Goal: Task Accomplishment & Management: Use online tool/utility

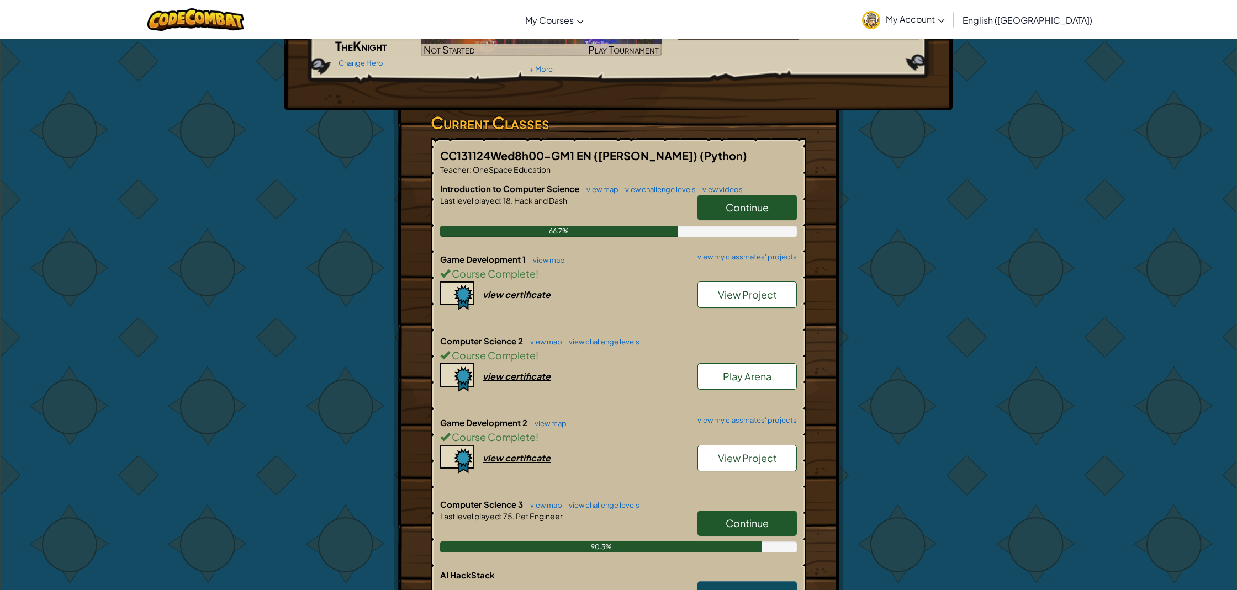
scroll to position [127, 0]
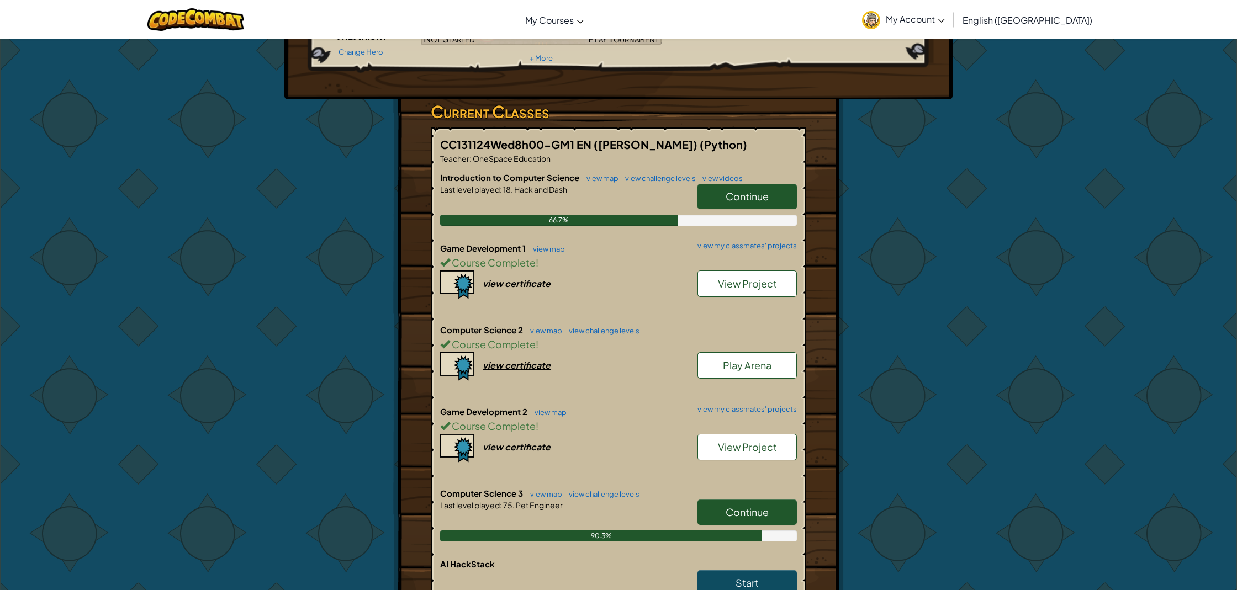
click at [735, 505] on link "Continue" at bounding box center [746, 512] width 99 height 25
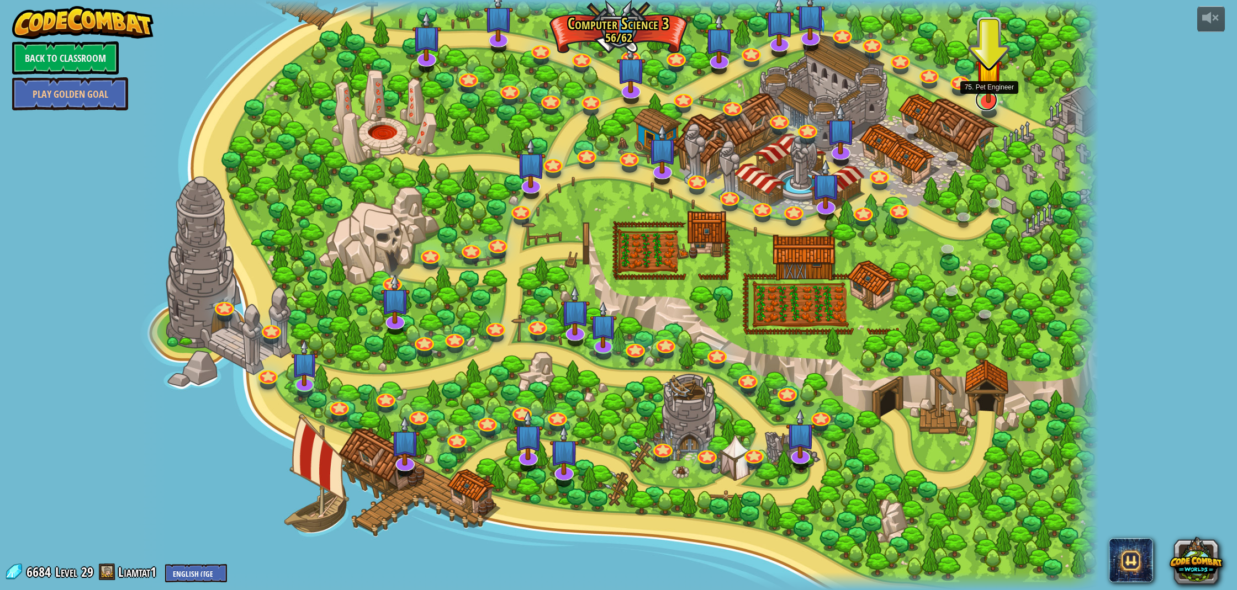
click at [989, 104] on link at bounding box center [986, 100] width 22 height 22
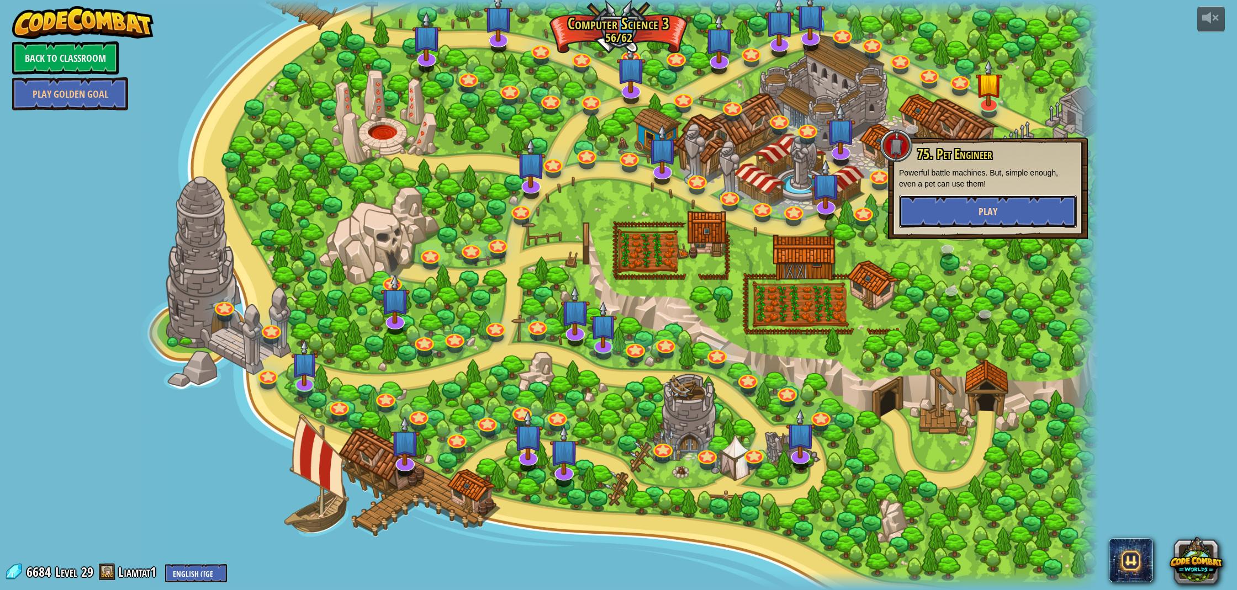
click at [973, 216] on button "Play" at bounding box center [988, 211] width 178 height 33
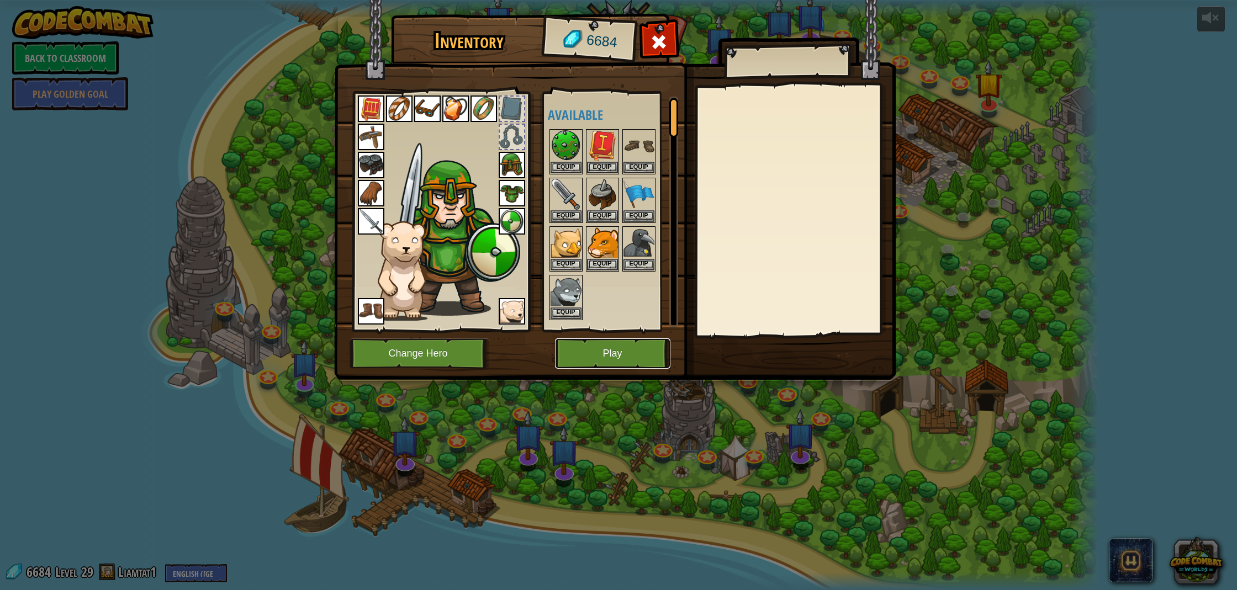
click at [611, 357] on button "Play" at bounding box center [612, 353] width 115 height 30
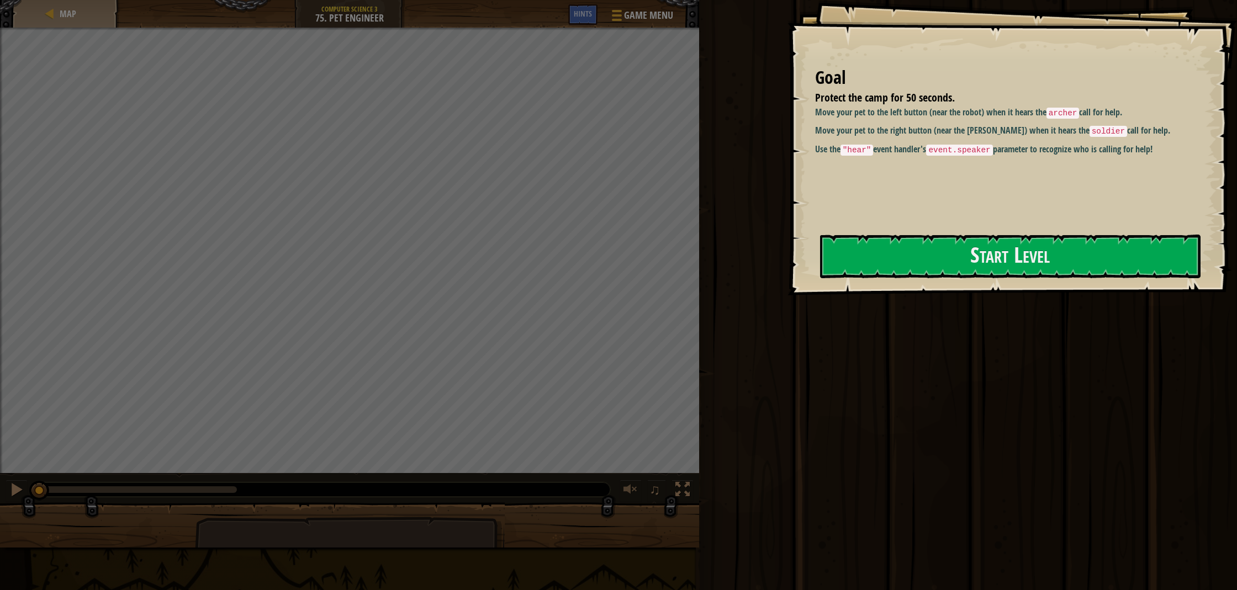
click at [929, 292] on div at bounding box center [1010, 301] width 380 height 25
click at [922, 278] on div "Start Level" at bounding box center [1010, 257] width 380 height 44
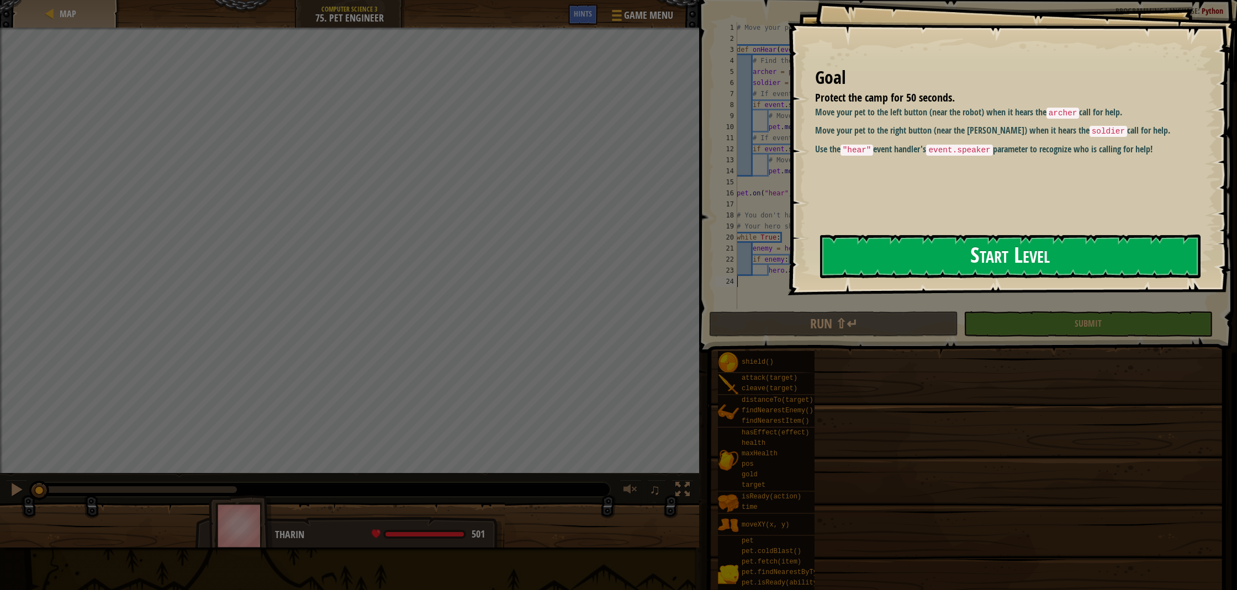
click at [915, 263] on button "Start Level" at bounding box center [1010, 257] width 380 height 44
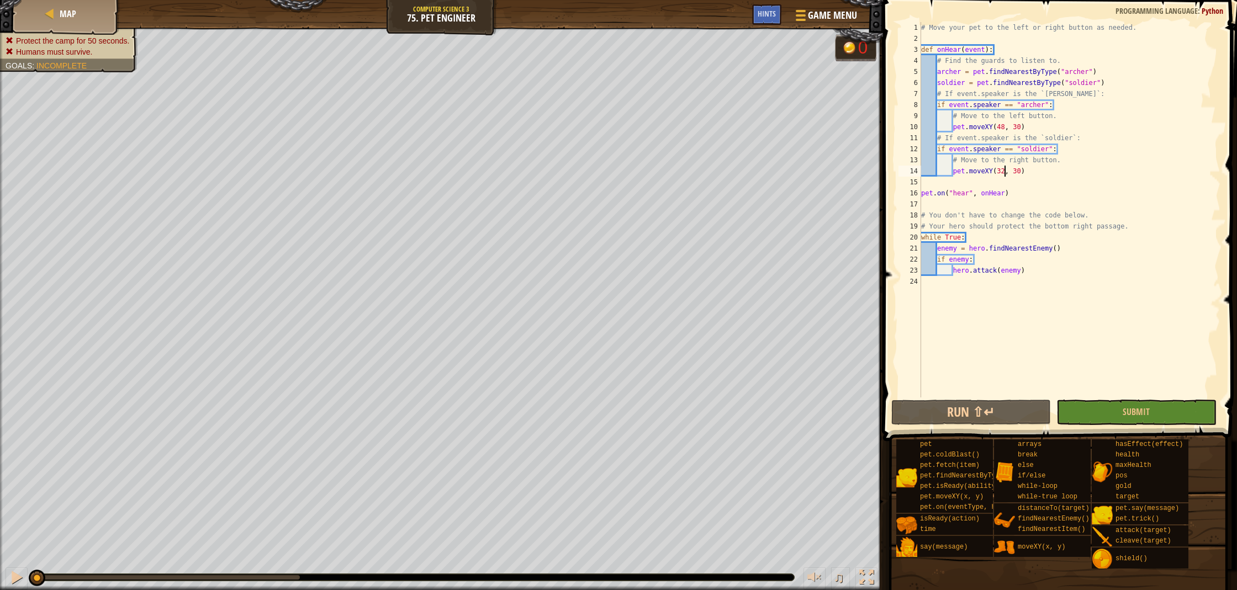
click at [1004, 169] on div "# Move your pet to the left or right button as needed. def onHear ( event ) : #…" at bounding box center [1069, 221] width 301 height 398
click at [1003, 126] on div "# Move your pet to the left or right button as needed. def onHear ( event ) : #…" at bounding box center [1069, 221] width 301 height 398
click at [1114, 409] on button "Submit" at bounding box center [1136, 412] width 160 height 25
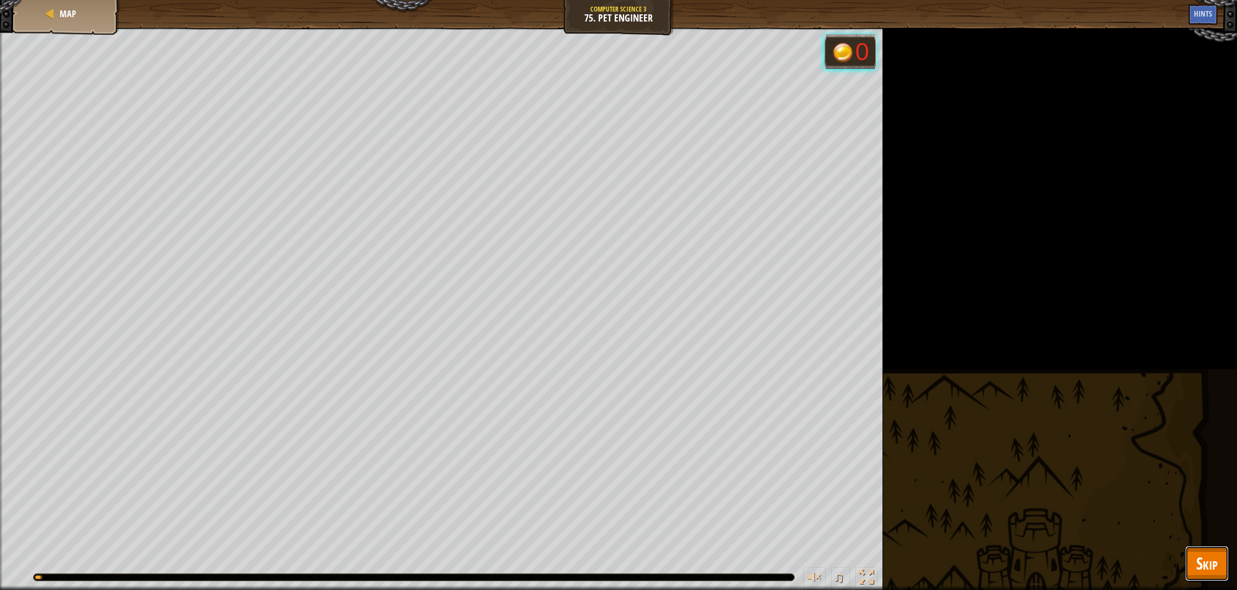
click at [1217, 569] on span "Skip" at bounding box center [1207, 563] width 22 height 23
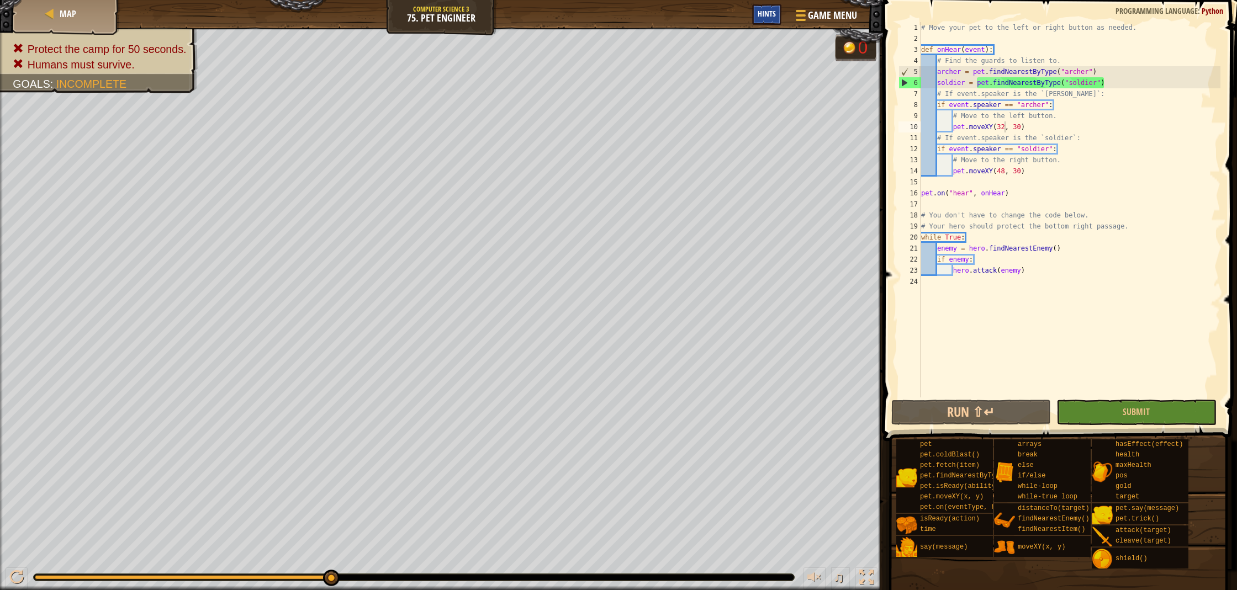
click at [770, 12] on span "Hints" at bounding box center [766, 13] width 18 height 10
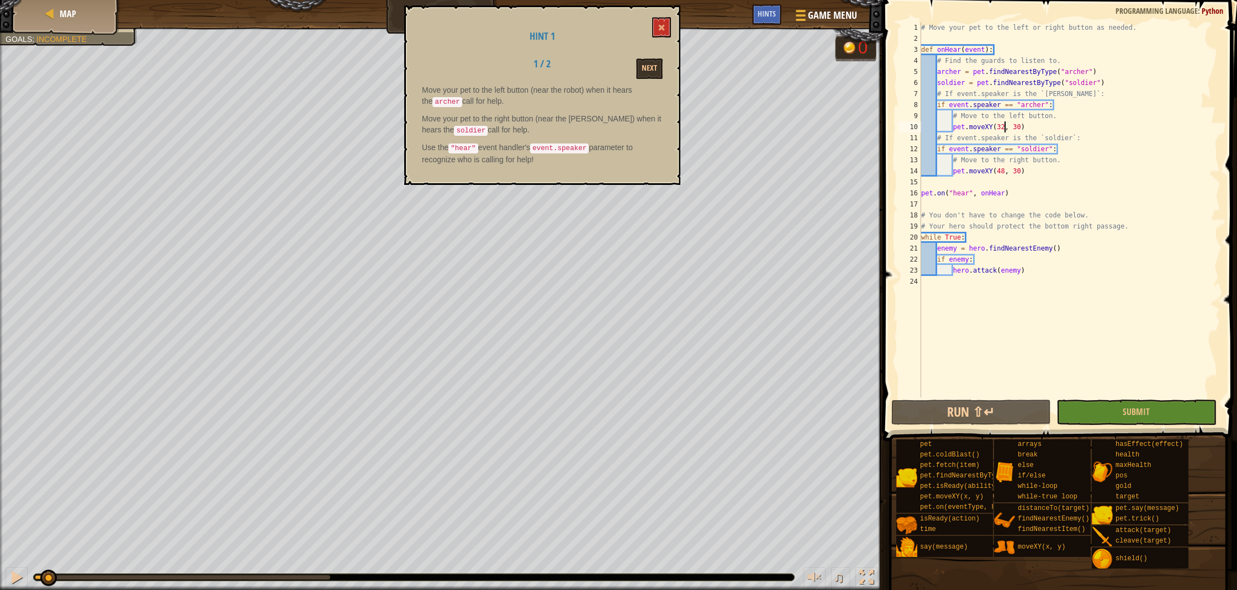
drag, startPoint x: 331, startPoint y: 579, endPoint x: 20, endPoint y: 572, distance: 311.5
click at [46, 568] on div "♫" at bounding box center [441, 574] width 883 height 33
drag, startPoint x: 47, startPoint y: 576, endPoint x: 1, endPoint y: 581, distance: 46.6
click at [4, 581] on div "♫" at bounding box center [441, 574] width 883 height 33
click at [648, 63] on button "Next" at bounding box center [649, 69] width 27 height 20
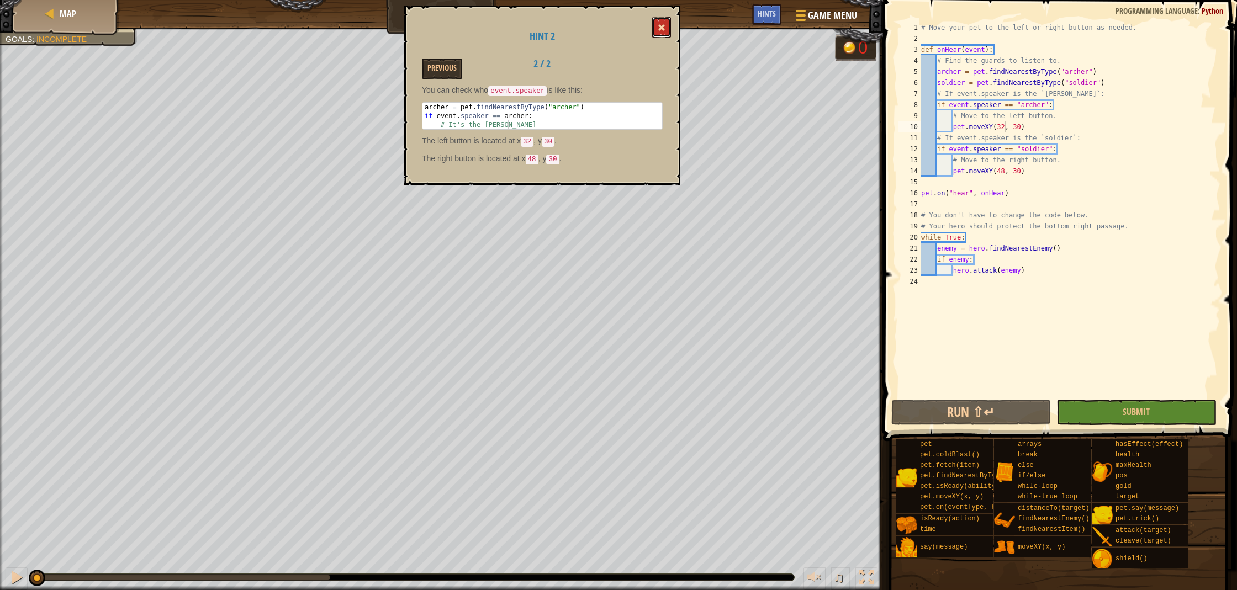
click at [664, 31] on span at bounding box center [662, 28] width 8 height 8
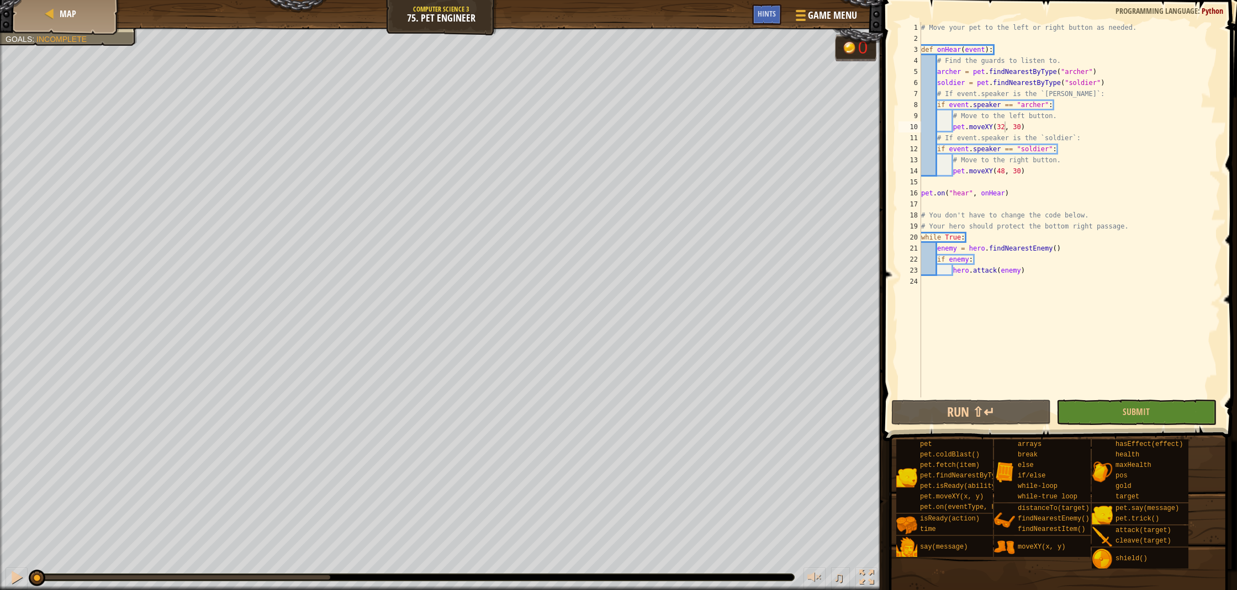
drag, startPoint x: 968, startPoint y: 259, endPoint x: 986, endPoint y: 267, distance: 19.3
click at [969, 259] on div "# Move your pet to the left or right button as needed. def onHear ( event ) : #…" at bounding box center [1069, 221] width 301 height 398
click at [1116, 409] on button "Submit" at bounding box center [1136, 412] width 160 height 25
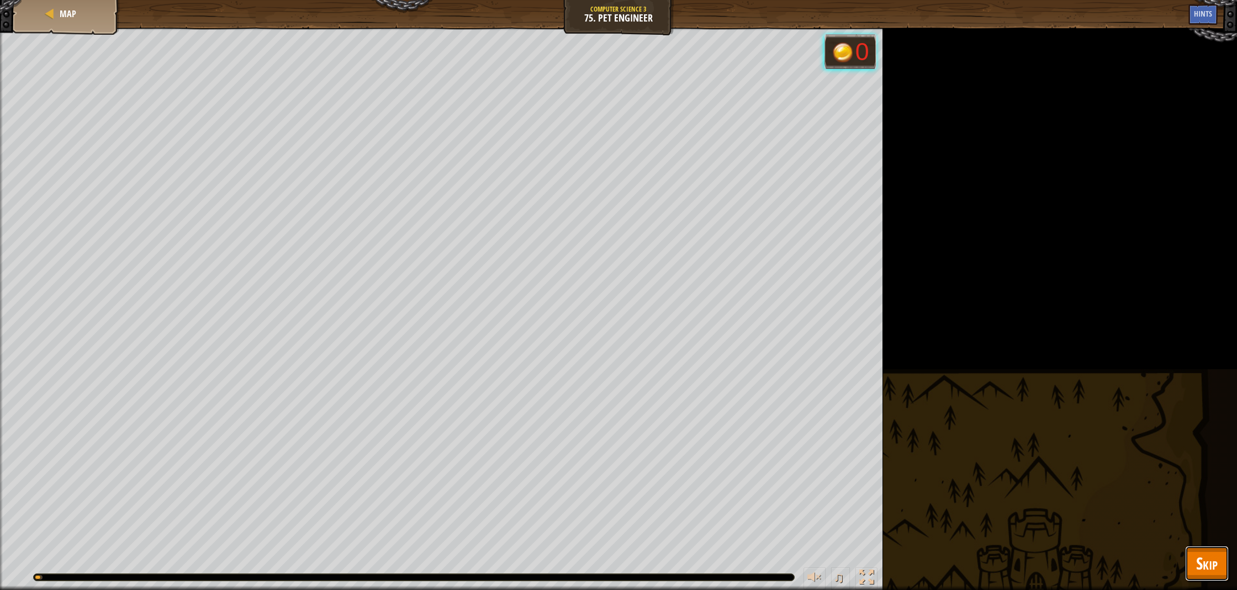
click at [1218, 579] on button "Skip" at bounding box center [1207, 563] width 44 height 35
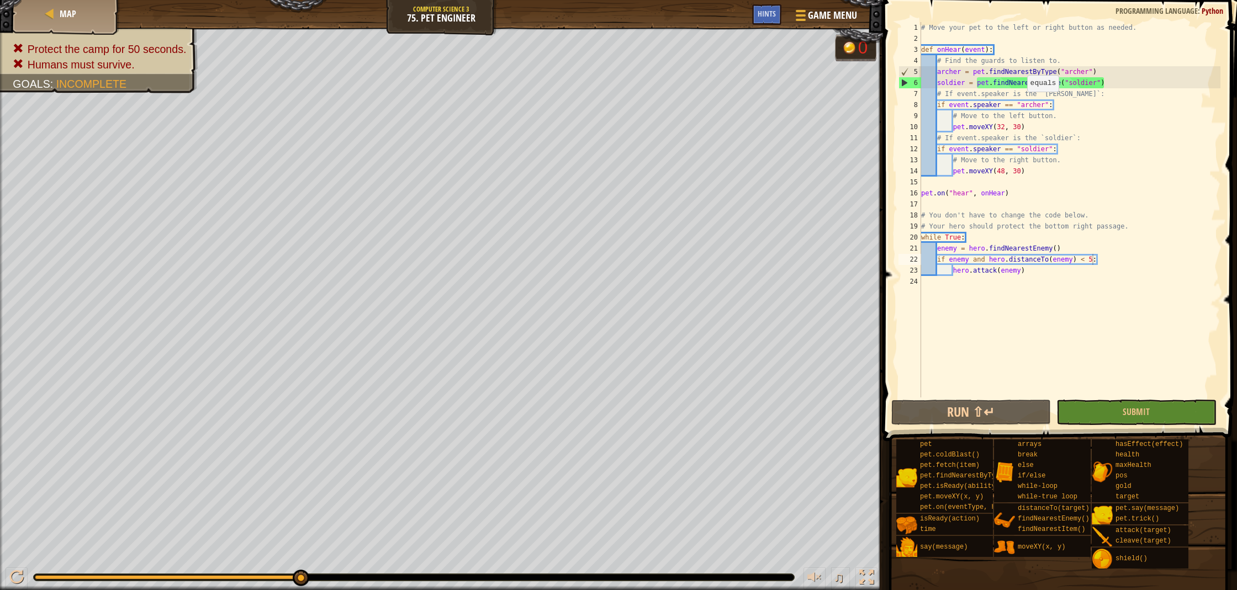
click at [1021, 103] on div "# Move your pet to the left or right button as needed. def onHear ( event ) : #…" at bounding box center [1069, 221] width 301 height 398
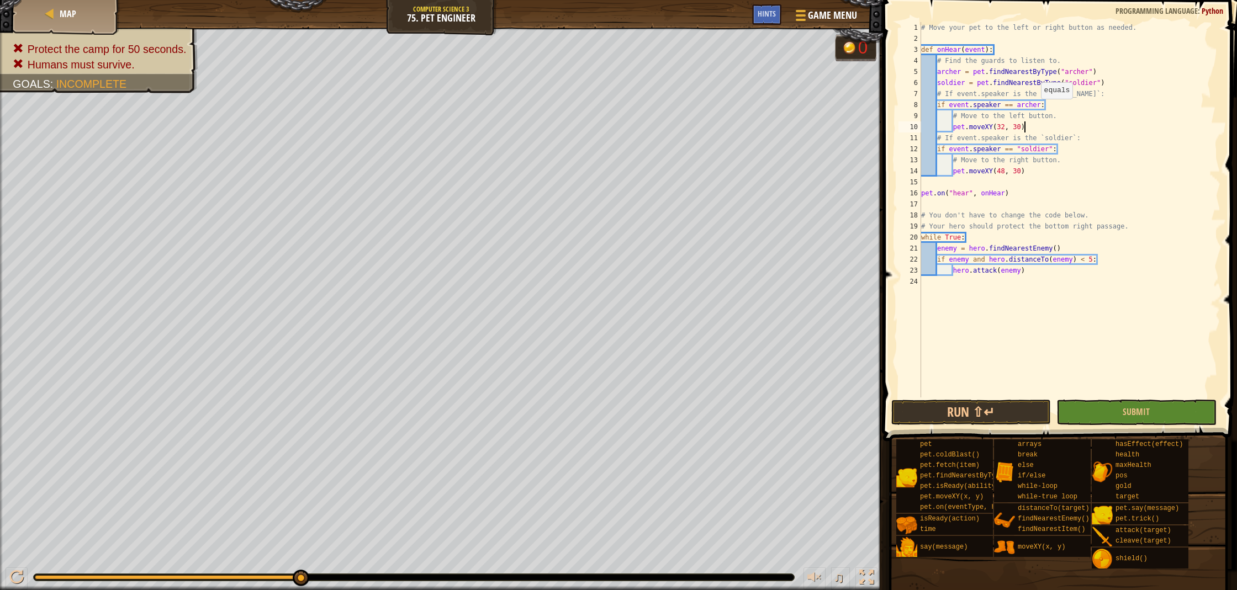
scroll to position [5, 8]
click at [1129, 408] on span "Submit" at bounding box center [1135, 412] width 27 height 12
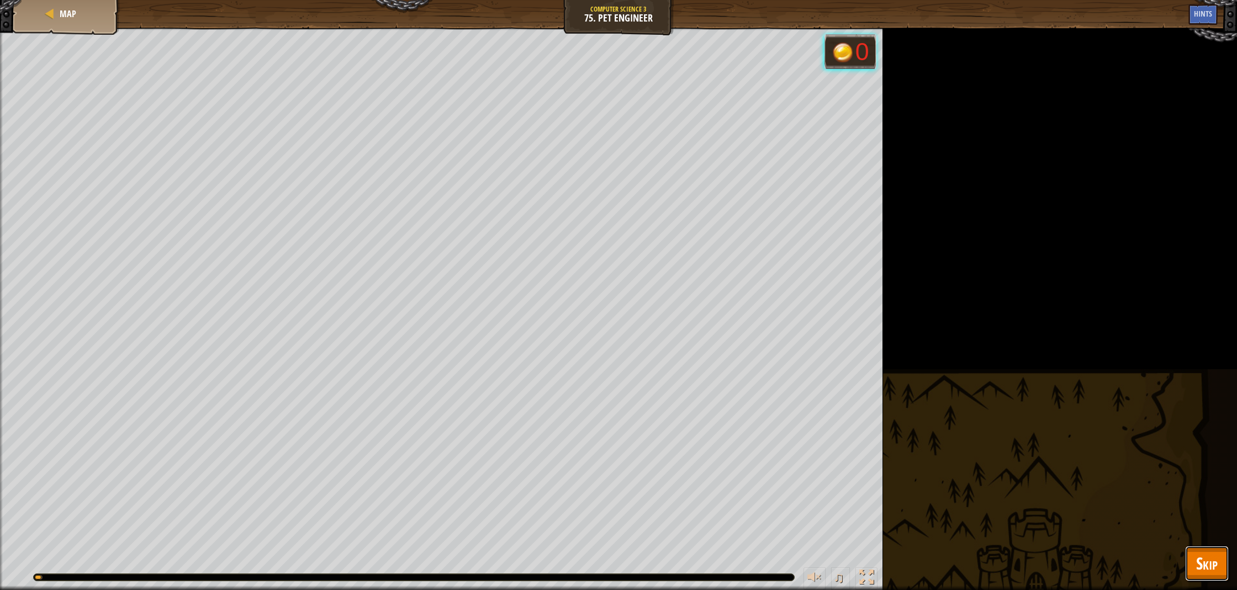
click at [1199, 559] on span "Skip" at bounding box center [1207, 563] width 22 height 23
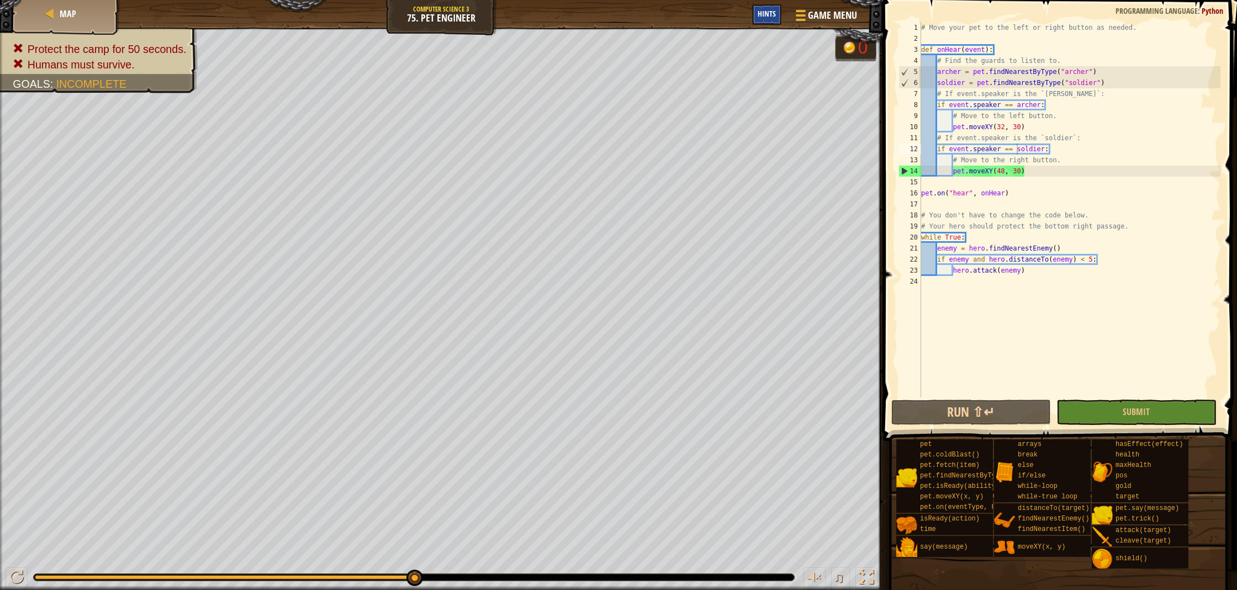
click at [778, 13] on div "Hints" at bounding box center [766, 14] width 29 height 20
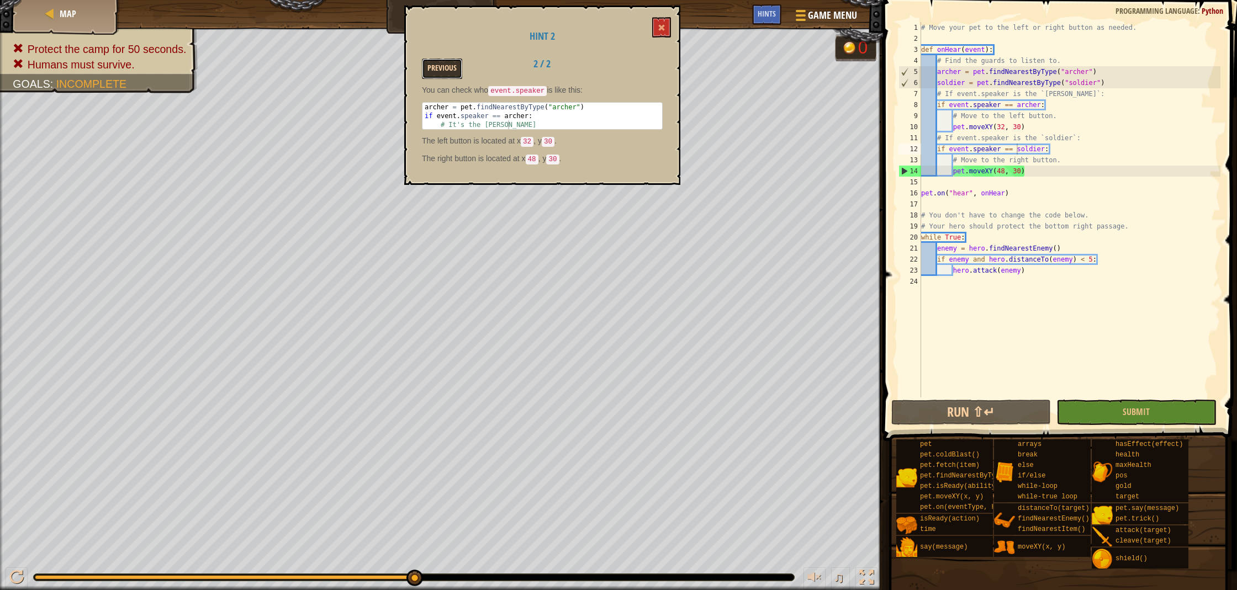
click at [441, 70] on button "Previous" at bounding box center [442, 69] width 40 height 20
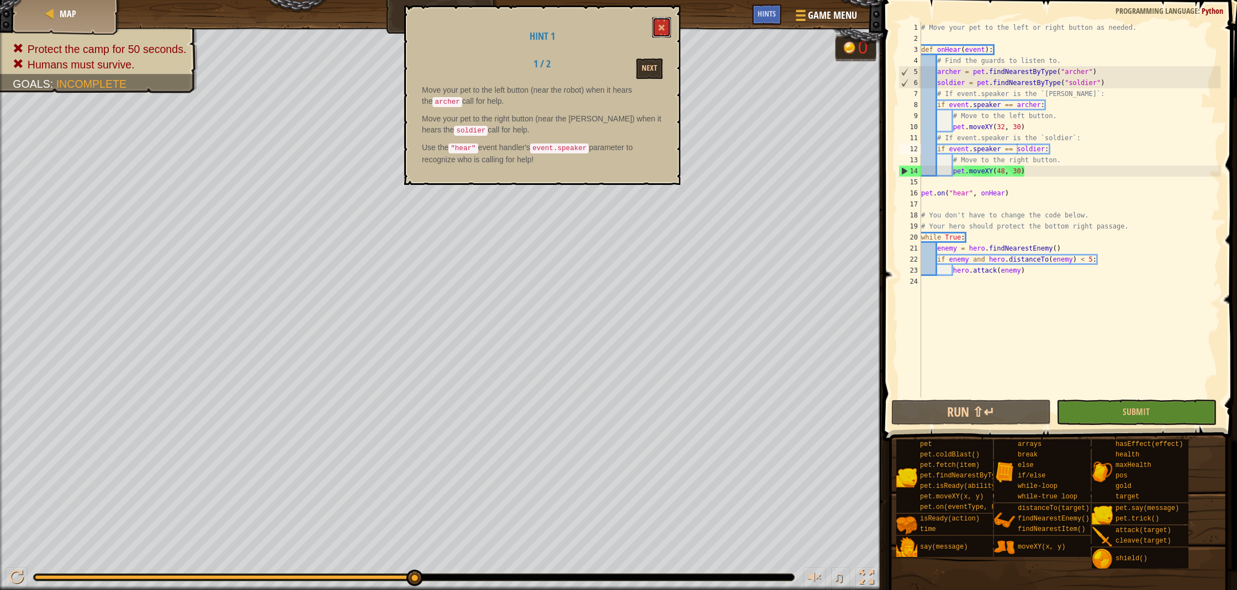
drag, startPoint x: 662, startPoint y: 27, endPoint x: 656, endPoint y: 27, distance: 6.1
click at [662, 25] on span at bounding box center [662, 28] width 8 height 8
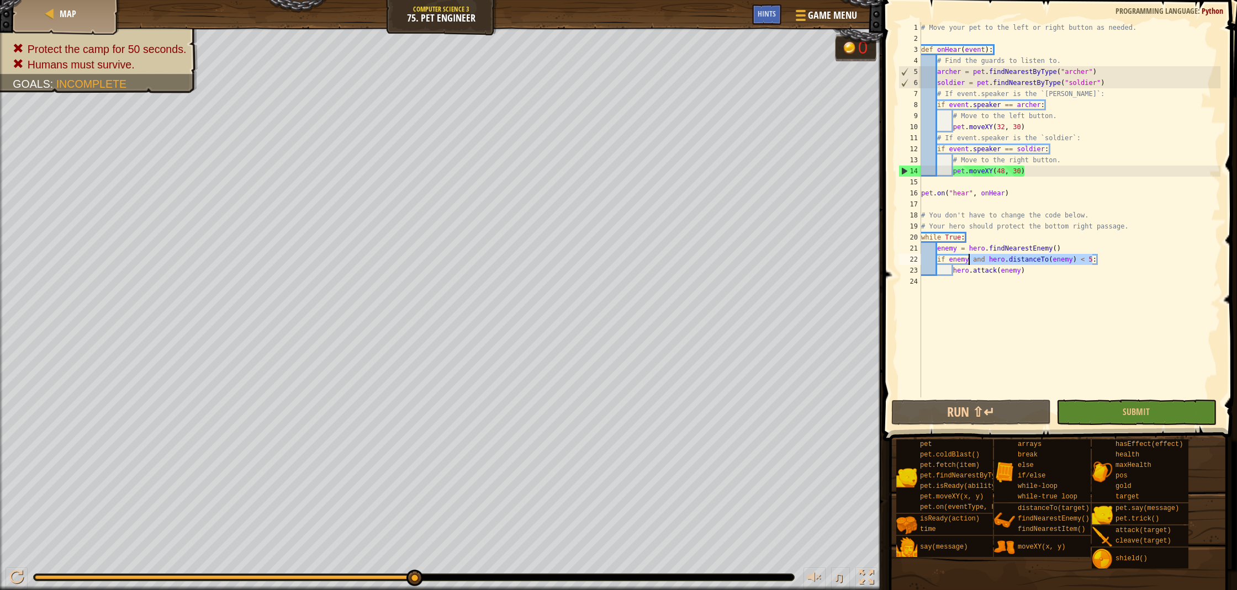
drag, startPoint x: 1090, startPoint y: 259, endPoint x: 968, endPoint y: 258, distance: 122.0
click at [968, 258] on div "# Move your pet to the left or right button as needed. def onHear ( event ) : #…" at bounding box center [1069, 221] width 301 height 398
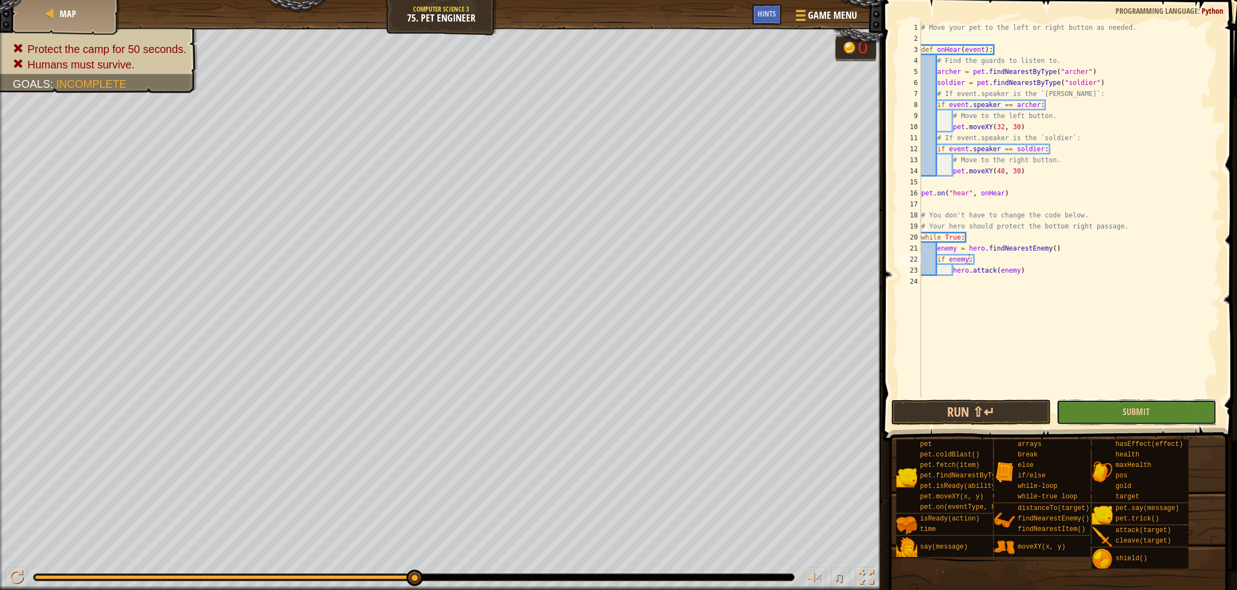
click at [1174, 412] on button "Submit" at bounding box center [1136, 412] width 160 height 25
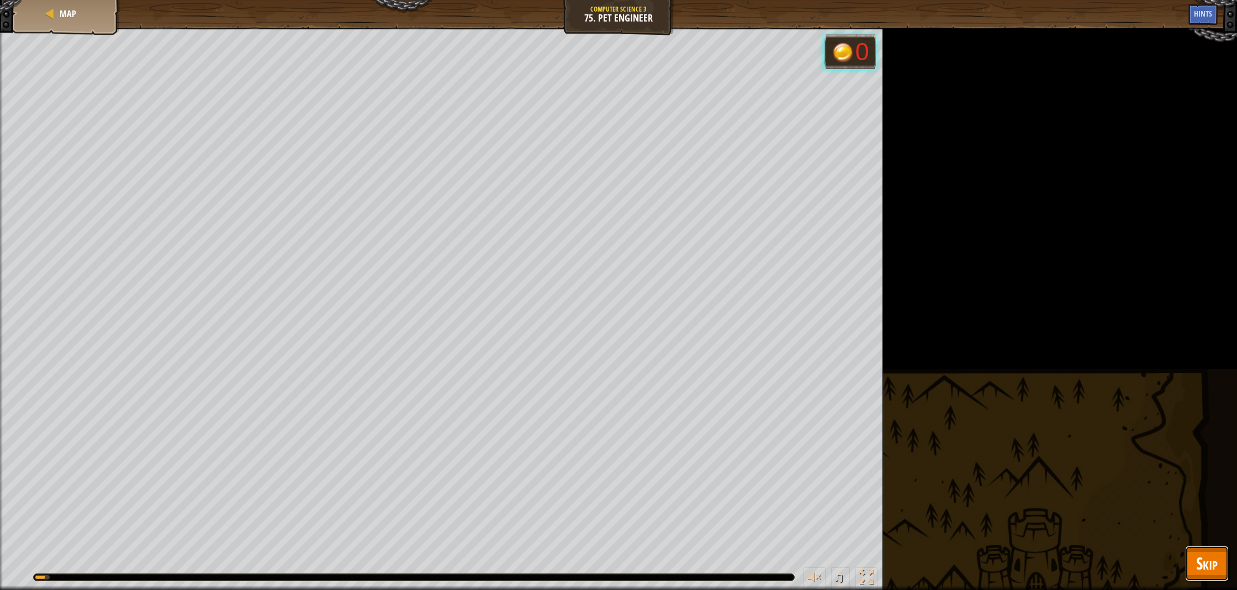
click at [1211, 568] on span "Skip" at bounding box center [1207, 563] width 22 height 23
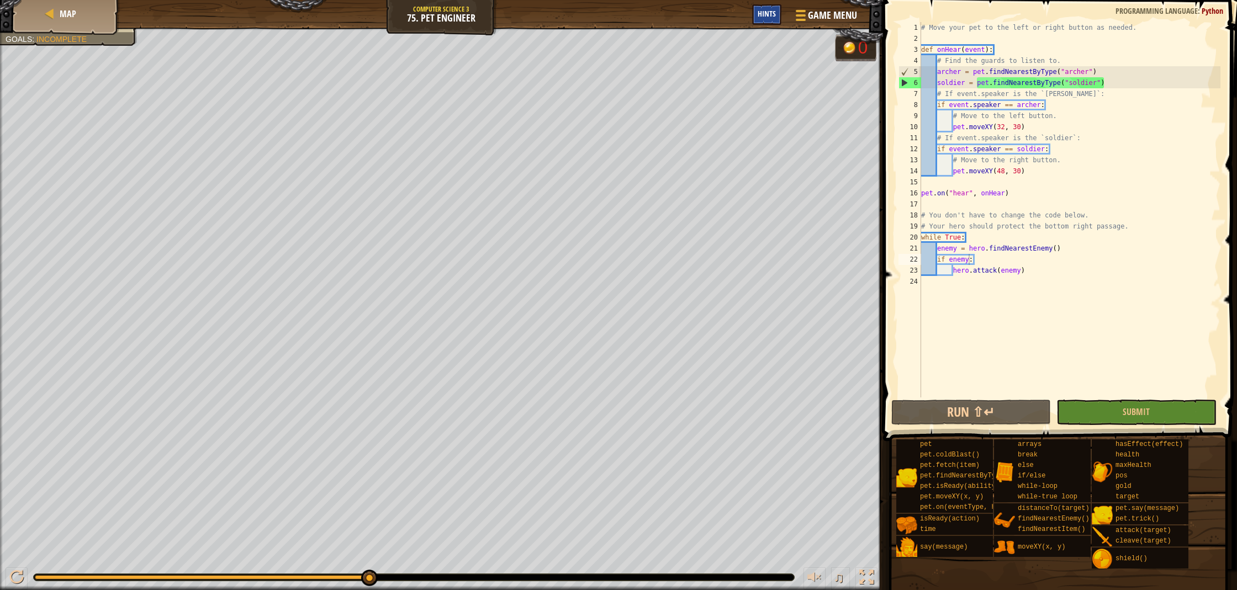
click at [761, 24] on div "Hints" at bounding box center [766, 14] width 29 height 20
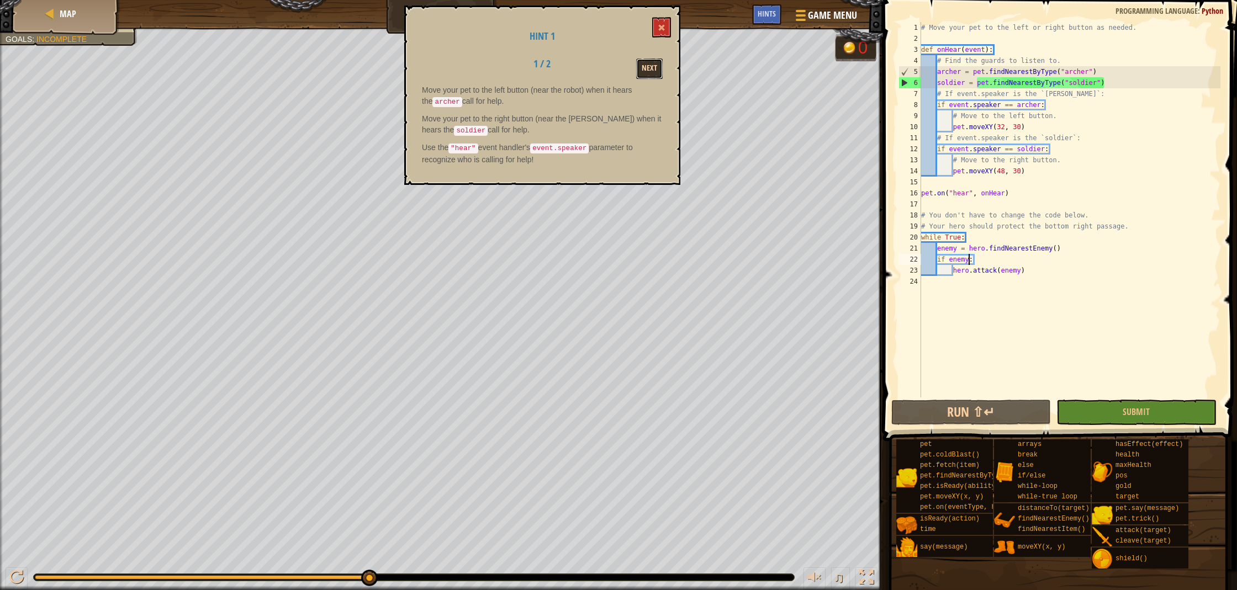
click at [654, 73] on button "Next" at bounding box center [649, 69] width 27 height 20
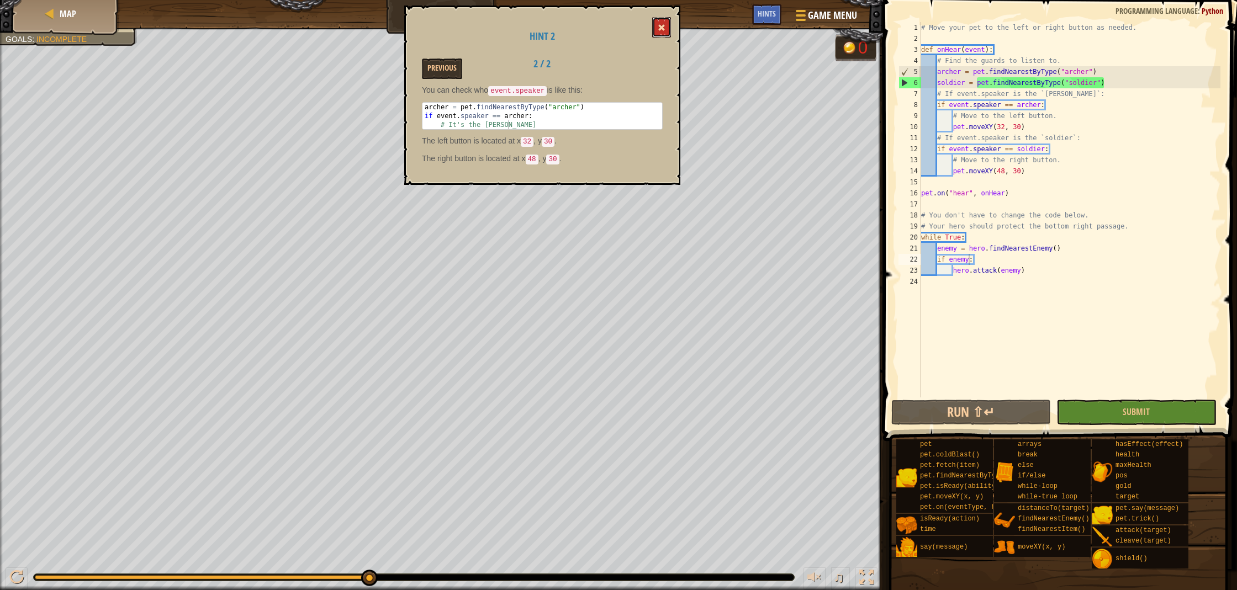
click at [660, 30] on span at bounding box center [662, 28] width 8 height 8
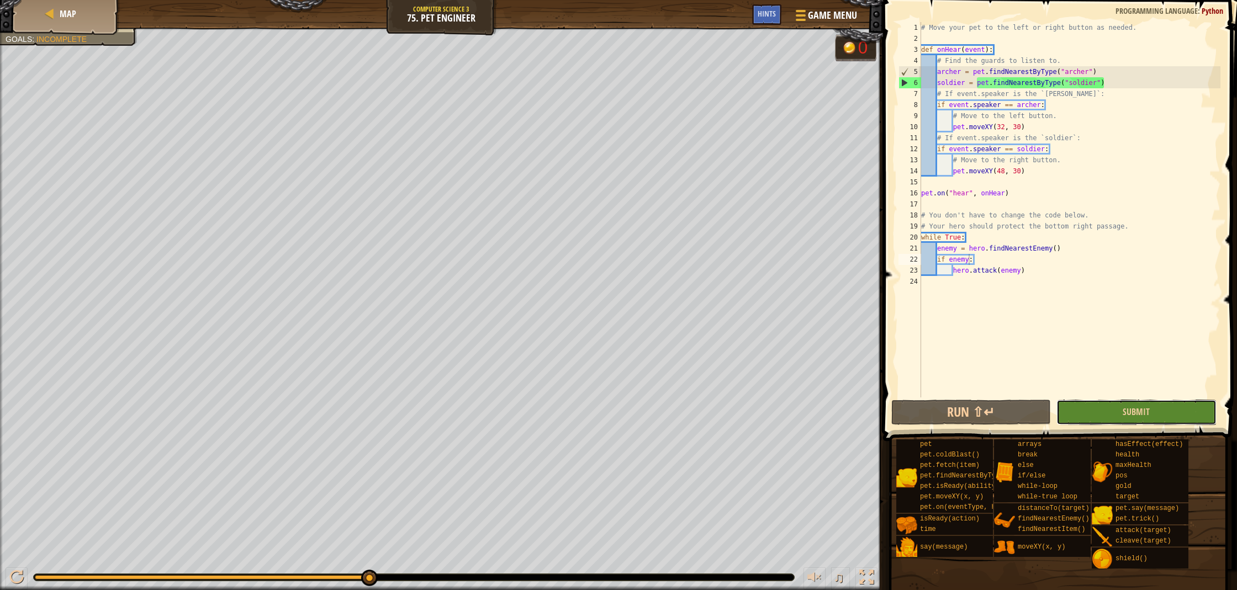
click at [1086, 404] on button "Submit" at bounding box center [1136, 412] width 160 height 25
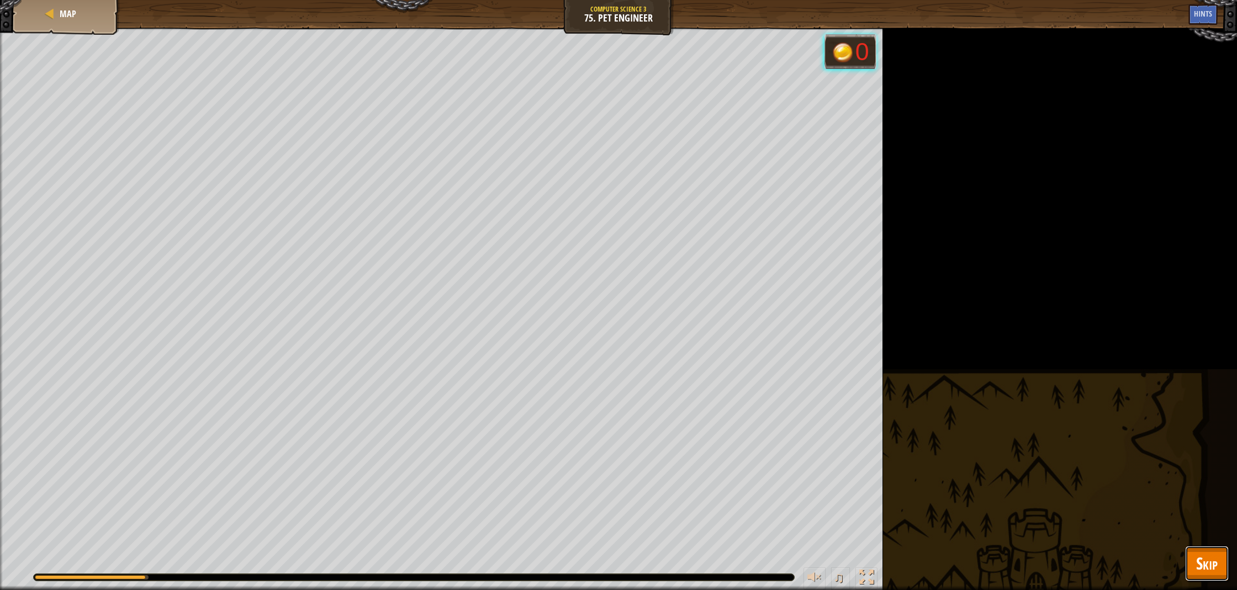
click at [1208, 568] on span "Skip" at bounding box center [1207, 563] width 22 height 23
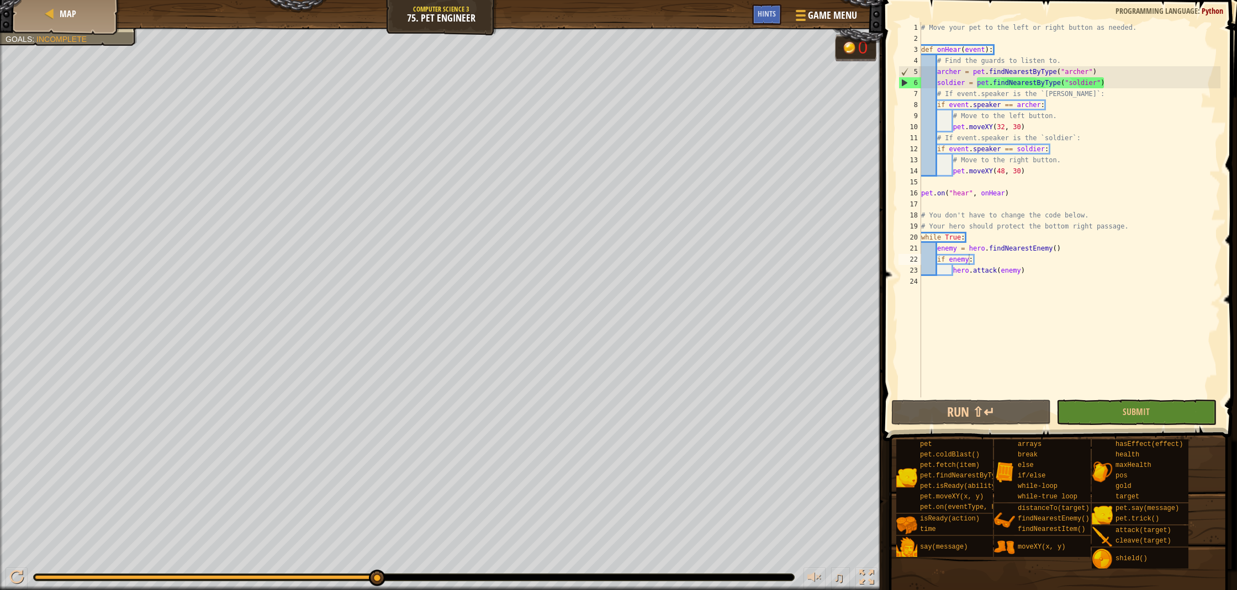
click at [968, 260] on div "# Move your pet to the left or right button as needed. def onHear ( event ) : #…" at bounding box center [1069, 221] width 301 height 398
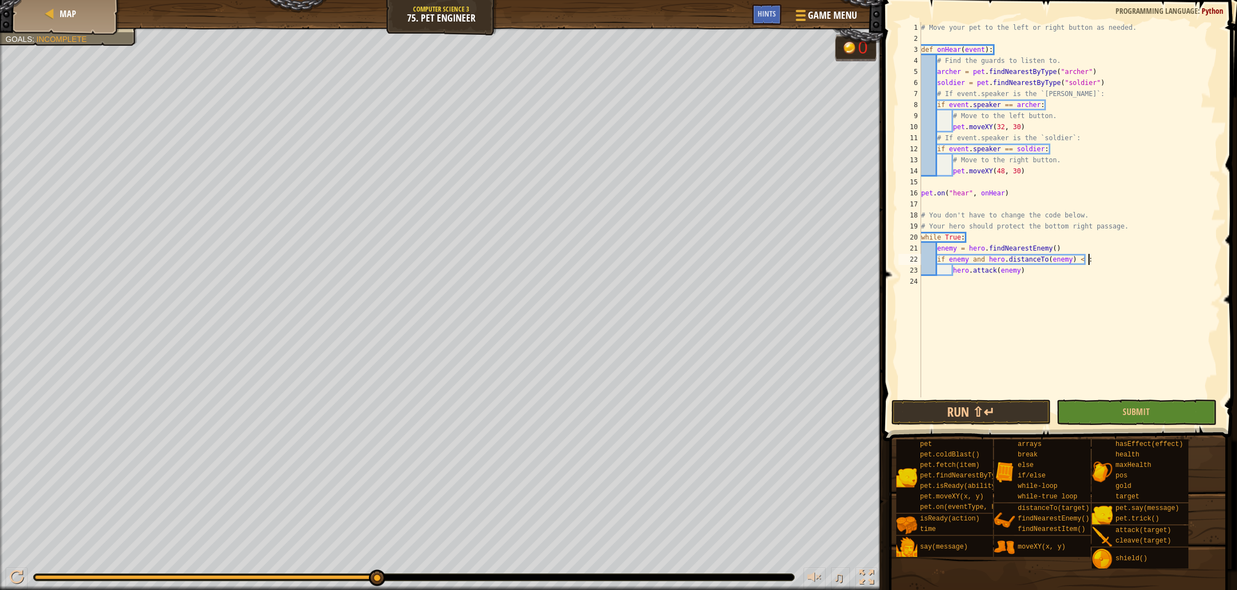
scroll to position [5, 14]
click at [1127, 405] on button "Submit" at bounding box center [1136, 412] width 160 height 25
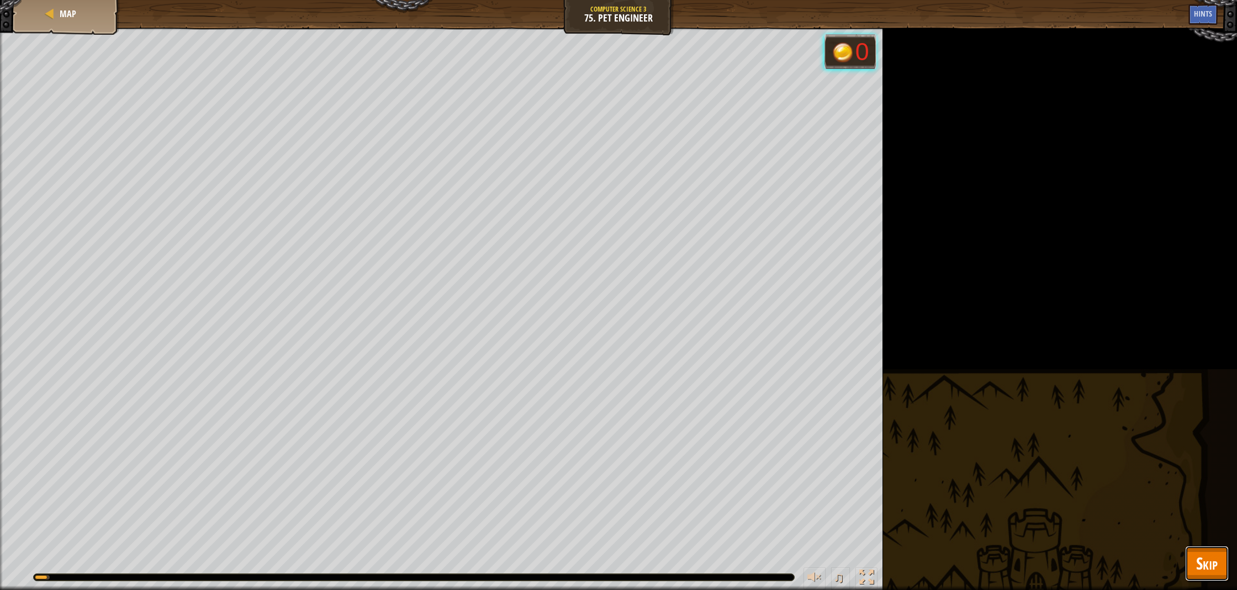
click at [1201, 570] on span "Skip" at bounding box center [1207, 563] width 22 height 23
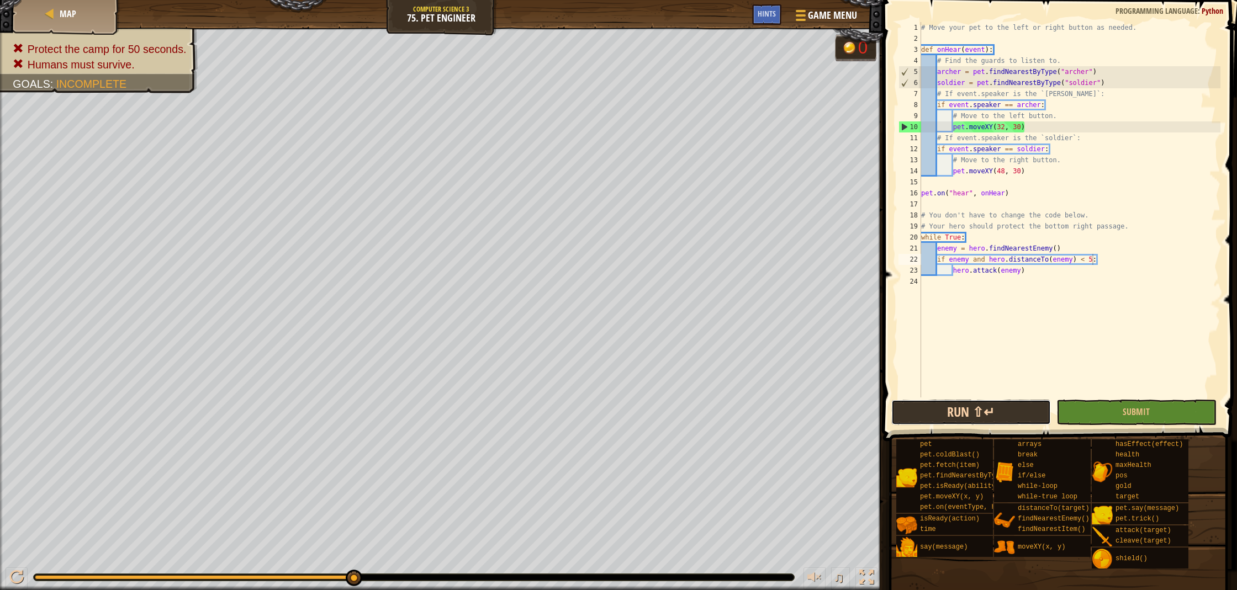
click at [1015, 410] on button "Run ⇧↵" at bounding box center [971, 412] width 160 height 25
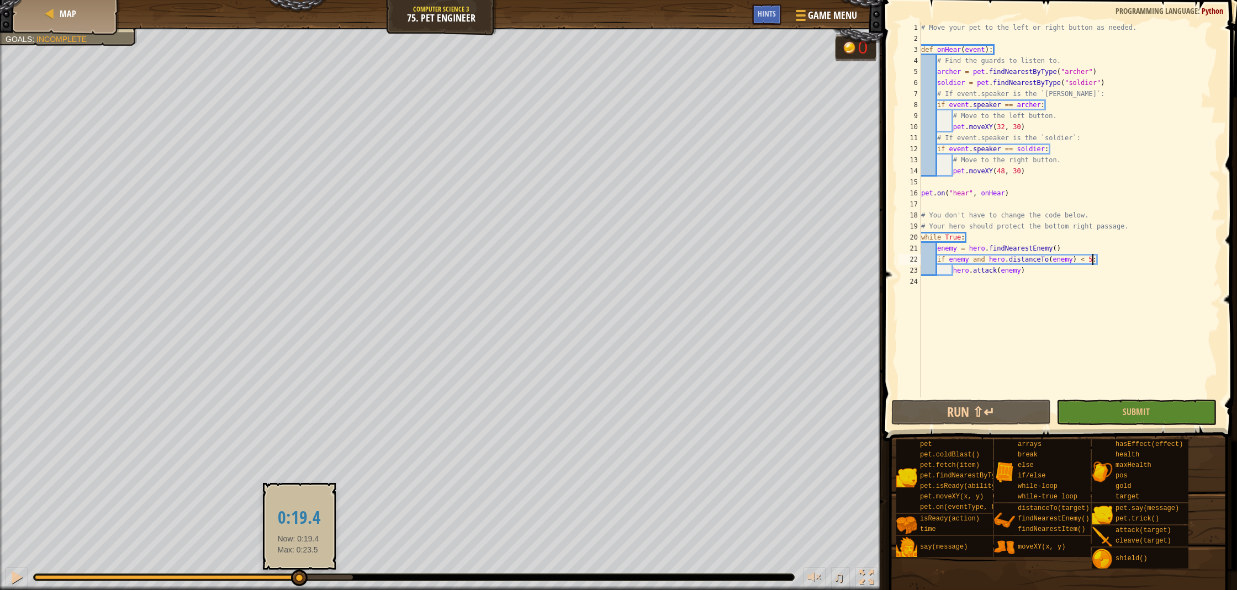
click at [298, 575] on div at bounding box center [194, 577] width 318 height 4
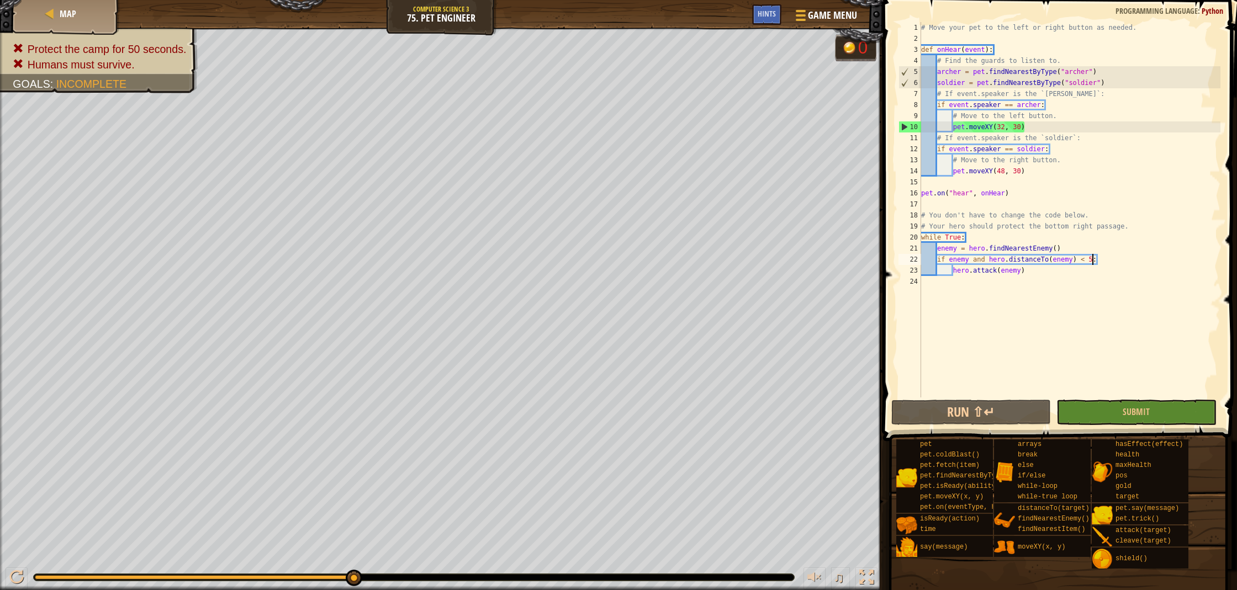
drag, startPoint x: 295, startPoint y: 576, endPoint x: 394, endPoint y: 571, distance: 98.4
click at [394, 571] on div "♫" at bounding box center [441, 574] width 883 height 33
click at [1044, 137] on div "# Move your pet to the left or right button as needed. def onHear ( event ) : #…" at bounding box center [1069, 221] width 301 height 398
click at [1050, 214] on div "# Move your pet to the left or right button as needed. def onHear ( event ) : #…" at bounding box center [1069, 221] width 301 height 398
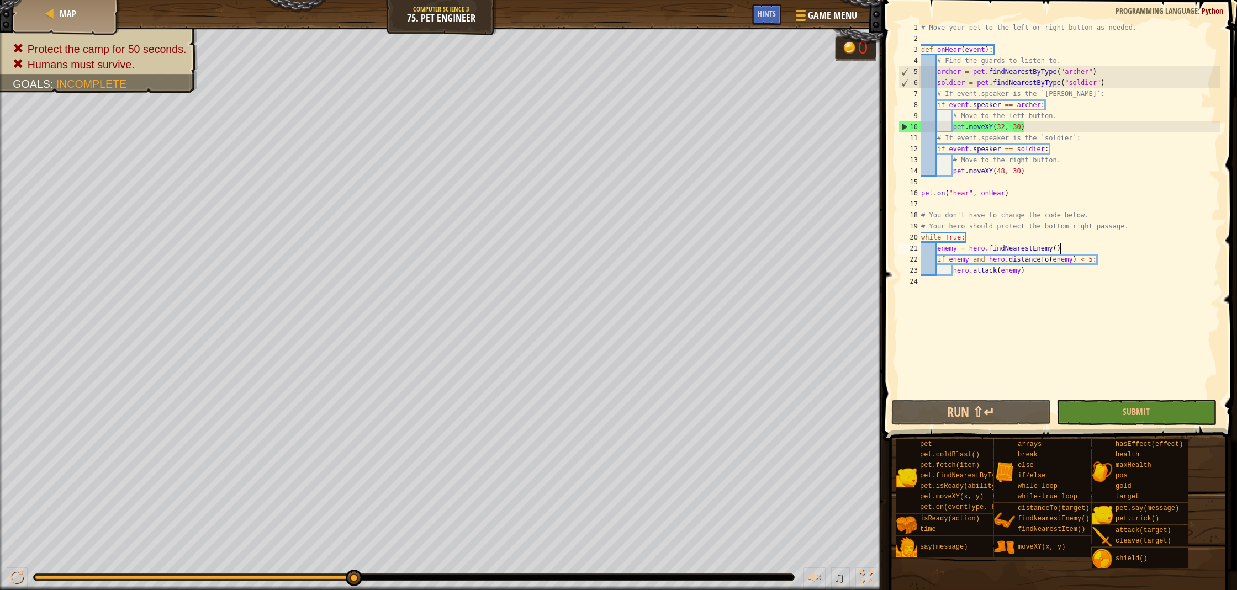
click at [1098, 250] on div "# Move your pet to the left or right button as needed. def onHear ( event ) : #…" at bounding box center [1069, 221] width 301 height 398
click at [766, 13] on span "Hints" at bounding box center [766, 13] width 18 height 10
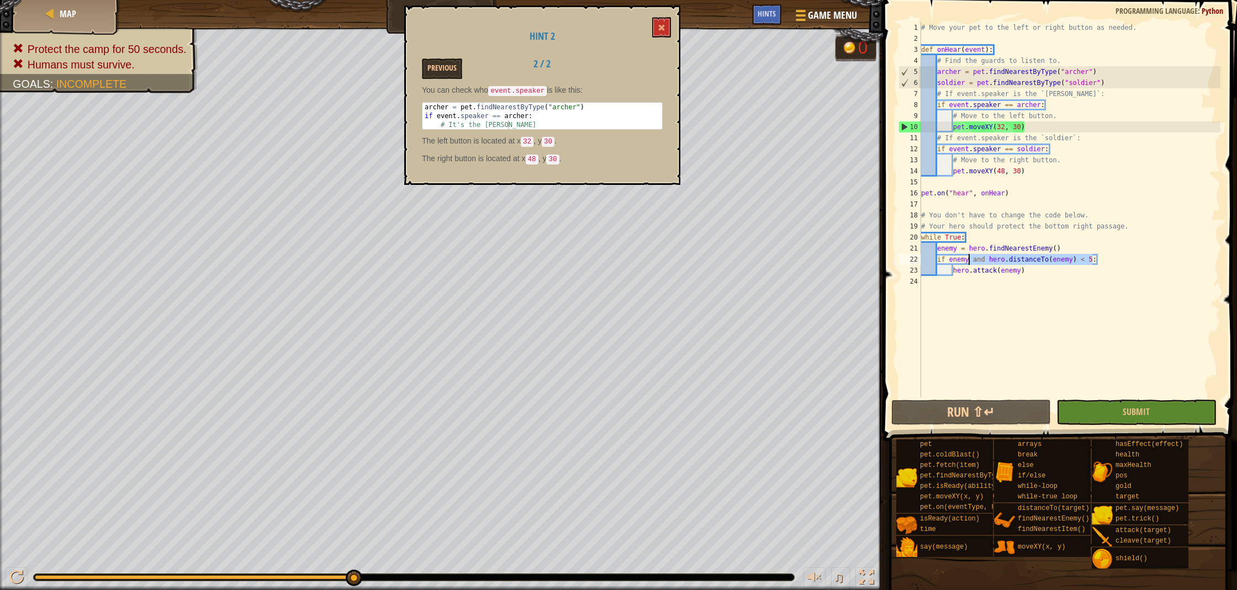
drag, startPoint x: 1091, startPoint y: 259, endPoint x: 969, endPoint y: 264, distance: 121.5
click at [969, 264] on div "# Move your pet to the left or right button as needed. def onHear ( event ) : #…" at bounding box center [1069, 221] width 301 height 398
type textarea "if enemy:"
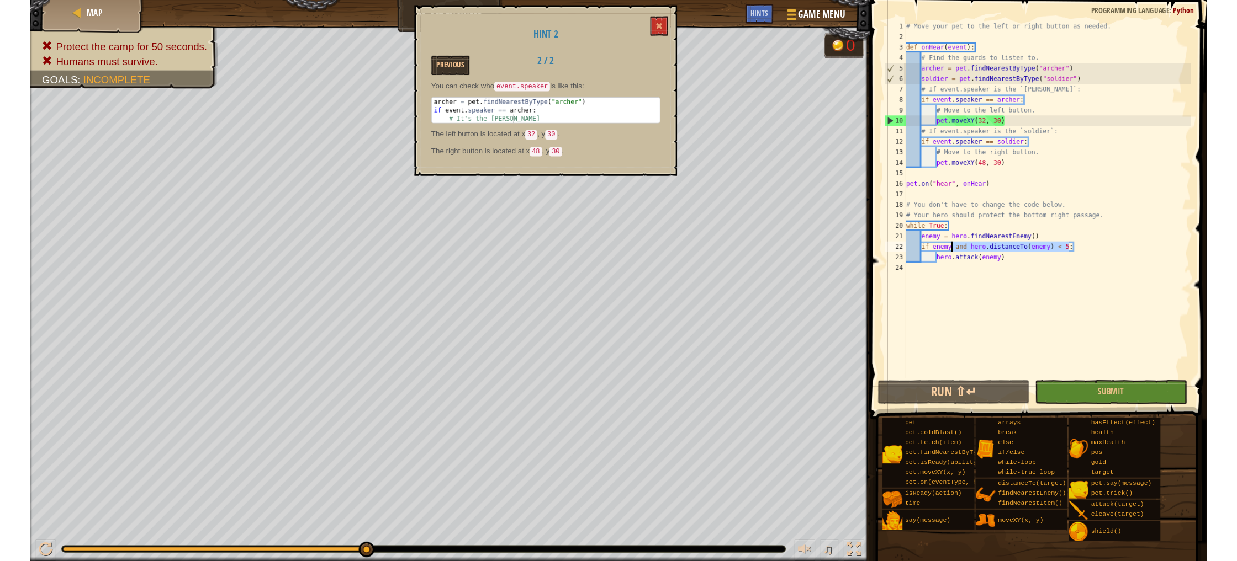
scroll to position [5, 4]
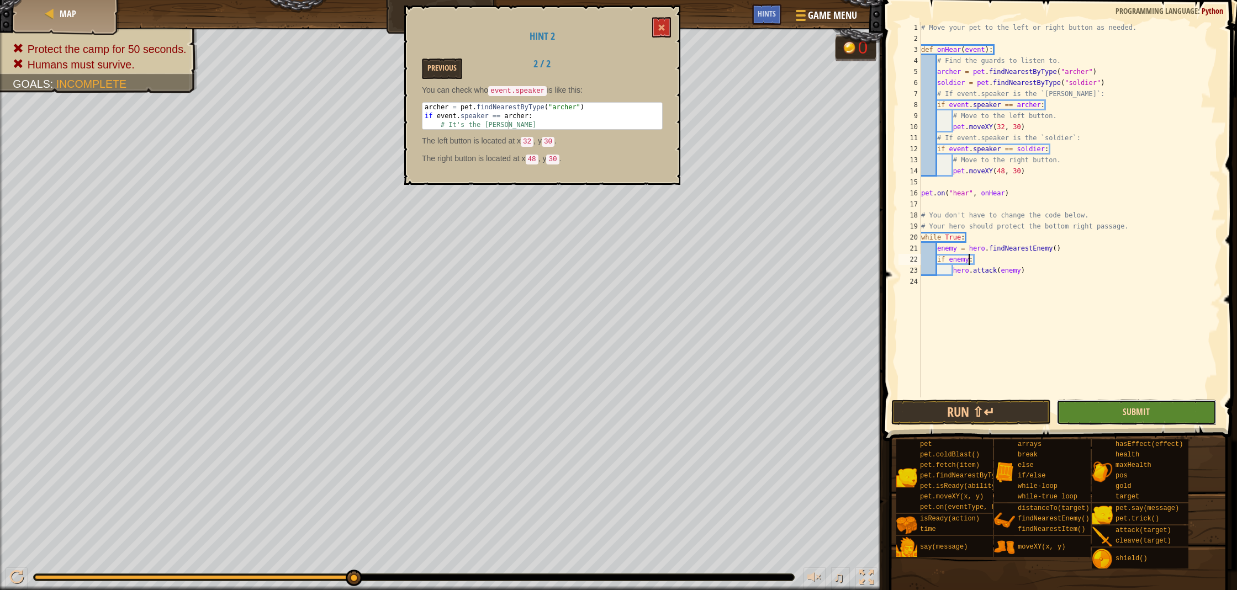
click at [1149, 417] on button "Submit" at bounding box center [1136, 412] width 160 height 25
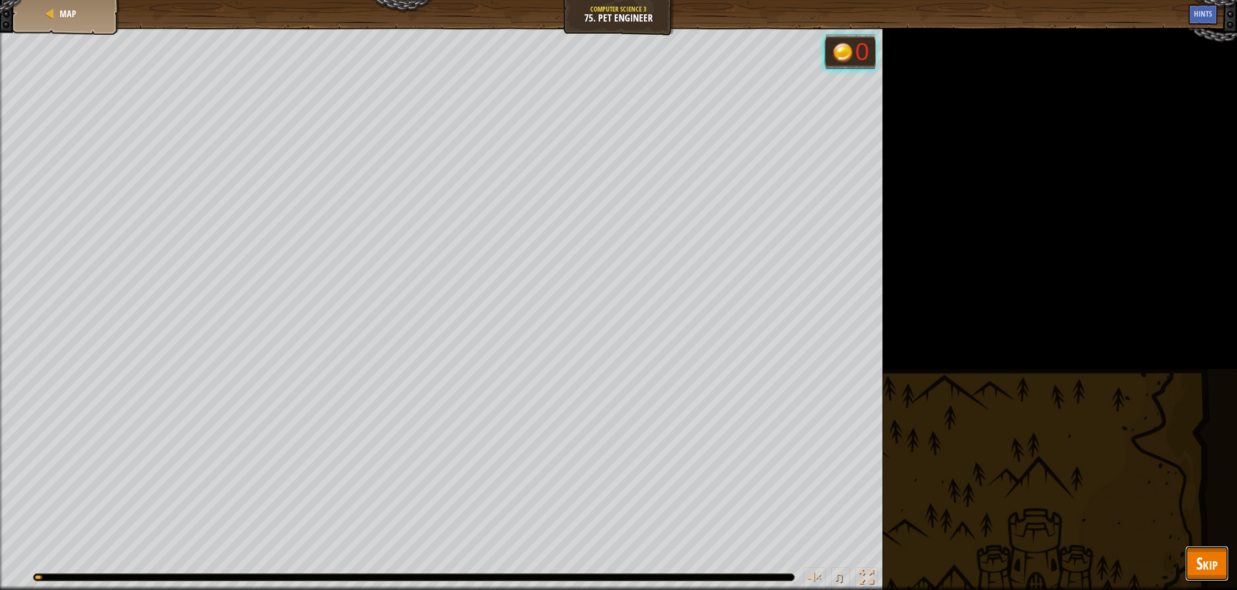
click at [1193, 560] on button "Skip" at bounding box center [1207, 563] width 44 height 35
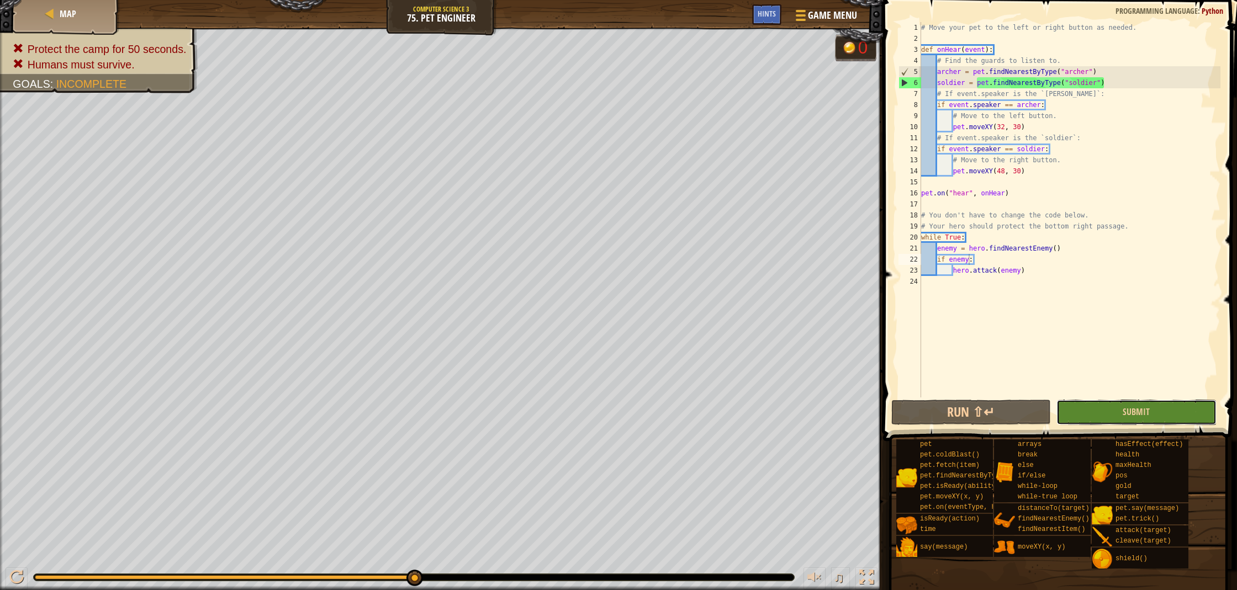
click at [1152, 407] on button "Submit" at bounding box center [1136, 412] width 160 height 25
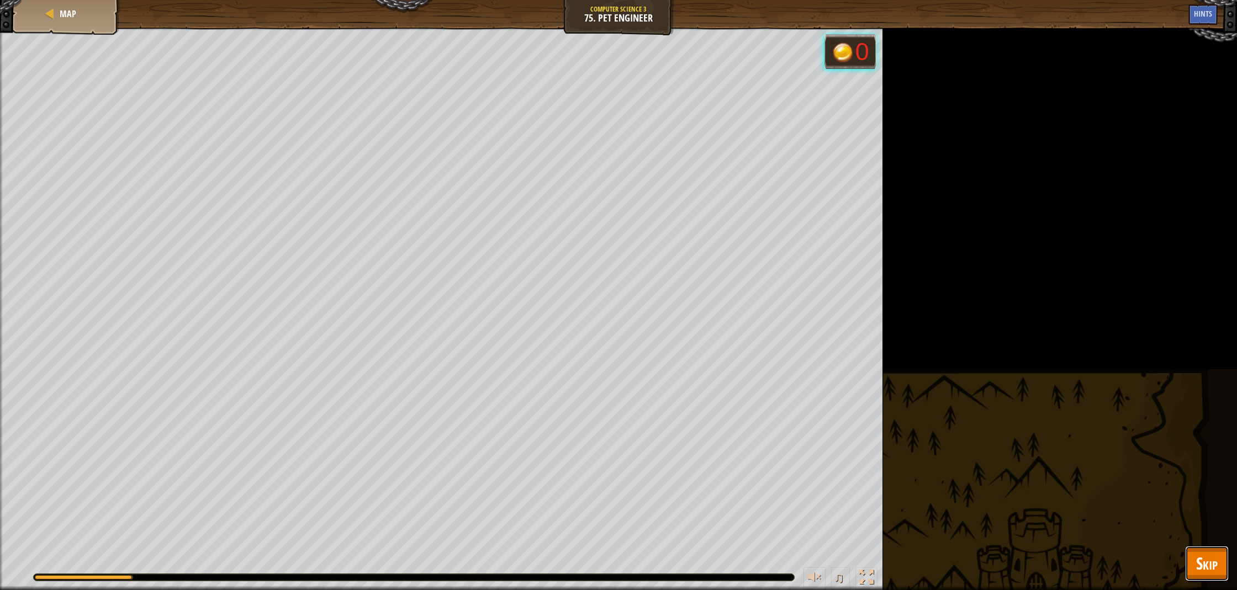
click at [1218, 564] on button "Skip" at bounding box center [1207, 563] width 44 height 35
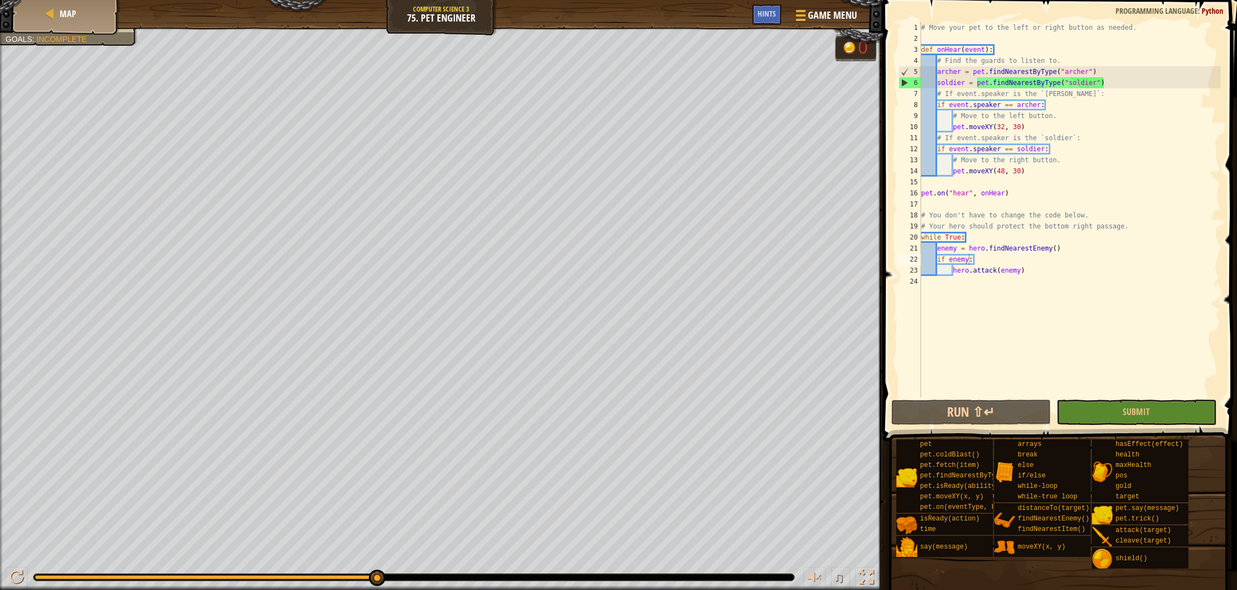
click at [447, 11] on div "Map Computer Science 3 75. Pet Engineer Game Menu Done Hints" at bounding box center [441, 14] width 883 height 28
drag, startPoint x: 478, startPoint y: 18, endPoint x: 386, endPoint y: 6, distance: 91.9
click at [388, 9] on div "Map Computer Science 3 75. Pet Engineer Game Menu Done Hints" at bounding box center [441, 14] width 883 height 28
click at [1159, 421] on button "Submit" at bounding box center [1136, 412] width 160 height 25
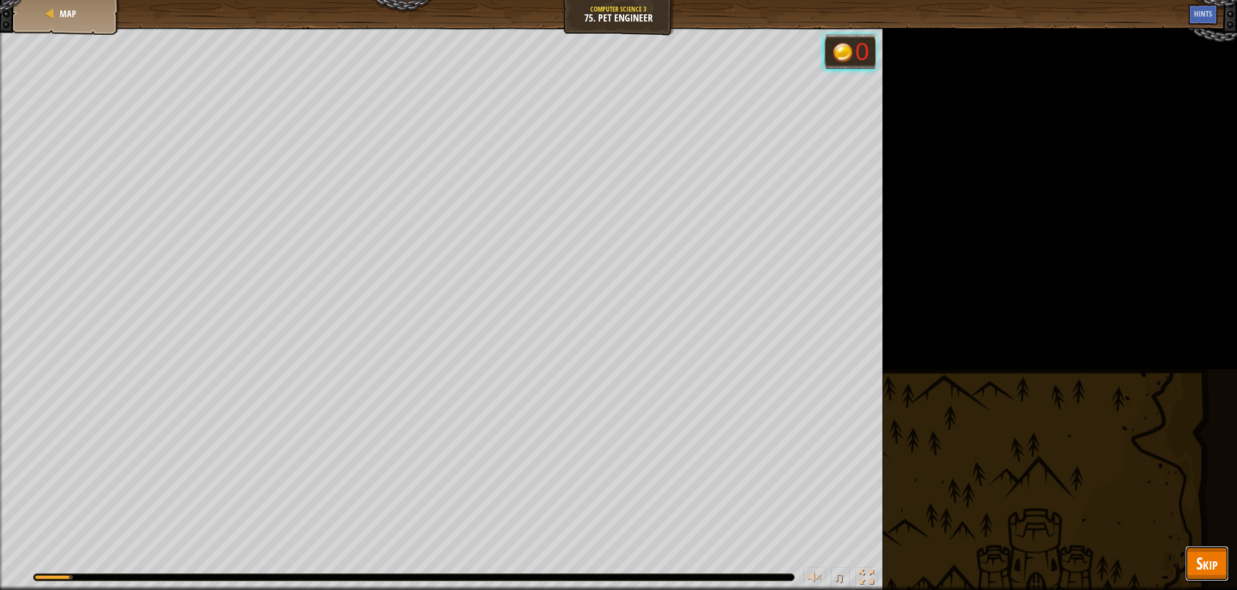
click at [1193, 563] on button "Skip" at bounding box center [1207, 563] width 44 height 35
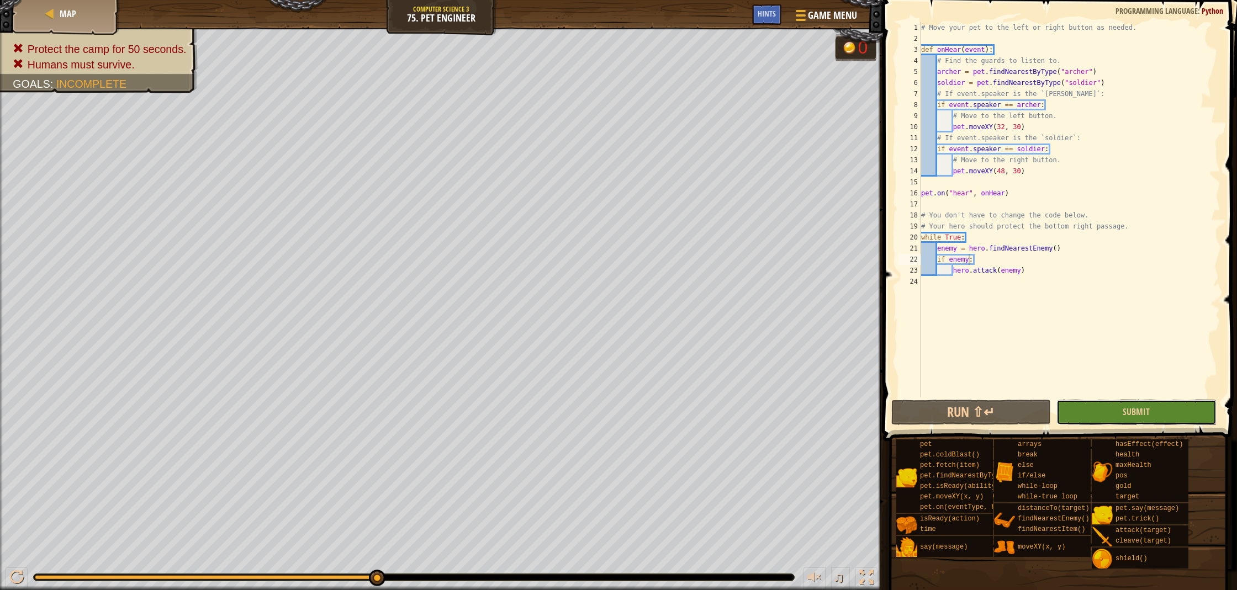
click at [1146, 418] on button "Submit" at bounding box center [1136, 412] width 160 height 25
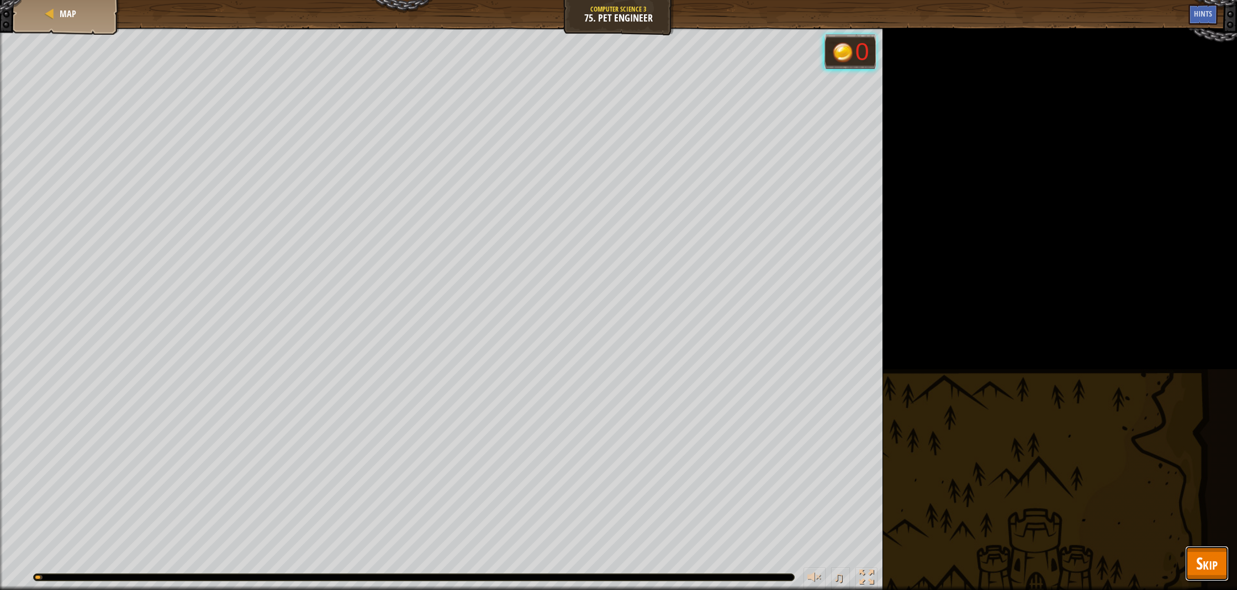
click at [1217, 563] on button "Skip" at bounding box center [1207, 563] width 44 height 35
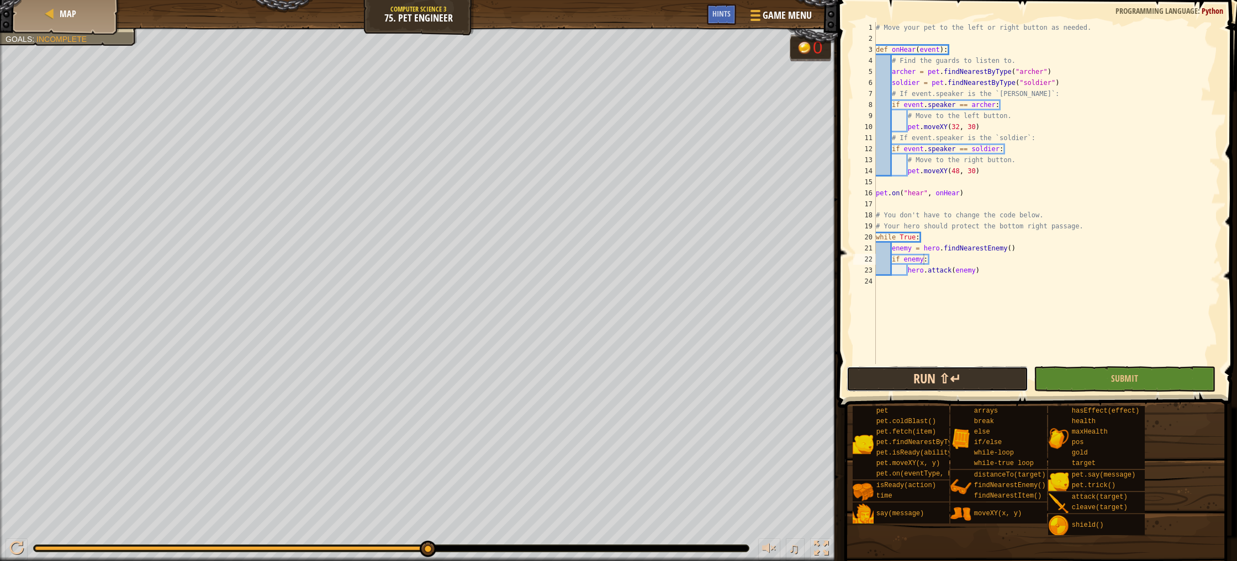
click at [945, 380] on button "Run ⇧↵" at bounding box center [937, 379] width 182 height 25
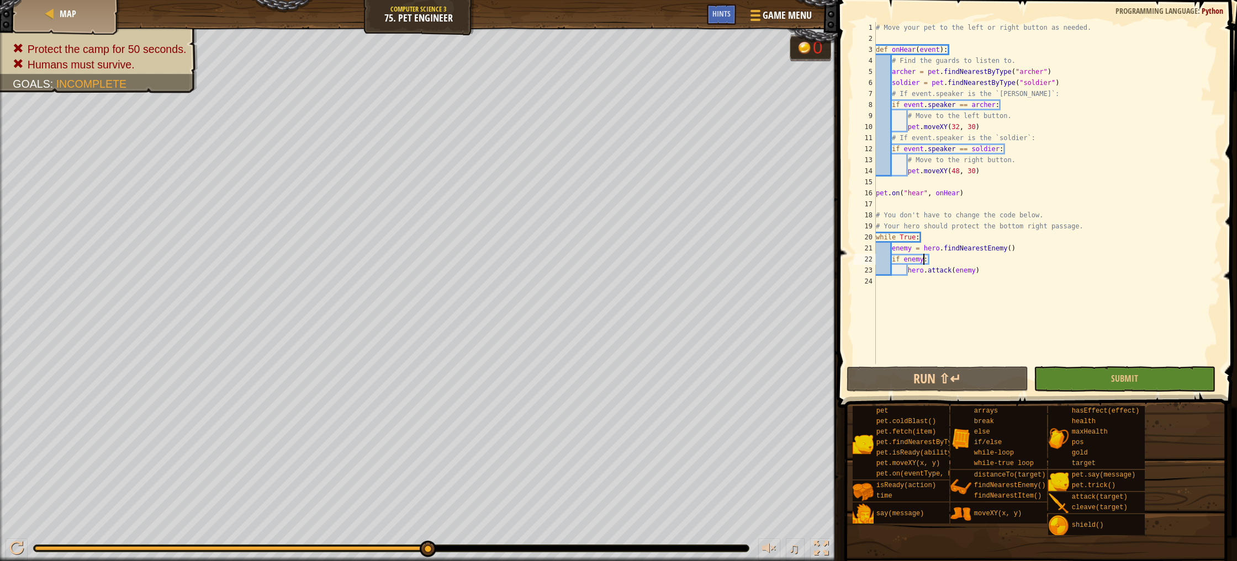
click at [1015, 280] on div "# Move your pet to the left or right button as needed. def onHear ( event ) : #…" at bounding box center [1046, 204] width 347 height 364
click at [1066, 375] on button "Submit" at bounding box center [1125, 379] width 182 height 25
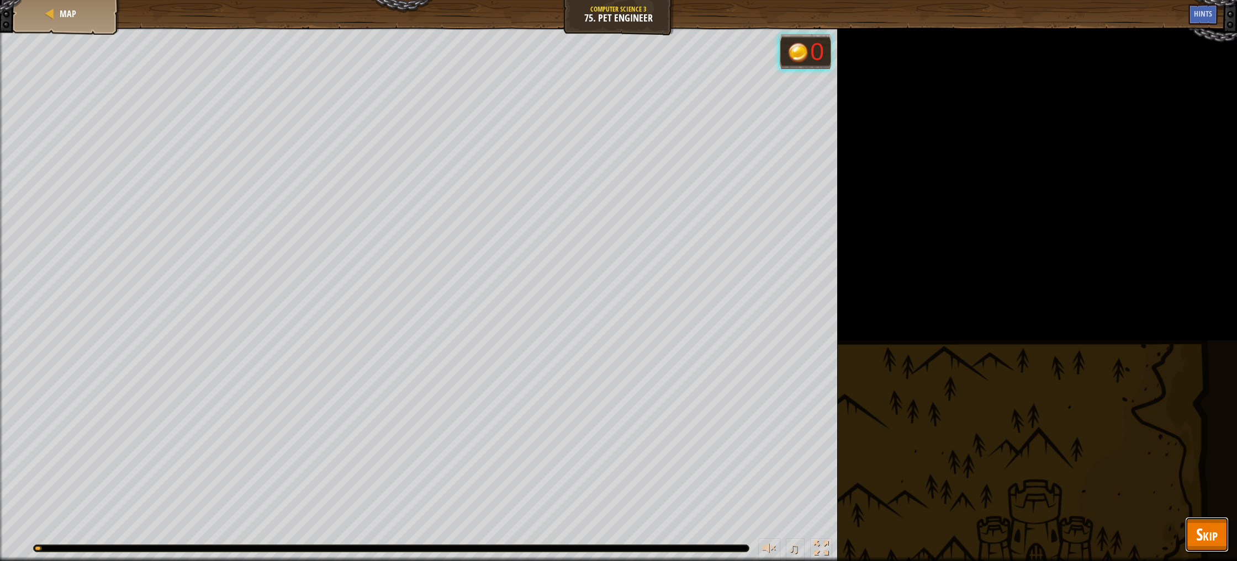
click at [1195, 532] on button "Skip" at bounding box center [1207, 534] width 44 height 35
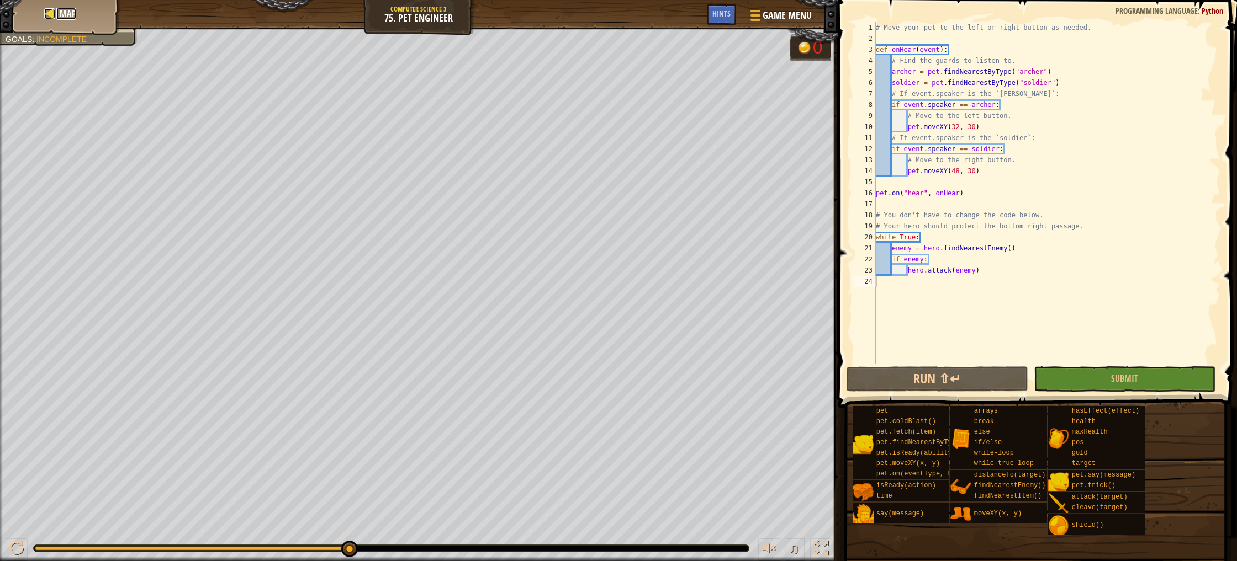
click at [63, 14] on span "Map" at bounding box center [68, 14] width 17 height 12
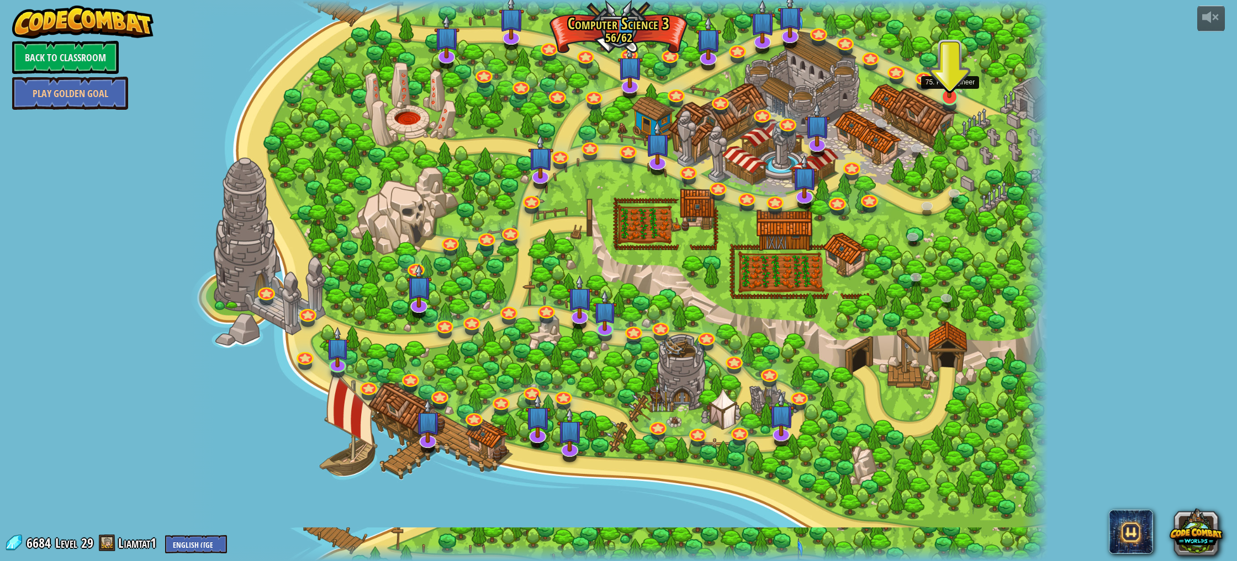
click at [951, 93] on img at bounding box center [949, 71] width 24 height 54
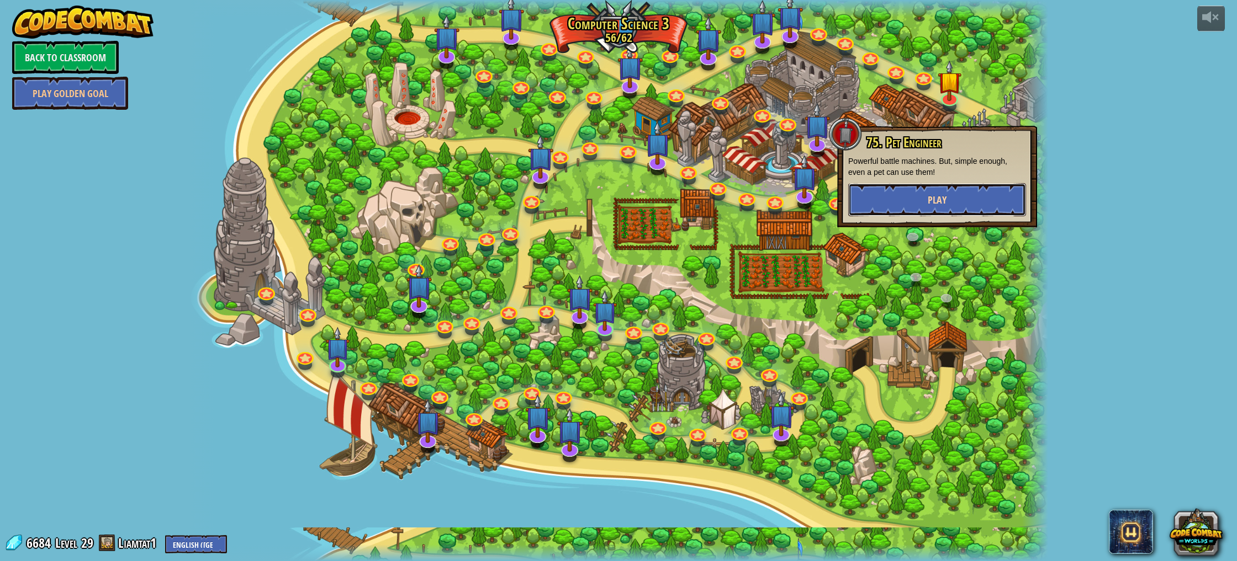
click at [936, 199] on span "Play" at bounding box center [937, 200] width 19 height 14
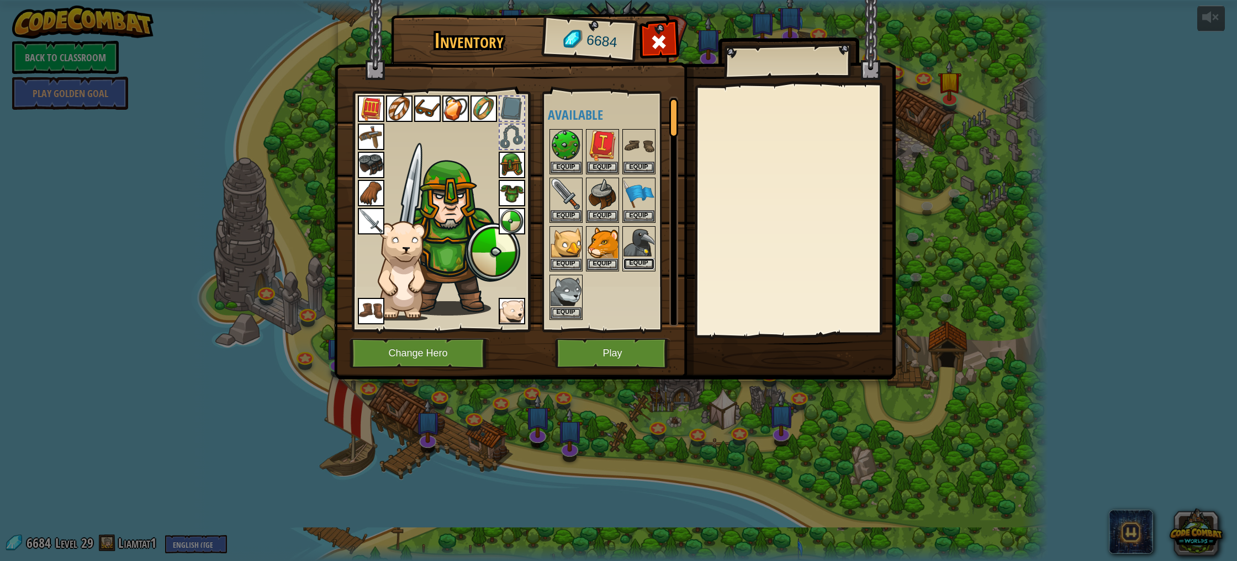
click at [644, 264] on button "Equip" at bounding box center [638, 264] width 31 height 12
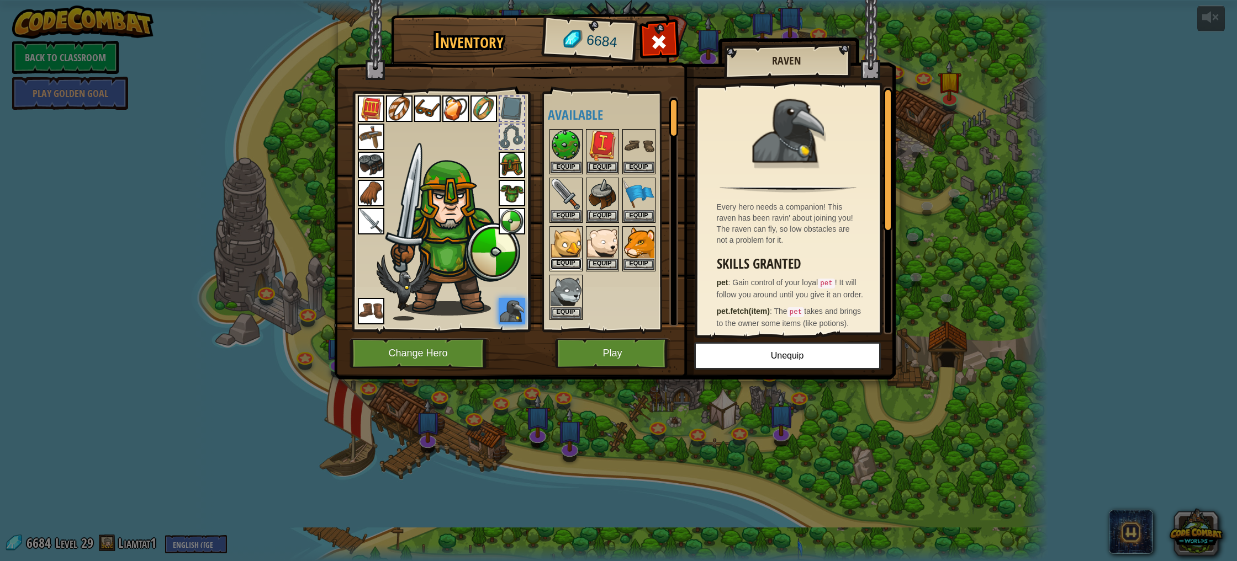
click at [573, 264] on button "Equip" at bounding box center [565, 264] width 31 height 12
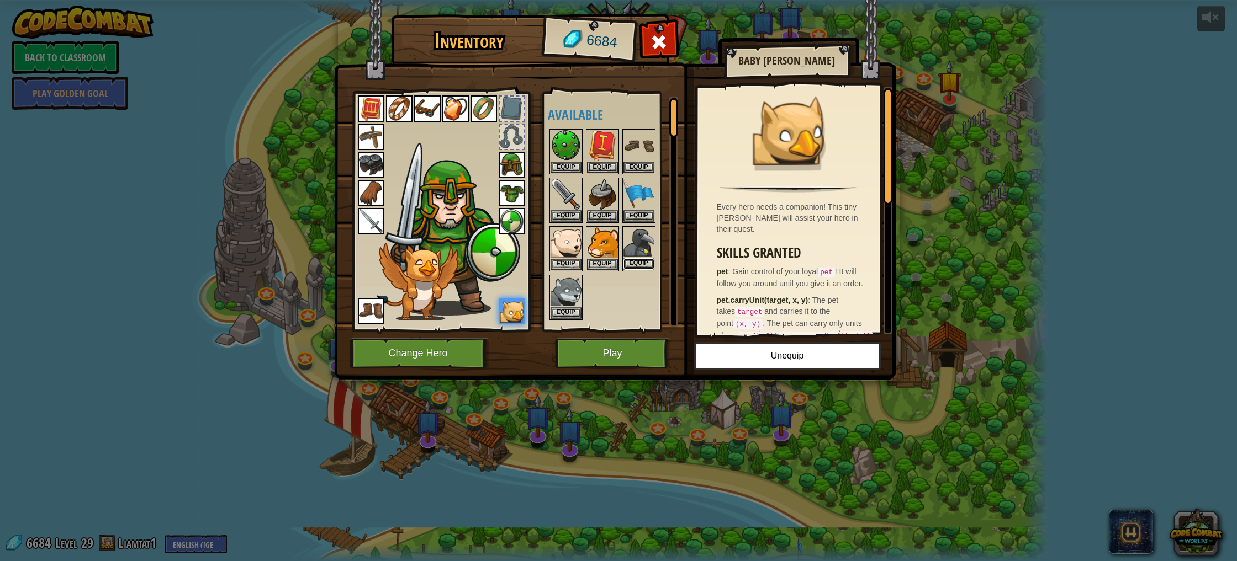
click at [632, 262] on button "Equip" at bounding box center [638, 264] width 31 height 12
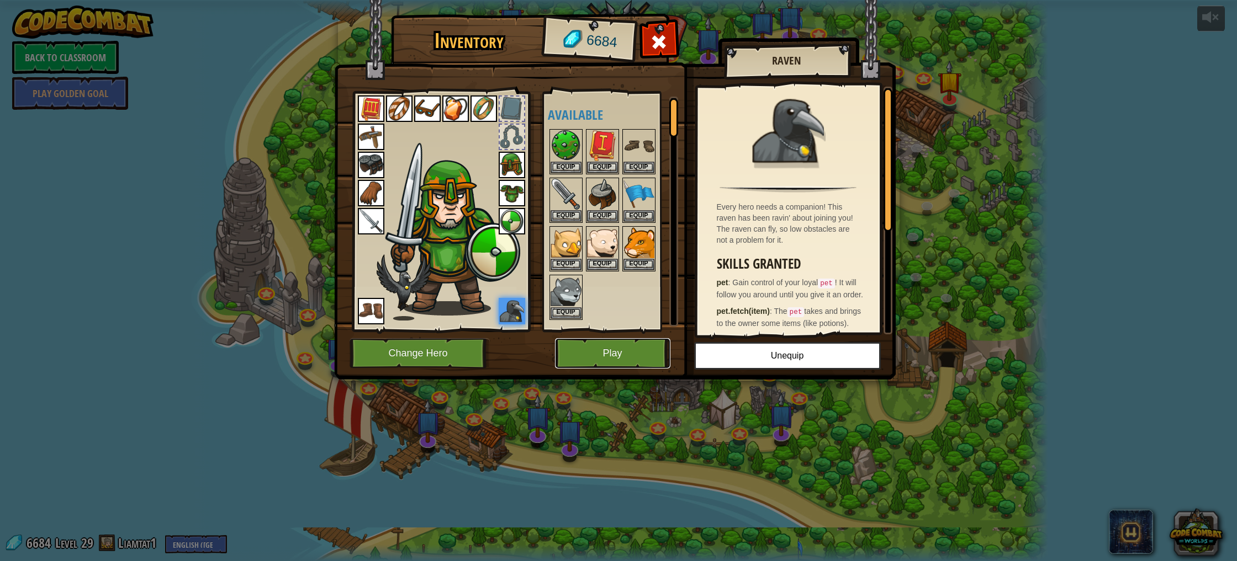
click at [628, 346] on button "Play" at bounding box center [612, 353] width 115 height 30
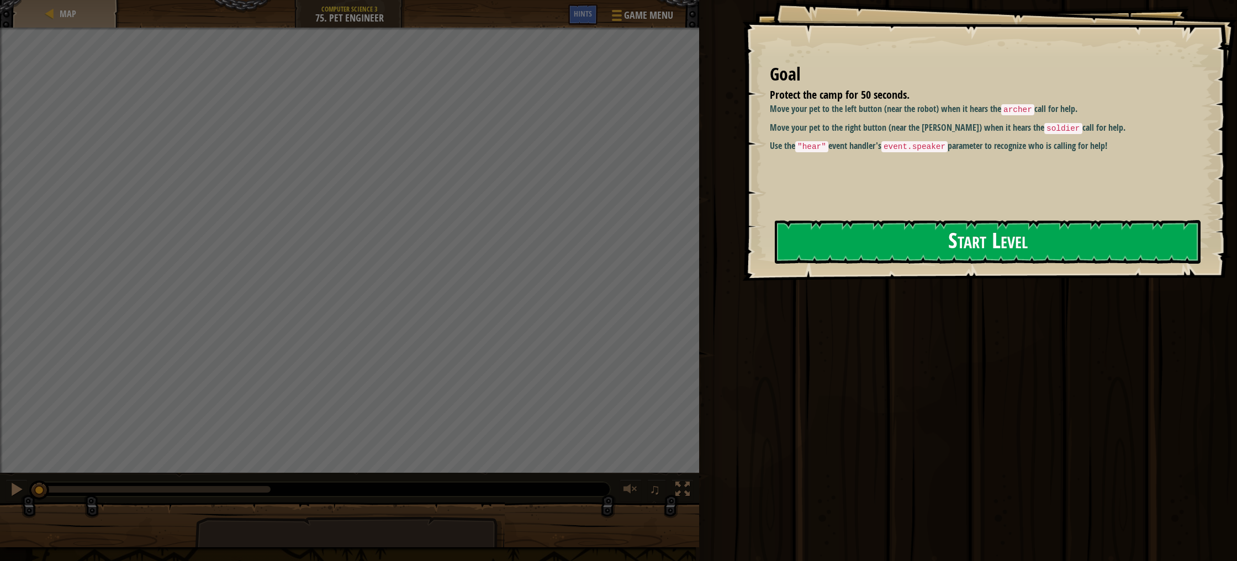
click at [897, 250] on button "Start Level" at bounding box center [988, 242] width 426 height 44
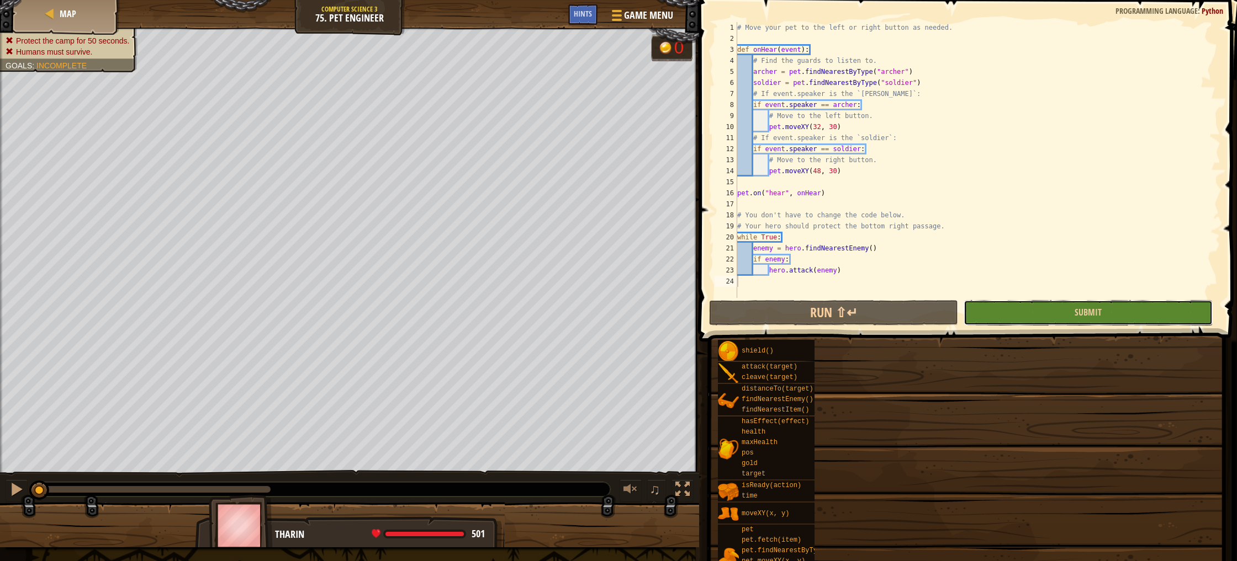
click at [1166, 315] on button "Submit" at bounding box center [1087, 312] width 249 height 25
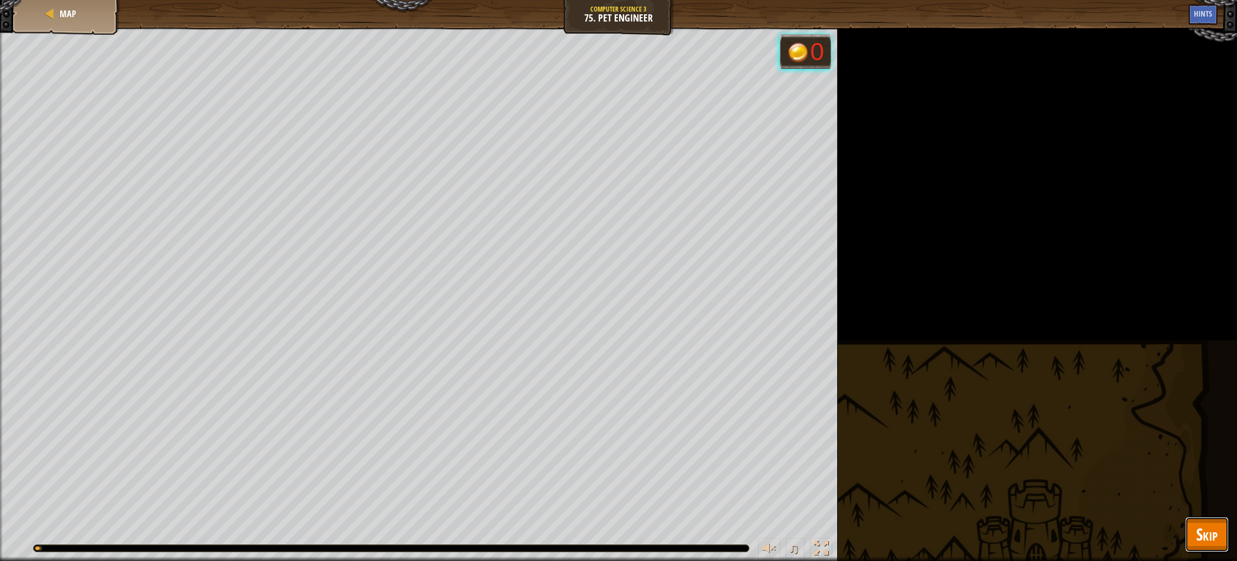
click at [1202, 522] on button "Skip" at bounding box center [1207, 534] width 44 height 35
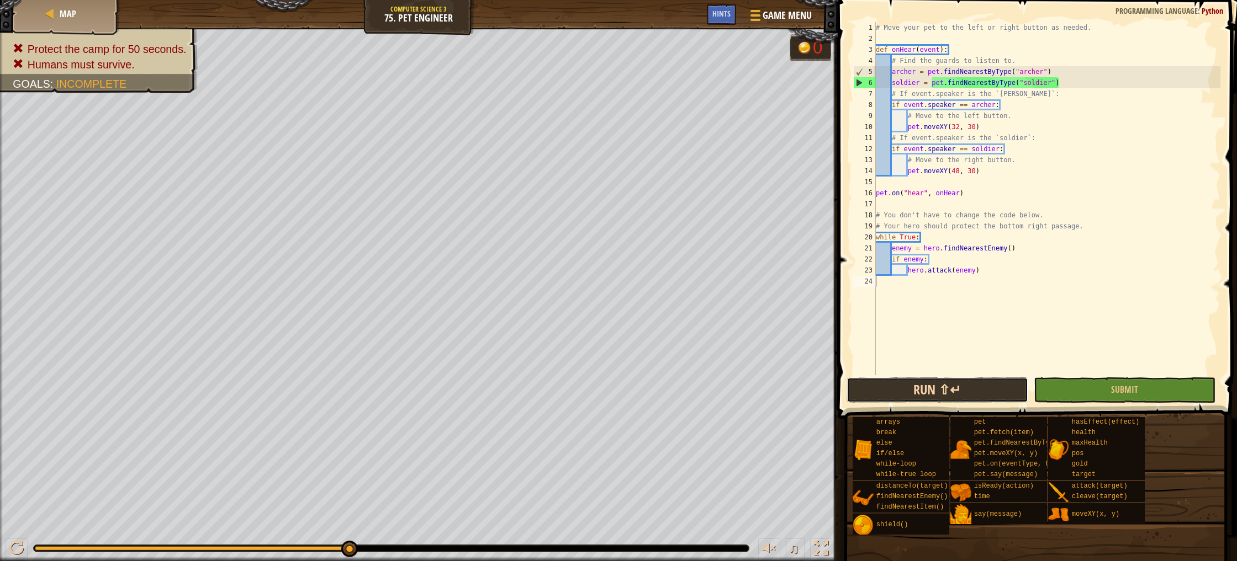
click at [978, 391] on button "Run ⇧↵" at bounding box center [937, 390] width 182 height 25
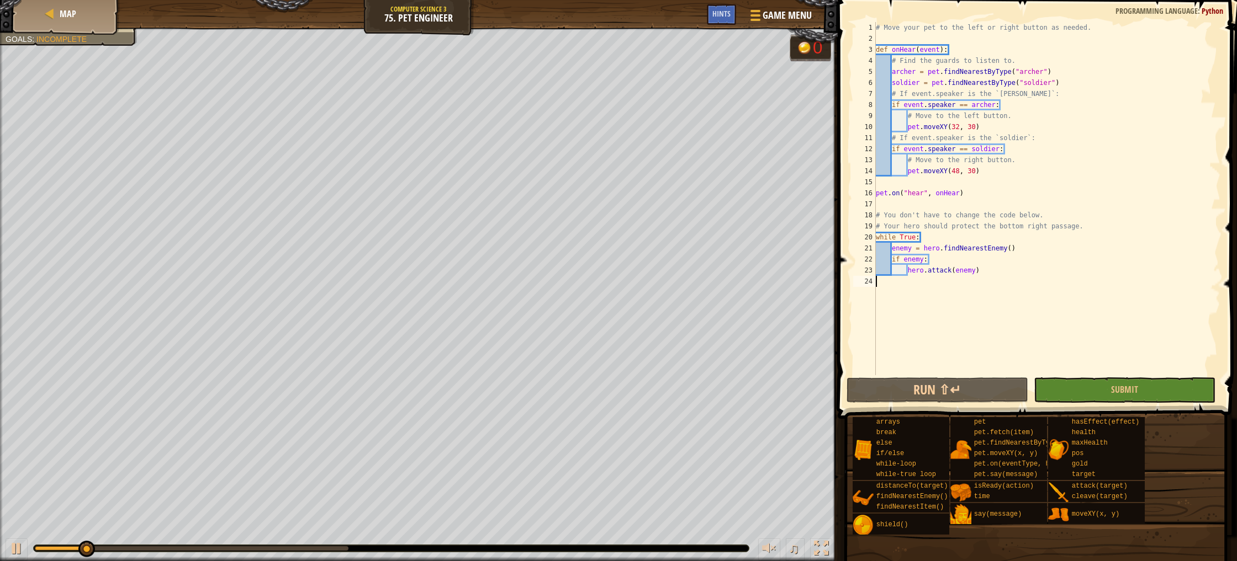
click at [311, 547] on div "0:21.4 Now: 0:03.7 Max: 0:24.3" at bounding box center [192, 549] width 314 height 4
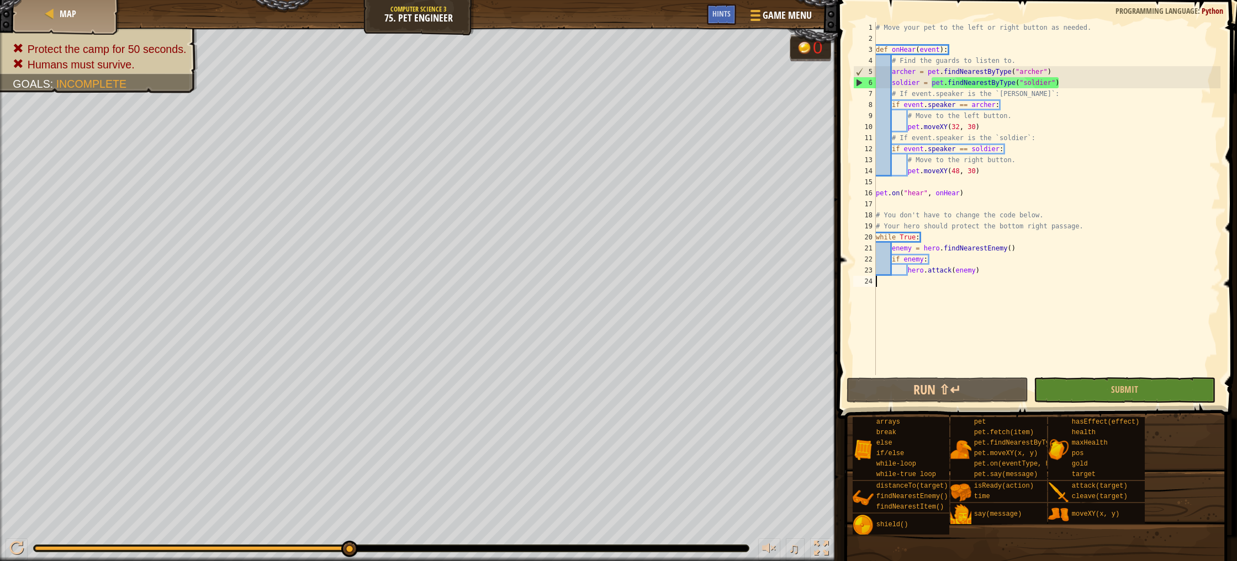
drag, startPoint x: 312, startPoint y: 548, endPoint x: 362, endPoint y: 548, distance: 49.7
click at [362, 548] on div at bounding box center [391, 548] width 715 height 7
click at [758, 17] on div at bounding box center [753, 15] width 15 height 16
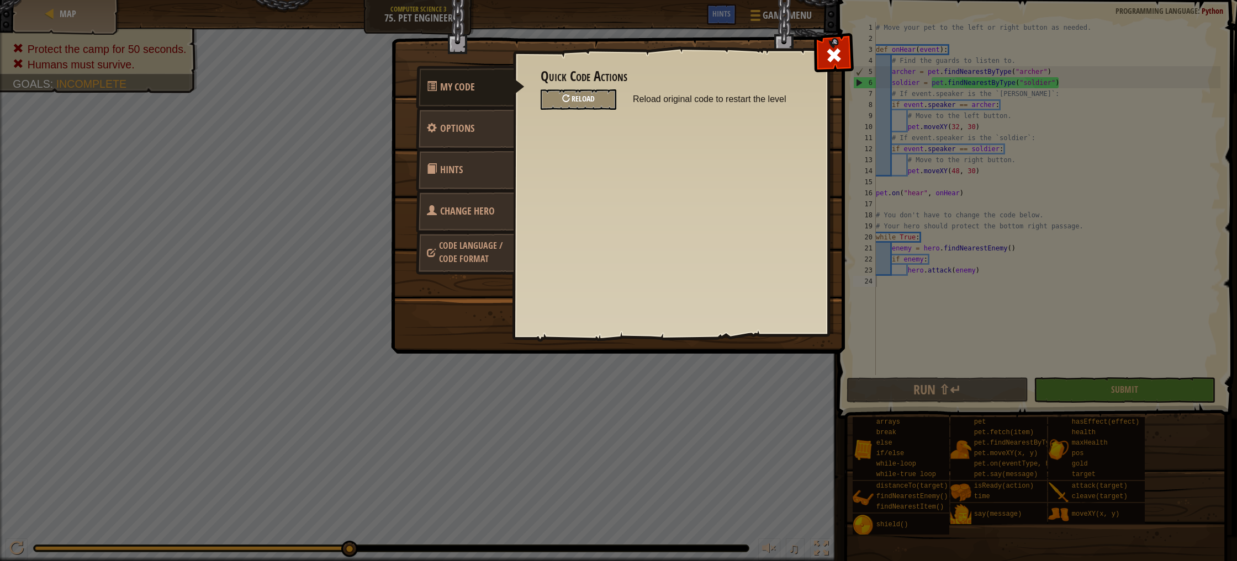
click at [585, 102] on span "Reload" at bounding box center [582, 98] width 23 height 10
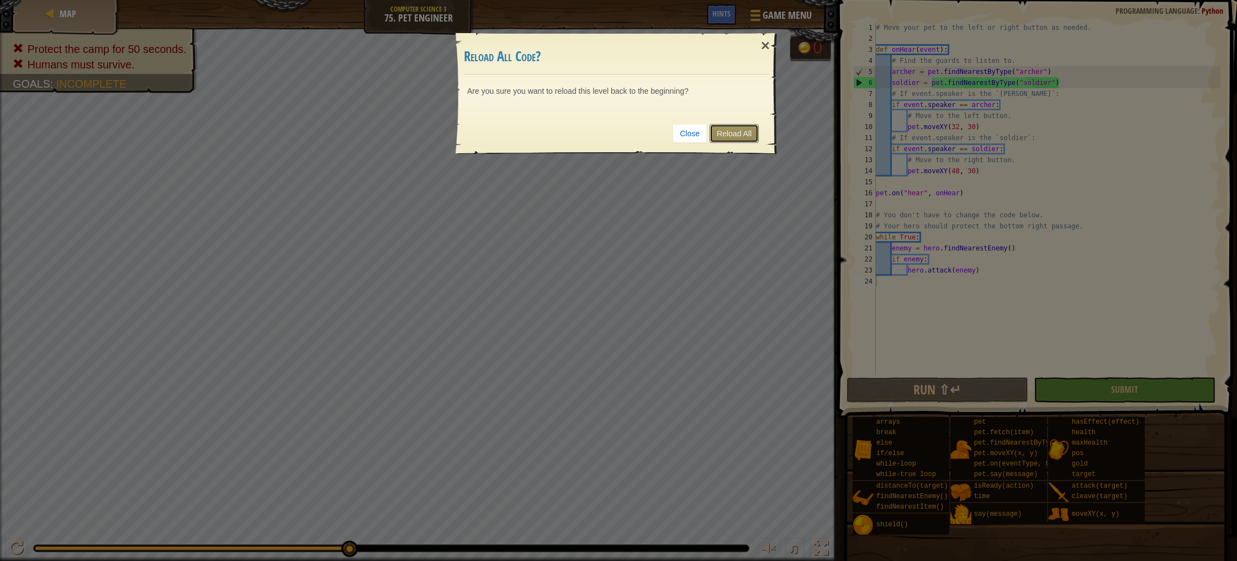
click at [743, 139] on link "Reload All" at bounding box center [733, 133] width 49 height 19
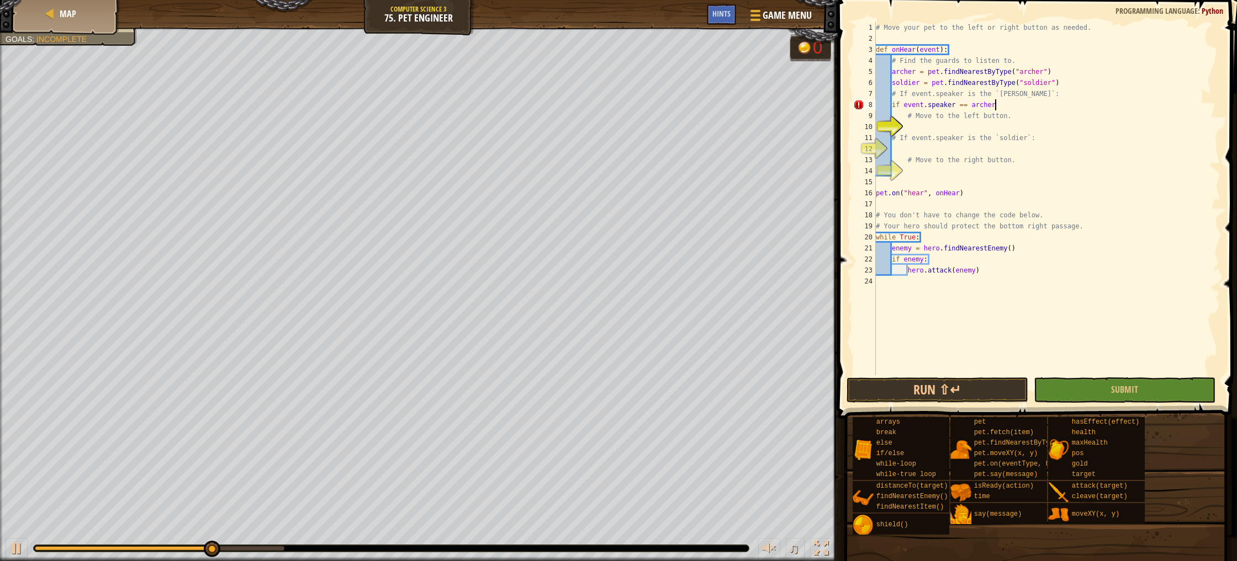
scroll to position [5, 9]
type textarea "# Move to the left button."
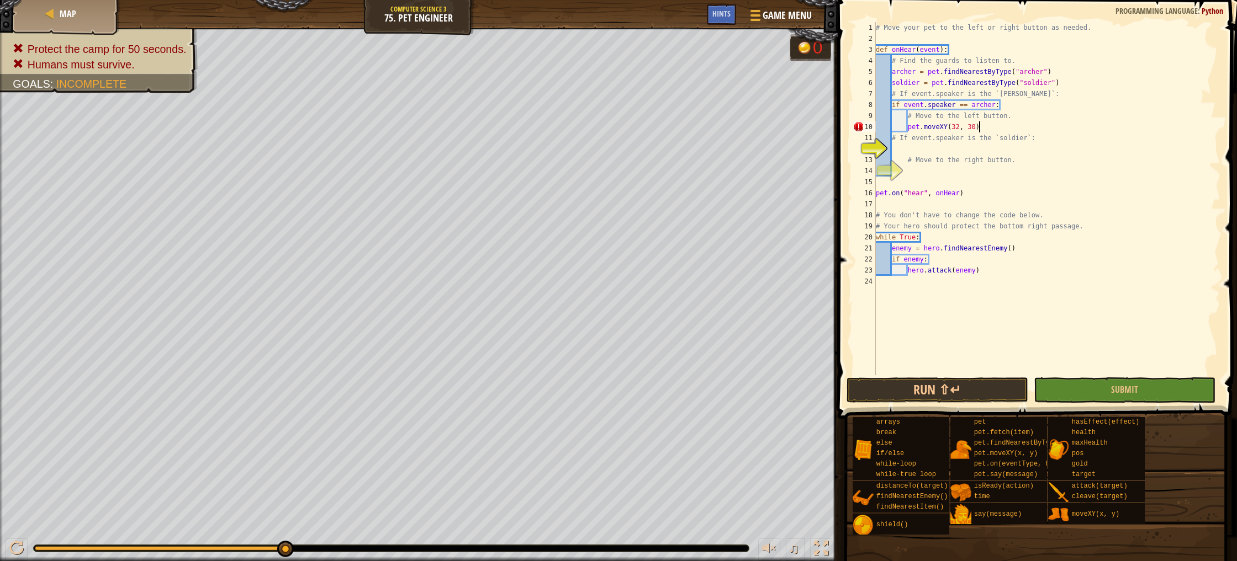
scroll to position [5, 8]
type textarea "# If event.speaker is the `soldier`:"
type textarea "# Move to the right button."
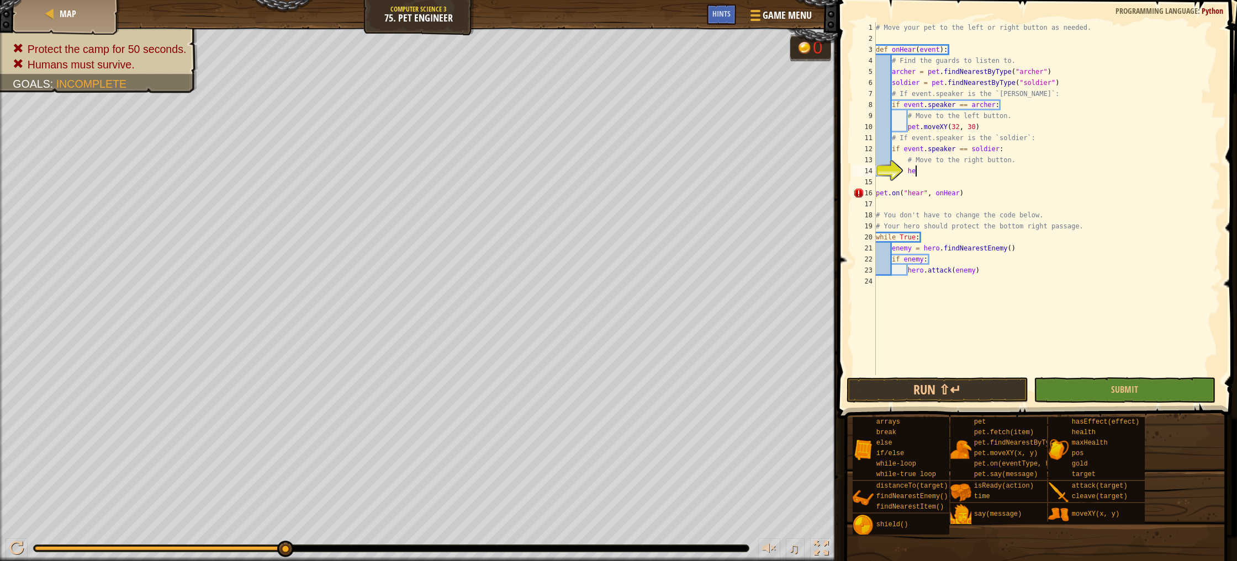
type textarea "h"
click at [931, 167] on div "# Move your pet to the left or right button as needed. def onHear ( event ) : #…" at bounding box center [1046, 209] width 347 height 375
click at [982, 174] on div "# Move your pet to the left or right button as needed. def onHear ( event ) : #…" at bounding box center [1046, 209] width 347 height 375
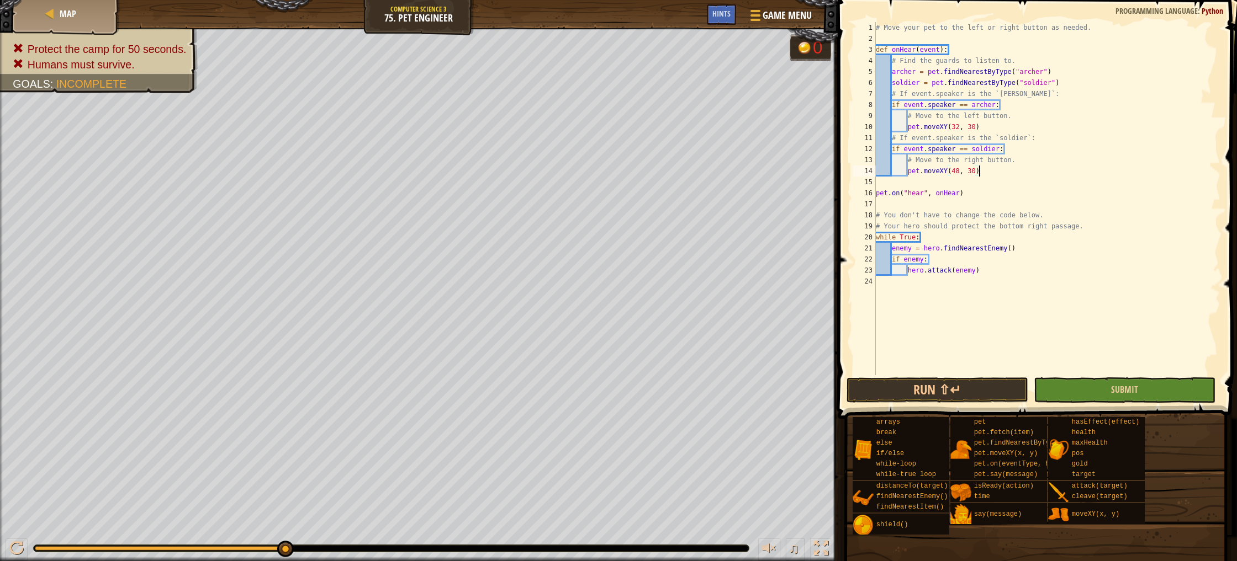
type textarea "pet.moveXY(48, 30)"
click at [1142, 390] on button "Submit" at bounding box center [1125, 390] width 182 height 25
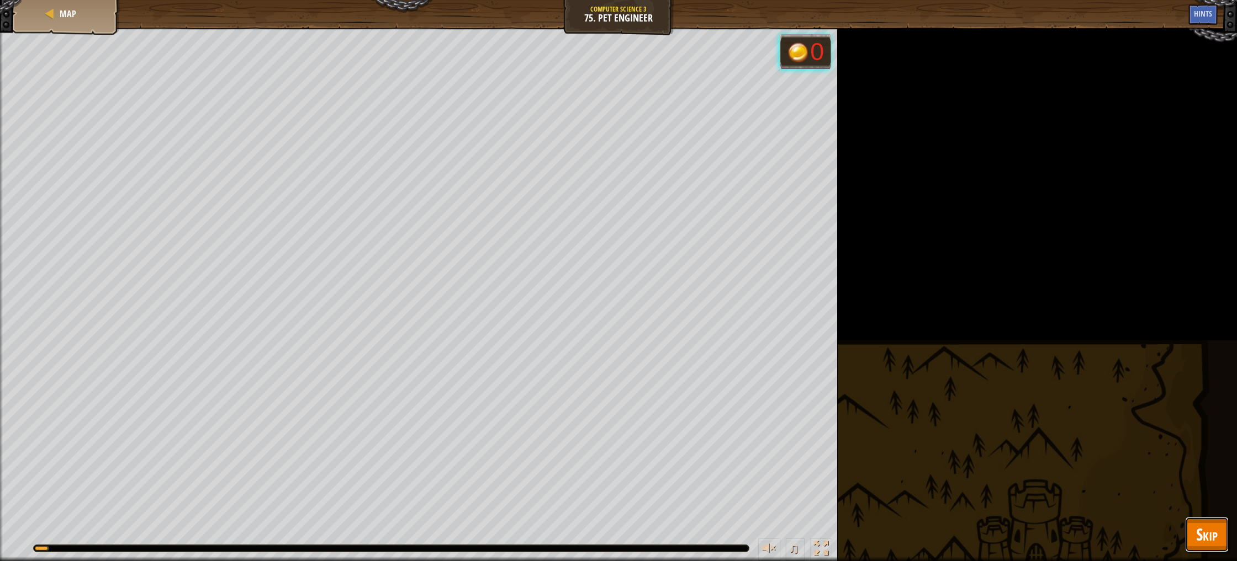
click at [1200, 529] on span "Skip" at bounding box center [1207, 534] width 22 height 23
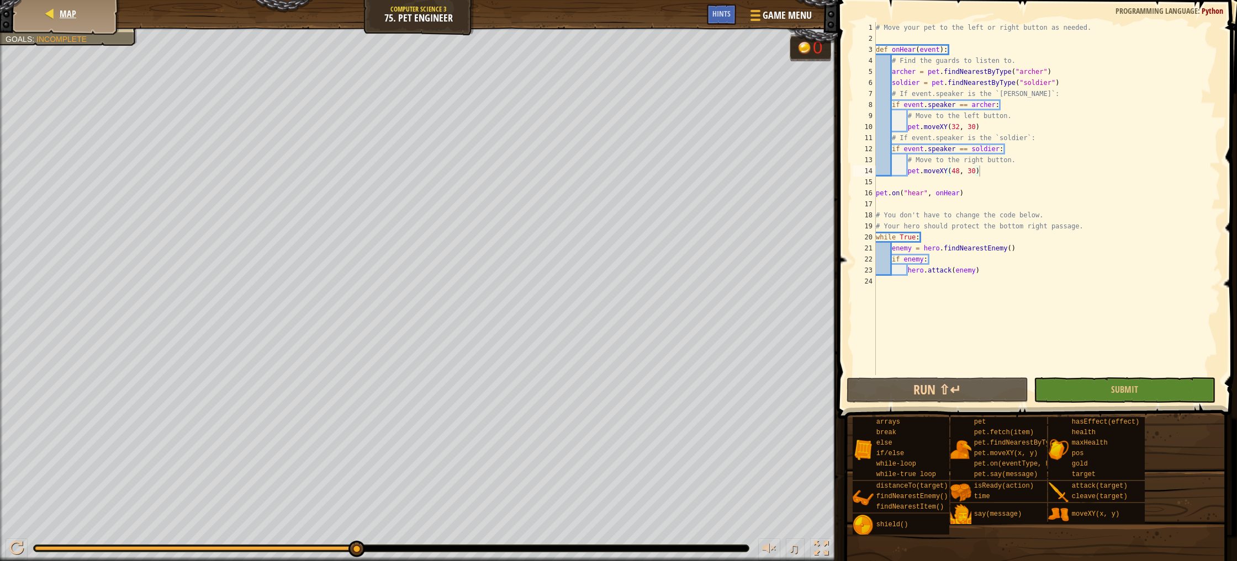
click at [76, 10] on div "Map" at bounding box center [66, 14] width 88 height 28
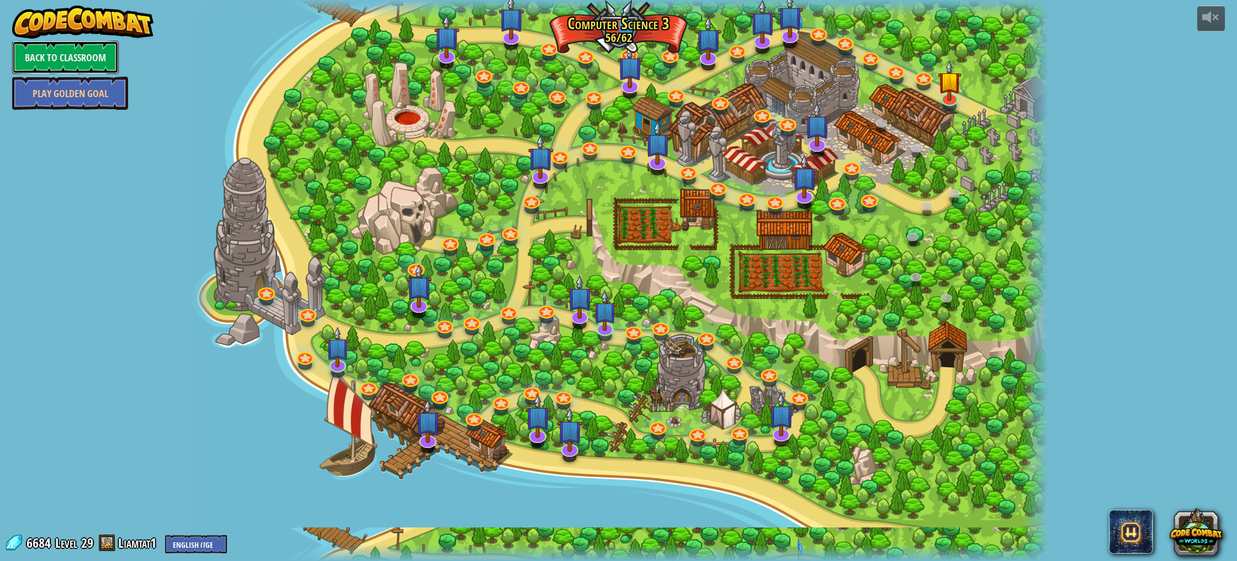
click at [91, 47] on link "Back to Classroom" at bounding box center [65, 57] width 107 height 33
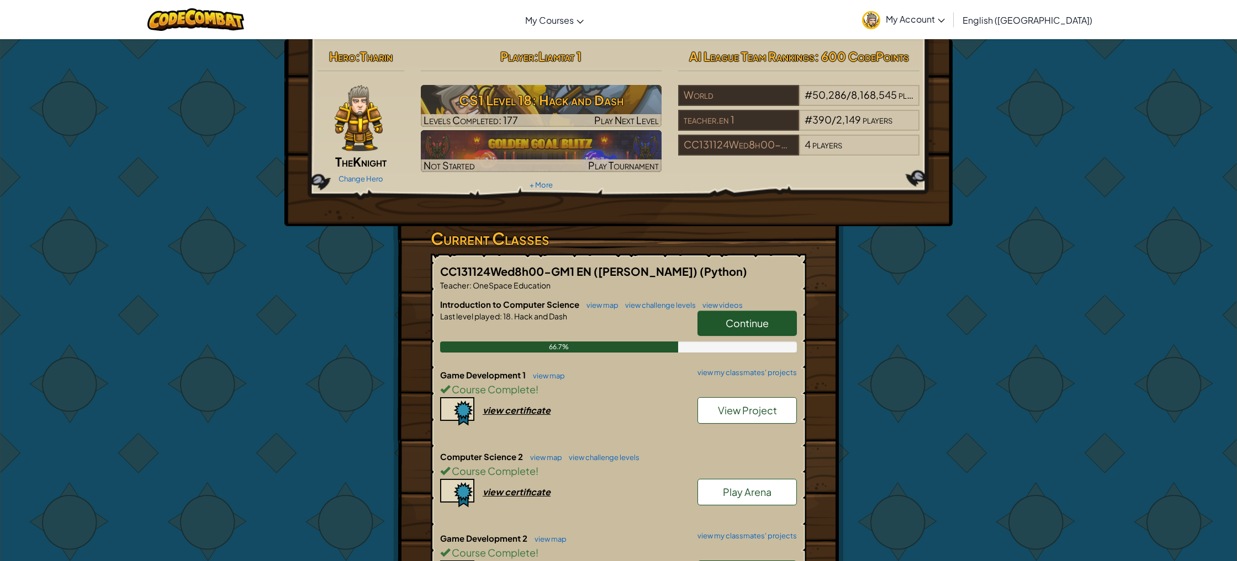
click at [370, 133] on img at bounding box center [359, 118] width 49 height 66
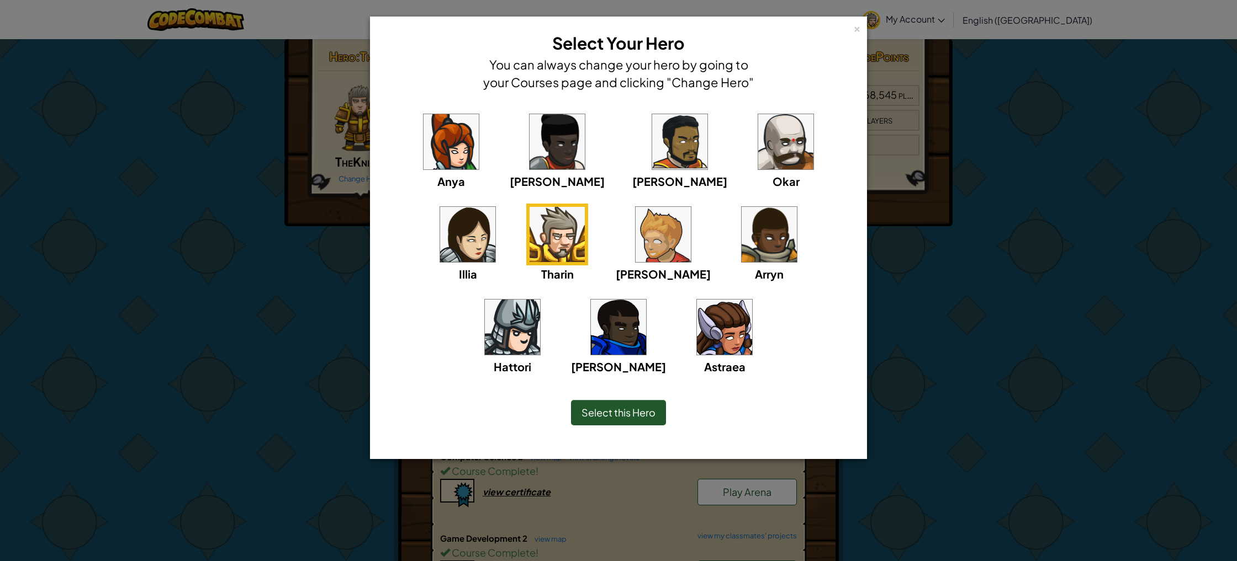
click at [758, 161] on img at bounding box center [785, 141] width 55 height 55
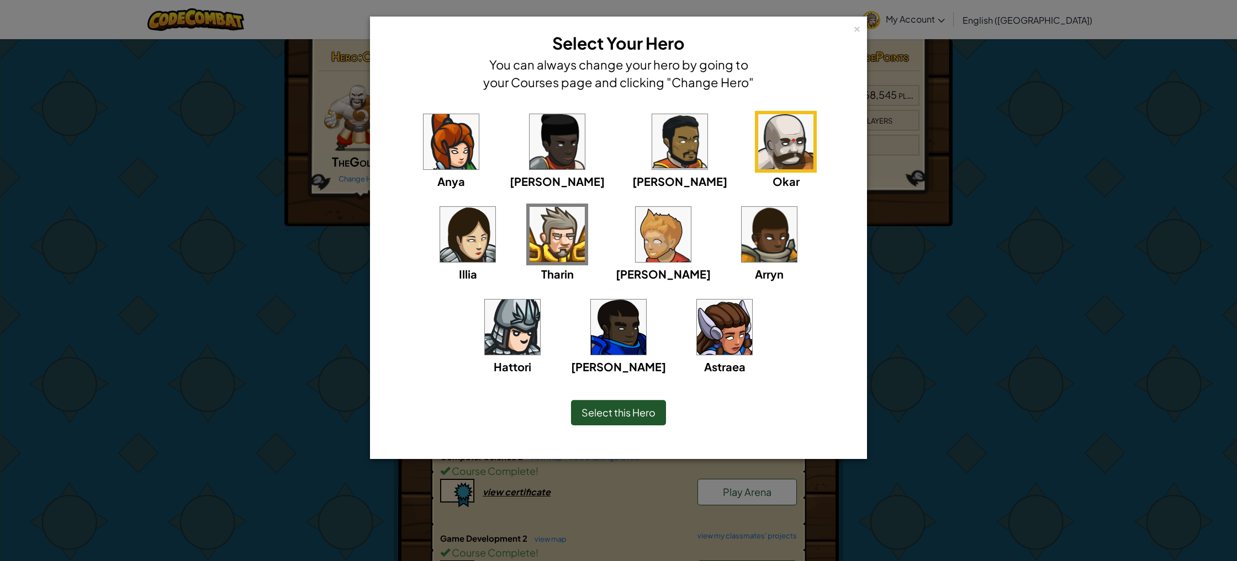
click at [624, 418] on span "Select this Hero" at bounding box center [618, 412] width 74 height 13
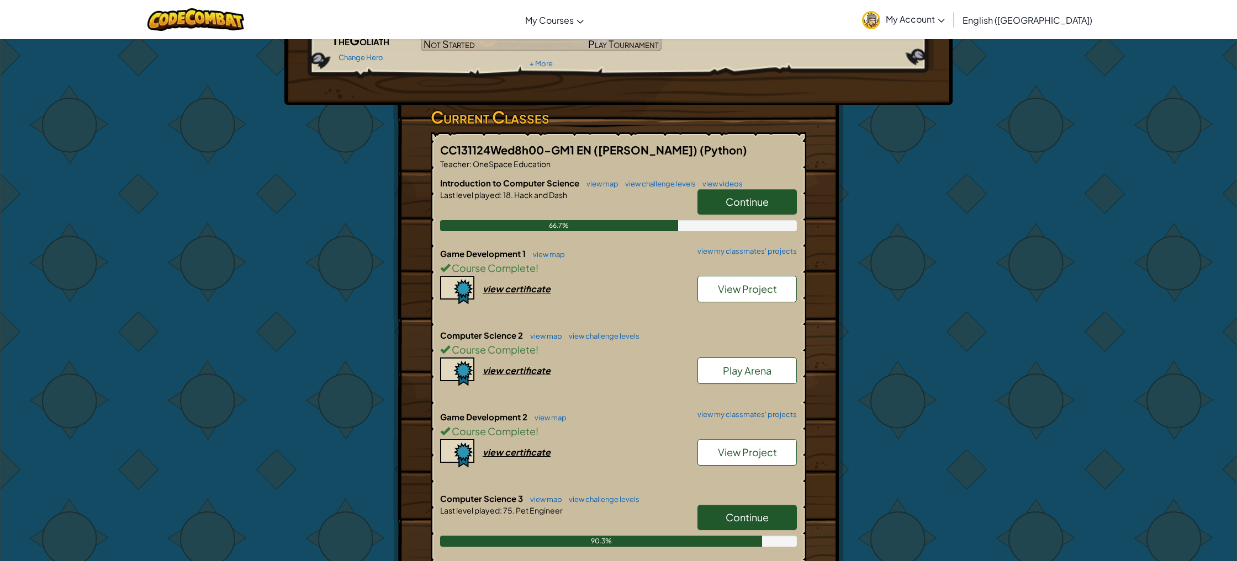
scroll to position [133, 0]
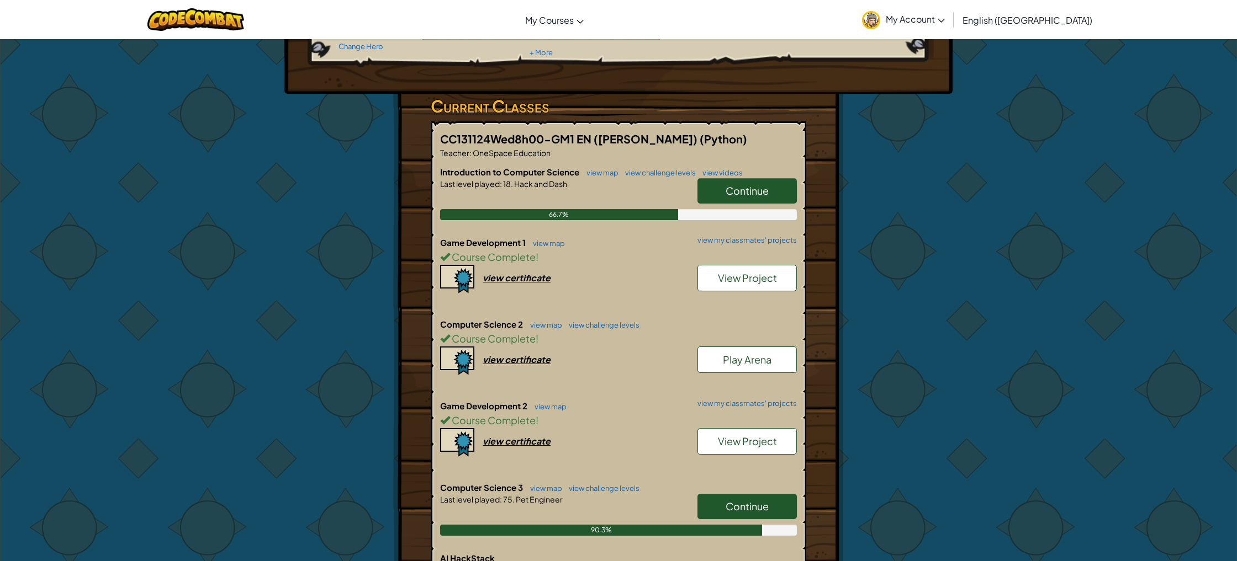
click at [739, 497] on link "Continue" at bounding box center [746, 506] width 99 height 25
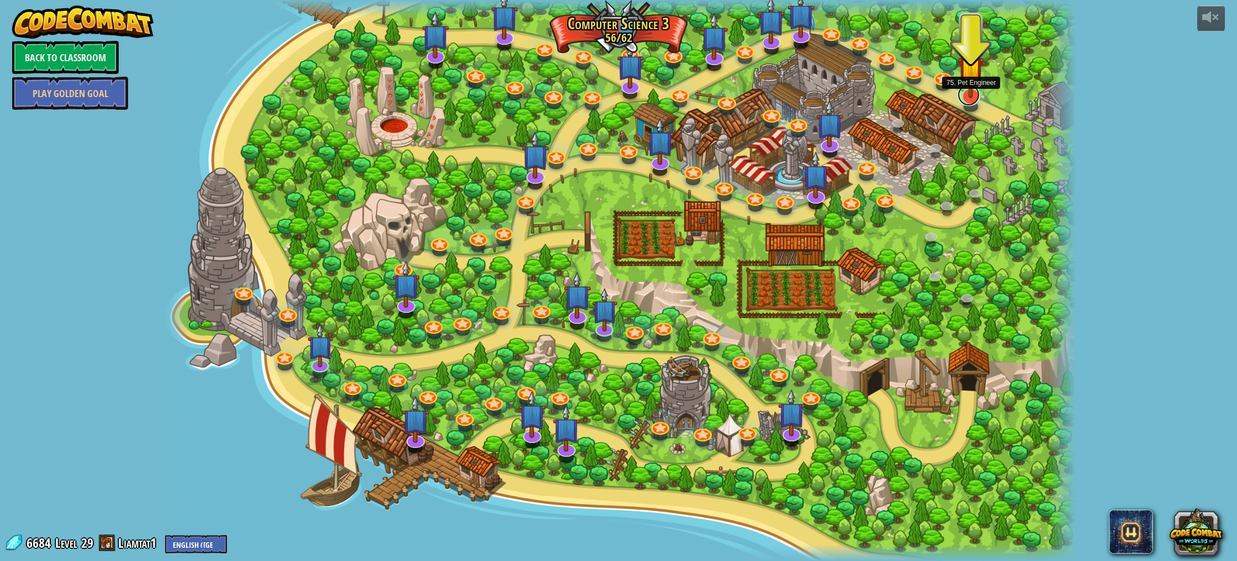
click at [972, 102] on link at bounding box center [968, 95] width 22 height 22
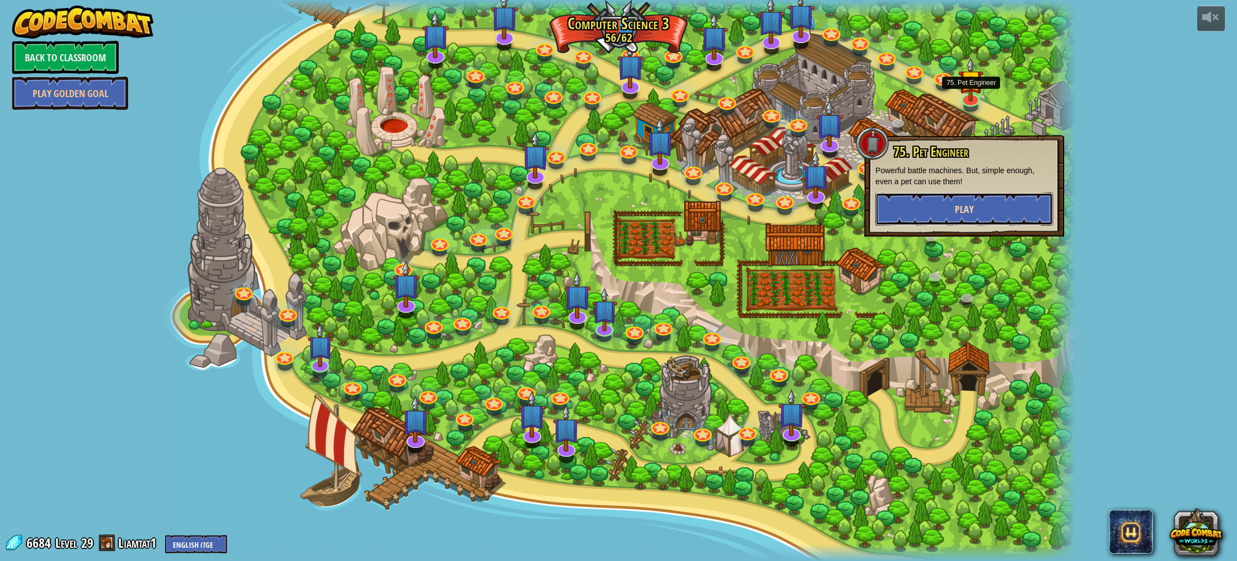
click at [982, 210] on button "Play" at bounding box center [964, 209] width 178 height 33
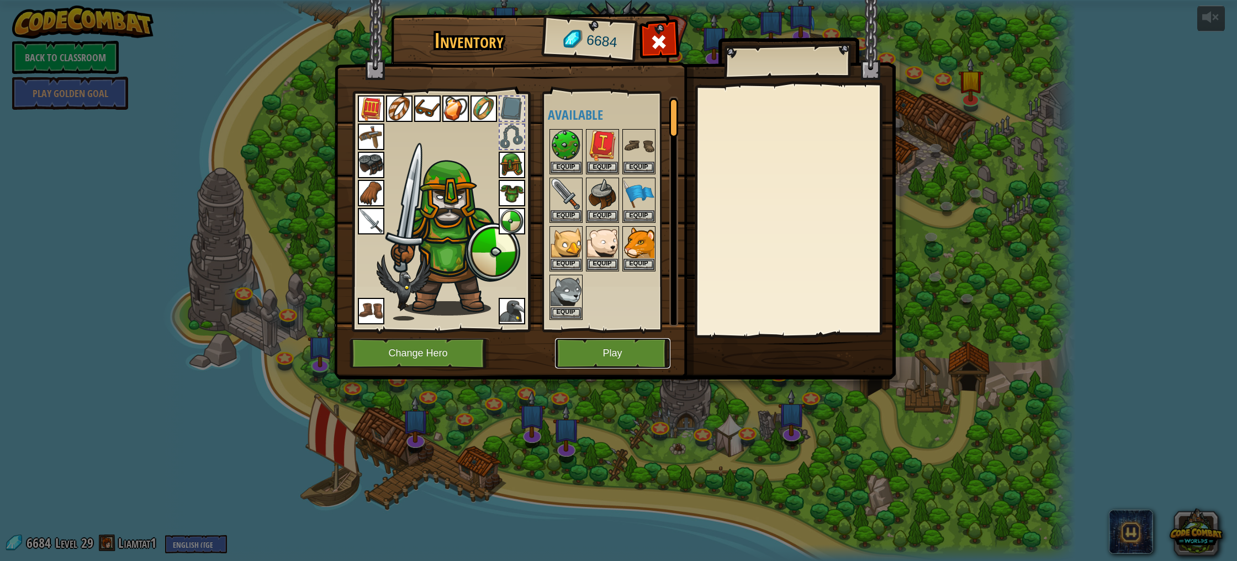
click at [639, 357] on button "Play" at bounding box center [612, 353] width 115 height 30
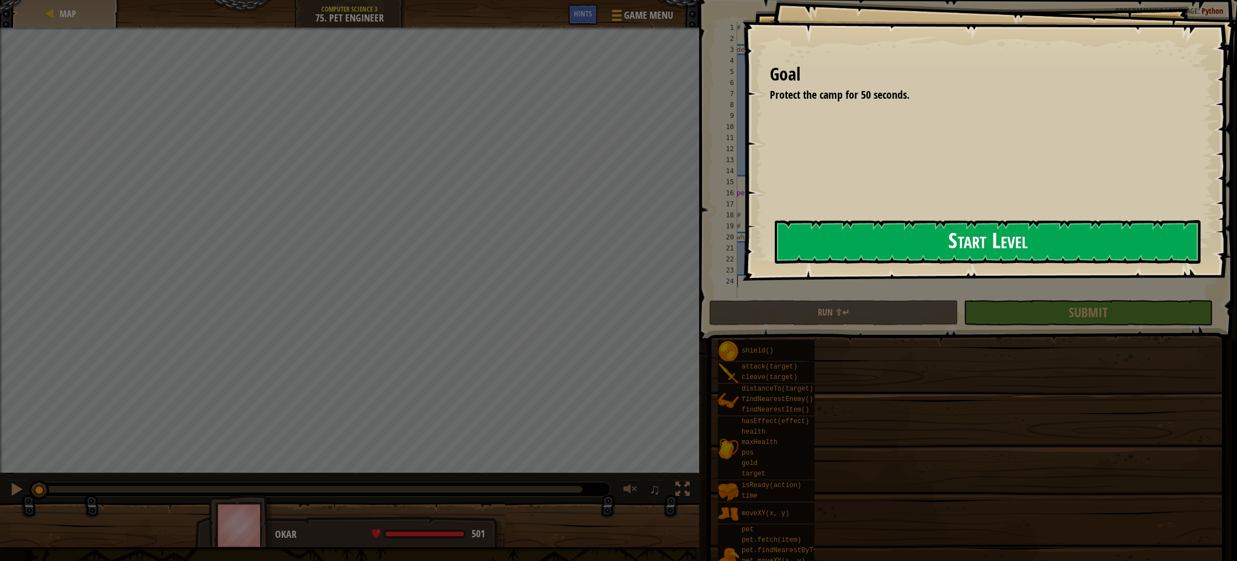
click at [889, 252] on button "Start Level" at bounding box center [988, 242] width 426 height 44
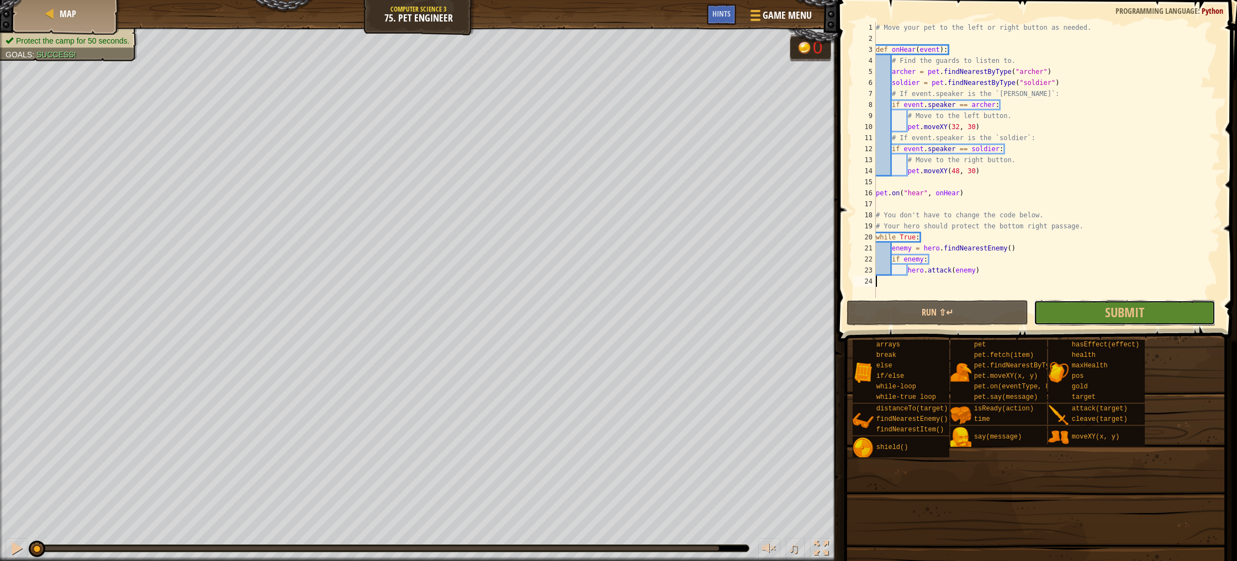
click at [1085, 312] on button "Submit" at bounding box center [1125, 312] width 182 height 25
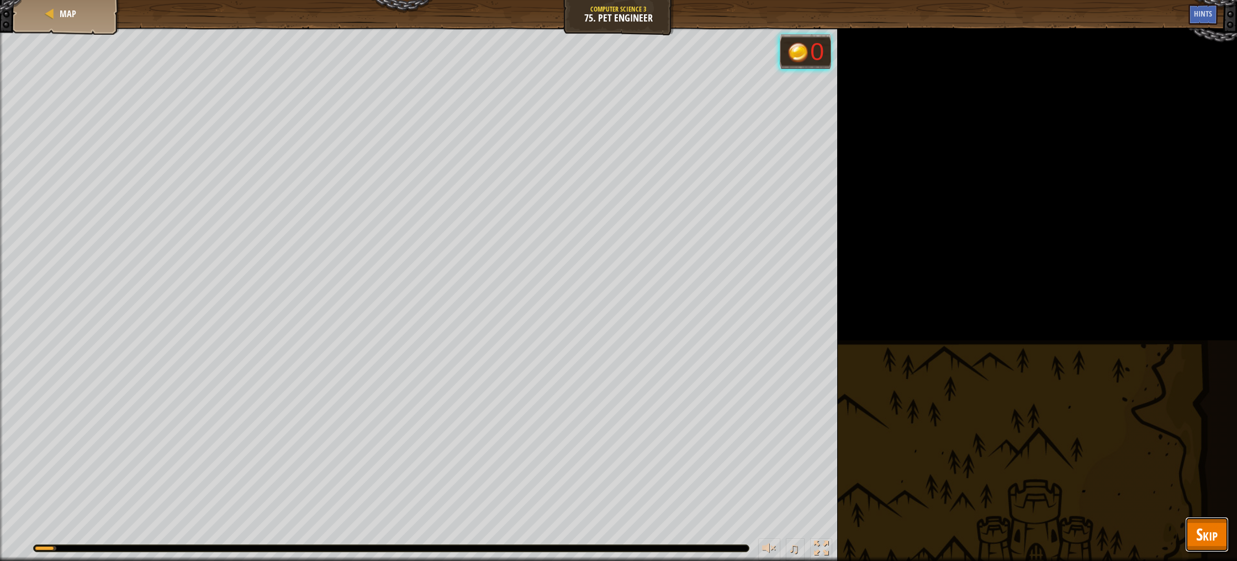
click at [1212, 542] on span "Skip" at bounding box center [1207, 534] width 22 height 23
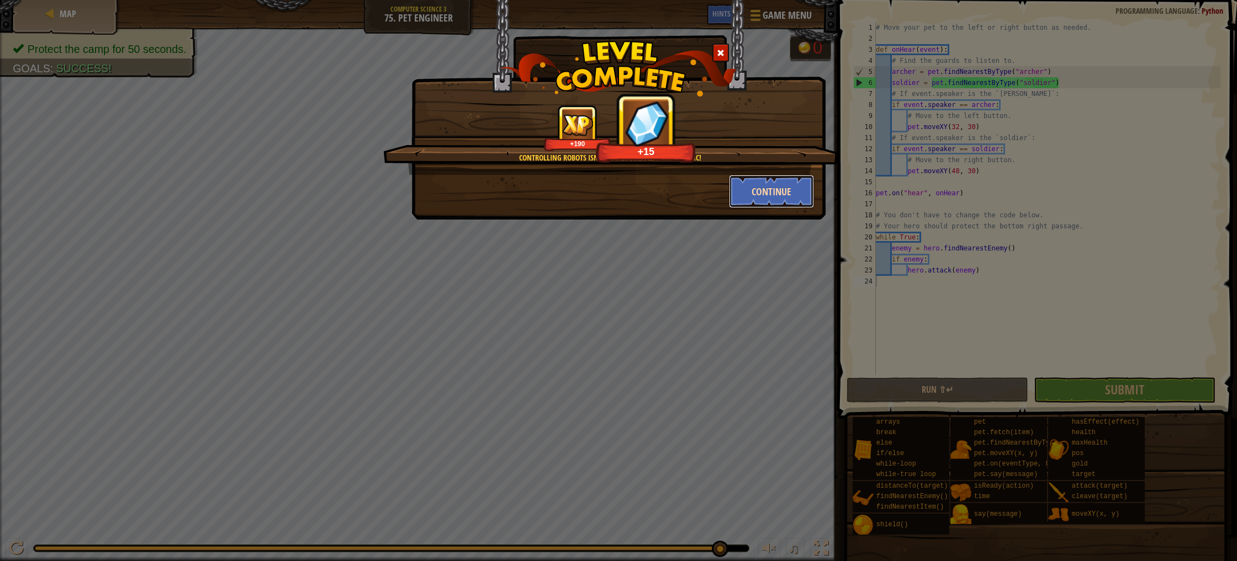
click at [776, 193] on button "Continue" at bounding box center [772, 191] width 86 height 33
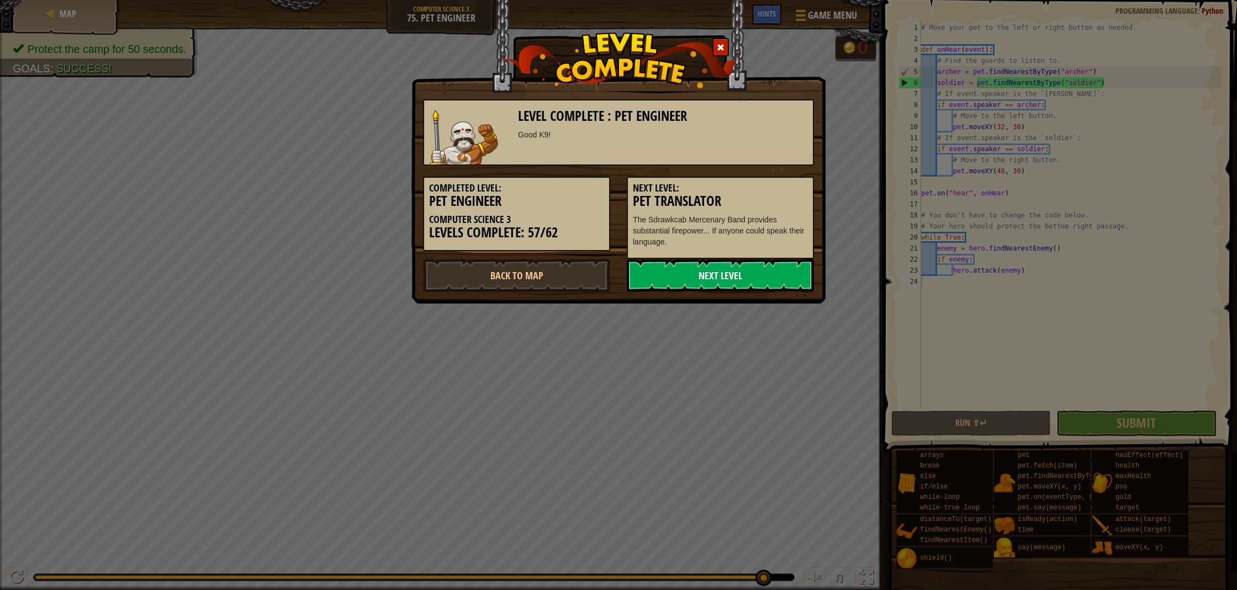
click at [701, 277] on link "Next Level" at bounding box center [720, 275] width 187 height 33
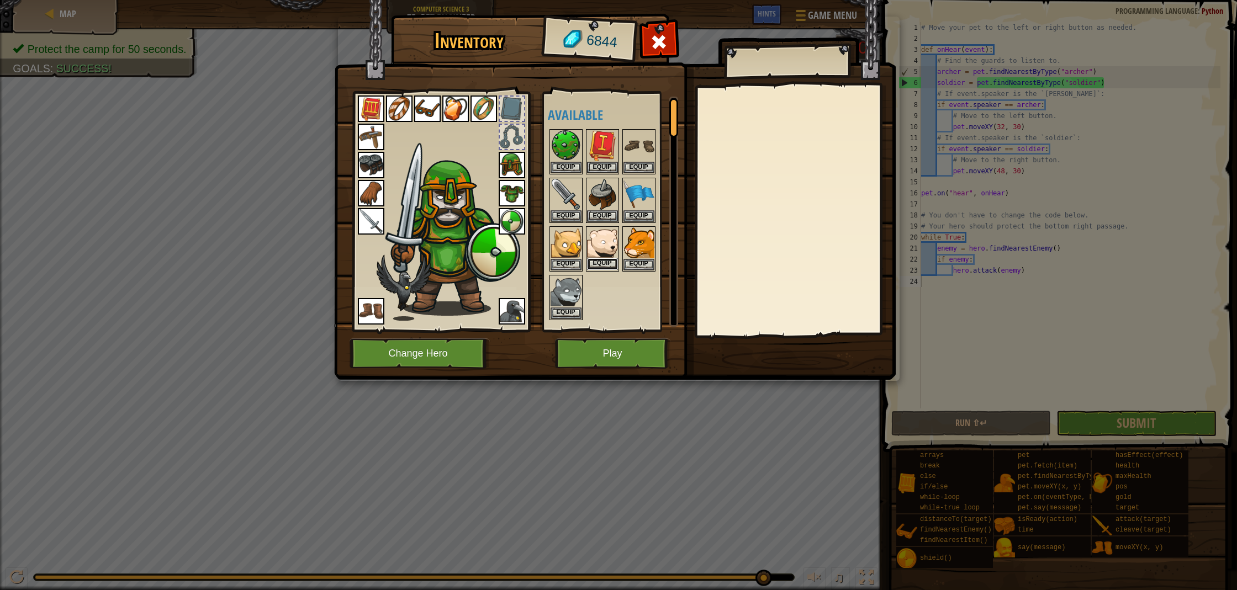
click at [606, 259] on button "Equip" at bounding box center [602, 264] width 31 height 12
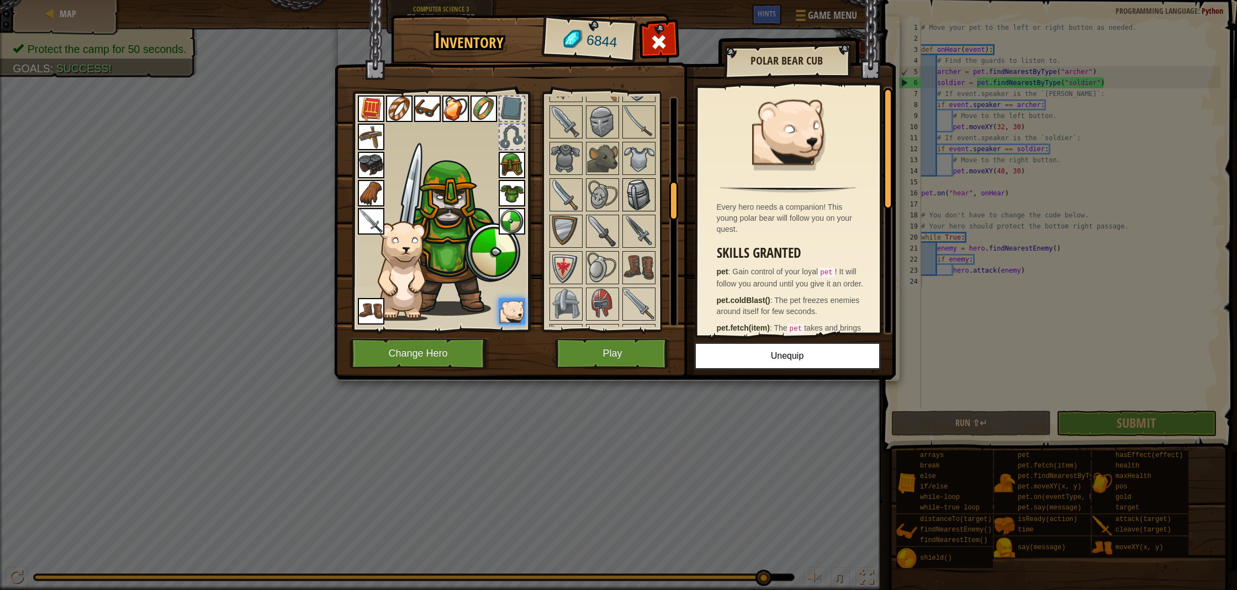
scroll to position [540, 0]
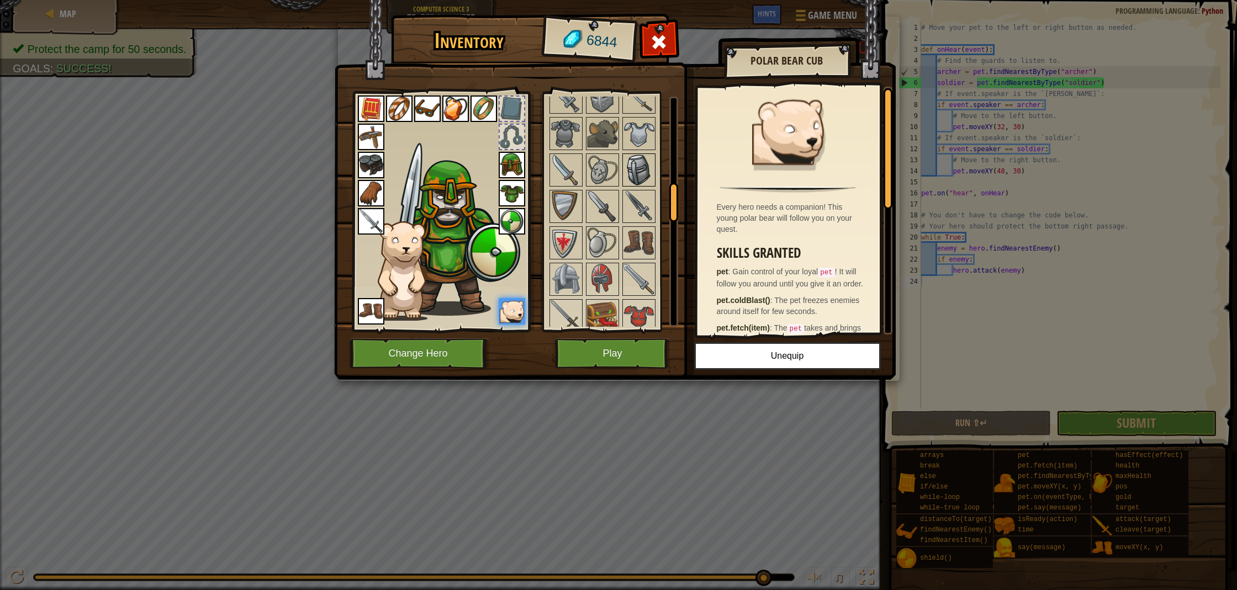
click at [638, 169] on img at bounding box center [638, 170] width 31 height 31
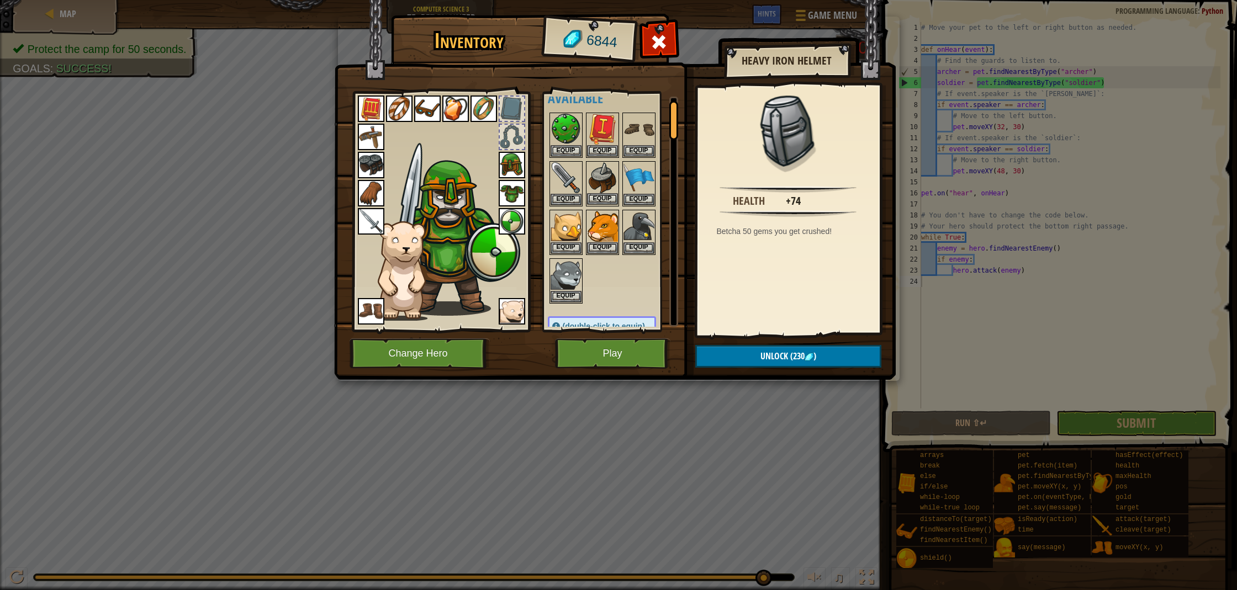
scroll to position [0, 0]
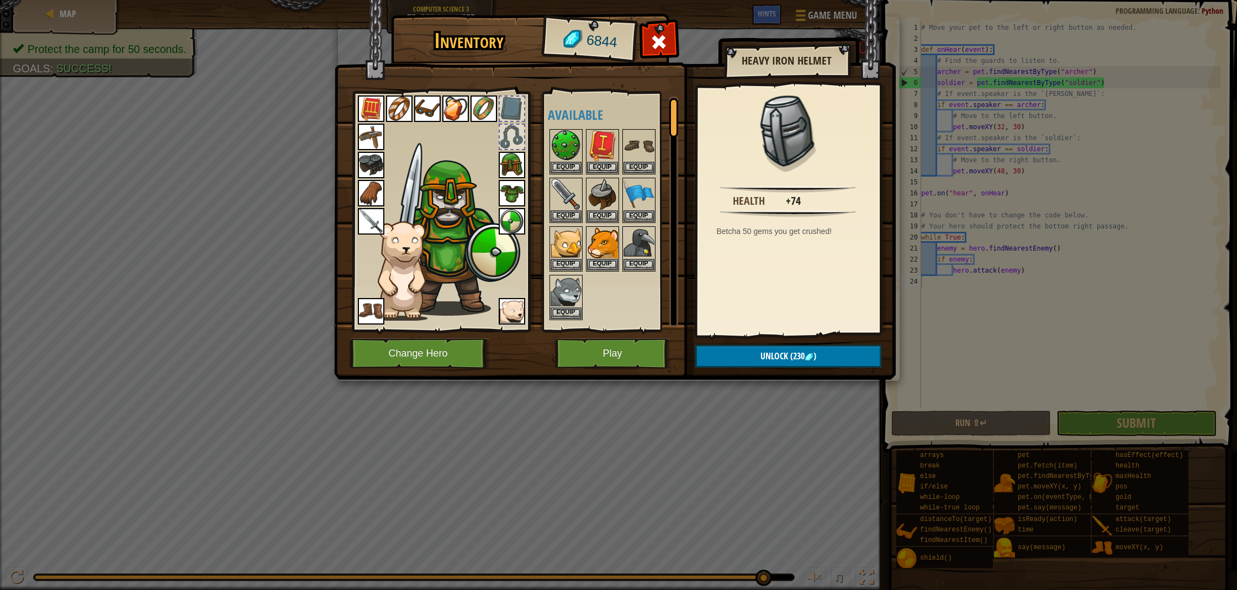
click at [514, 165] on img at bounding box center [512, 165] width 27 height 27
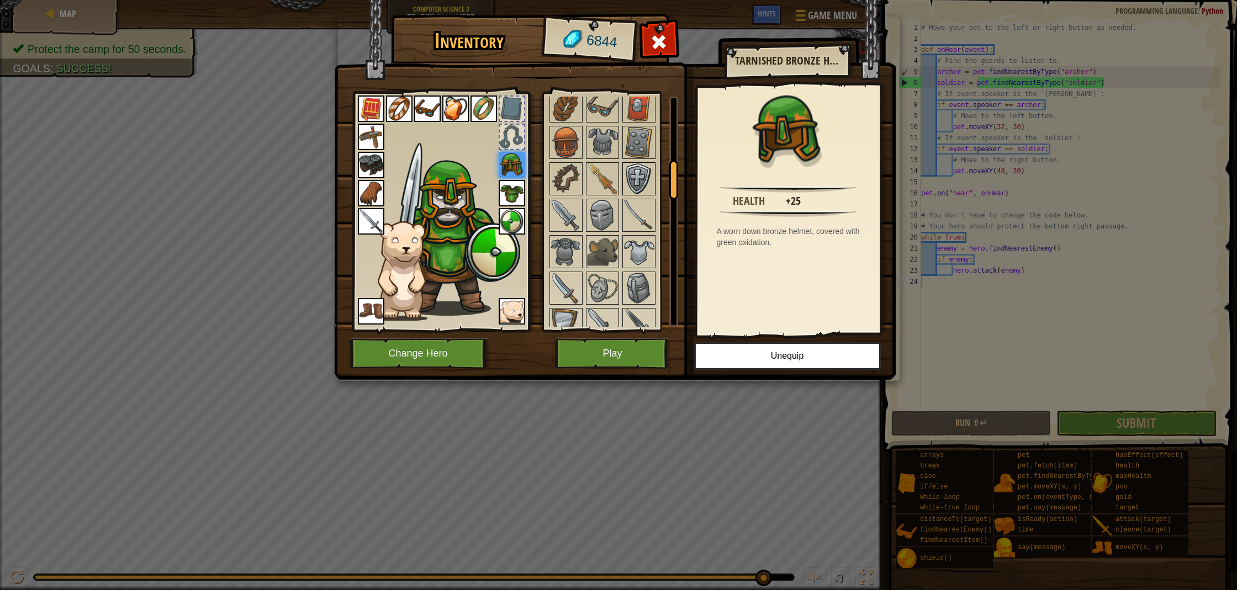
scroll to position [427, 0]
click at [647, 168] on img at bounding box center [638, 173] width 31 height 31
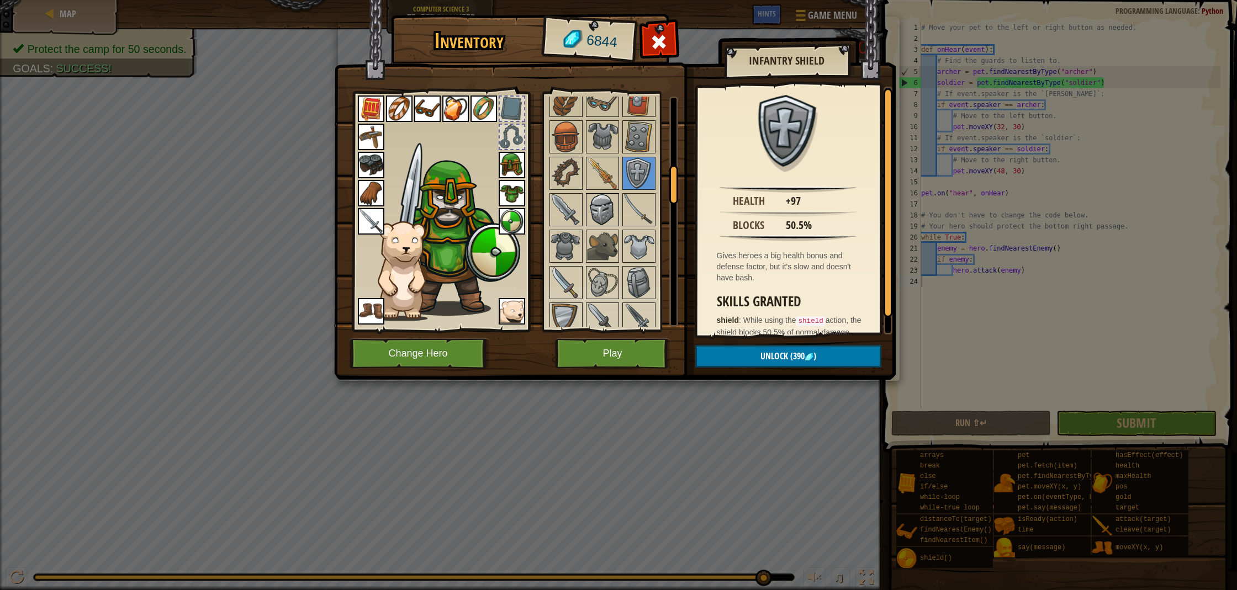
click at [599, 201] on img at bounding box center [602, 209] width 31 height 31
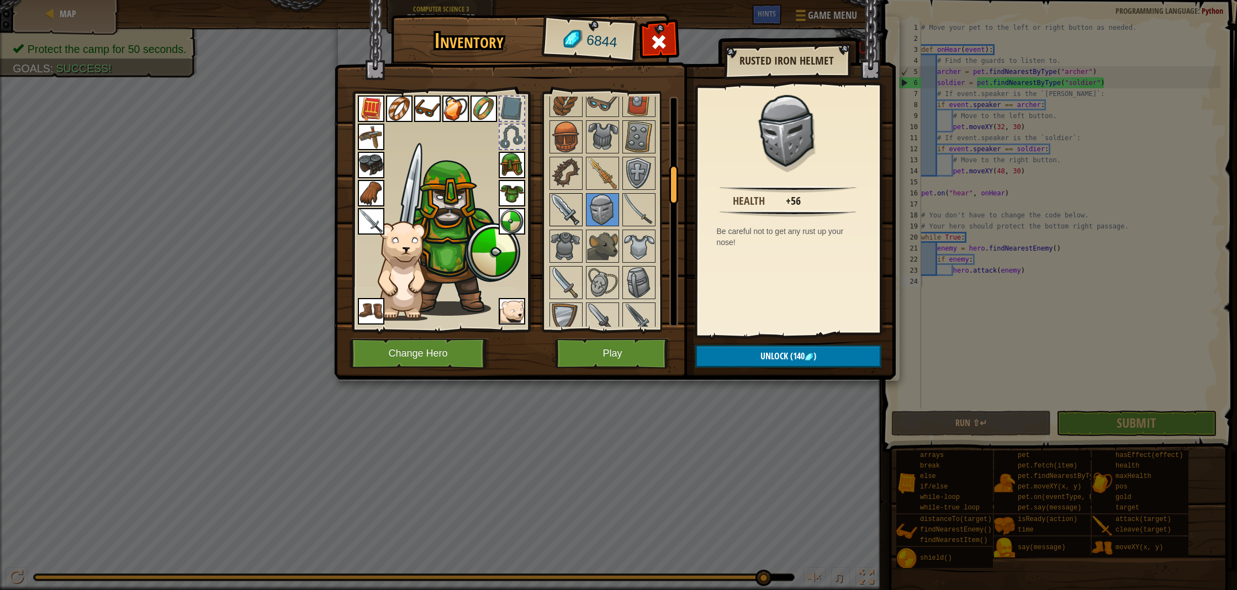
click at [559, 213] on img at bounding box center [565, 209] width 31 height 31
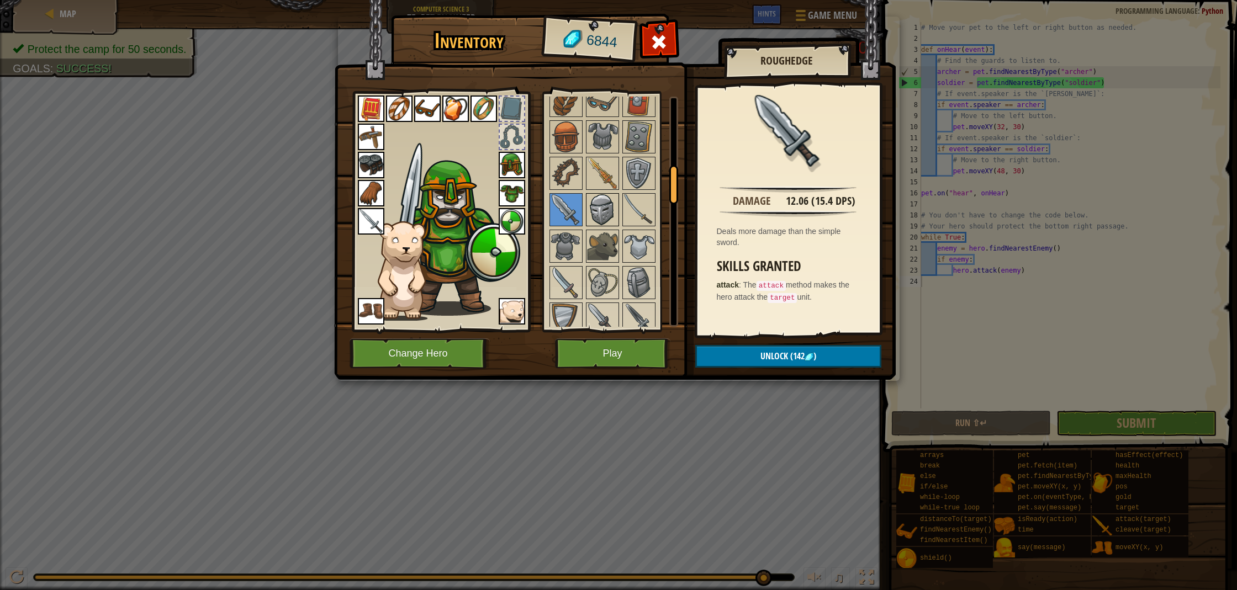
click at [601, 213] on img at bounding box center [602, 209] width 31 height 31
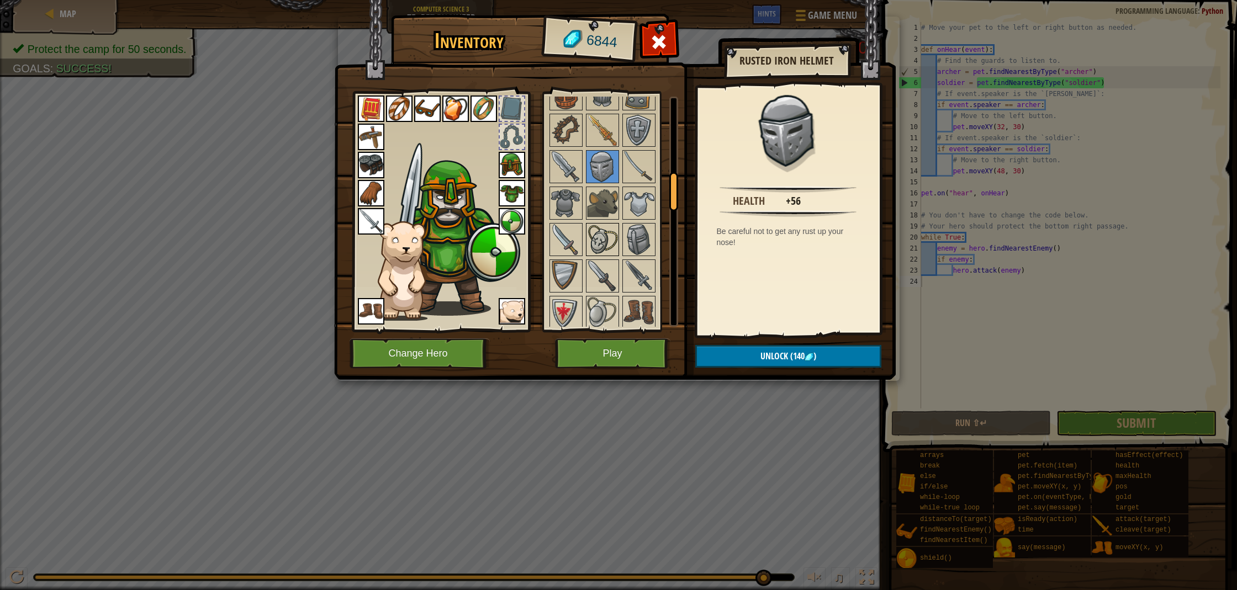
scroll to position [471, 0]
click at [559, 238] on img at bounding box center [565, 239] width 31 height 31
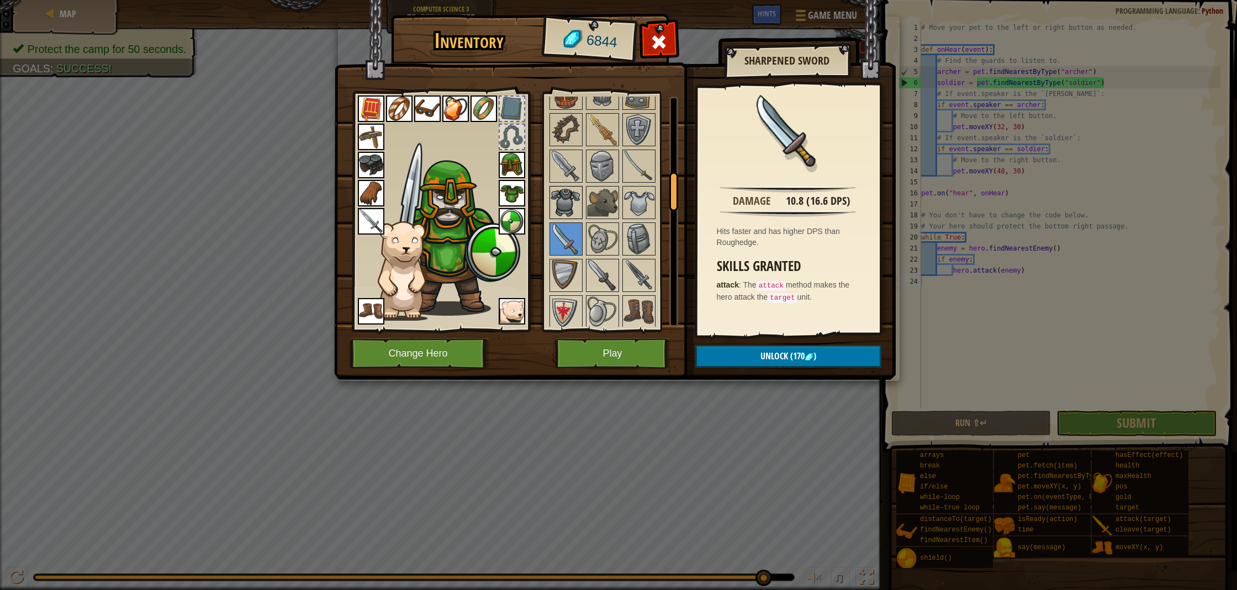
click at [563, 199] on img at bounding box center [565, 202] width 31 height 31
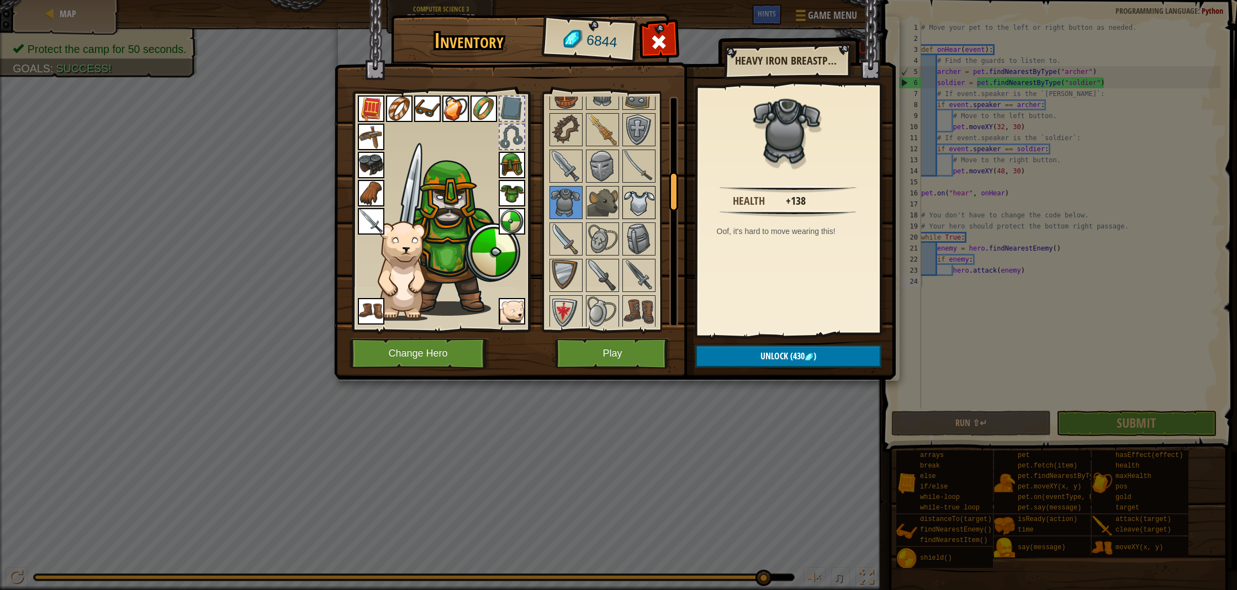
click at [644, 202] on img at bounding box center [638, 202] width 31 height 31
click at [567, 201] on img at bounding box center [565, 202] width 31 height 31
click at [600, 176] on img at bounding box center [602, 166] width 31 height 31
click at [640, 197] on img at bounding box center [638, 202] width 31 height 31
click at [643, 232] on img at bounding box center [638, 239] width 31 height 31
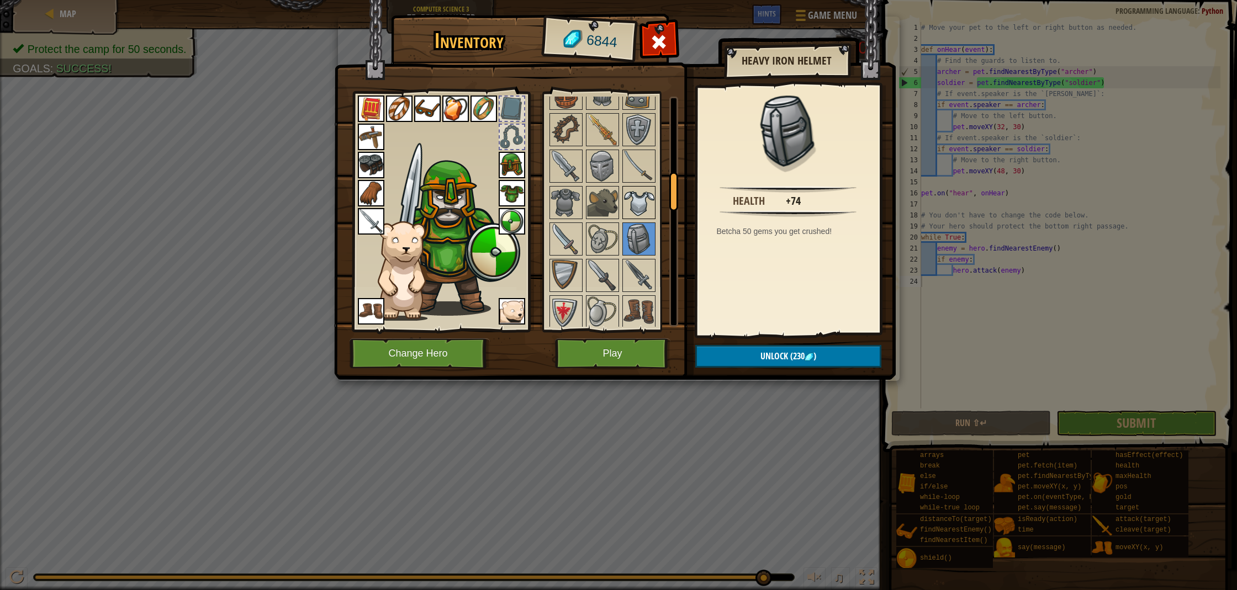
click at [633, 205] on img at bounding box center [638, 202] width 31 height 31
drag, startPoint x: 650, startPoint y: 237, endPoint x: 571, endPoint y: 193, distance: 90.0
click at [649, 236] on img at bounding box center [638, 239] width 31 height 31
click at [555, 187] on div at bounding box center [565, 202] width 33 height 33
click at [765, 353] on span "Unlock" at bounding box center [774, 356] width 28 height 12
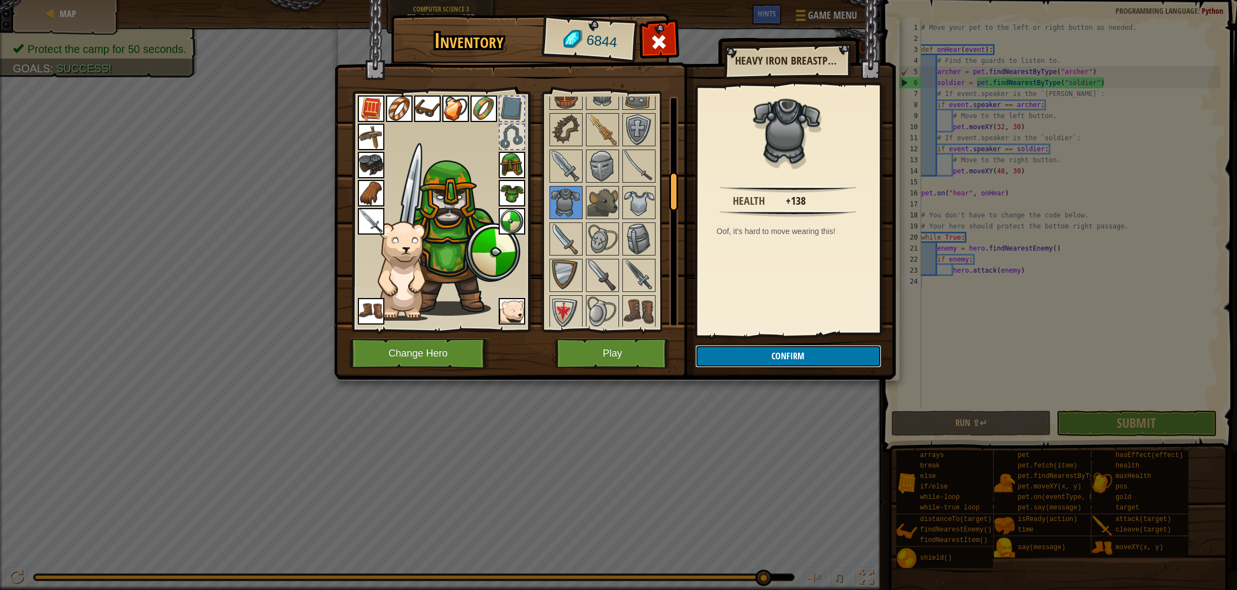
click at [765, 354] on button "Confirm" at bounding box center [788, 356] width 186 height 23
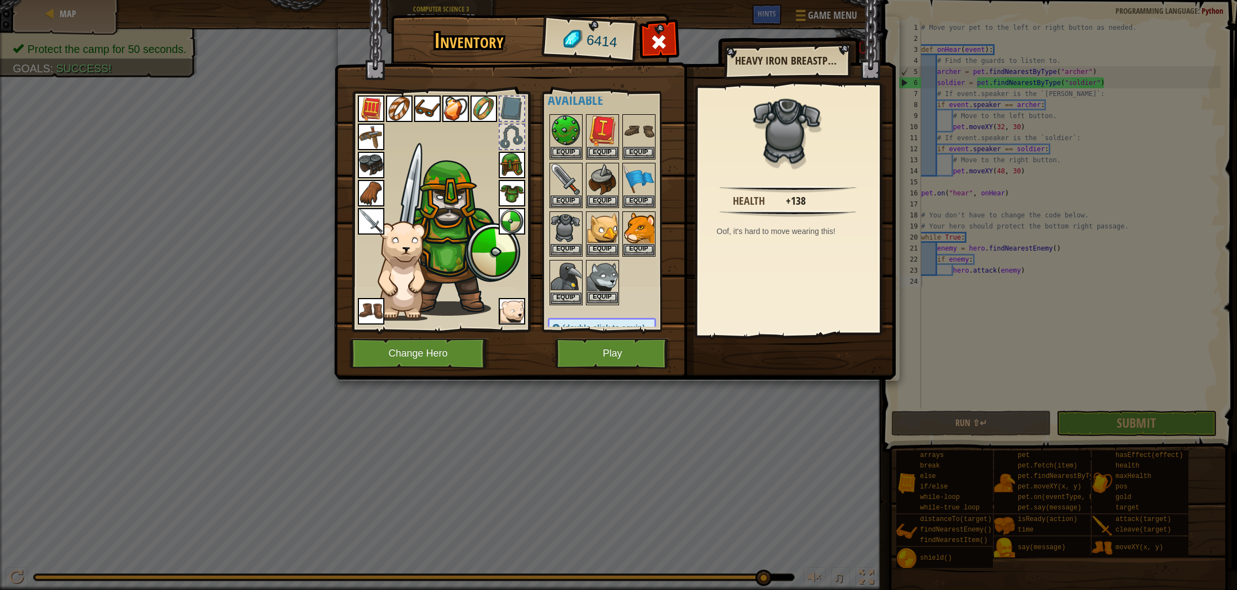
scroll to position [15, 0]
click at [570, 246] on button "Equip" at bounding box center [565, 249] width 31 height 12
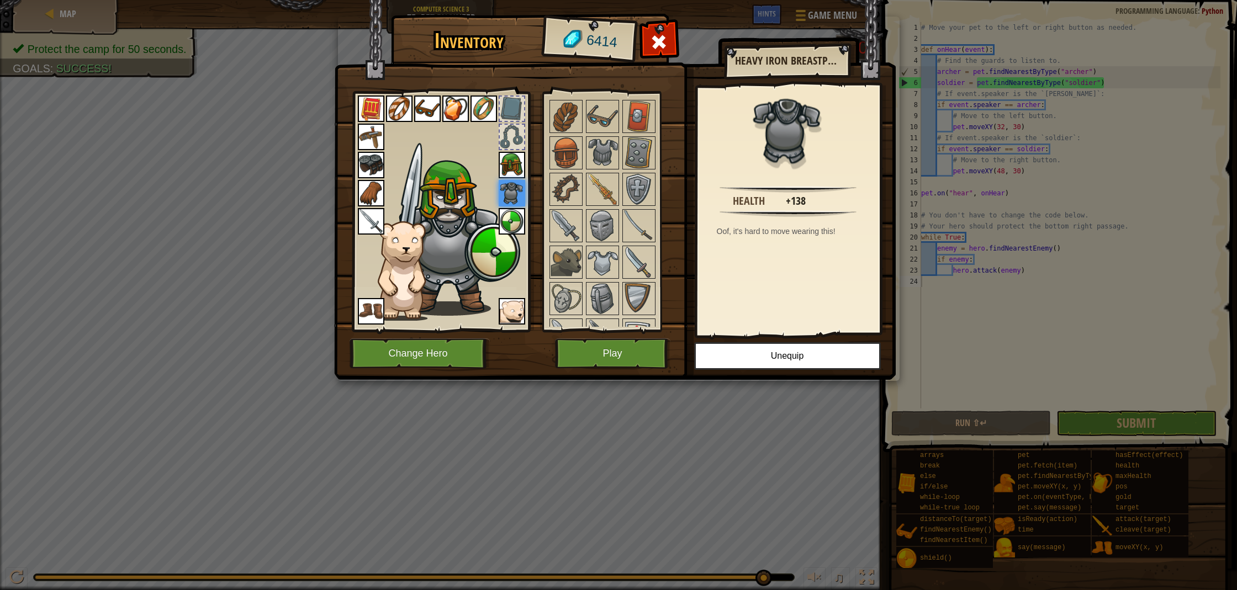
scroll to position [415, 0]
click at [608, 211] on img at bounding box center [602, 222] width 31 height 31
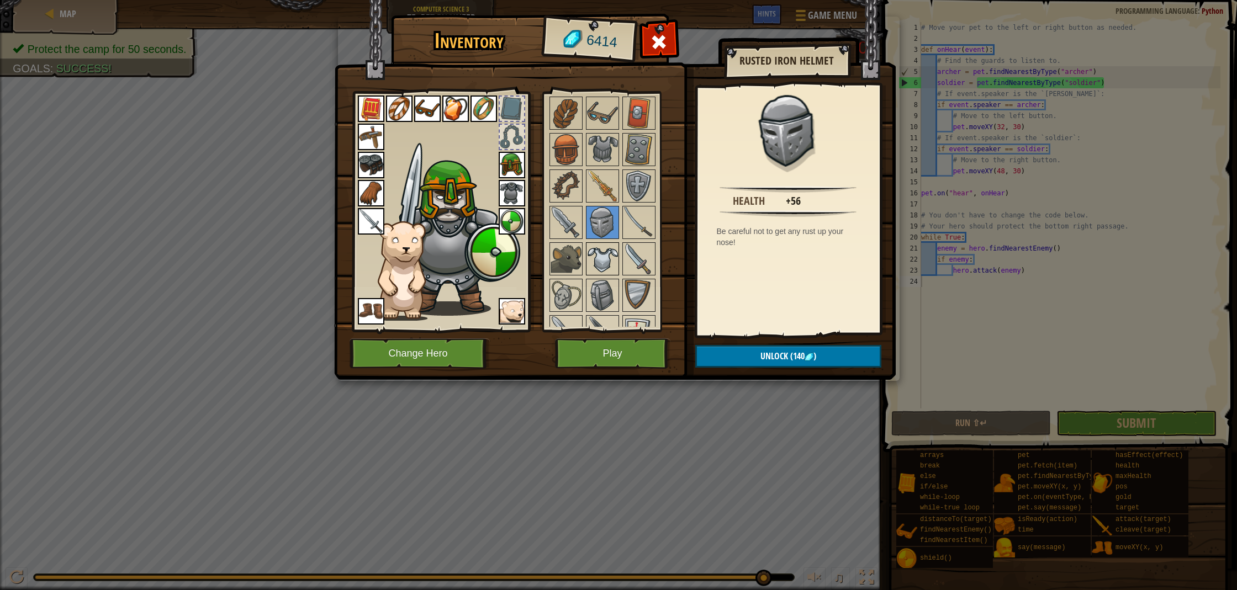
click at [605, 253] on img at bounding box center [602, 258] width 31 height 31
click at [612, 291] on img at bounding box center [602, 295] width 31 height 31
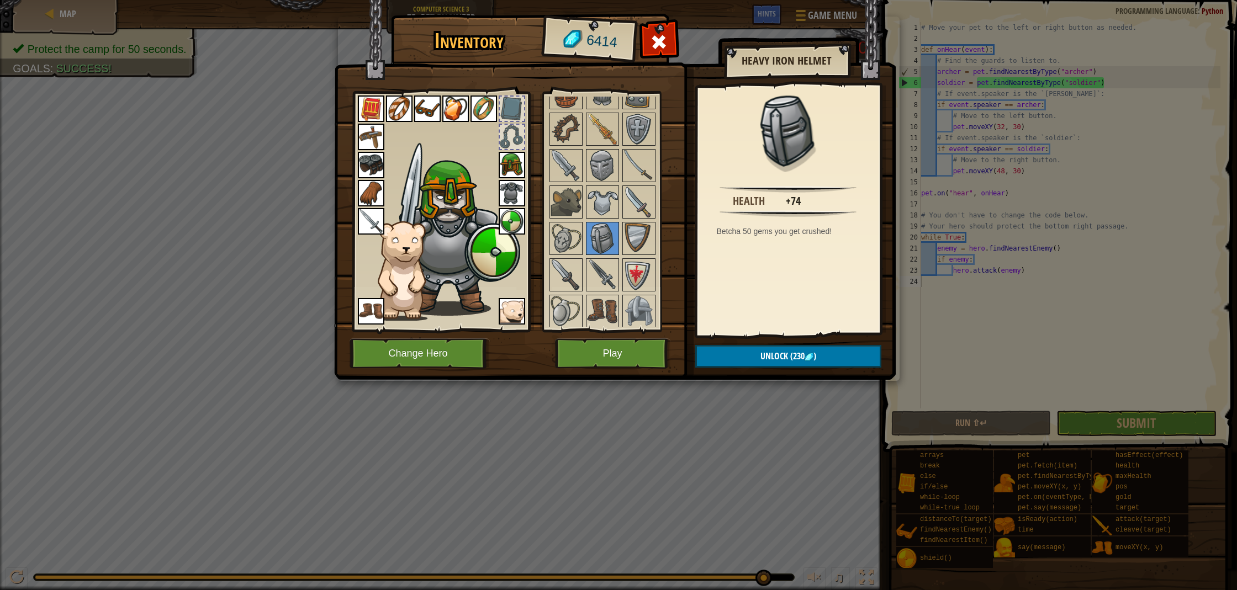
scroll to position [488, 0]
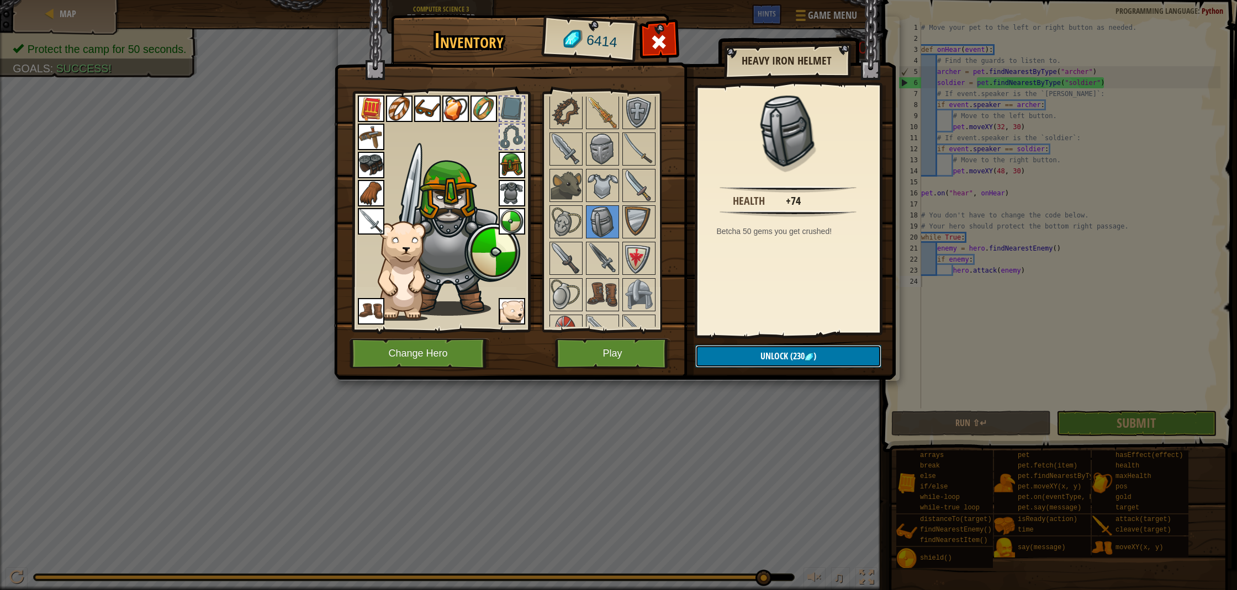
click at [771, 358] on span "Unlock" at bounding box center [774, 356] width 28 height 12
click at [761, 356] on button "Confirm" at bounding box center [788, 356] width 186 height 23
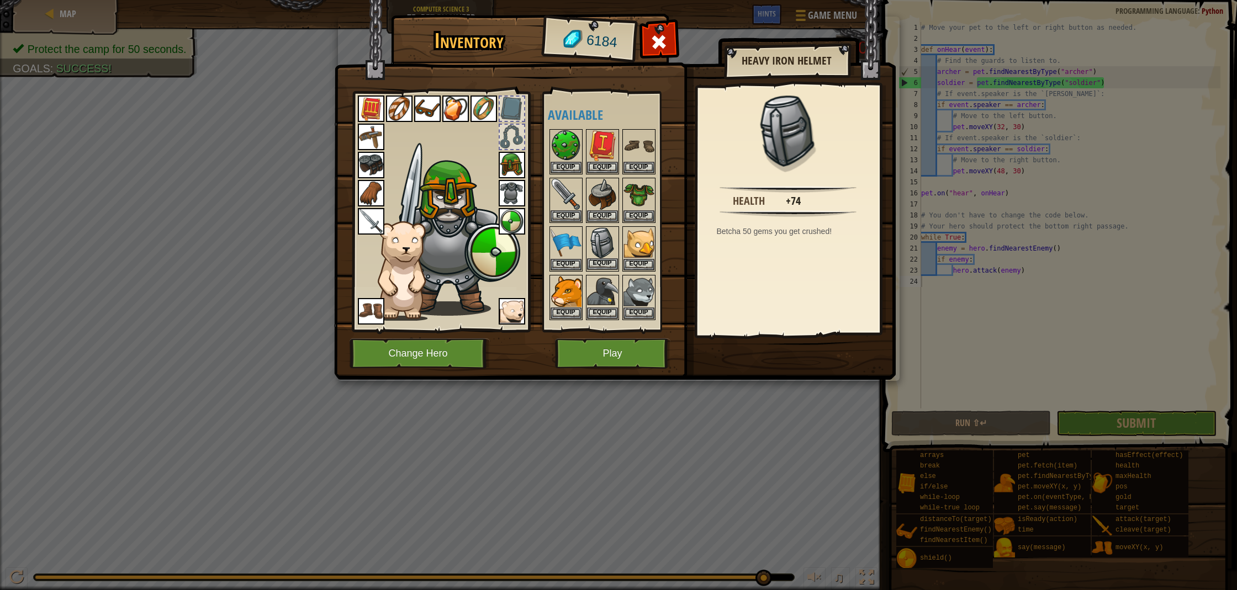
click at [611, 257] on img at bounding box center [602, 242] width 31 height 31
click at [756, 364] on button "Equip" at bounding box center [787, 356] width 187 height 28
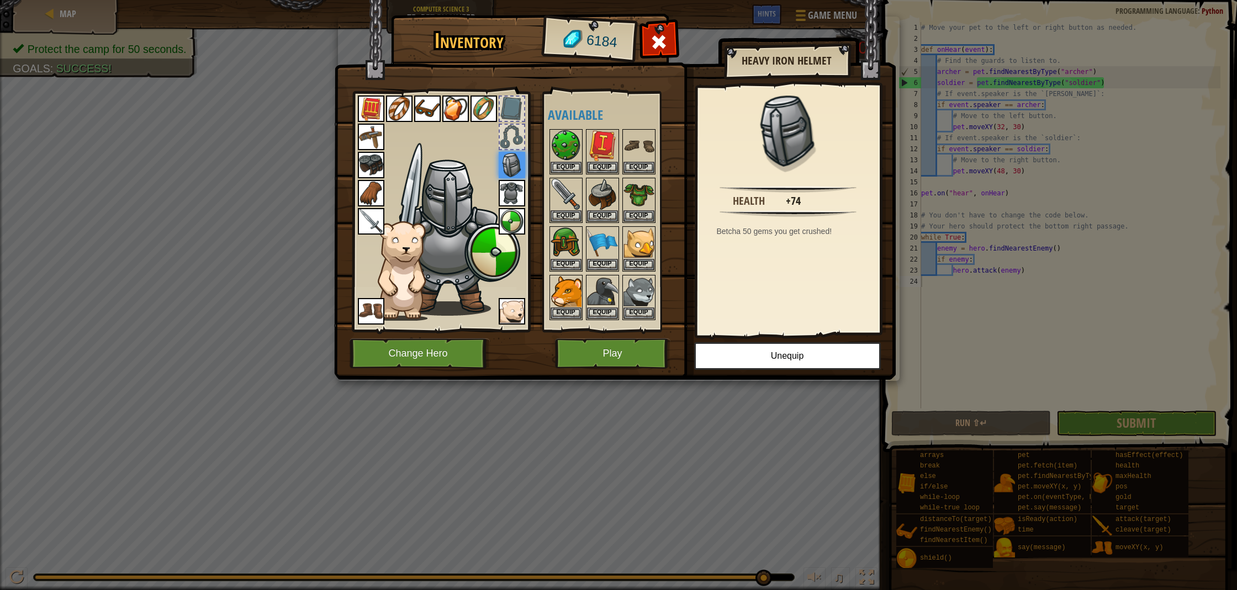
click at [383, 163] on img at bounding box center [371, 165] width 27 height 27
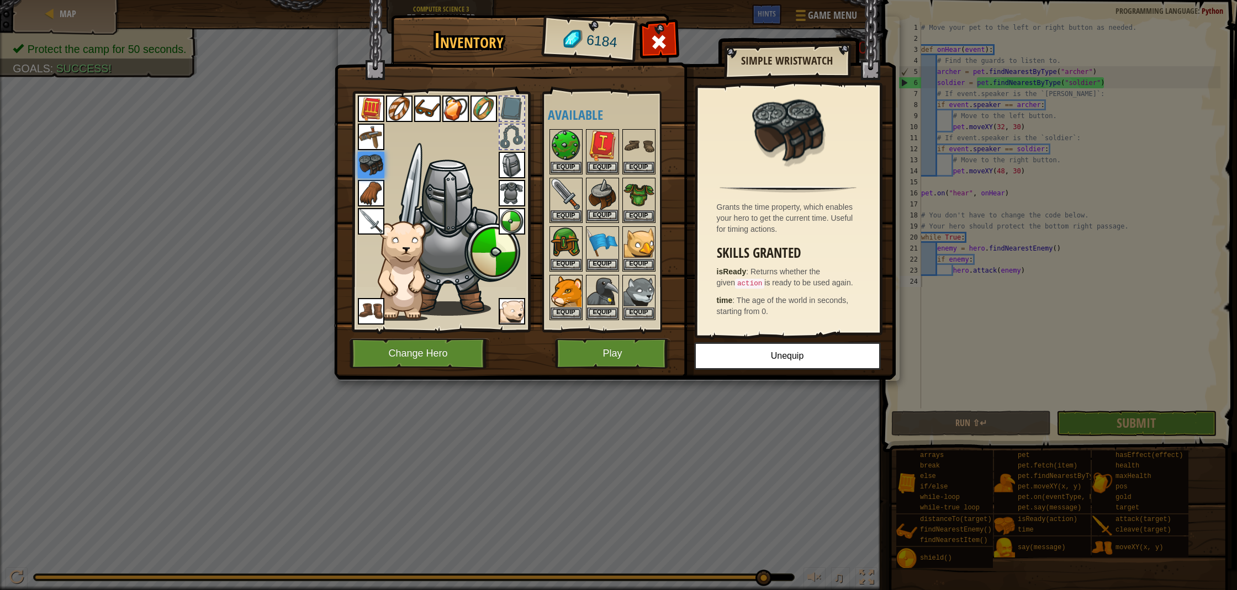
click at [601, 193] on img at bounding box center [602, 194] width 31 height 31
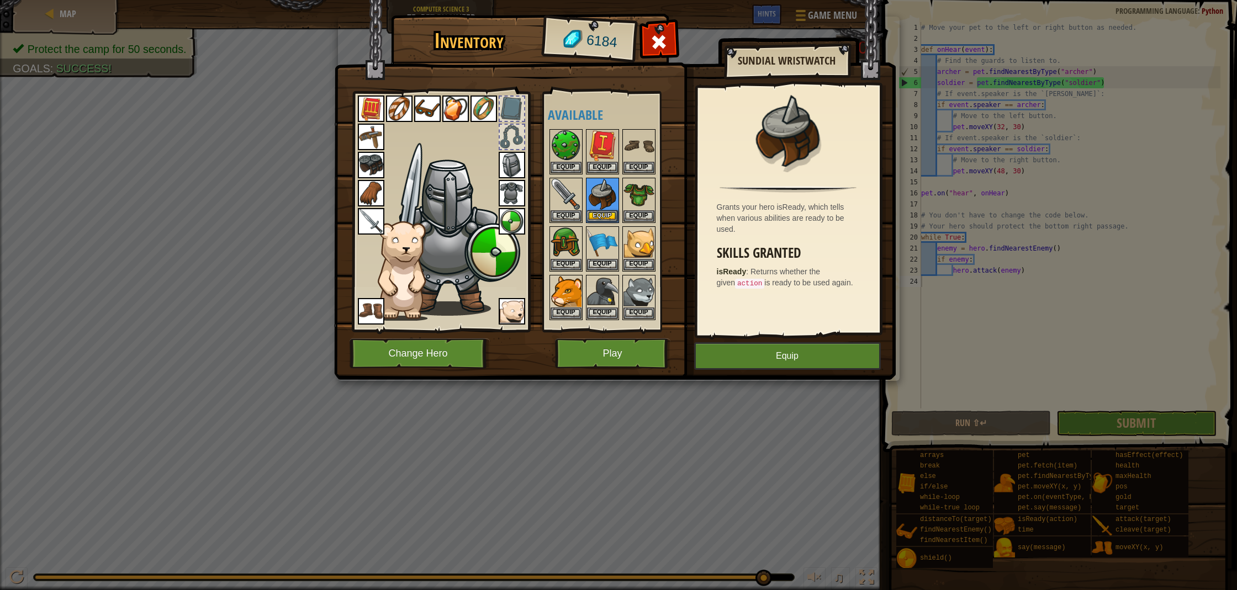
click at [363, 165] on img at bounding box center [371, 165] width 27 height 27
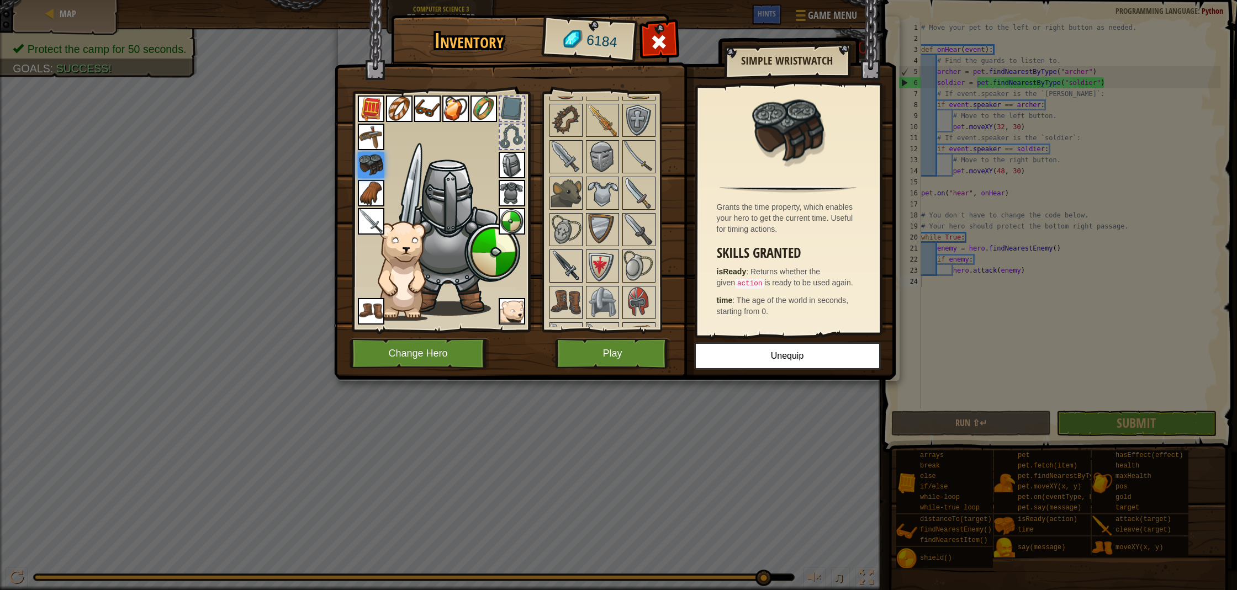
scroll to position [481, 0]
click at [563, 293] on img at bounding box center [565, 301] width 31 height 31
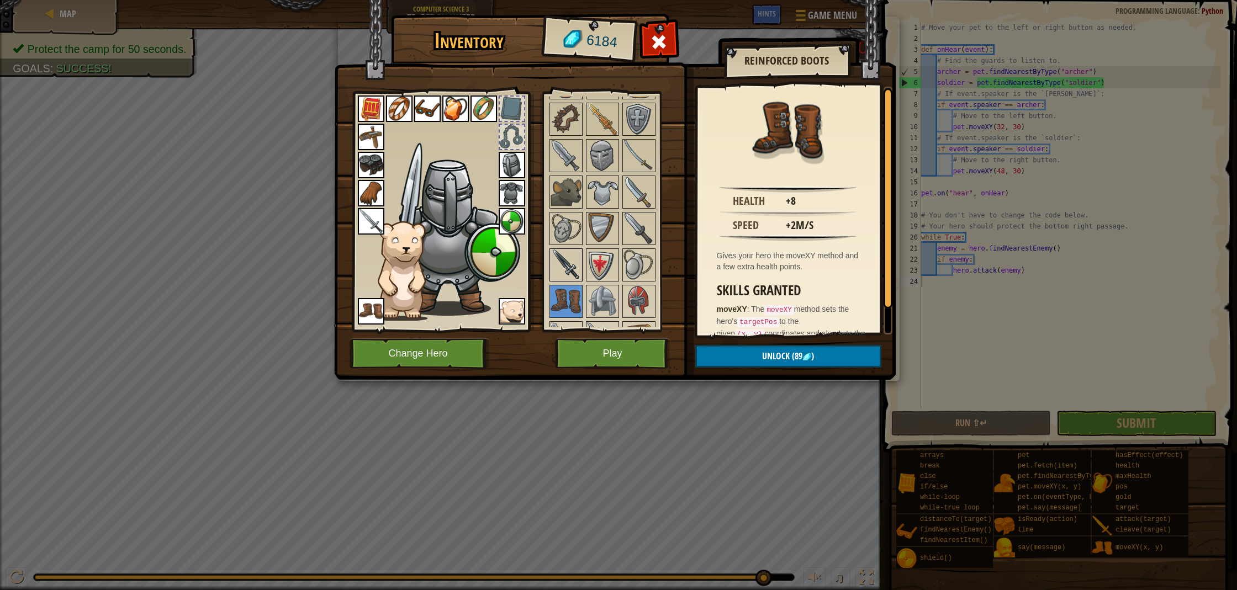
drag, startPoint x: 575, startPoint y: 270, endPoint x: 569, endPoint y: 276, distance: 8.6
click at [575, 270] on img at bounding box center [565, 265] width 31 height 31
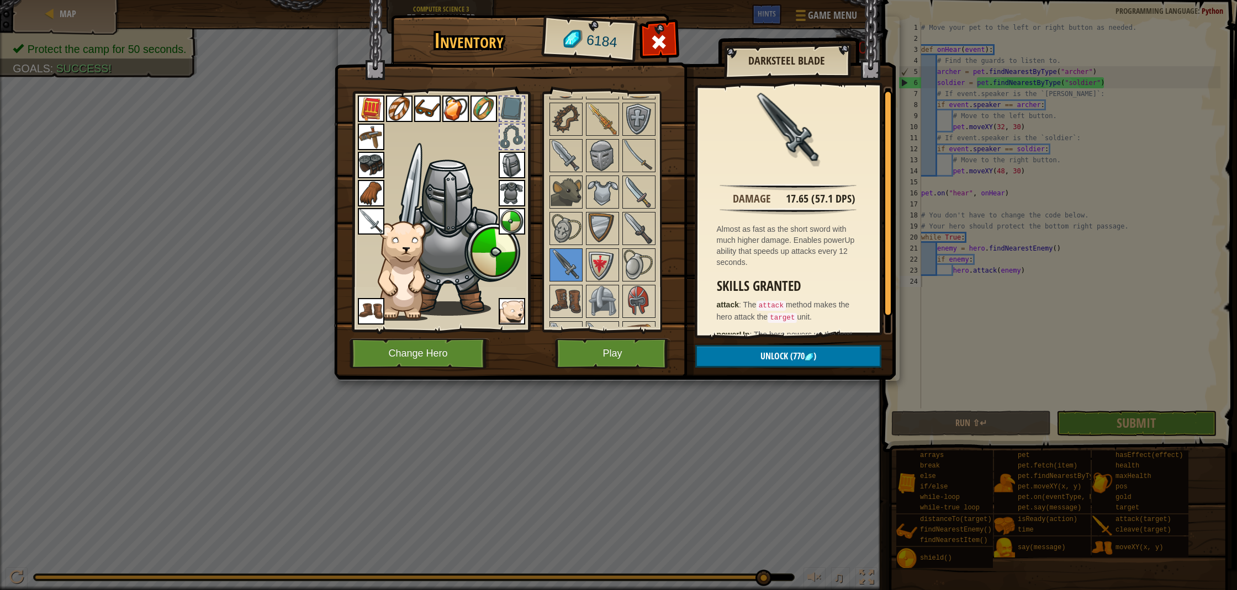
scroll to position [28, 0]
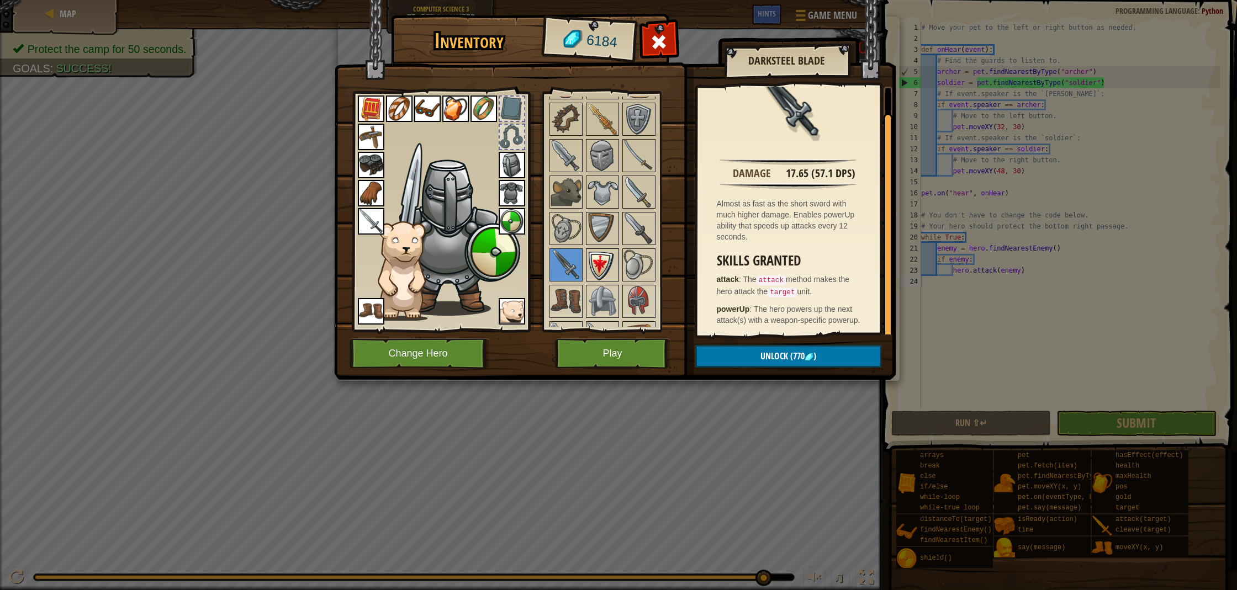
click at [592, 274] on img at bounding box center [602, 265] width 31 height 31
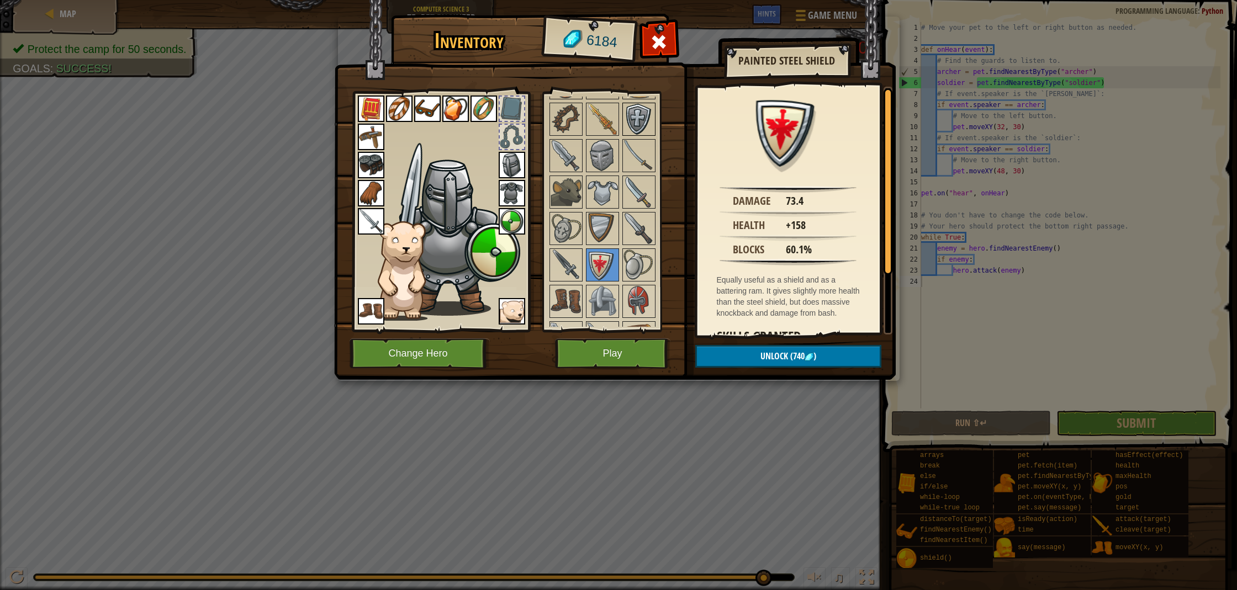
click at [624, 120] on img at bounding box center [638, 119] width 31 height 31
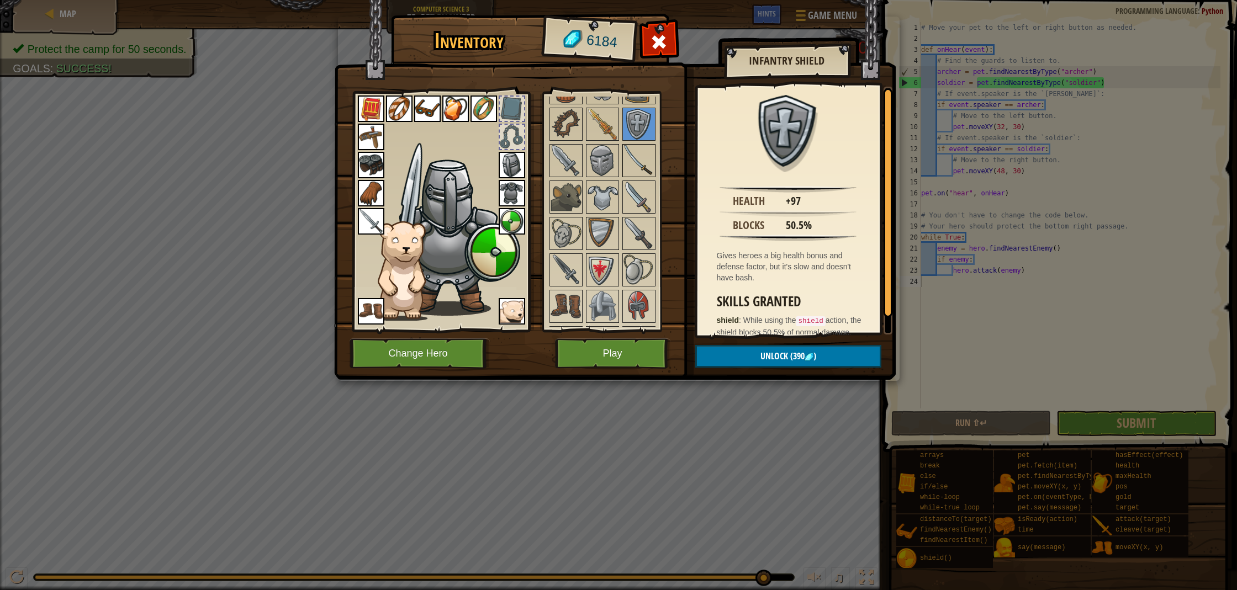
scroll to position [478, 0]
click at [794, 353] on span "(390" at bounding box center [796, 356] width 17 height 12
click at [793, 352] on button "Confirm" at bounding box center [788, 356] width 186 height 23
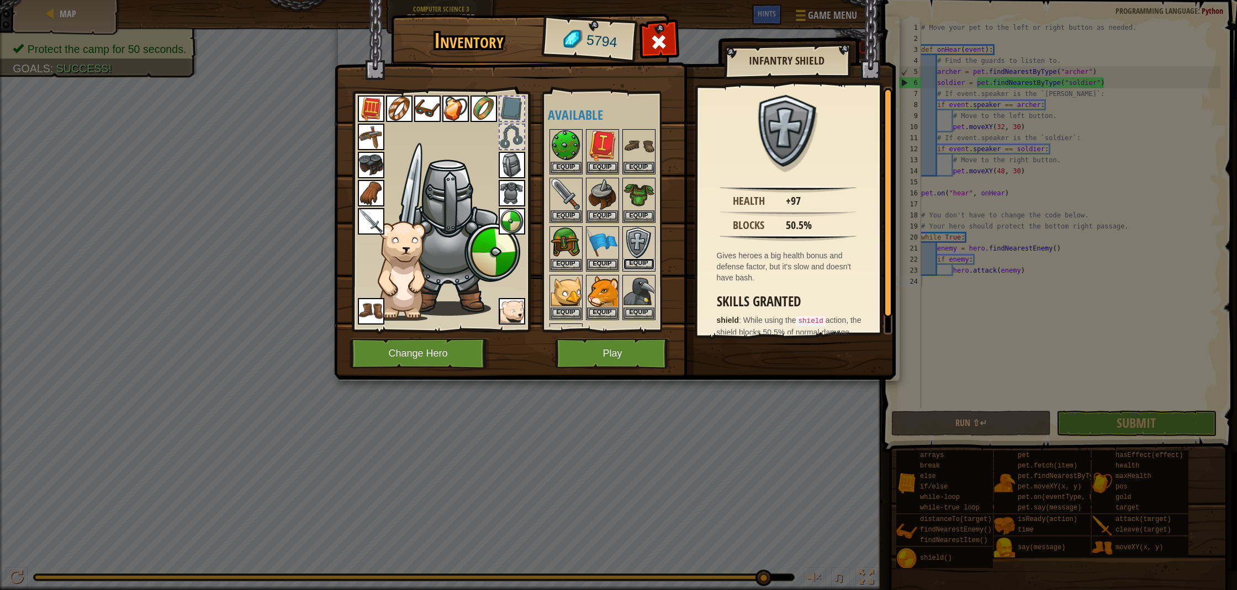
click at [639, 261] on button "Equip" at bounding box center [638, 264] width 31 height 12
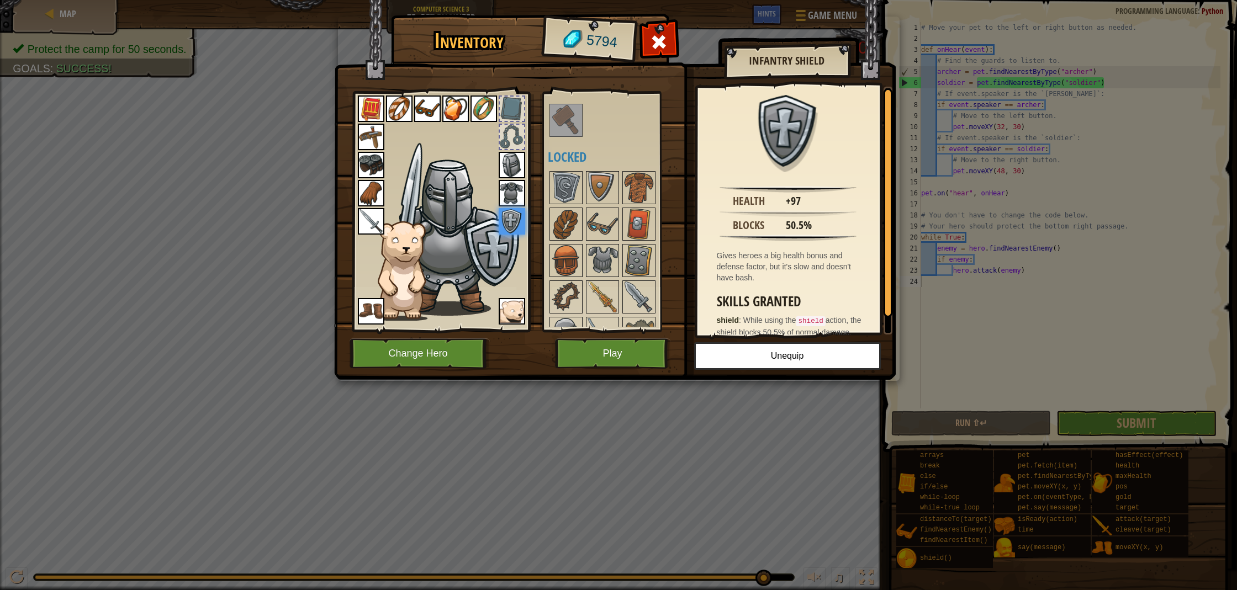
scroll to position [367, 0]
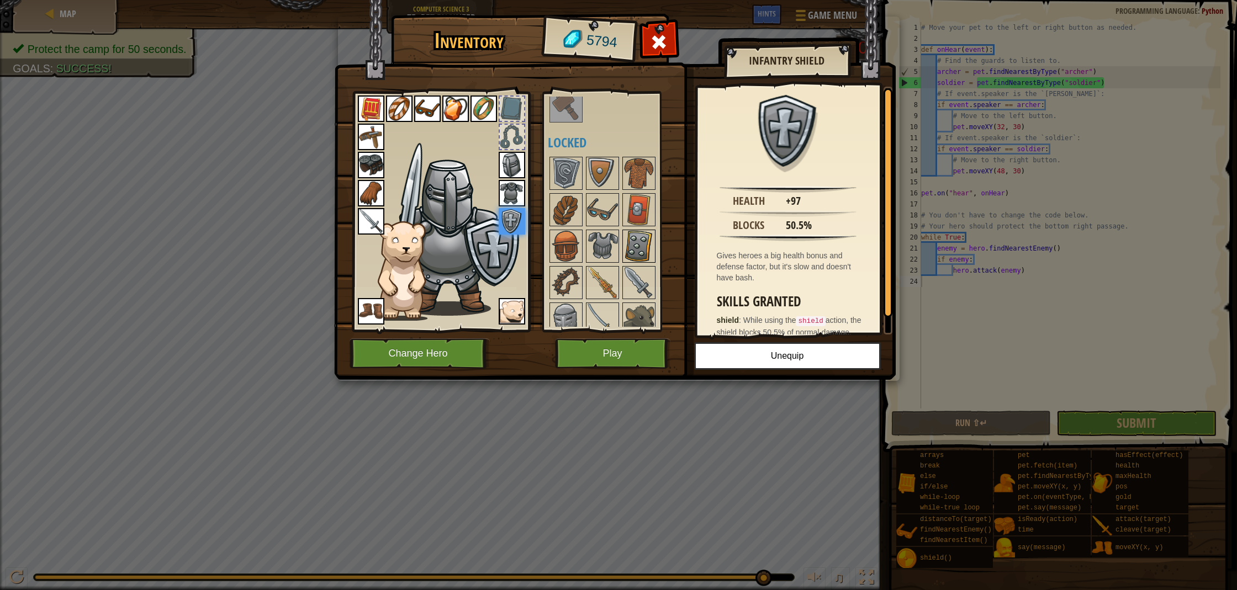
click at [635, 243] on img at bounding box center [638, 246] width 31 height 31
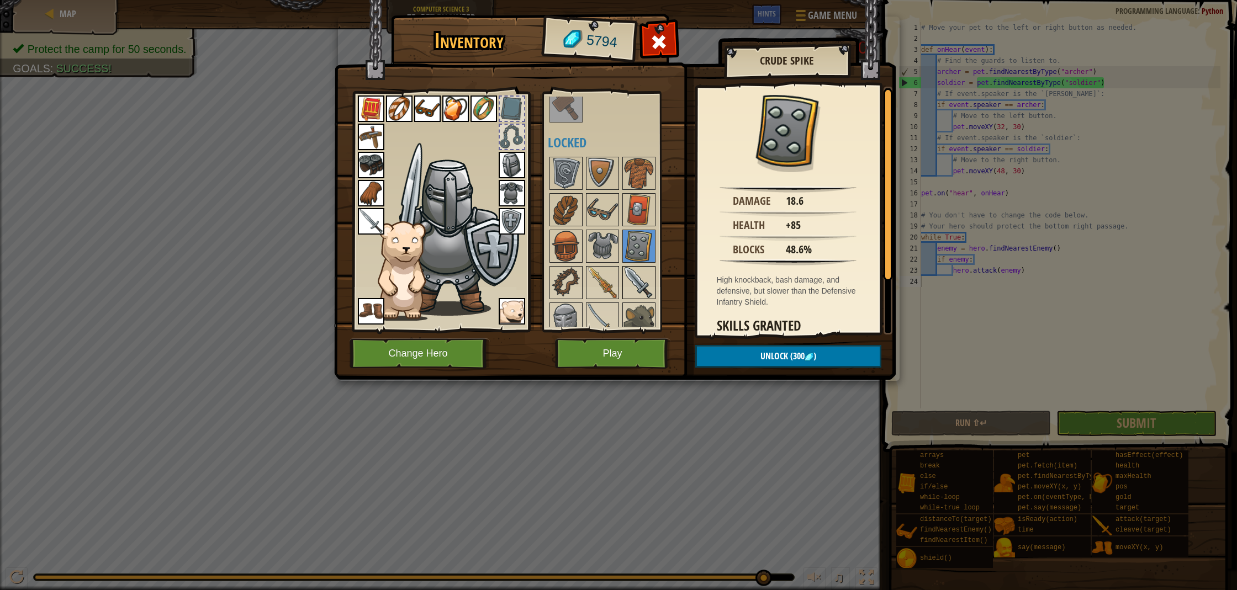
click at [637, 278] on img at bounding box center [638, 282] width 31 height 31
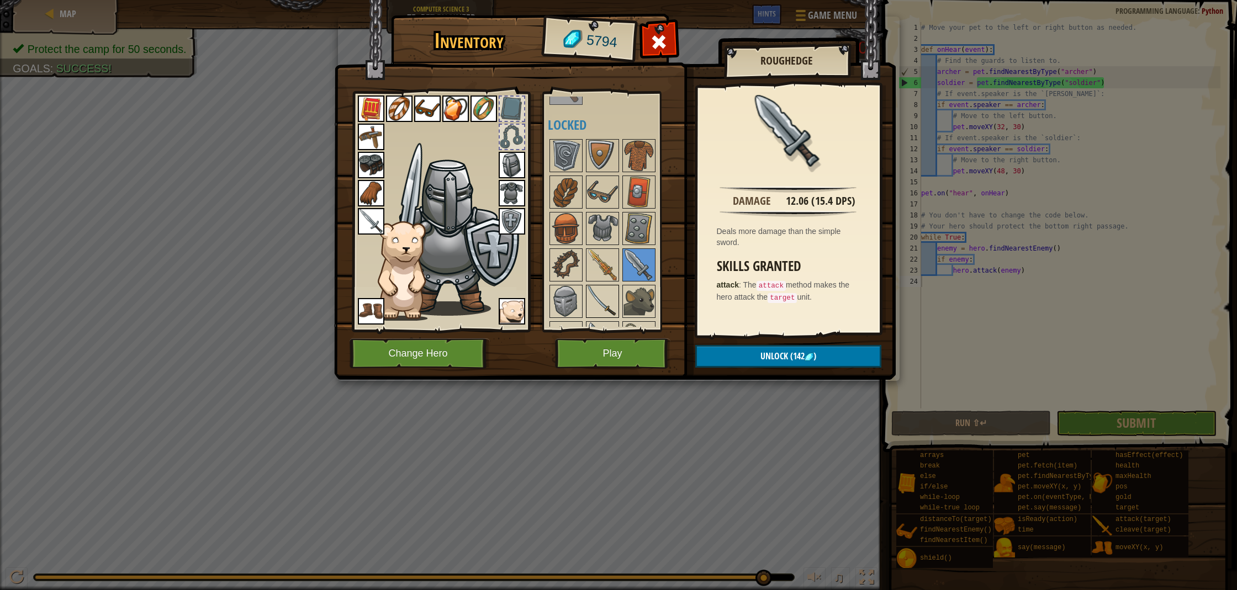
scroll to position [414, 0]
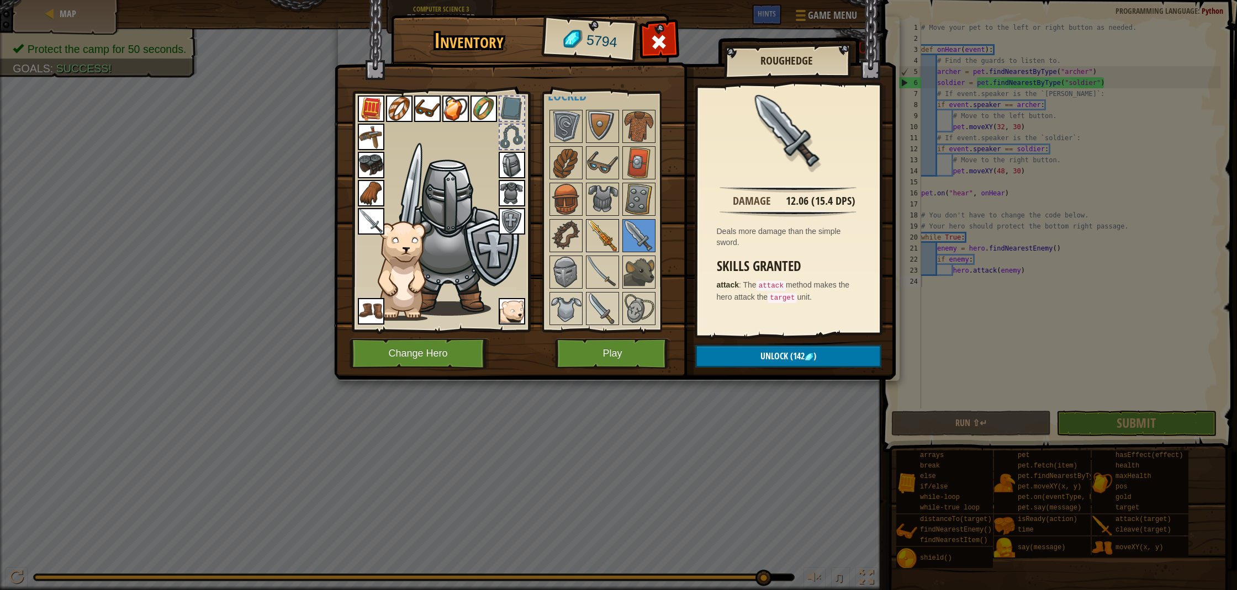
click at [597, 240] on img at bounding box center [602, 235] width 31 height 31
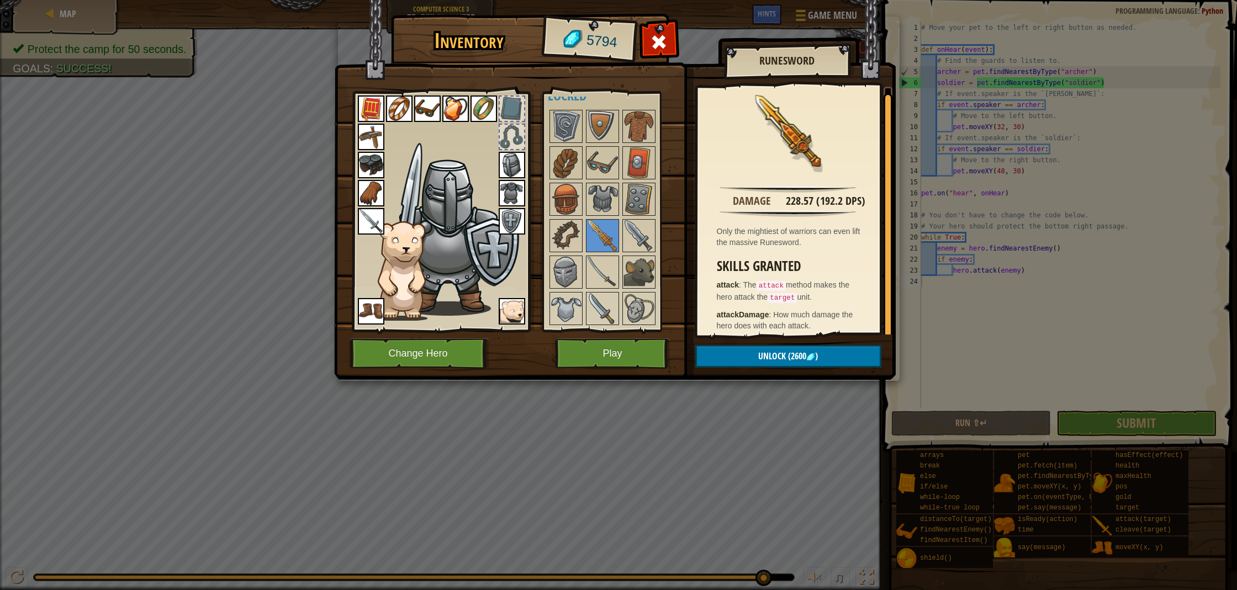
scroll to position [6, 0]
click at [616, 278] on img at bounding box center [602, 272] width 31 height 31
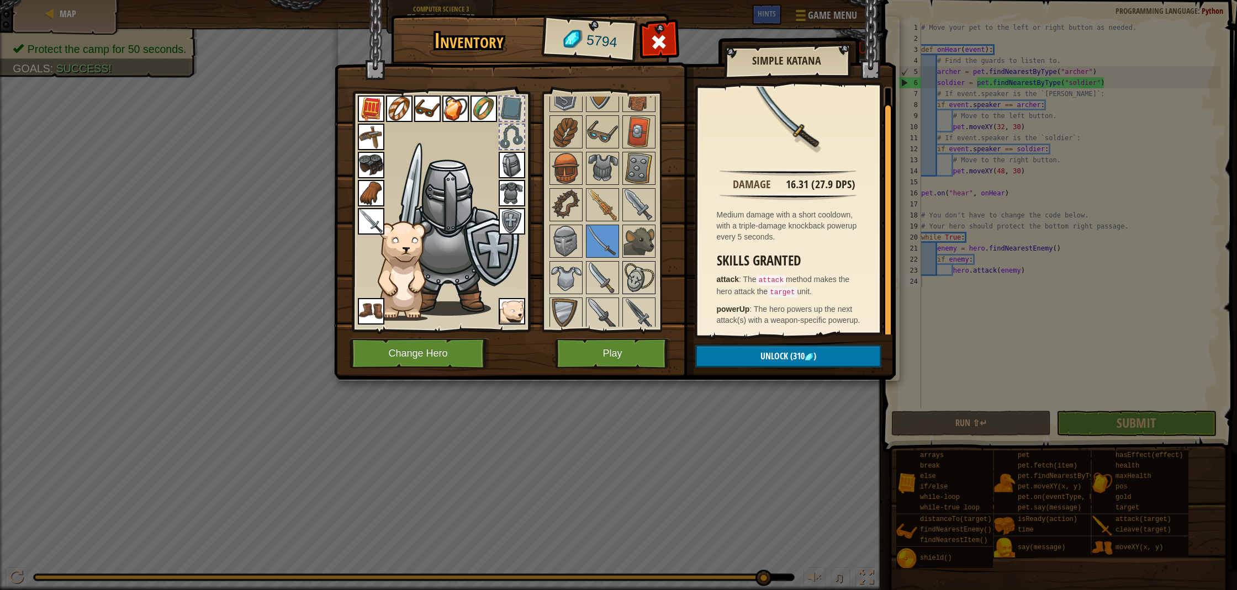
scroll to position [447, 0]
click at [373, 225] on img at bounding box center [371, 221] width 27 height 27
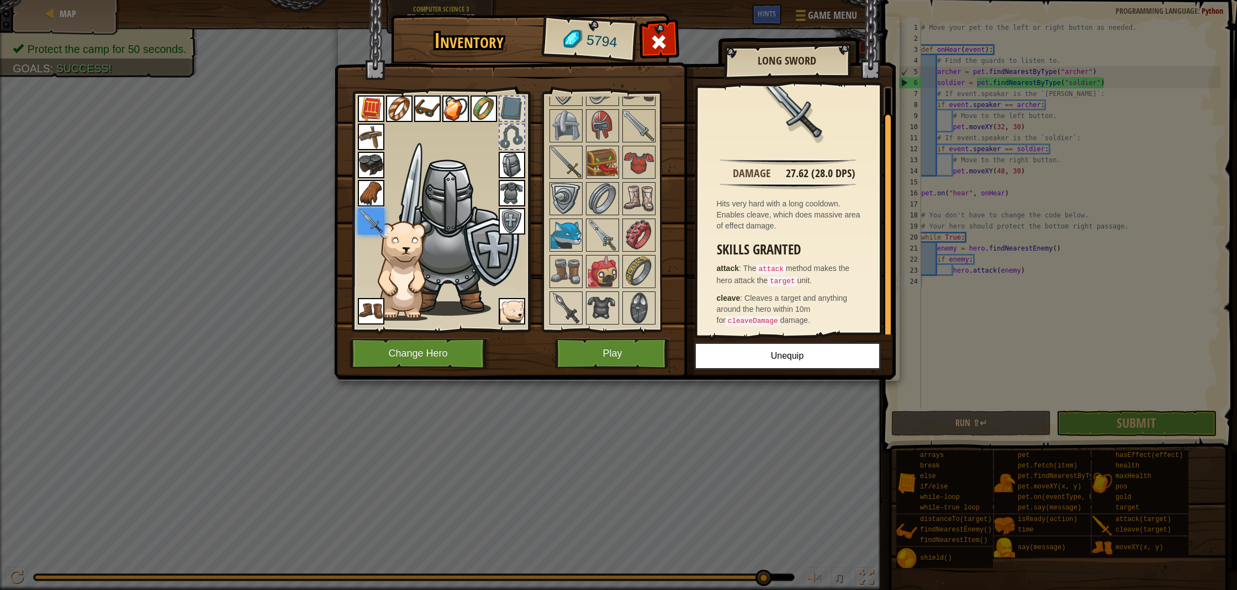
scroll to position [710, 0]
click at [612, 161] on img at bounding box center [602, 157] width 31 height 31
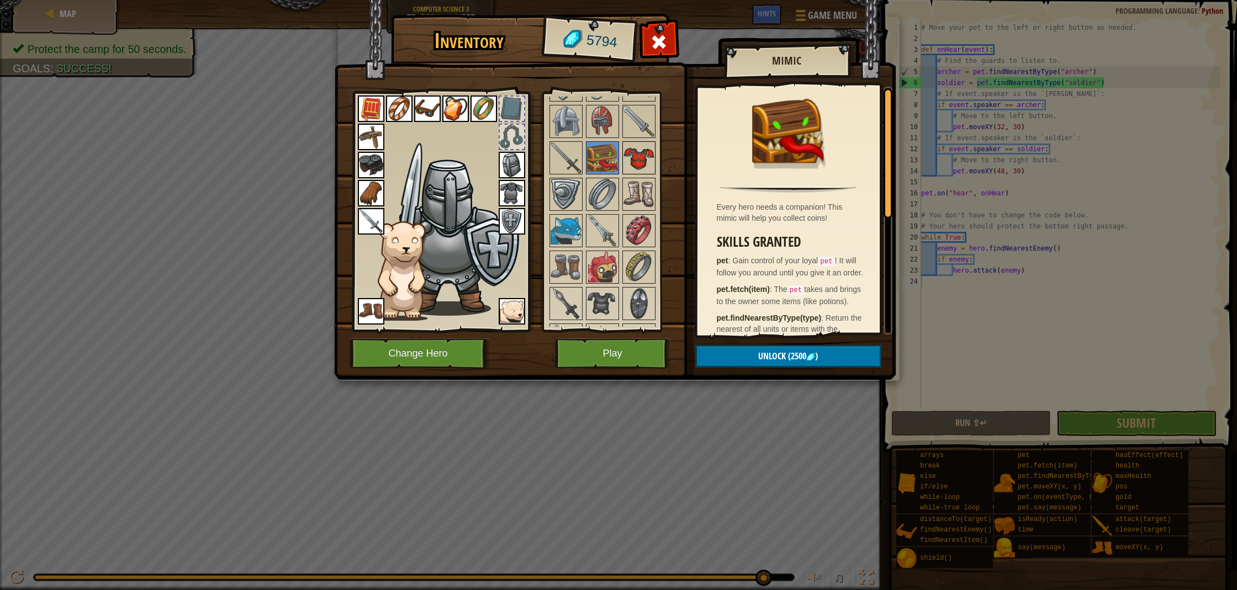
drag, startPoint x: 638, startPoint y: 162, endPoint x: 640, endPoint y: 171, distance: 9.0
click at [638, 162] on img at bounding box center [638, 157] width 31 height 31
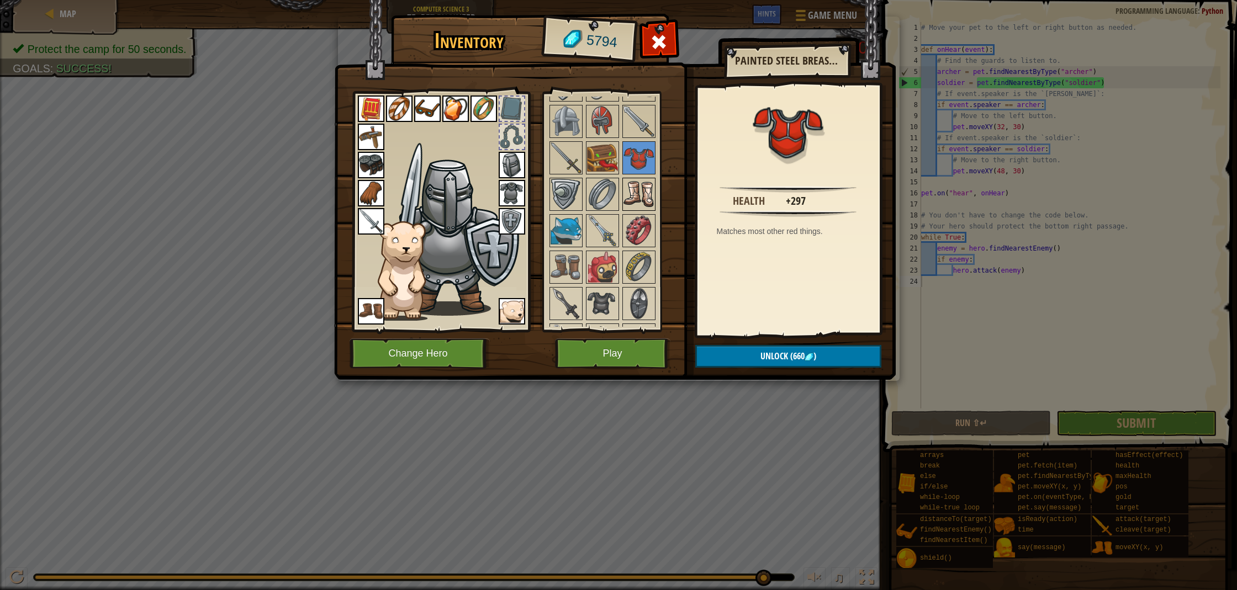
click at [642, 186] on img at bounding box center [638, 194] width 31 height 31
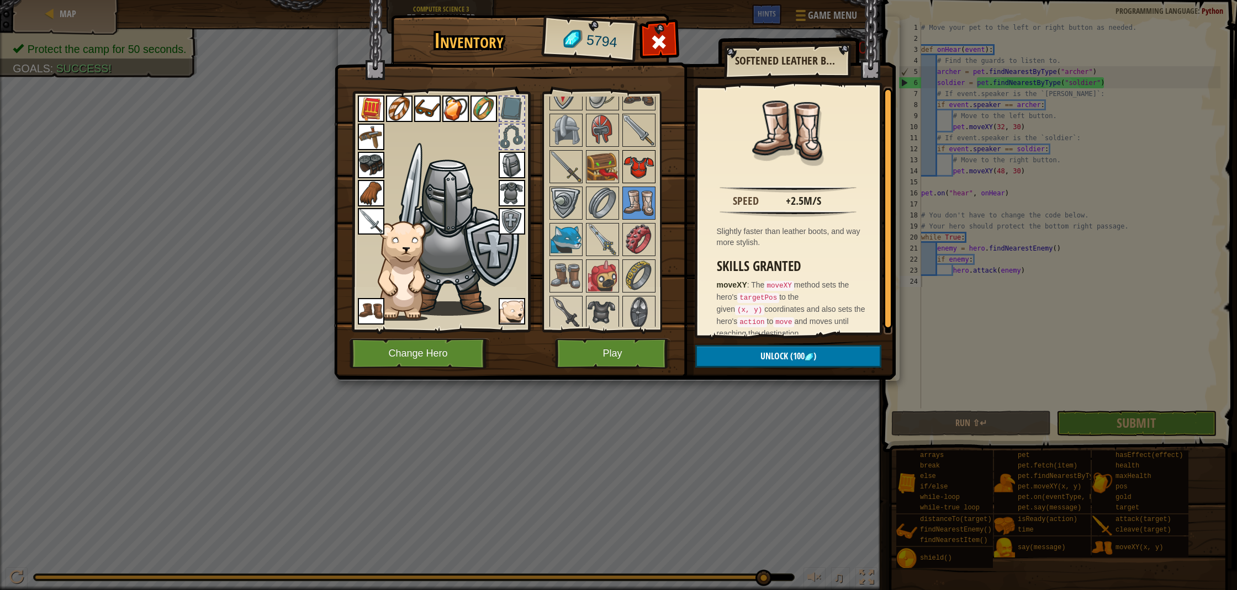
scroll to position [701, 0]
click at [635, 175] on img at bounding box center [638, 167] width 31 height 31
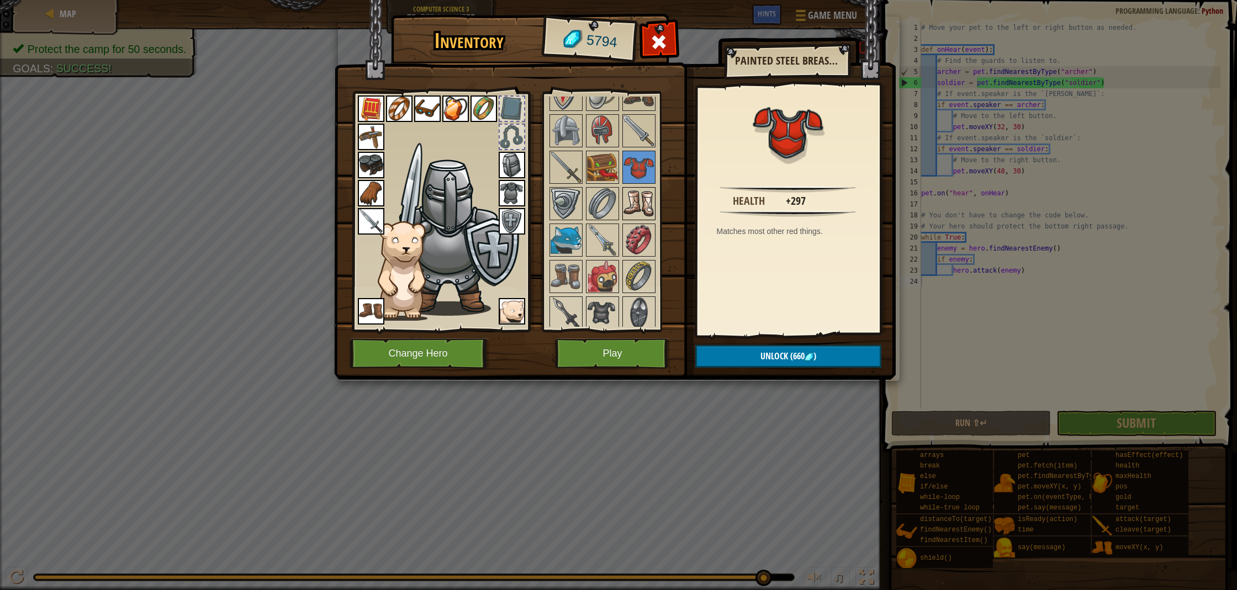
click at [637, 200] on img at bounding box center [638, 203] width 31 height 31
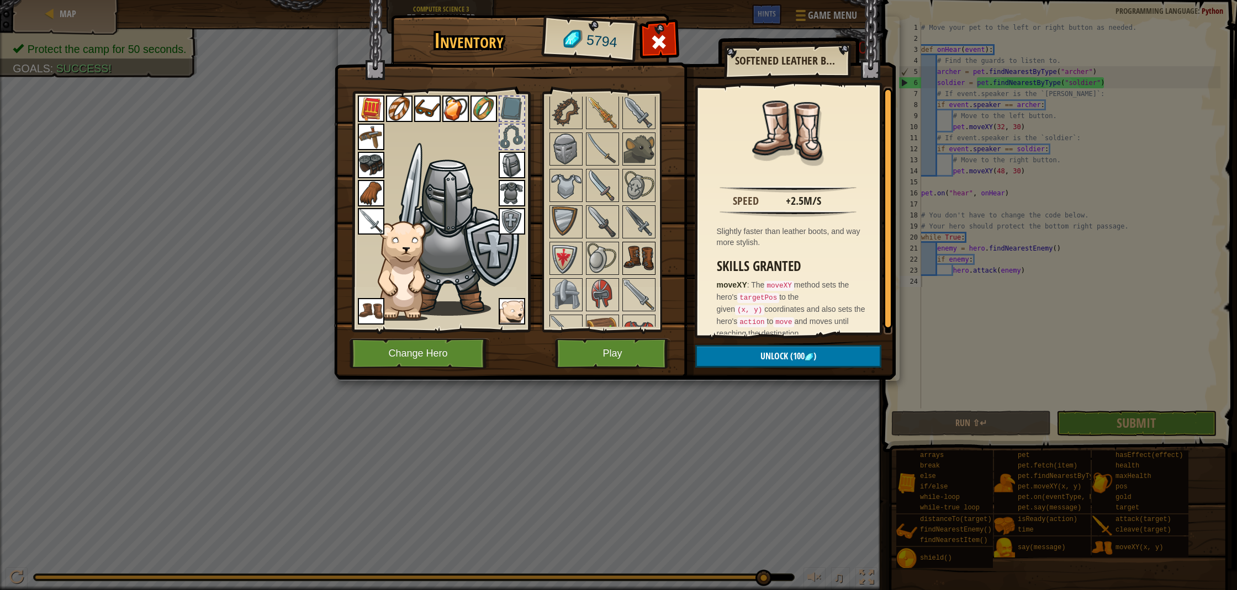
scroll to position [529, 0]
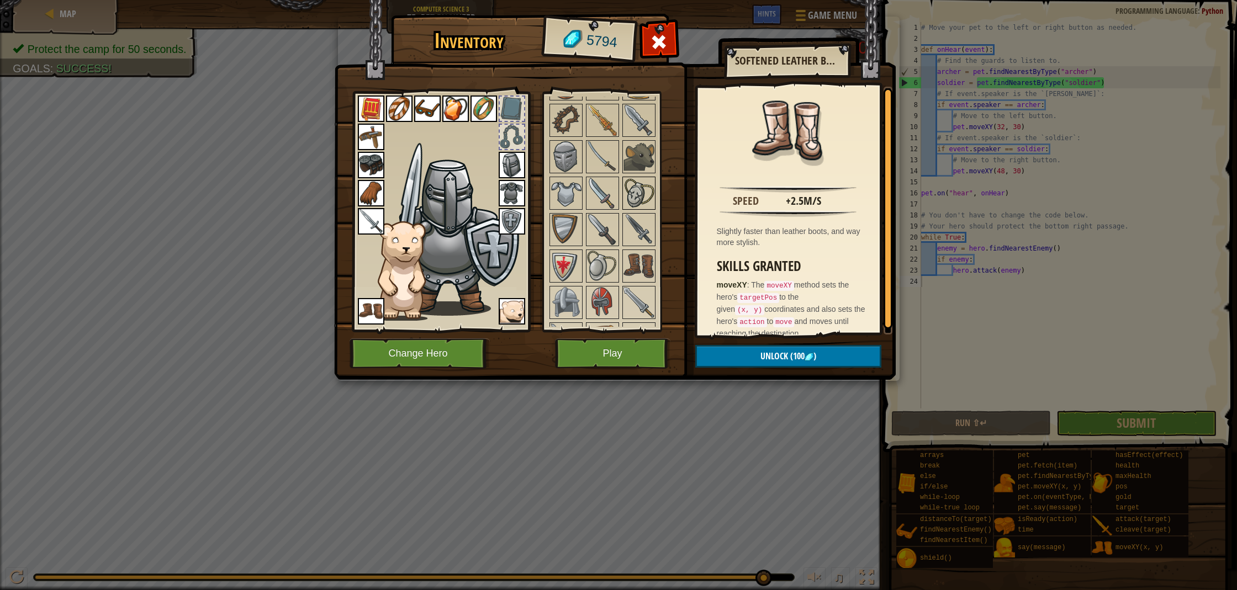
click at [632, 202] on img at bounding box center [638, 193] width 31 height 31
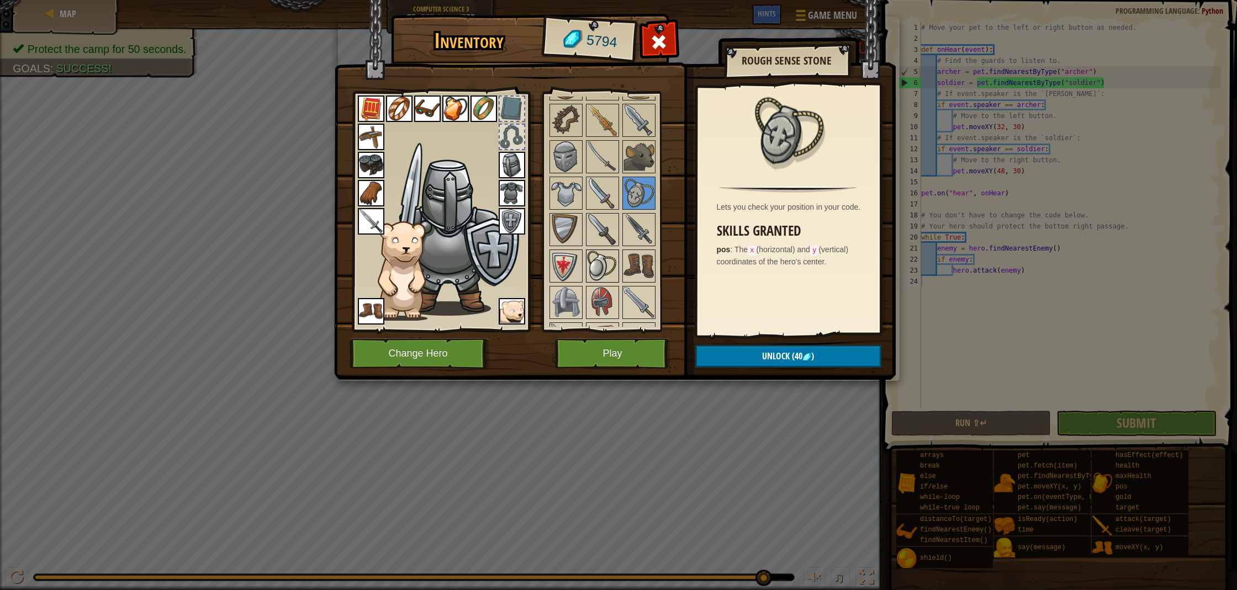
click at [597, 255] on img at bounding box center [602, 266] width 31 height 31
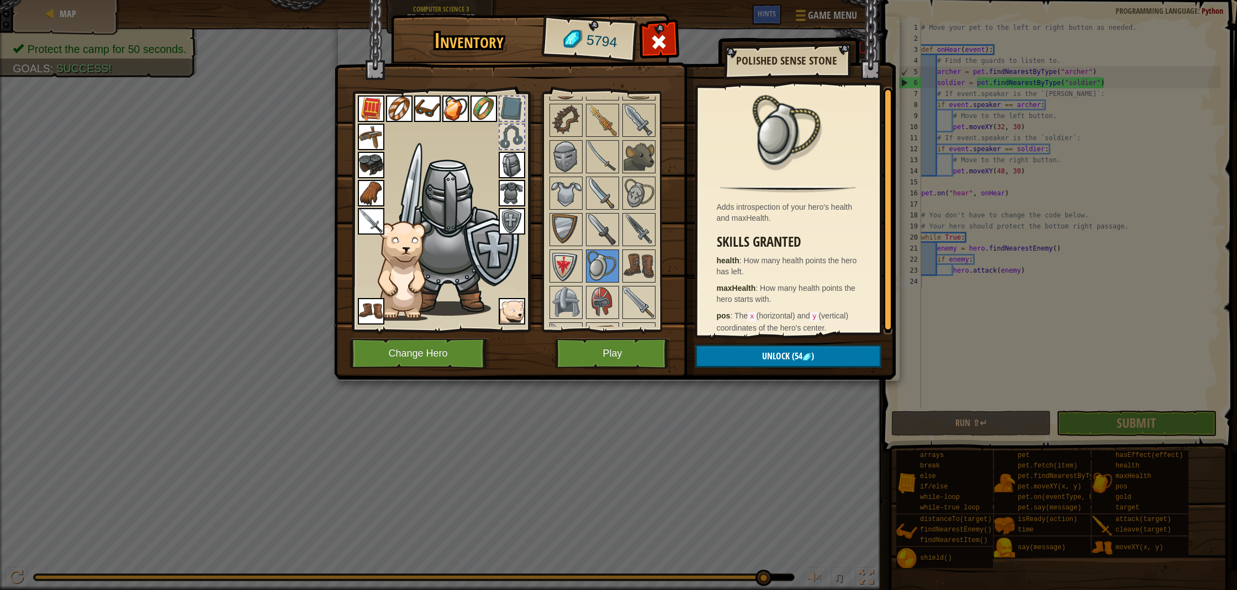
scroll to position [9, 0]
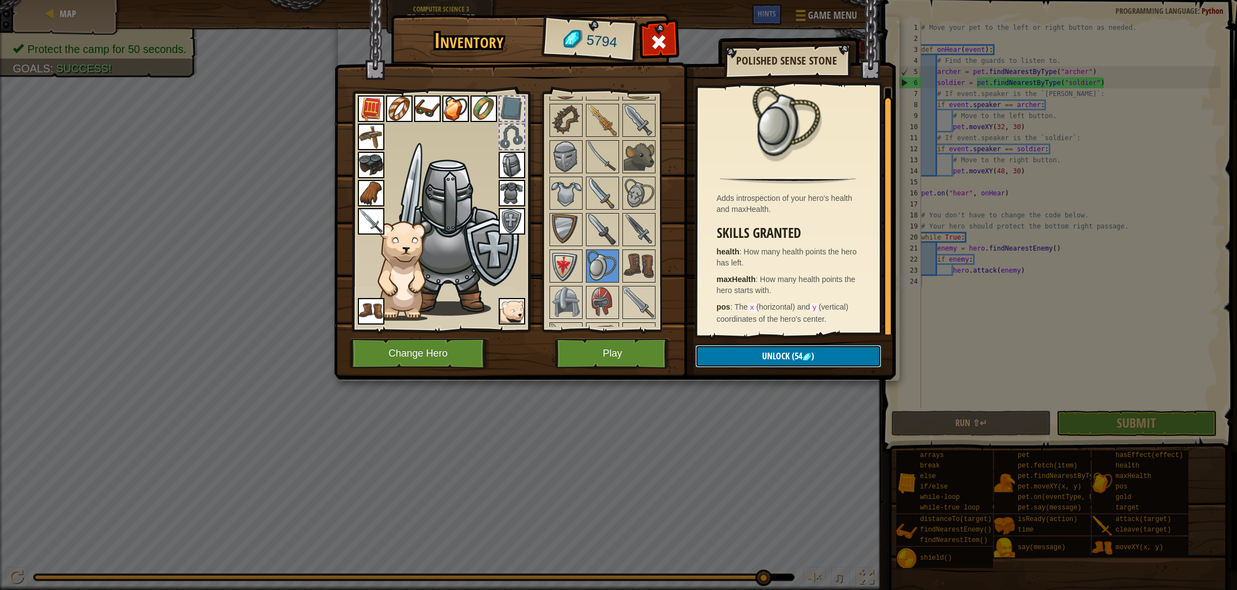
click at [752, 359] on button "Unlock (54 )" at bounding box center [788, 356] width 186 height 23
click at [752, 357] on button "Confirm" at bounding box center [788, 356] width 186 height 23
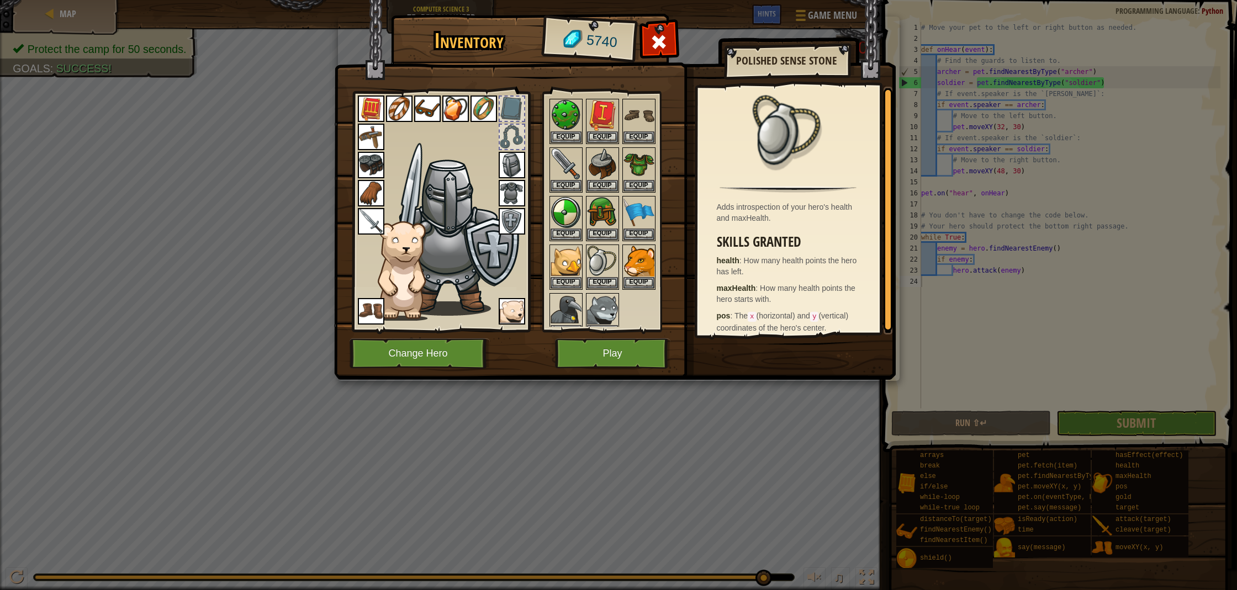
scroll to position [34, 0]
click at [452, 107] on img at bounding box center [455, 109] width 27 height 27
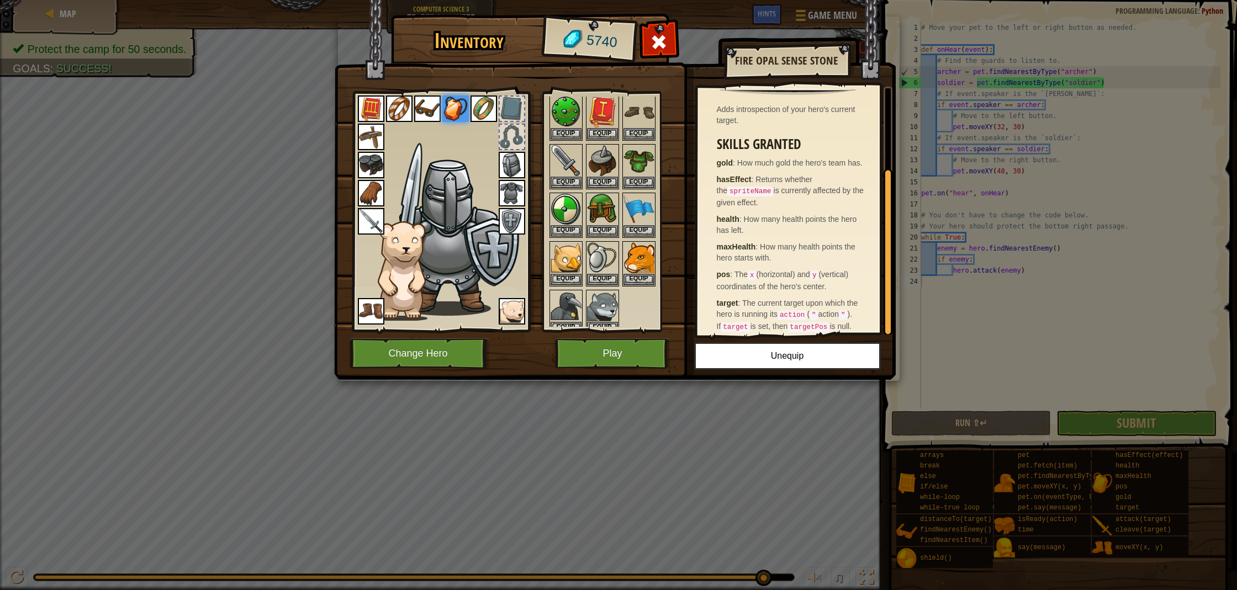
scroll to position [127, 0]
click at [601, 250] on img at bounding box center [602, 257] width 31 height 31
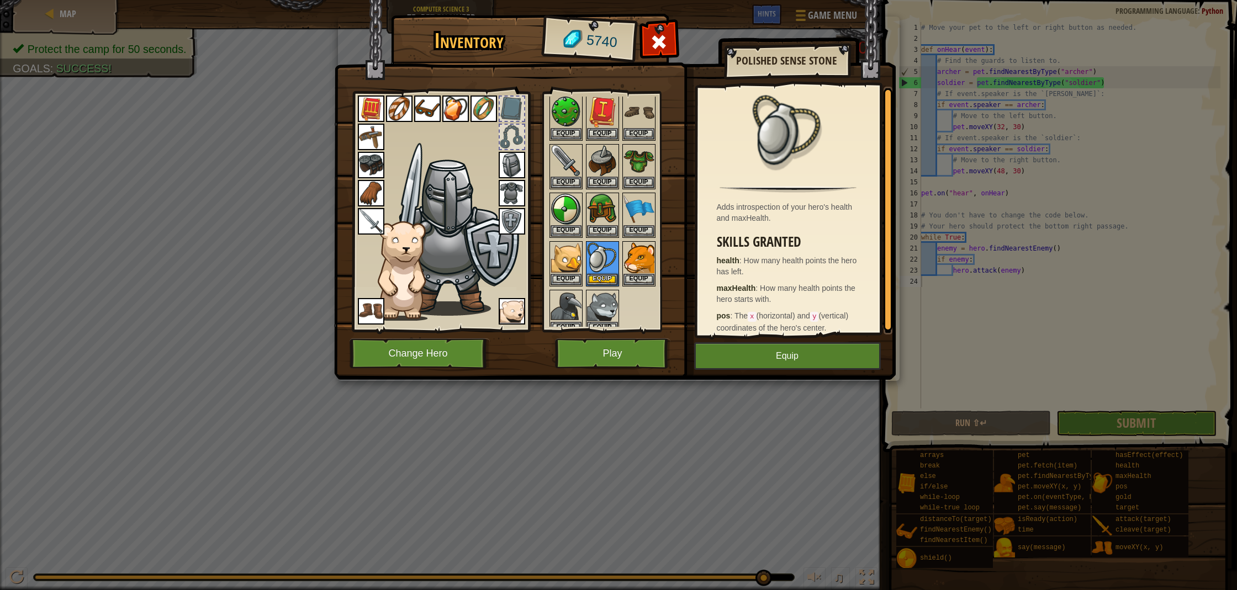
scroll to position [9, 0]
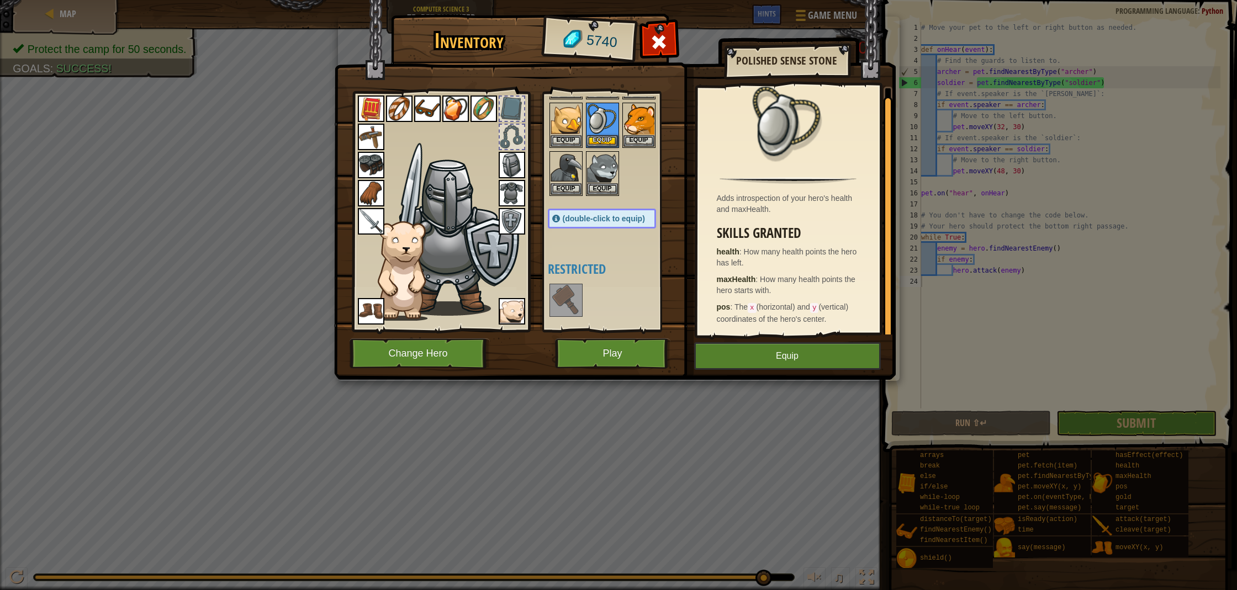
click at [637, 183] on div at bounding box center [613, 76] width 130 height 242
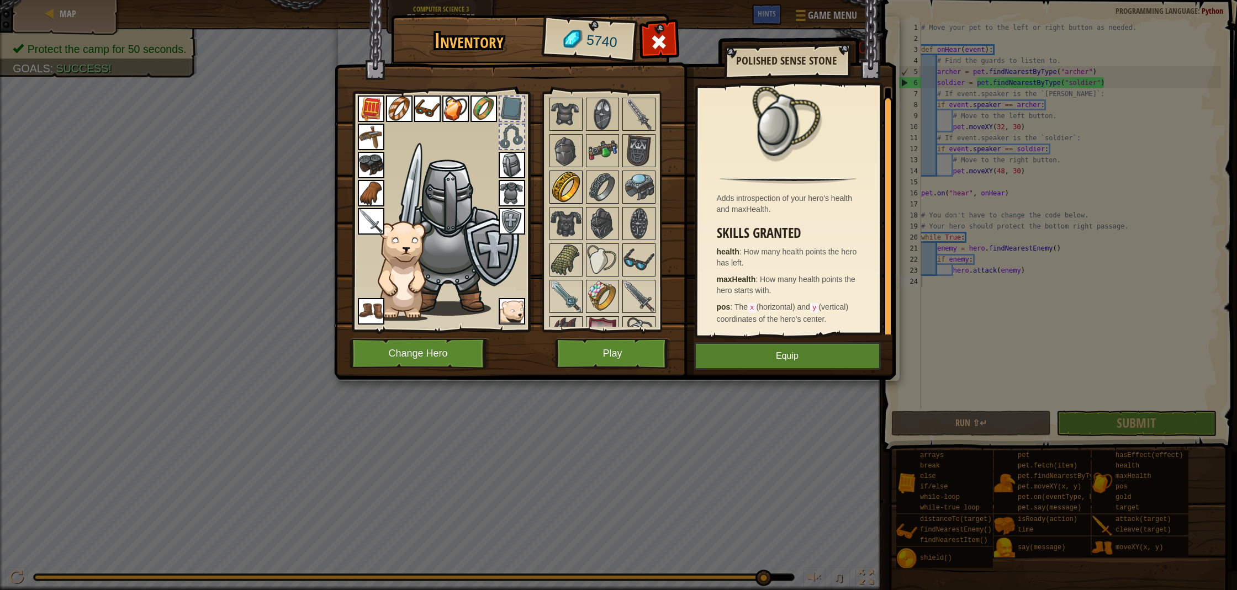
scroll to position [909, 0]
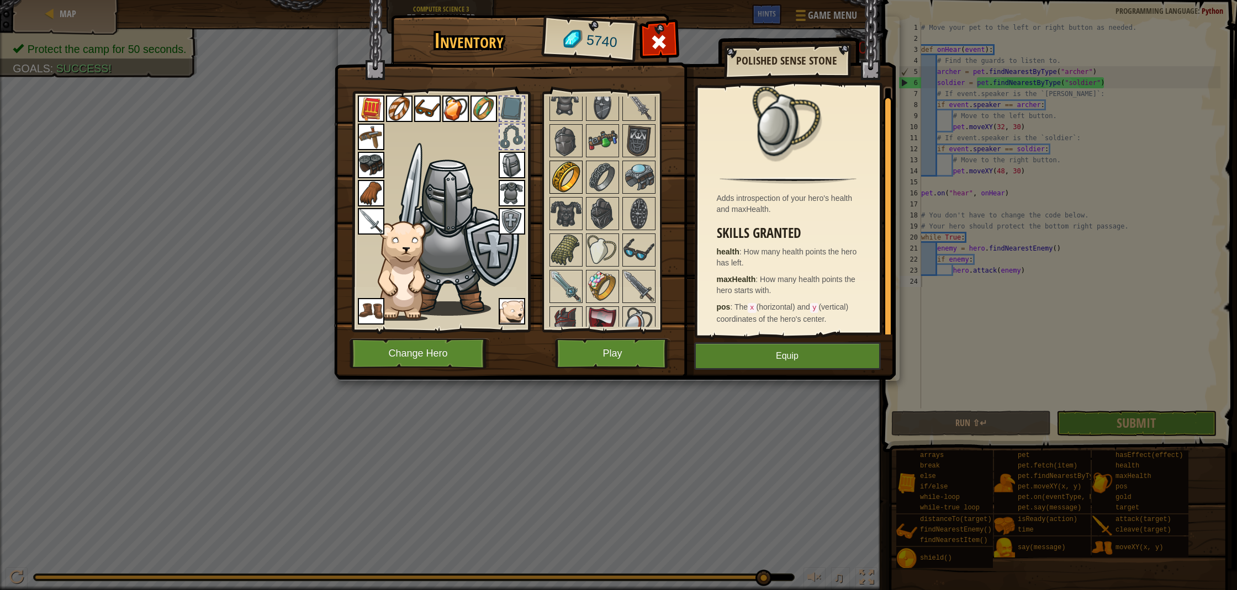
click at [561, 173] on img at bounding box center [565, 177] width 31 height 31
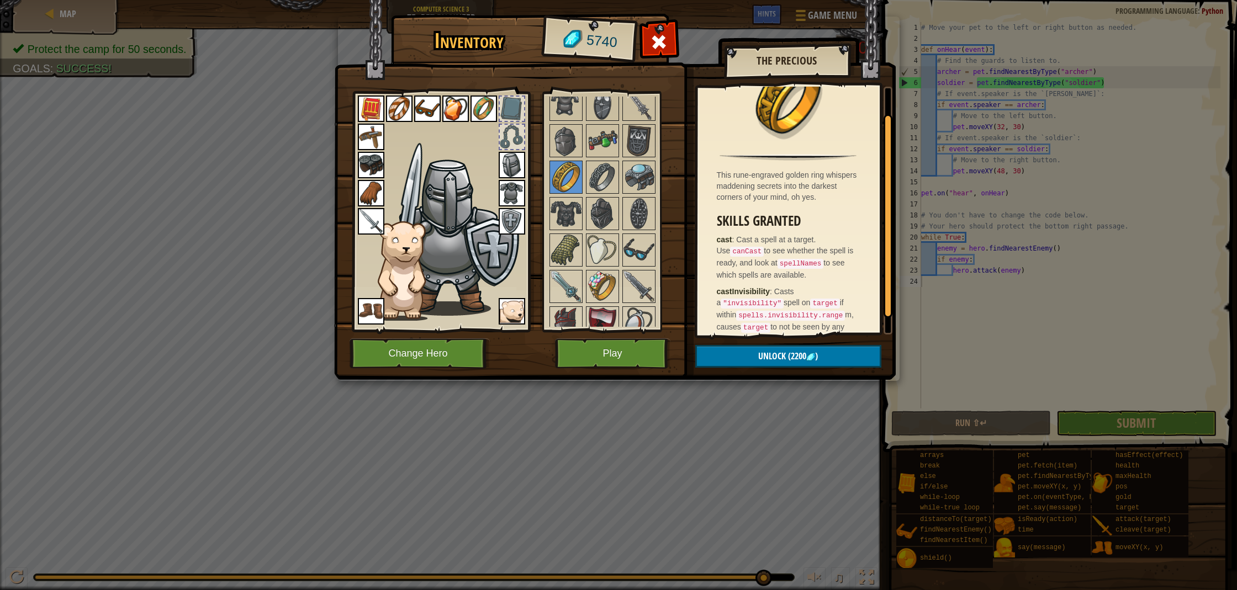
scroll to position [59, 0]
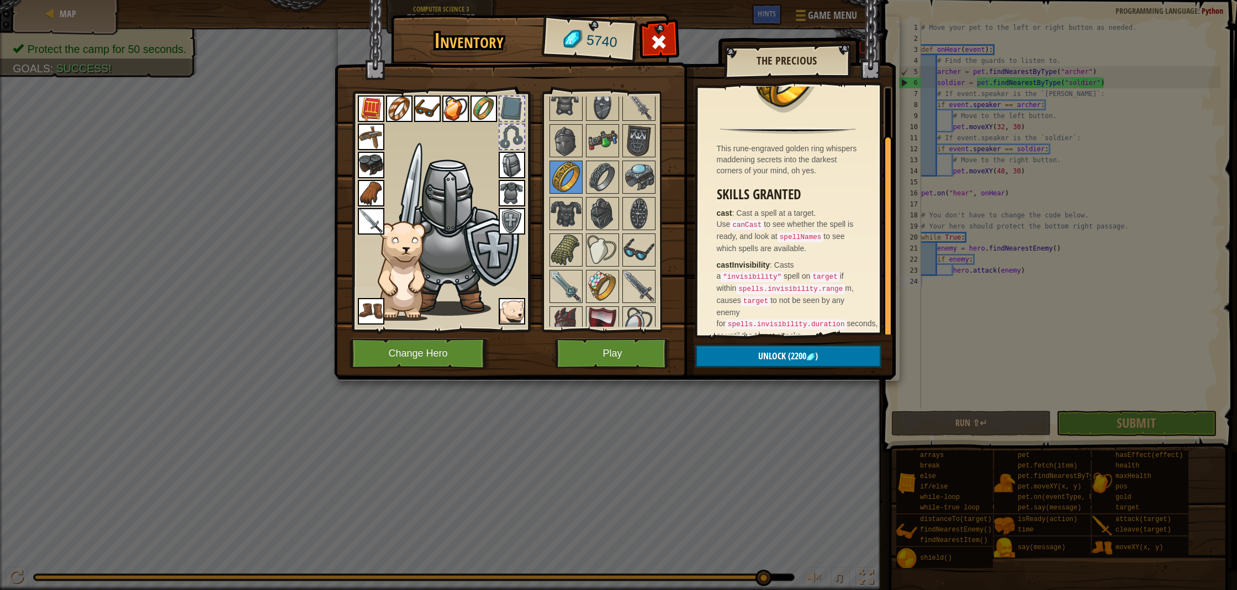
click at [394, 109] on img at bounding box center [399, 109] width 27 height 27
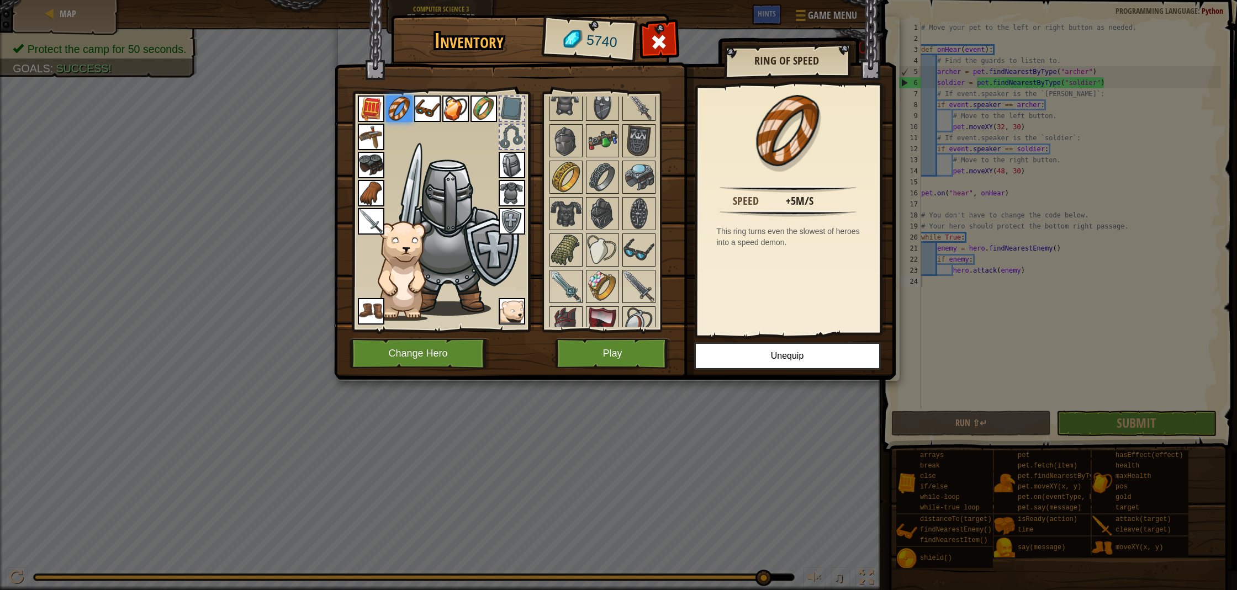
click at [483, 110] on img at bounding box center [483, 109] width 27 height 27
click at [607, 249] on img at bounding box center [602, 250] width 31 height 31
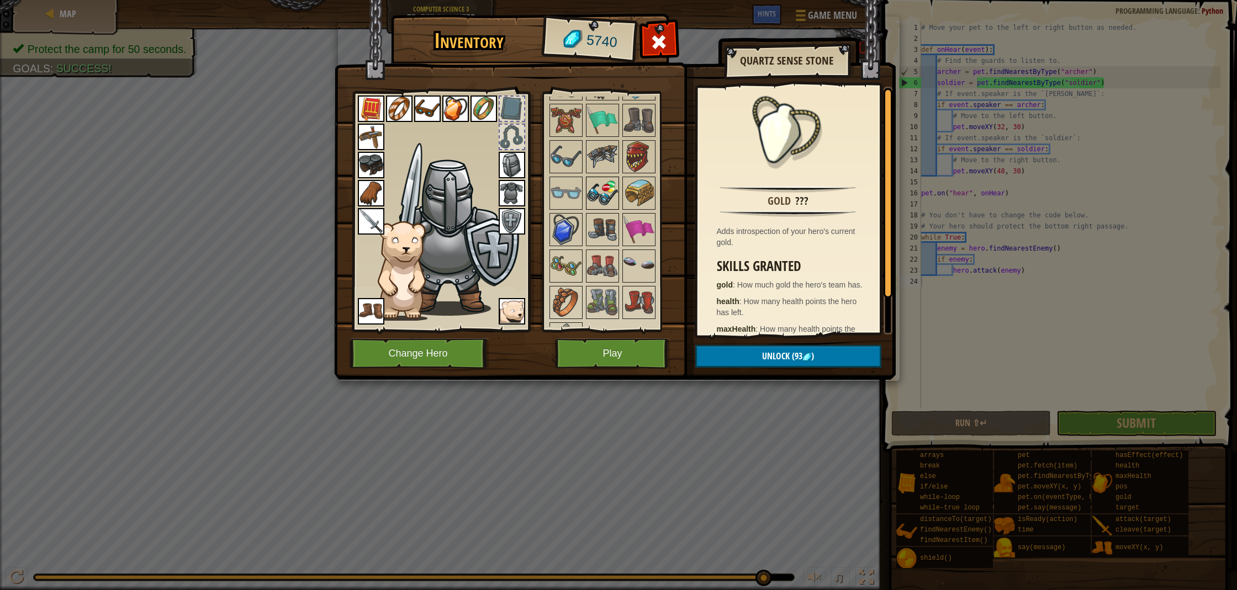
scroll to position [1252, 0]
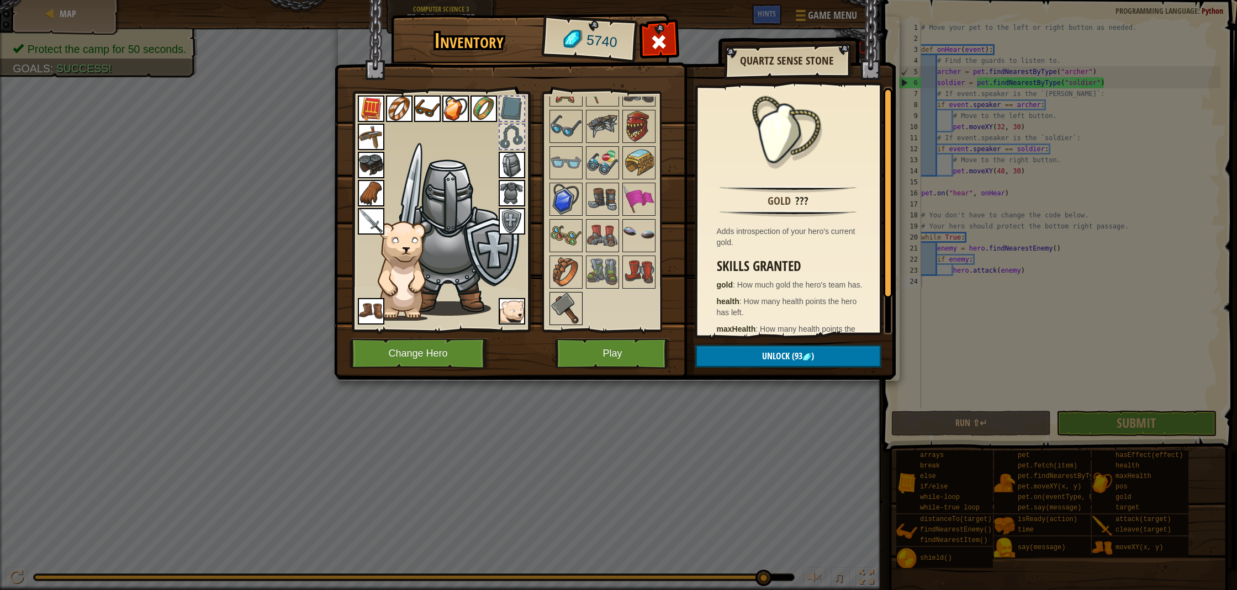
click at [571, 302] on img at bounding box center [565, 308] width 31 height 31
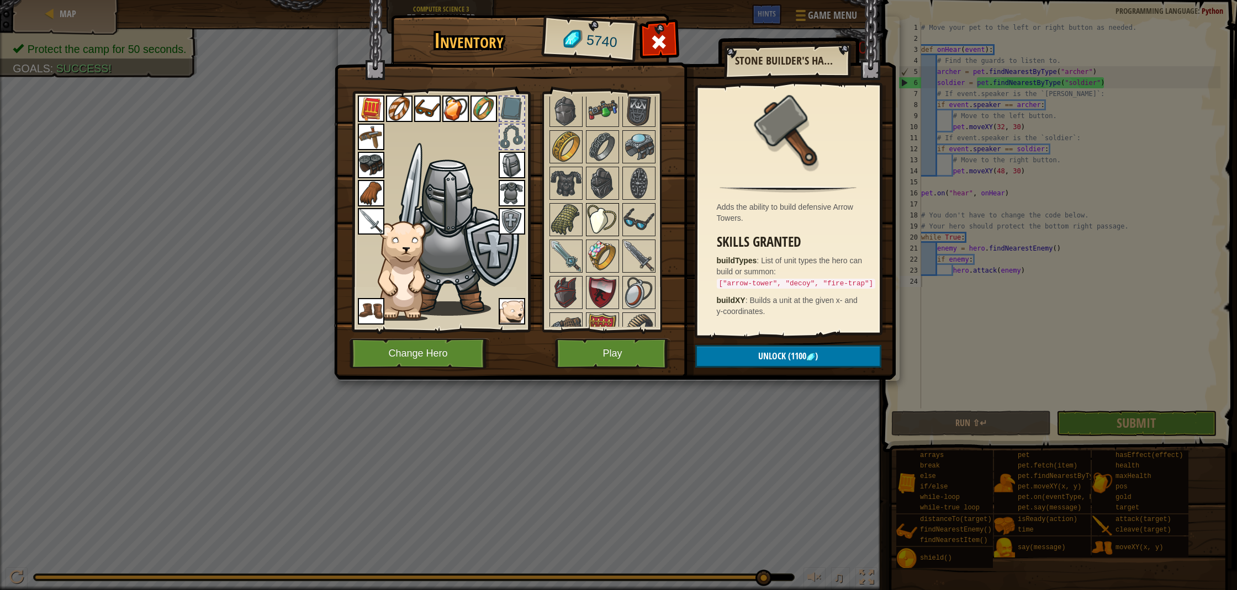
scroll to position [939, 0]
click at [513, 101] on div at bounding box center [512, 109] width 24 height 24
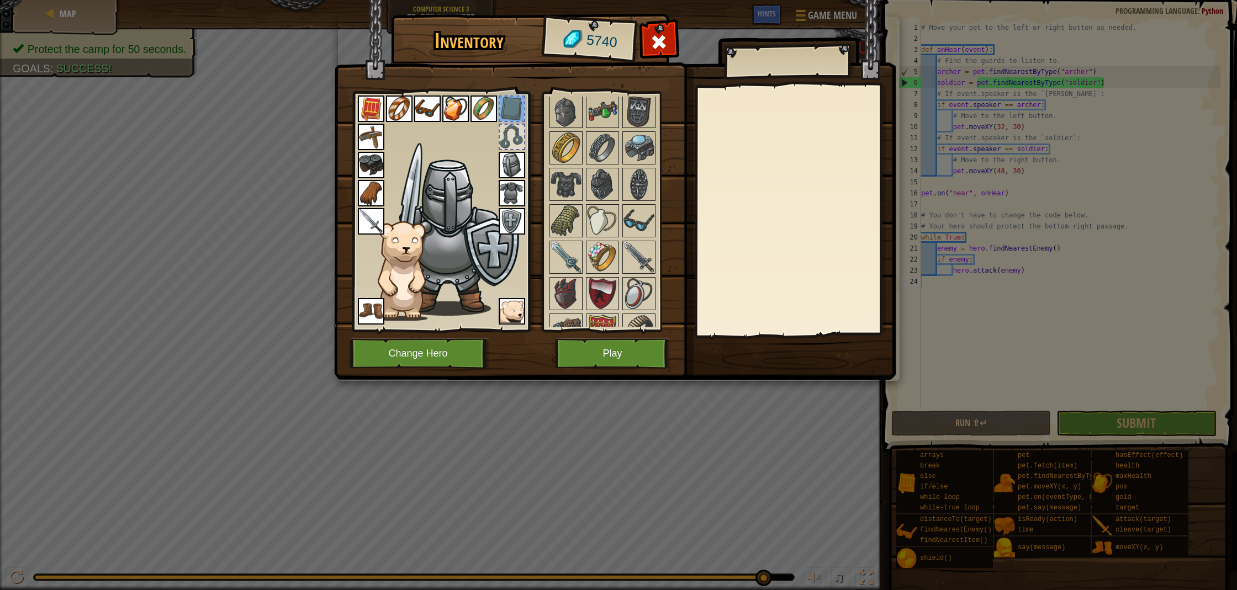
click at [505, 133] on div at bounding box center [512, 137] width 24 height 24
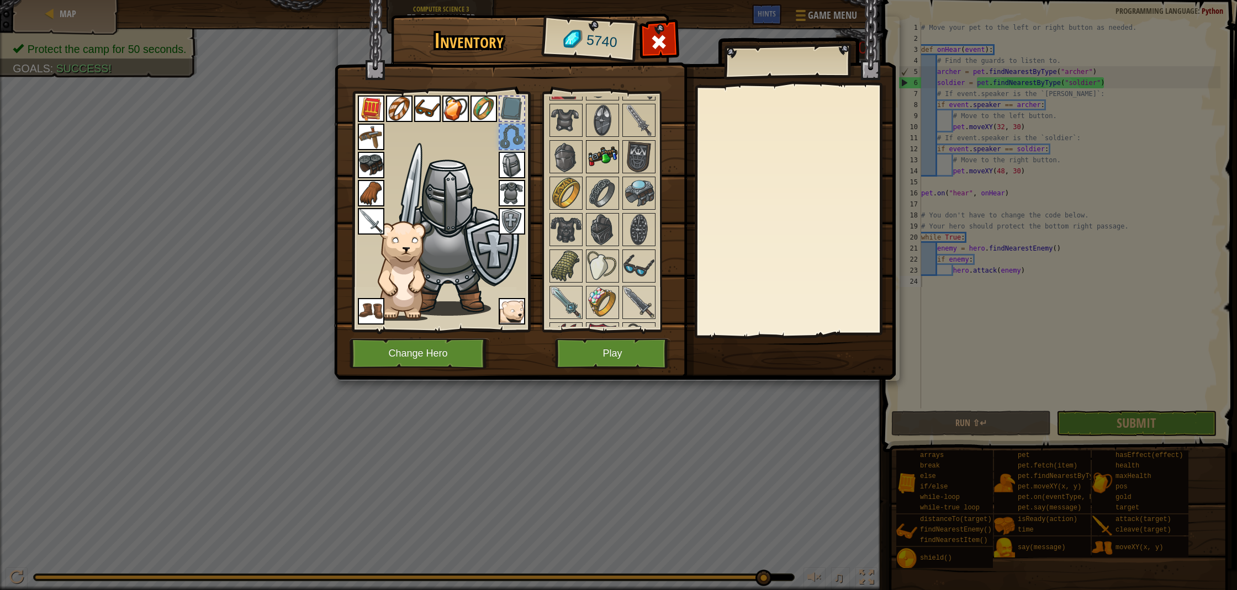
scroll to position [892, 0]
click at [601, 167] on img at bounding box center [602, 157] width 31 height 31
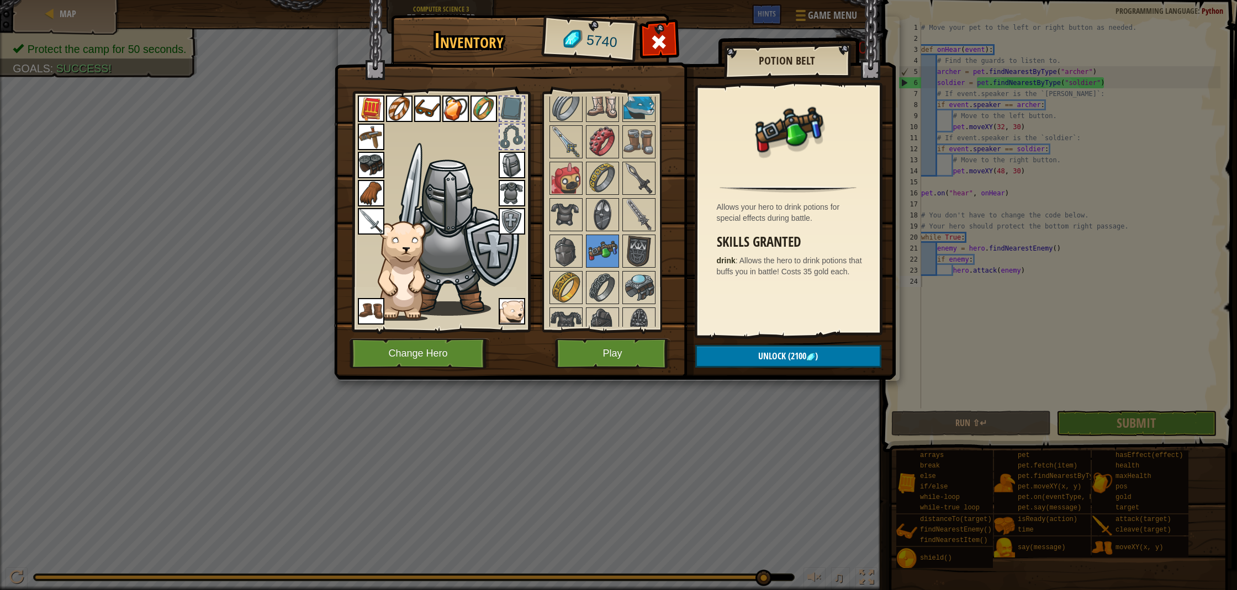
scroll to position [797, 0]
click at [368, 133] on img at bounding box center [371, 137] width 27 height 27
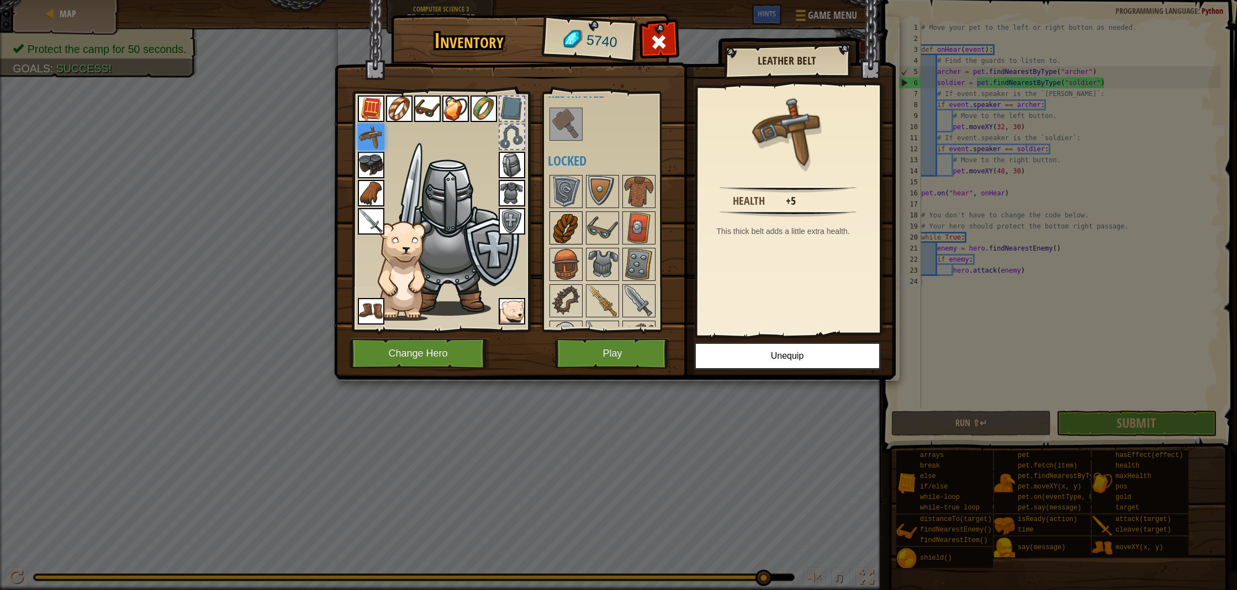
scroll to position [348, 0]
click at [555, 216] on img at bounding box center [565, 228] width 31 height 31
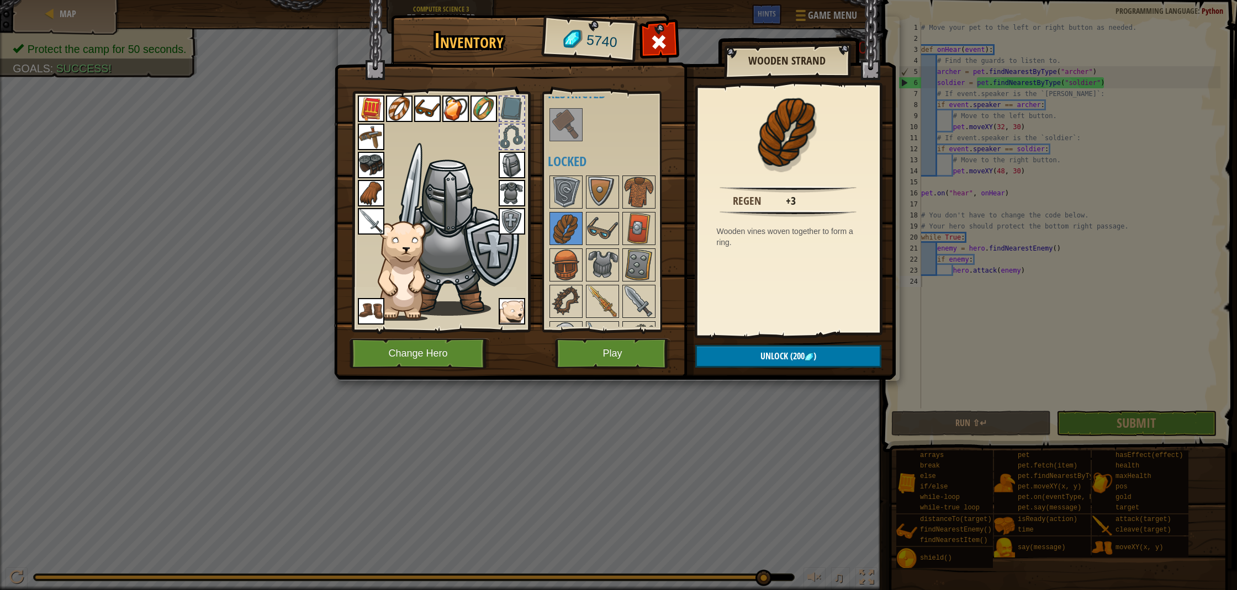
click at [402, 108] on img at bounding box center [399, 109] width 27 height 27
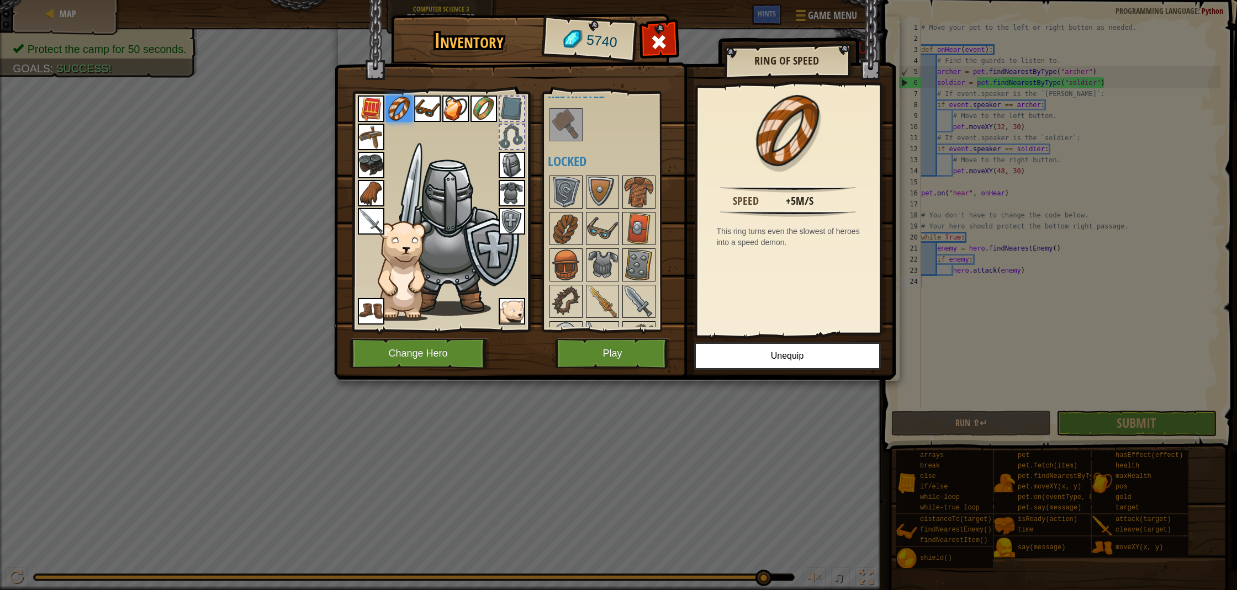
click at [489, 107] on img at bounding box center [483, 109] width 27 height 27
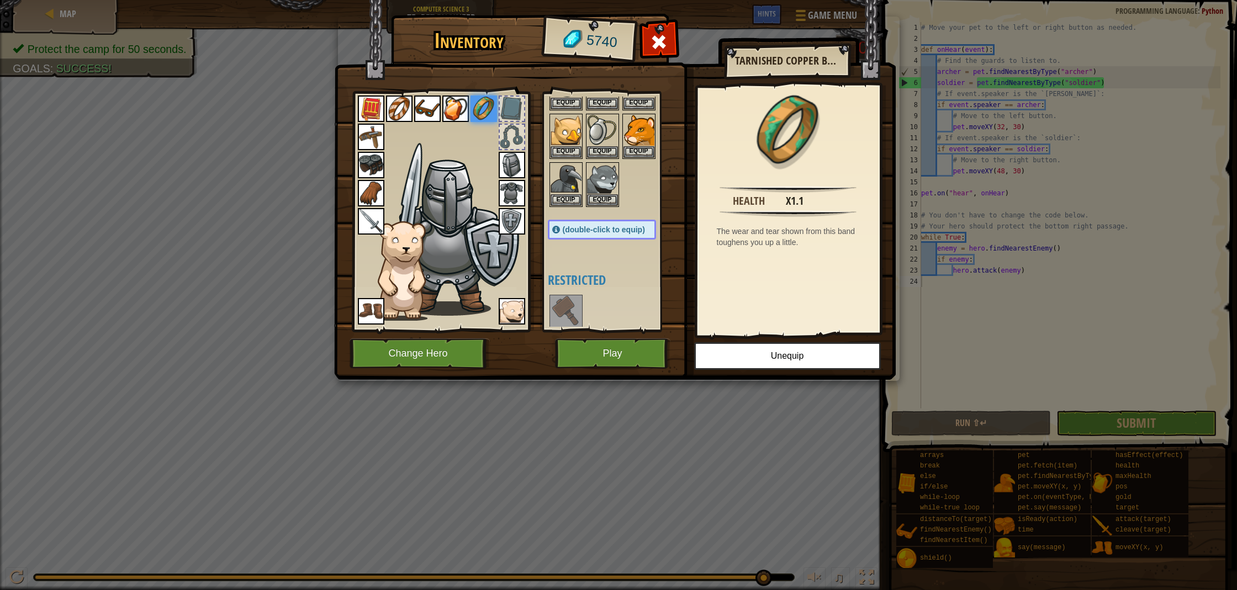
scroll to position [162, 0]
click at [786, 58] on h2 "Tarnished Copper Band" at bounding box center [787, 61] width 104 height 12
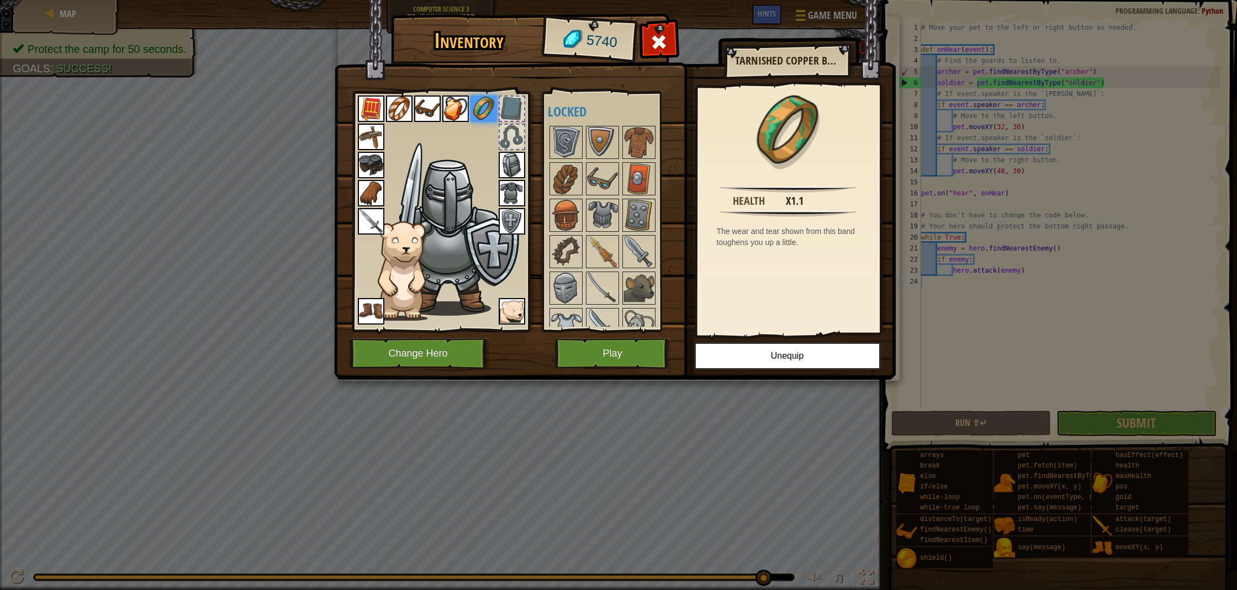
scroll to position [414, 0]
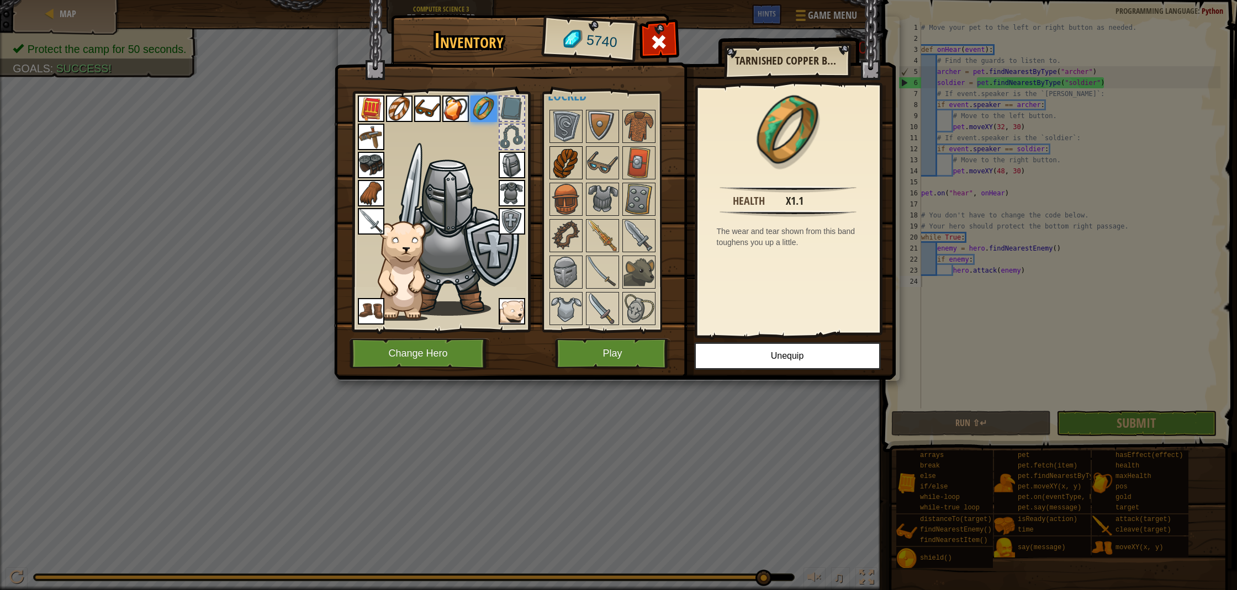
click at [574, 165] on img at bounding box center [565, 162] width 31 height 31
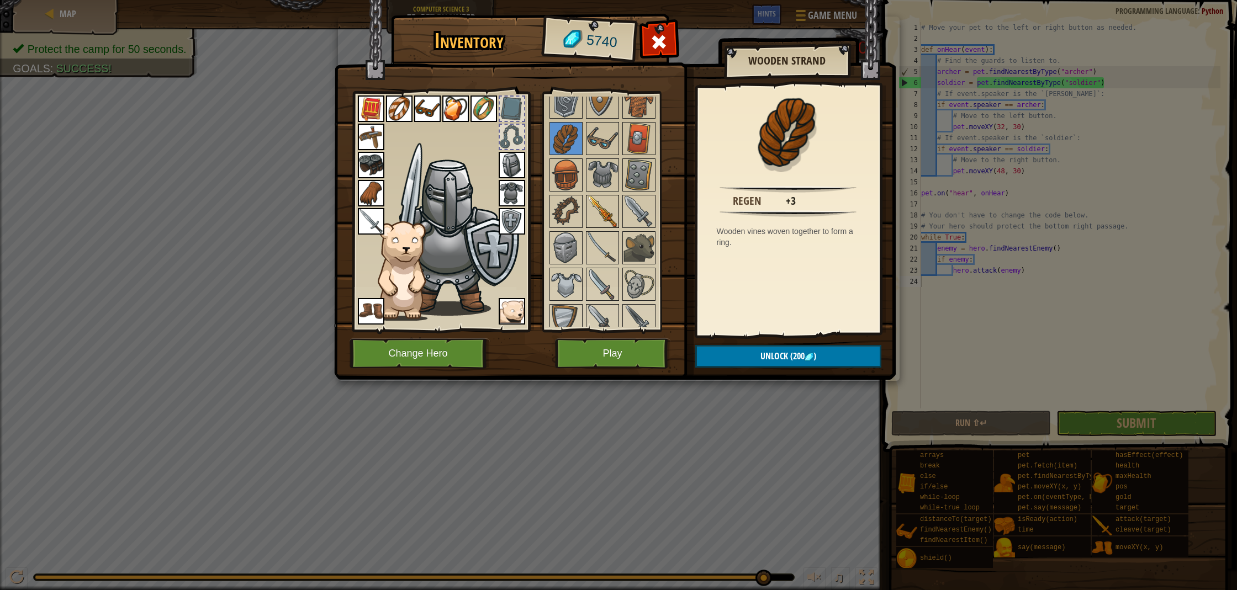
scroll to position [441, 0]
click at [483, 108] on img at bounding box center [483, 109] width 27 height 27
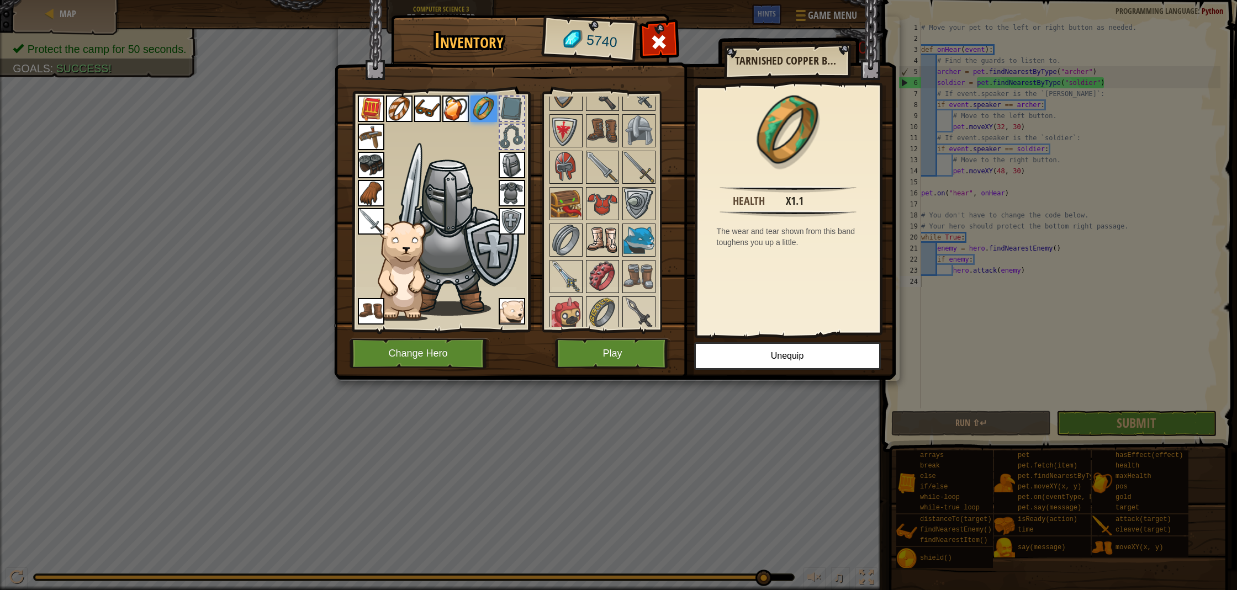
scroll to position [681, 0]
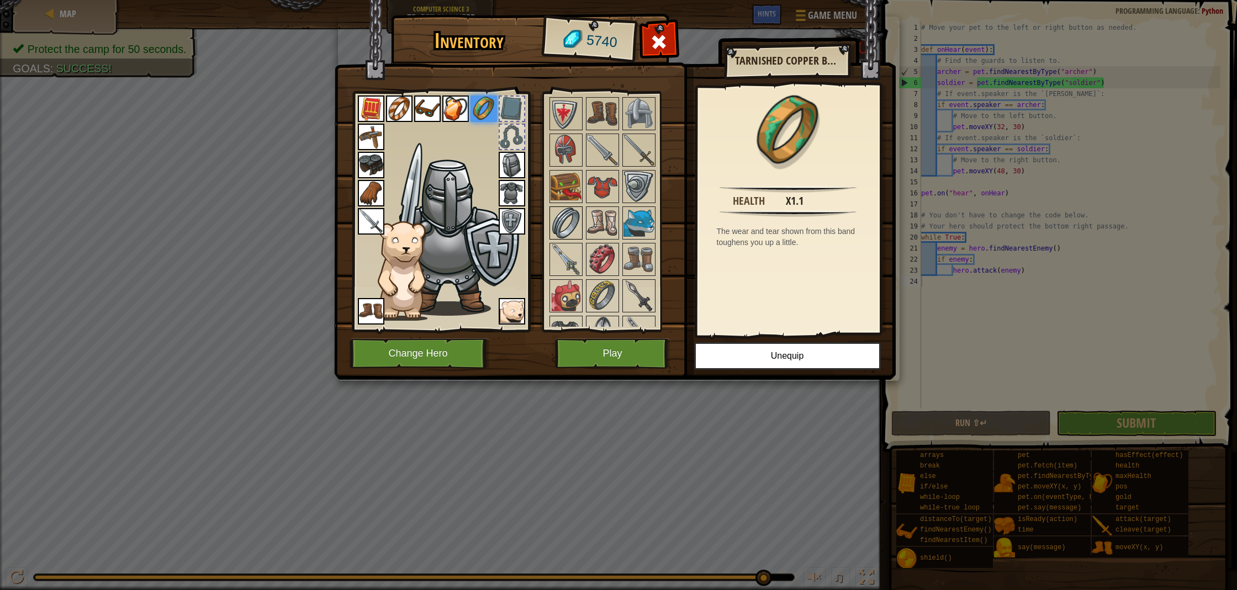
click at [569, 216] on img at bounding box center [565, 223] width 31 height 31
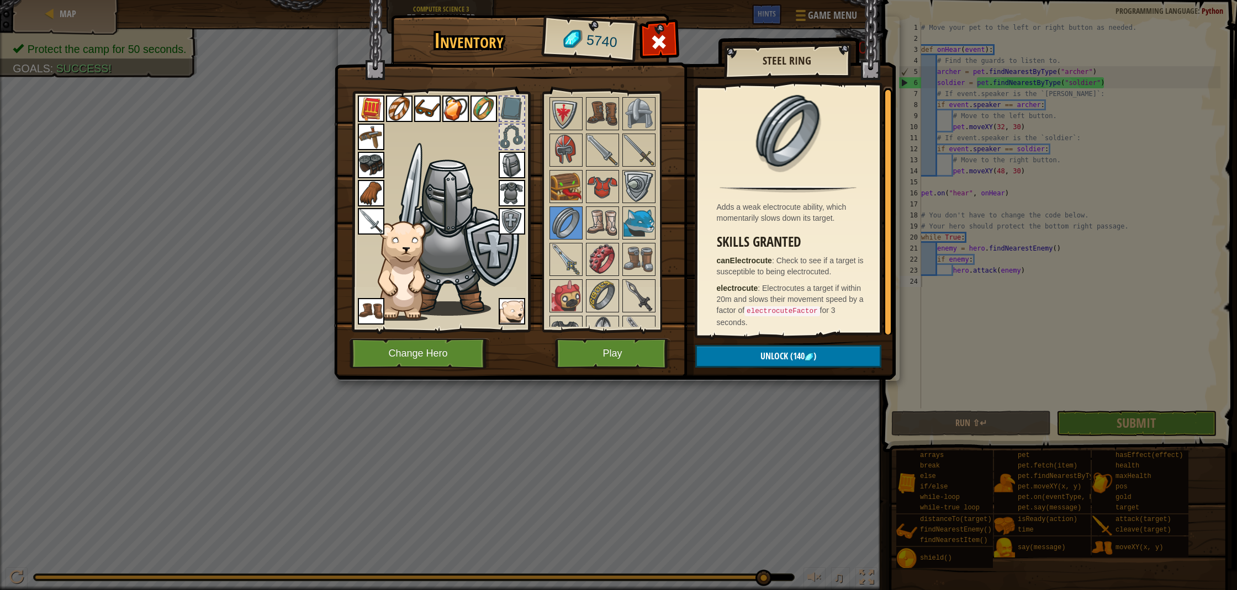
scroll to position [3, 0]
click at [794, 358] on span "(140" at bounding box center [796, 356] width 17 height 12
click at [745, 354] on button "Confirm" at bounding box center [788, 356] width 186 height 23
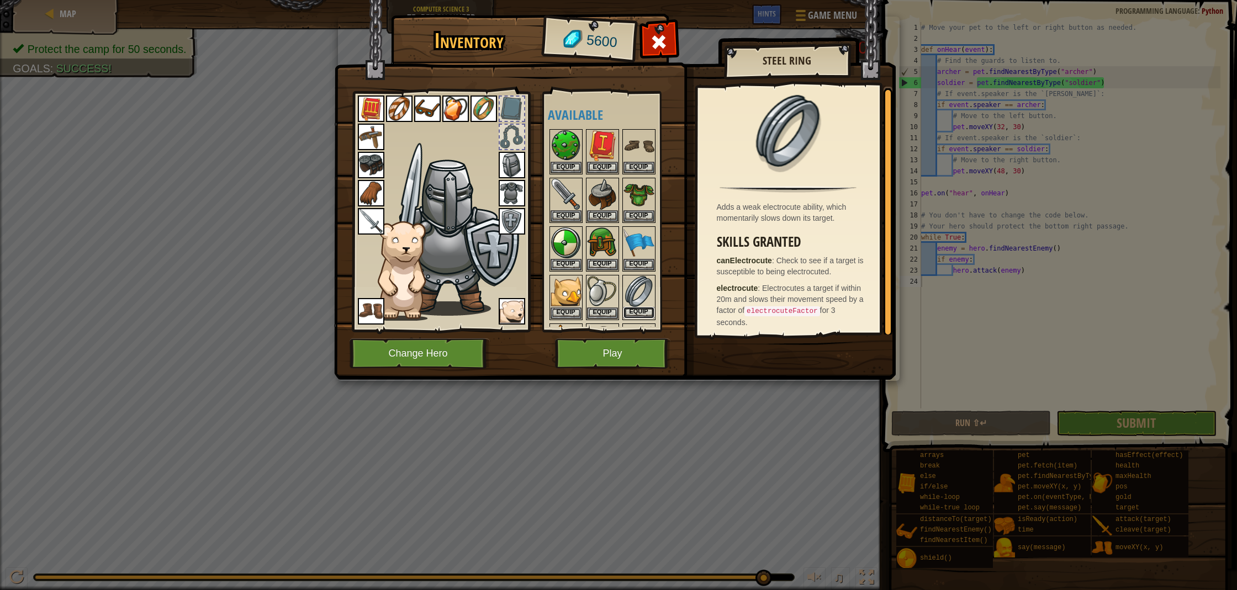
click at [638, 311] on button "Equip" at bounding box center [638, 313] width 31 height 12
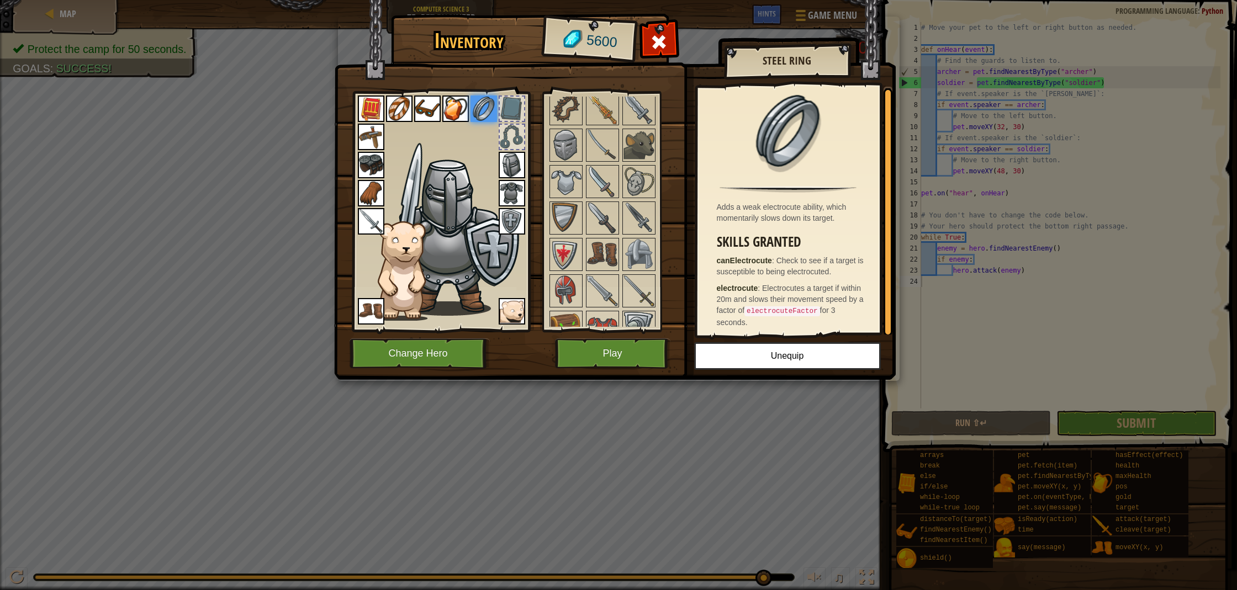
scroll to position [549, 0]
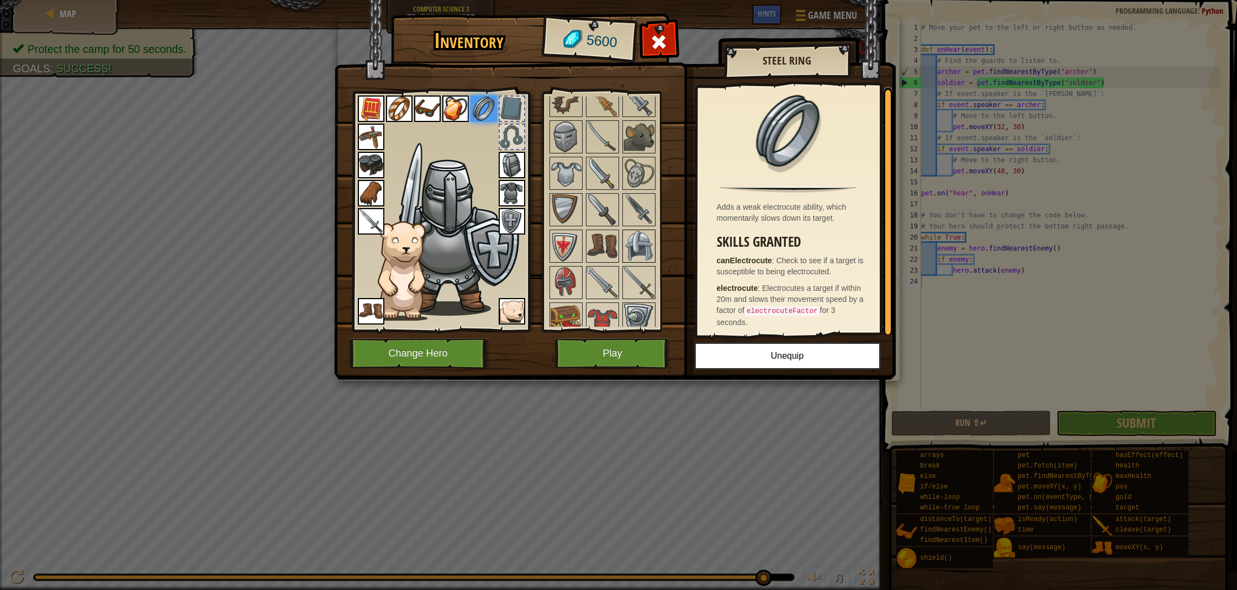
click at [633, 251] on img at bounding box center [638, 246] width 31 height 31
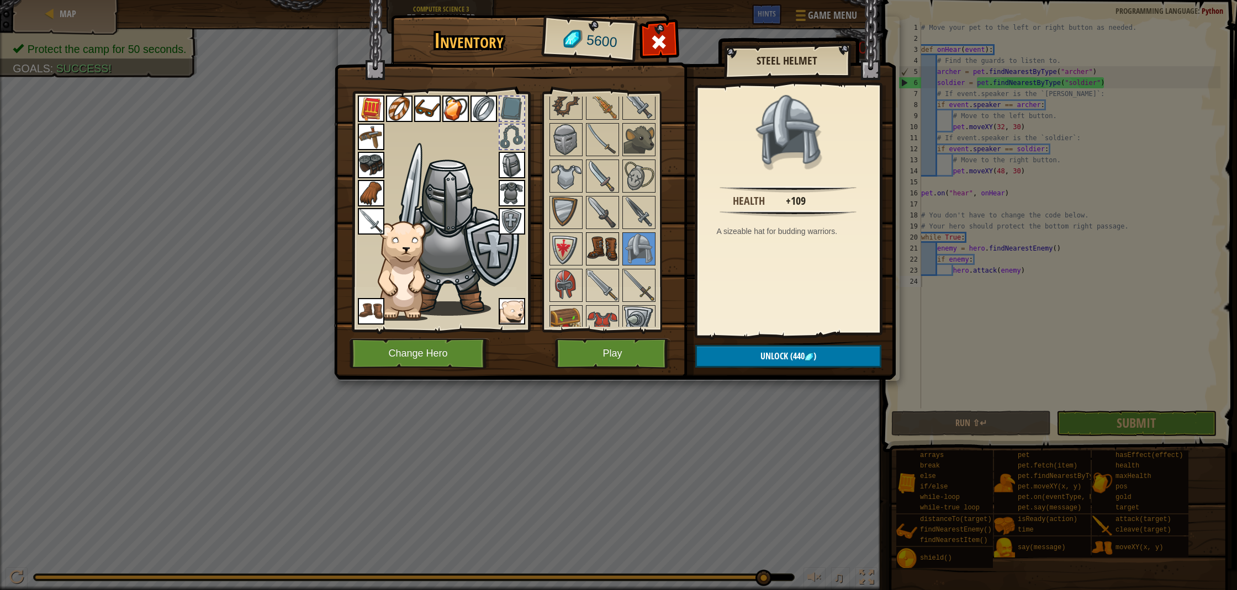
click at [612, 247] on img at bounding box center [602, 249] width 31 height 31
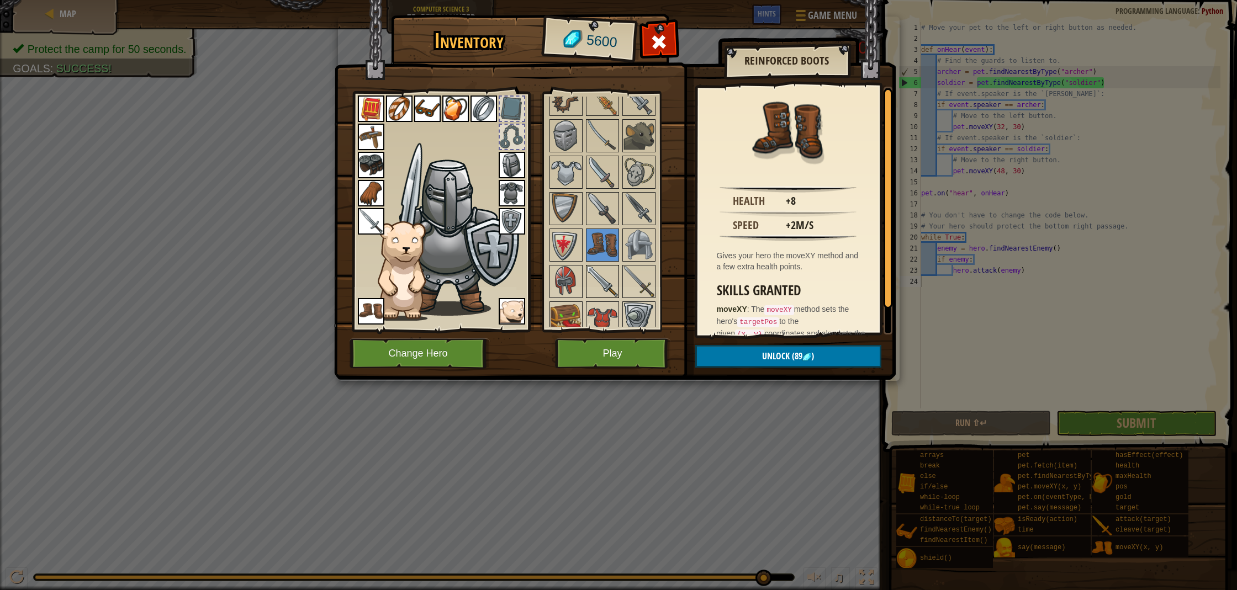
click at [588, 297] on div at bounding box center [602, 281] width 33 height 33
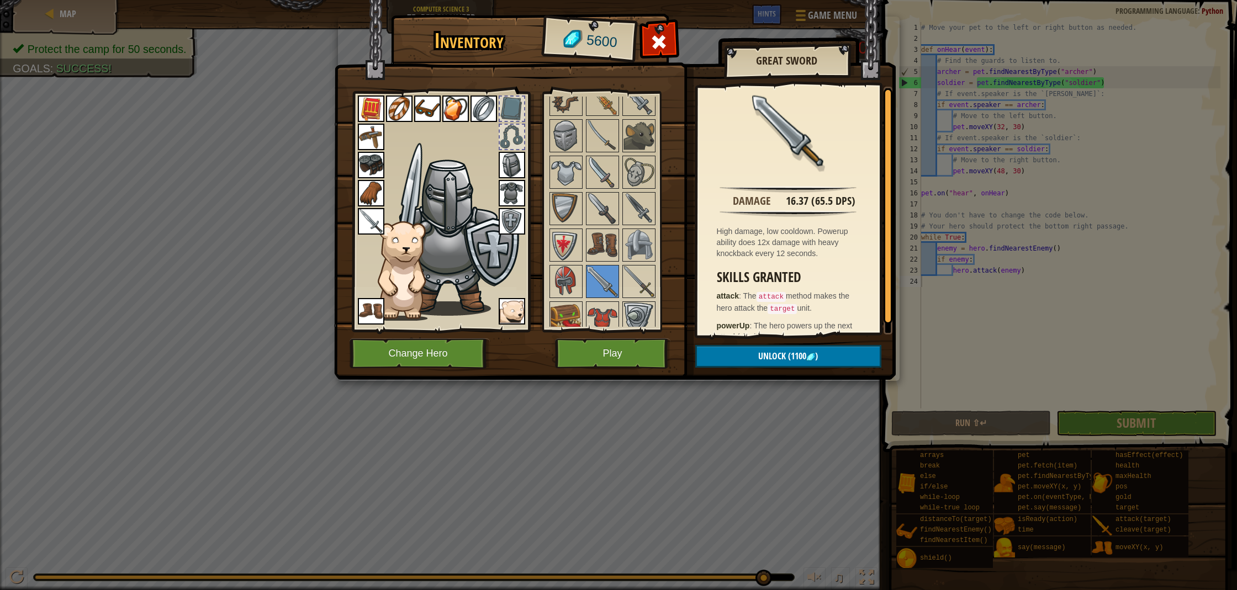
scroll to position [17, 0]
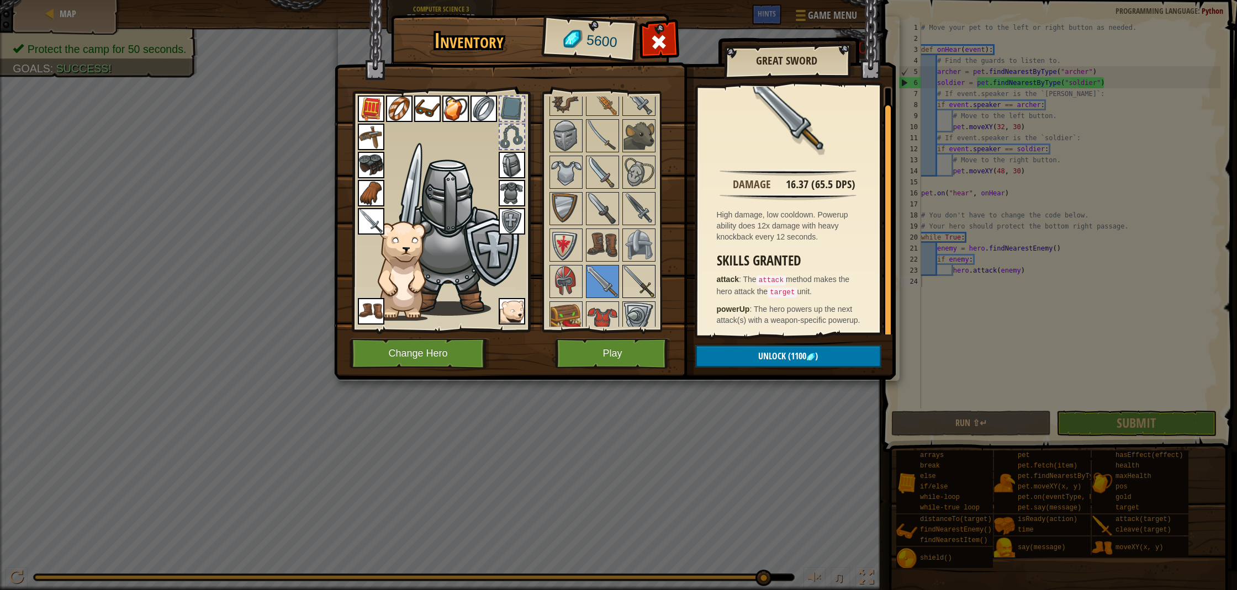
click at [652, 283] on img at bounding box center [638, 281] width 31 height 31
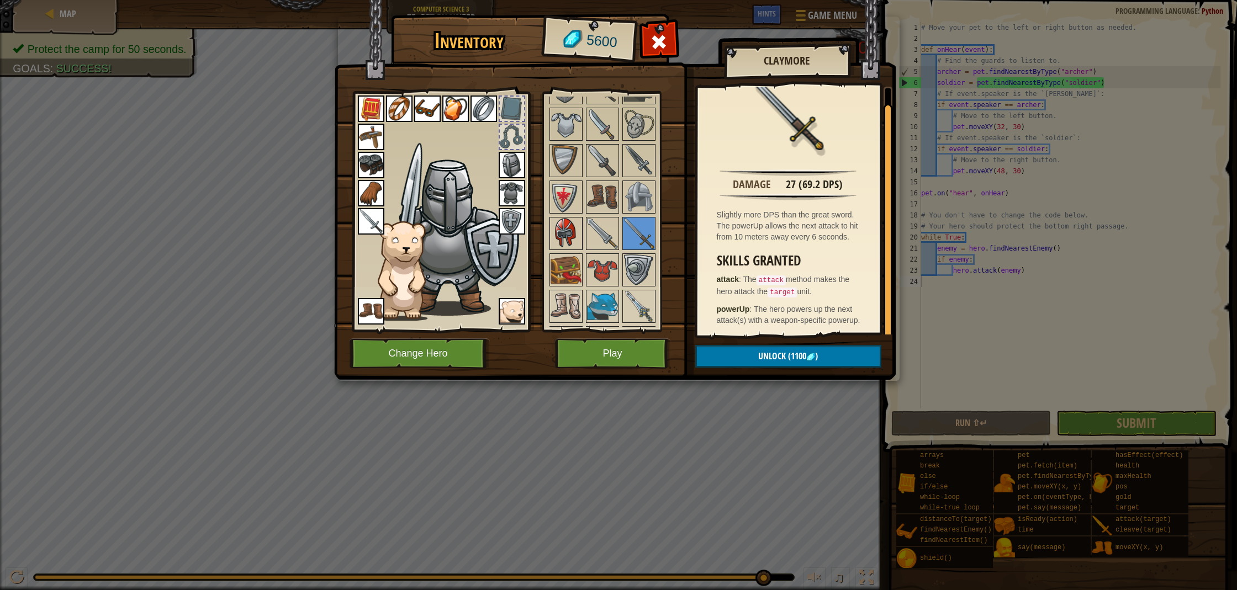
scroll to position [606, 0]
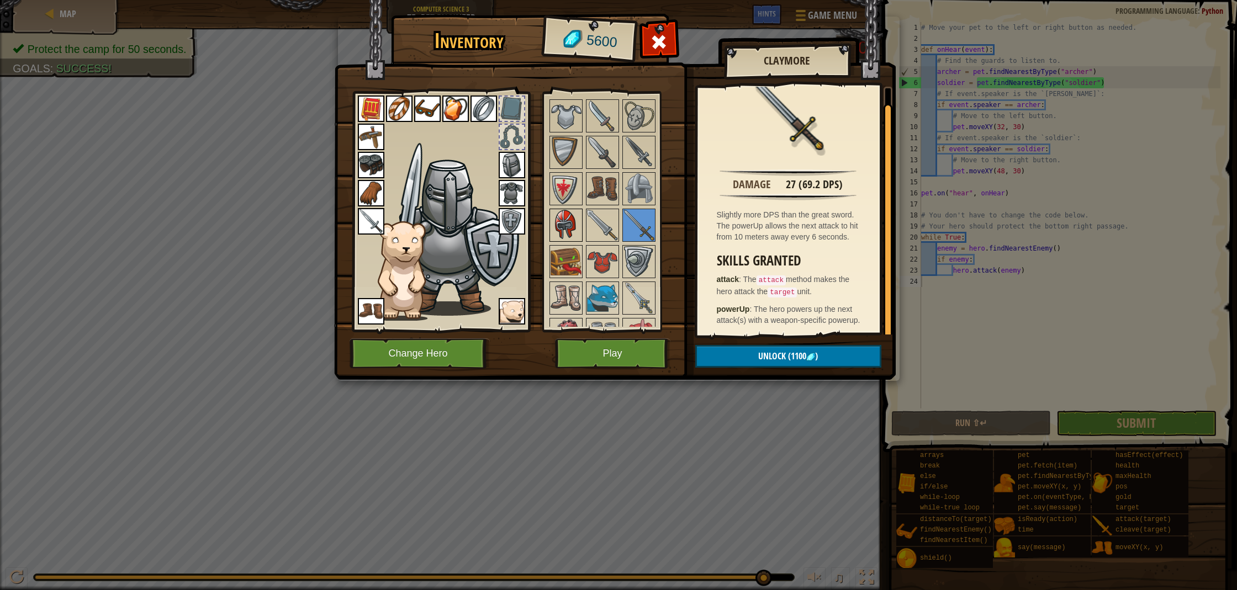
click at [564, 232] on img at bounding box center [565, 225] width 31 height 31
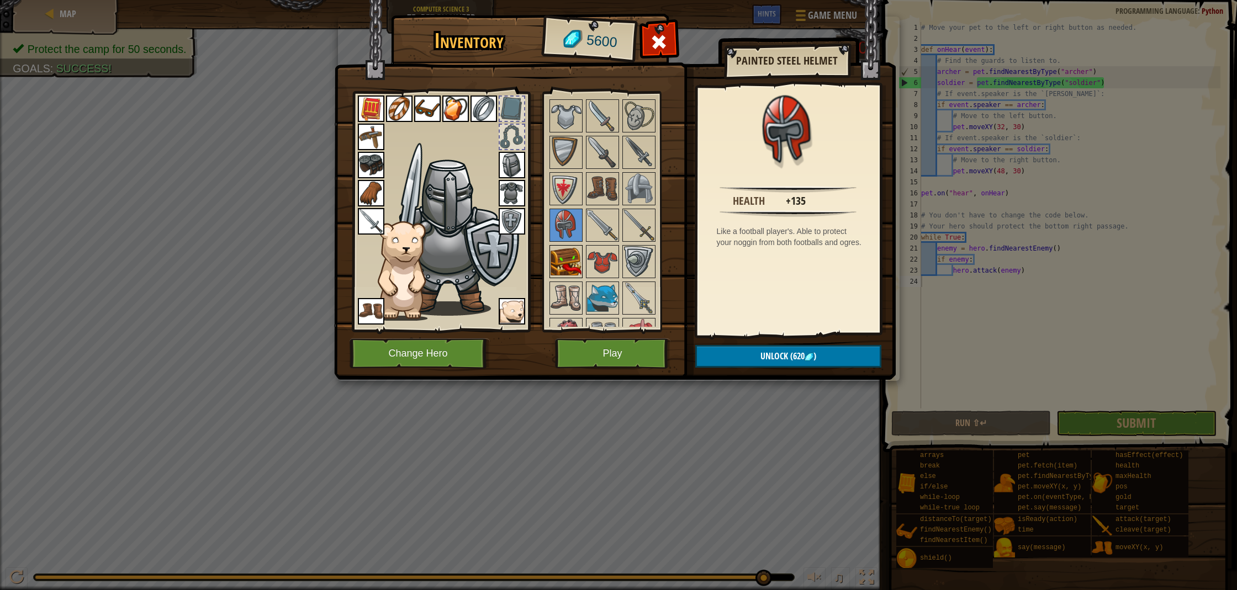
click at [570, 256] on img at bounding box center [565, 261] width 31 height 31
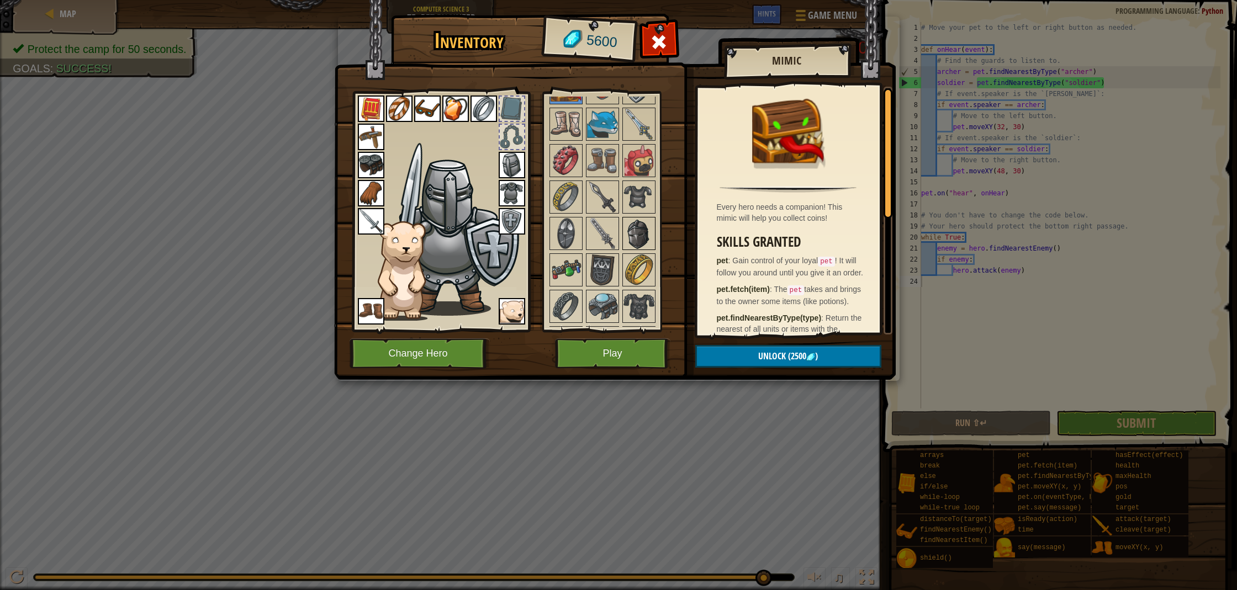
scroll to position [807, 0]
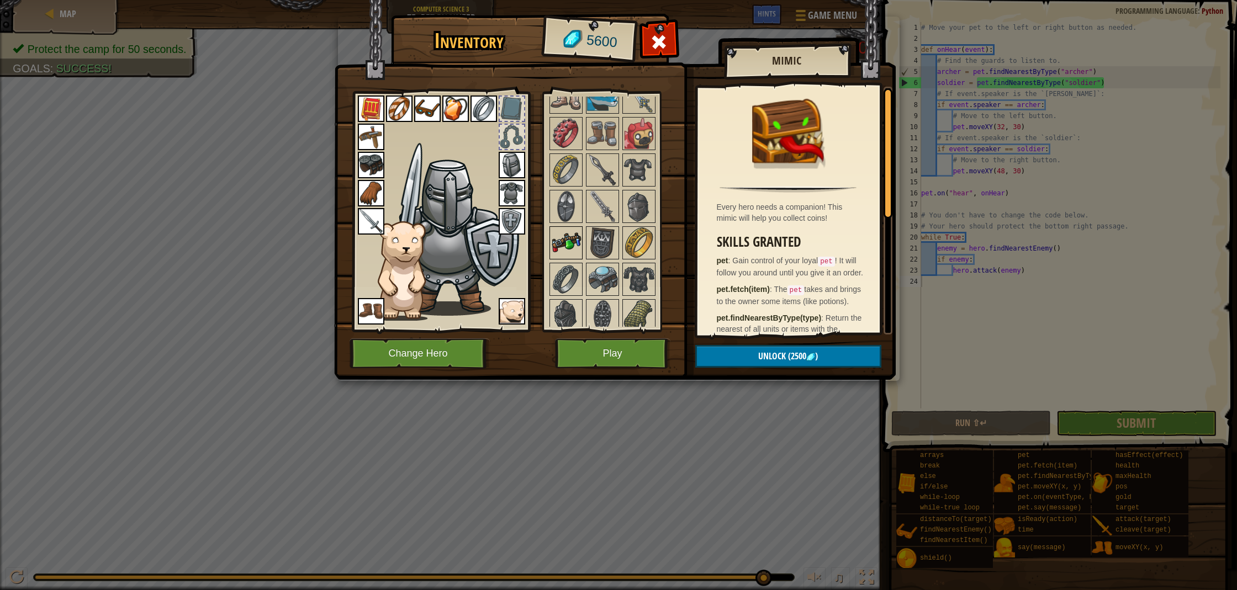
click at [566, 243] on img at bounding box center [565, 242] width 31 height 31
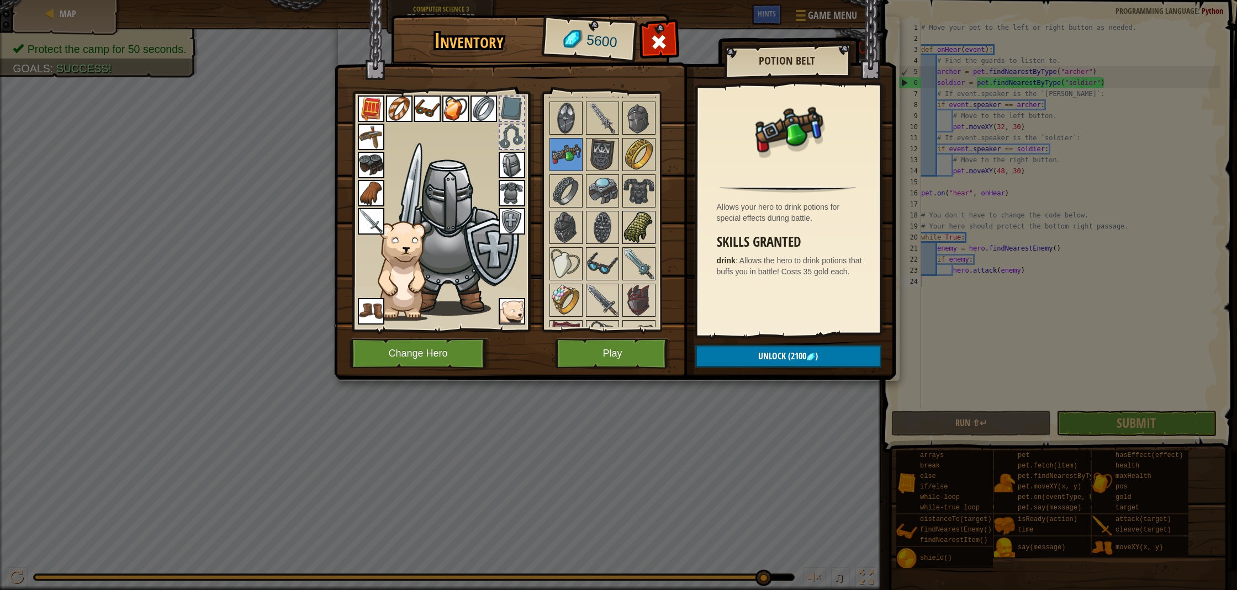
scroll to position [919, 0]
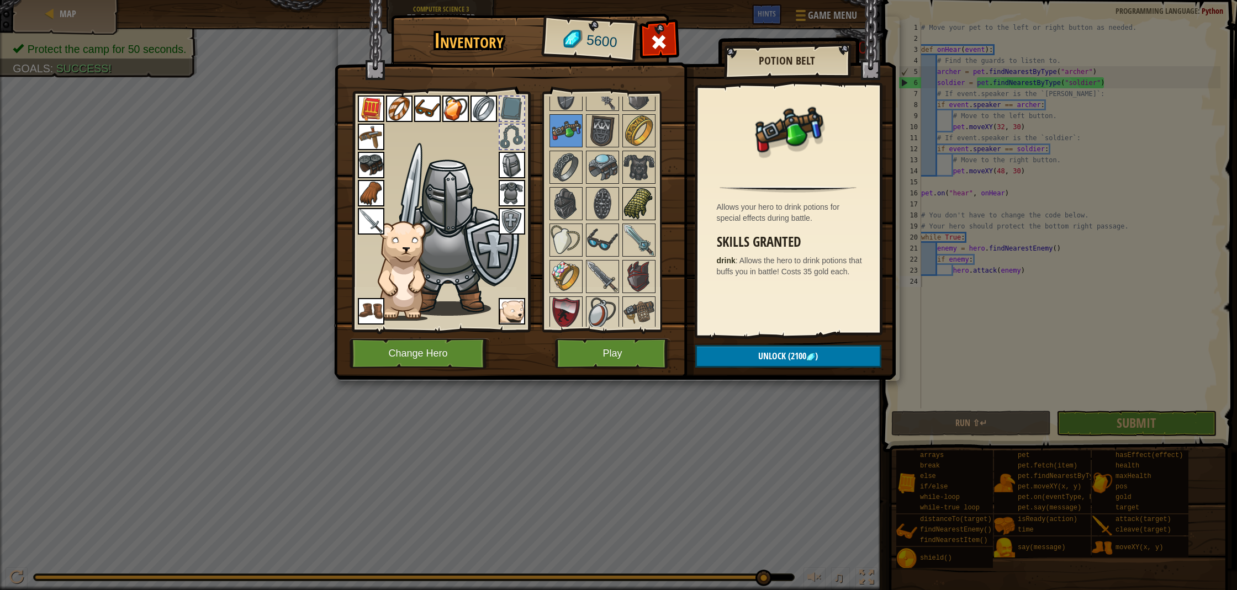
click at [624, 199] on img at bounding box center [638, 203] width 31 height 31
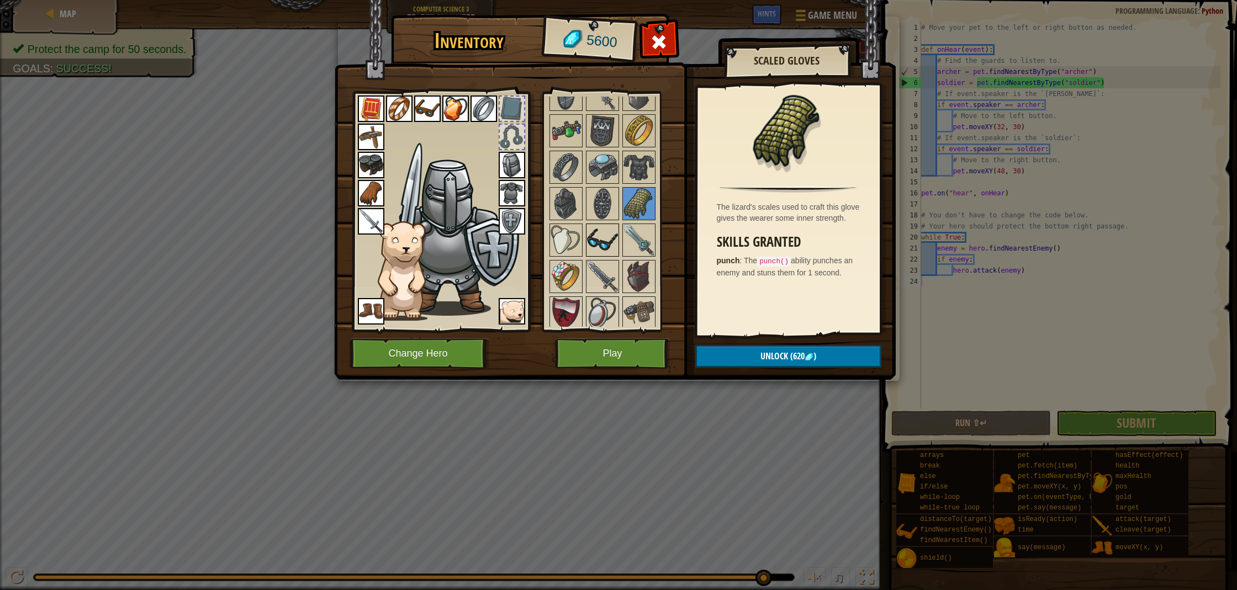
drag, startPoint x: 606, startPoint y: 198, endPoint x: 586, endPoint y: 241, distance: 47.2
click at [606, 198] on img at bounding box center [602, 203] width 31 height 31
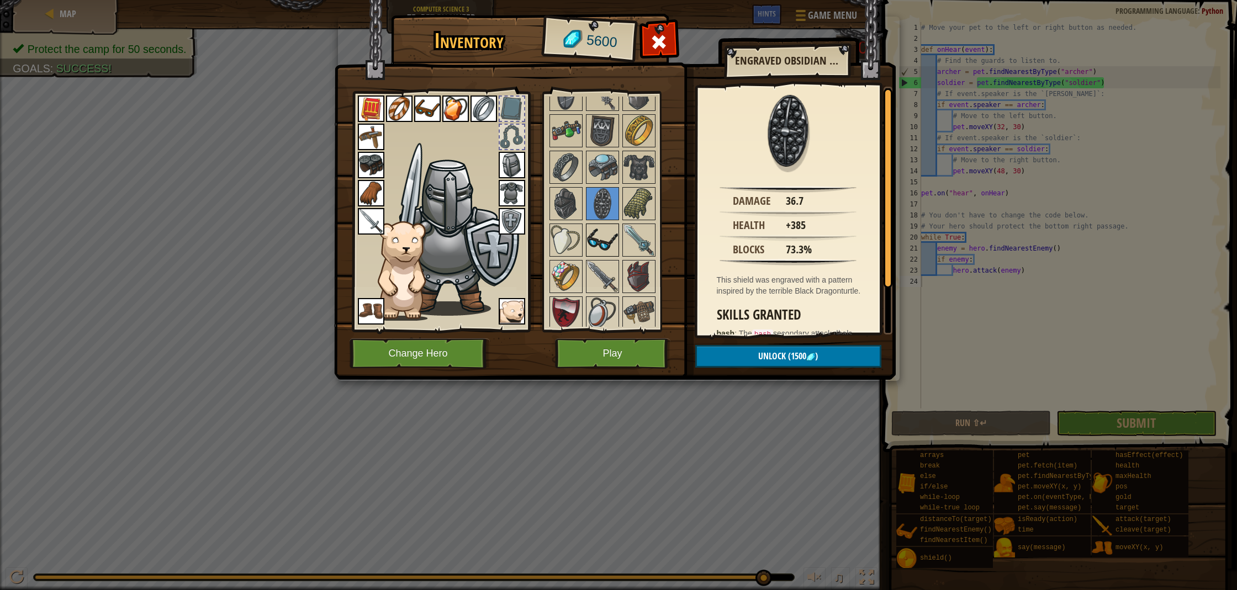
click at [590, 243] on img at bounding box center [602, 240] width 31 height 31
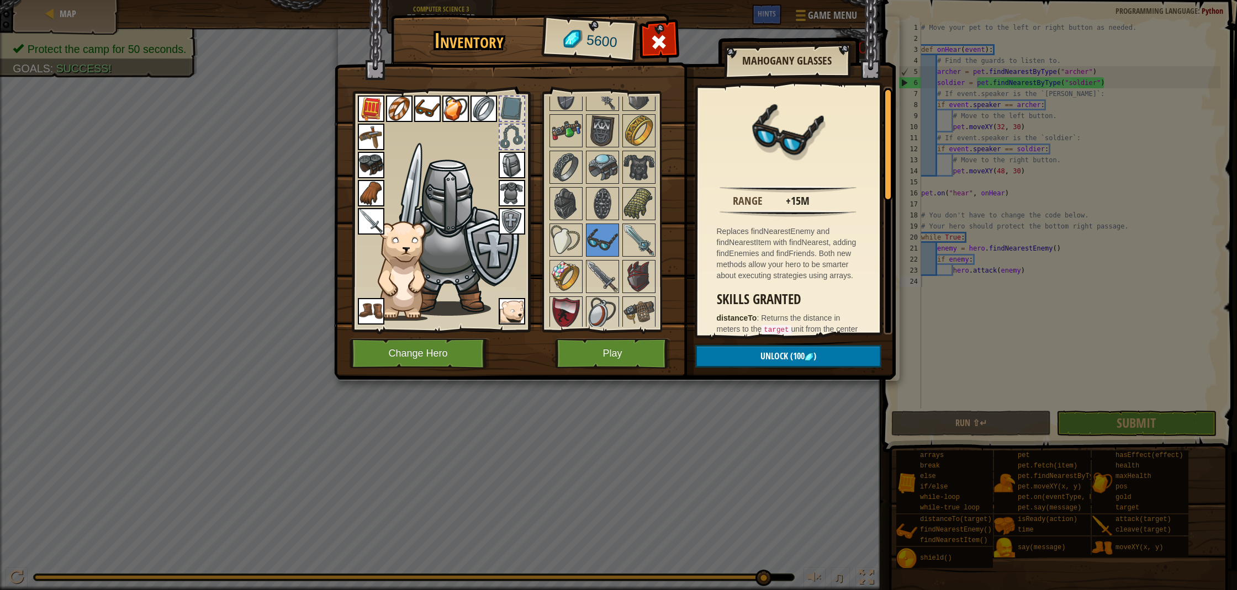
click at [434, 113] on img at bounding box center [427, 109] width 27 height 27
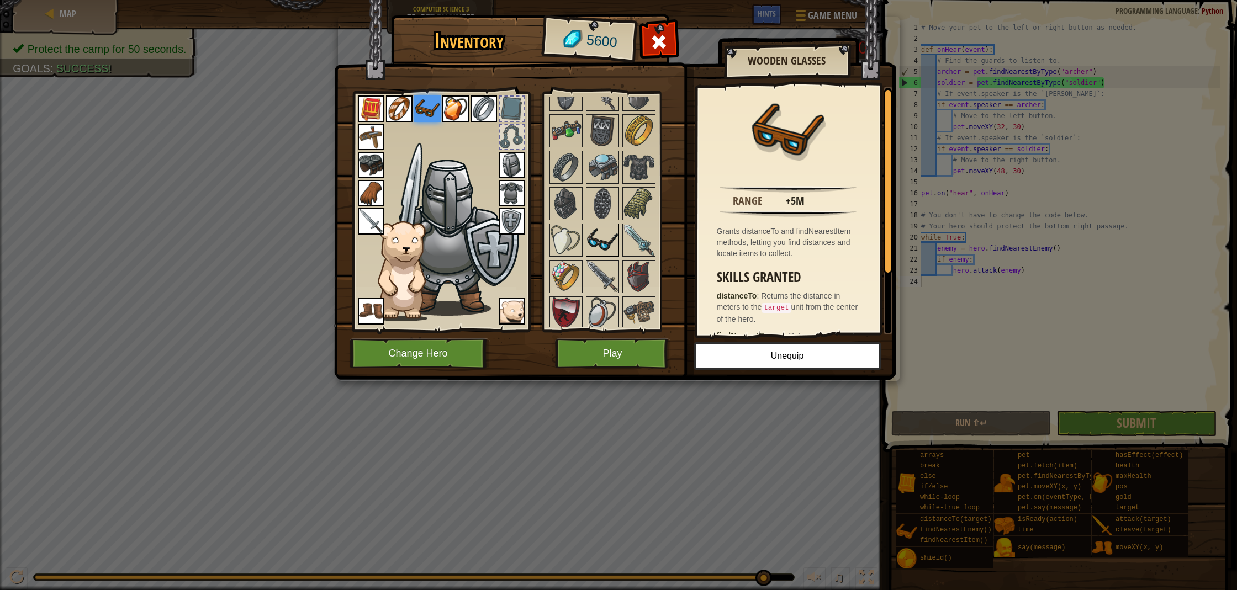
click at [606, 249] on img at bounding box center [602, 240] width 31 height 31
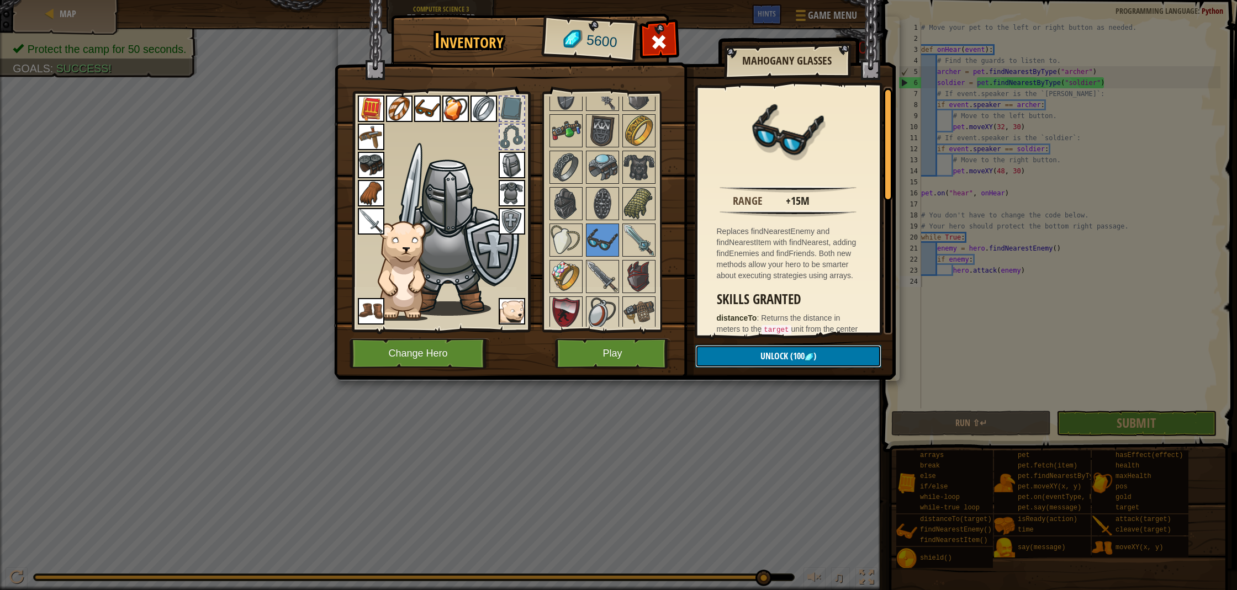
click at [748, 357] on button "Unlock (100 )" at bounding box center [788, 356] width 186 height 23
click at [748, 355] on button "Confirm" at bounding box center [788, 356] width 186 height 23
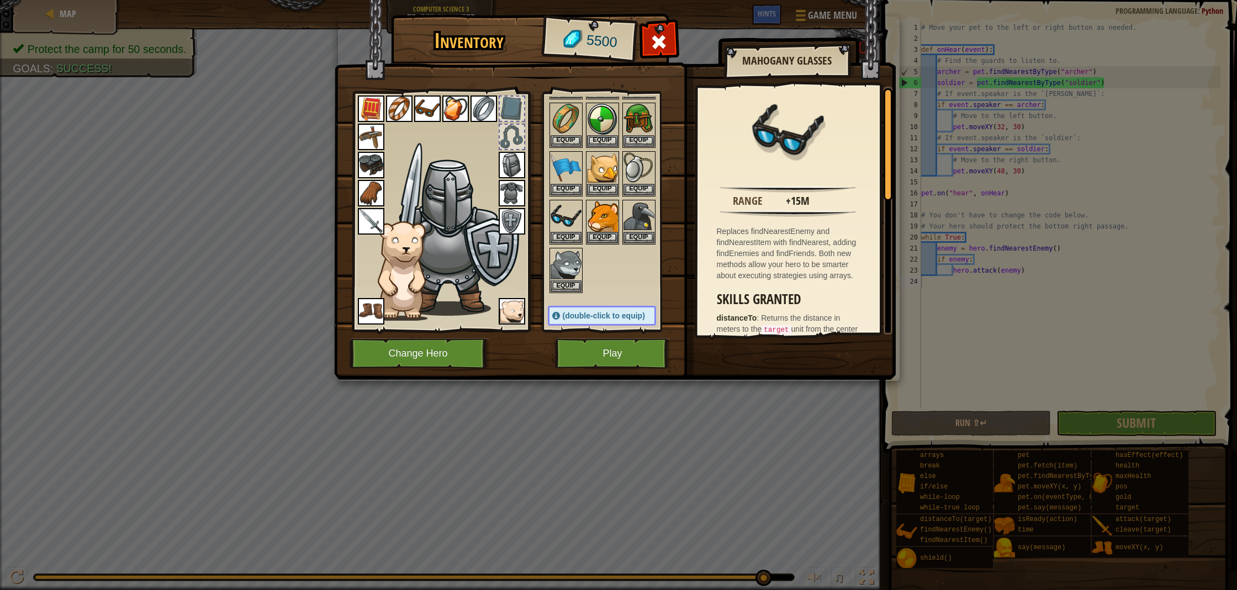
scroll to position [125, 0]
click at [572, 237] on button "Equip" at bounding box center [565, 236] width 31 height 12
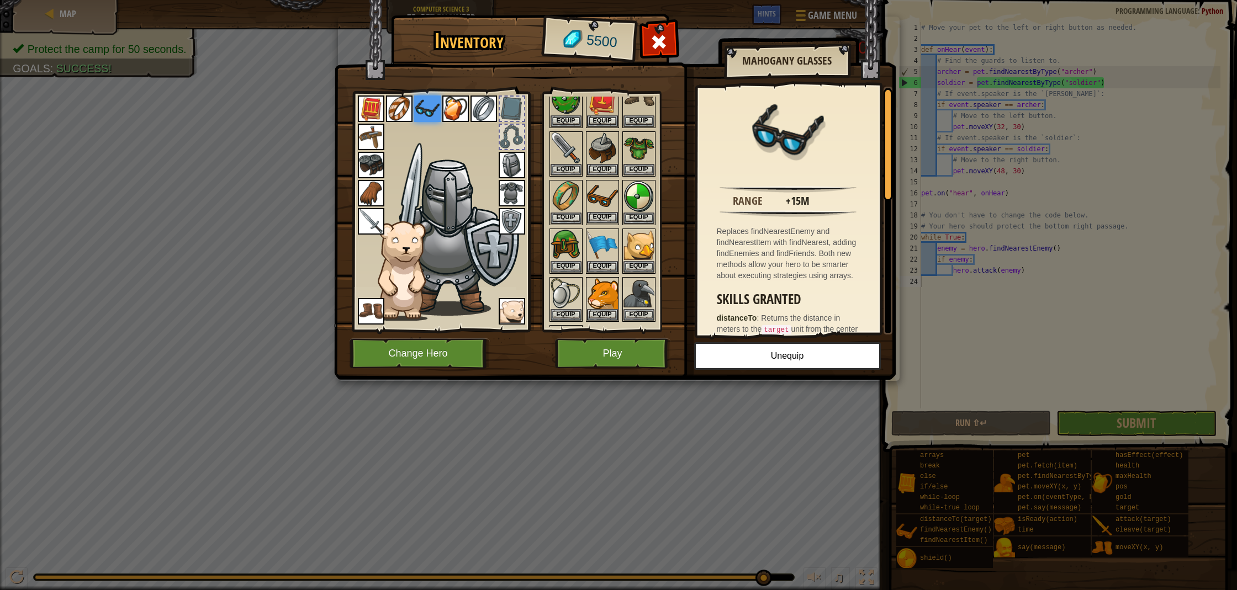
scroll to position [0, 0]
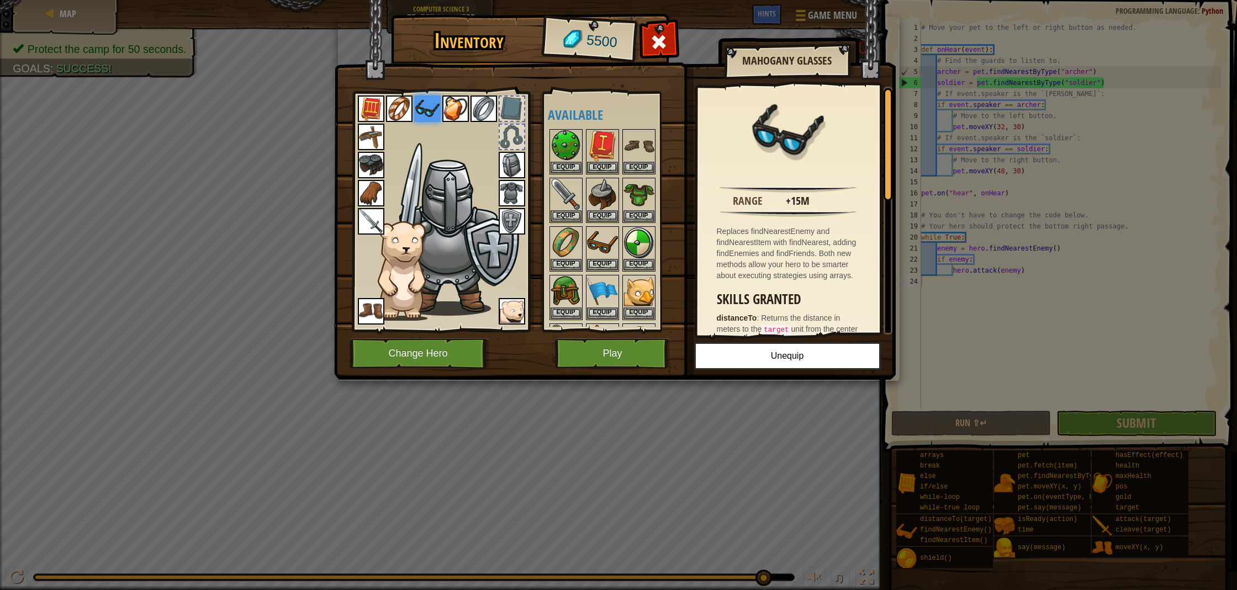
click at [371, 113] on img at bounding box center [371, 109] width 27 height 27
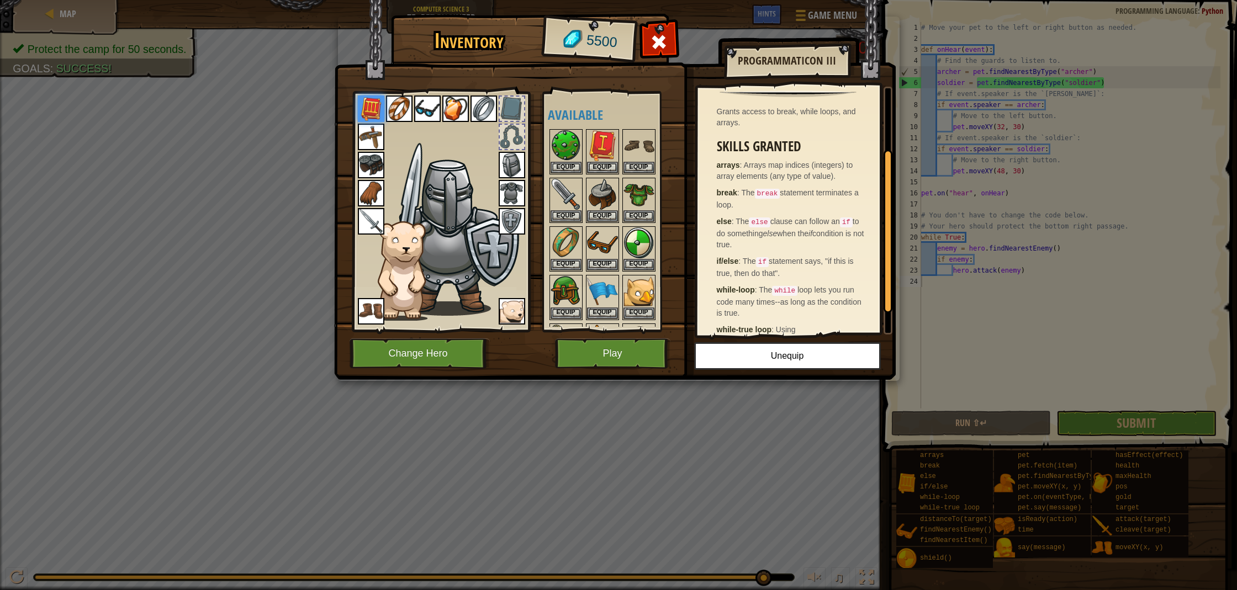
scroll to position [136, 0]
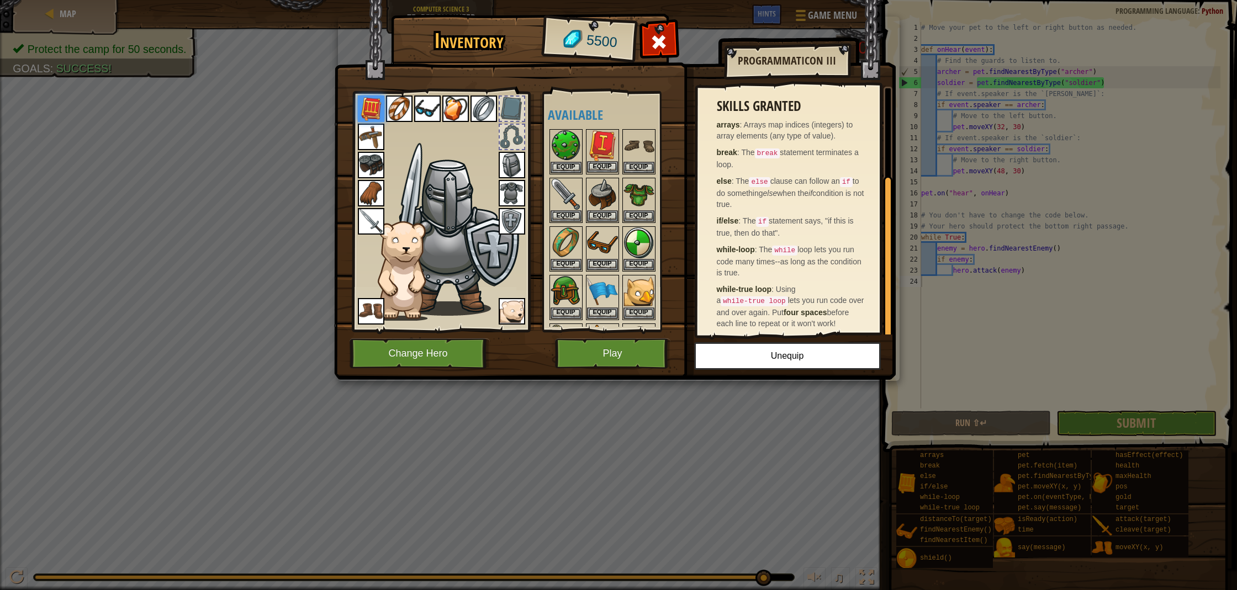
click at [599, 145] on img at bounding box center [602, 145] width 31 height 31
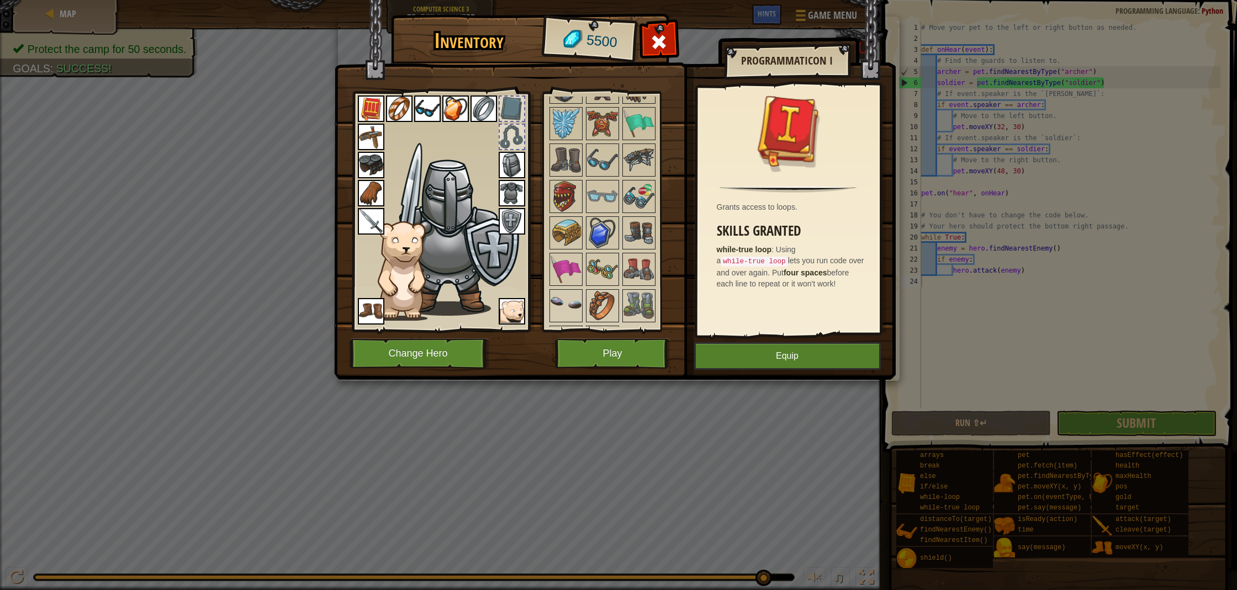
scroll to position [1264, 0]
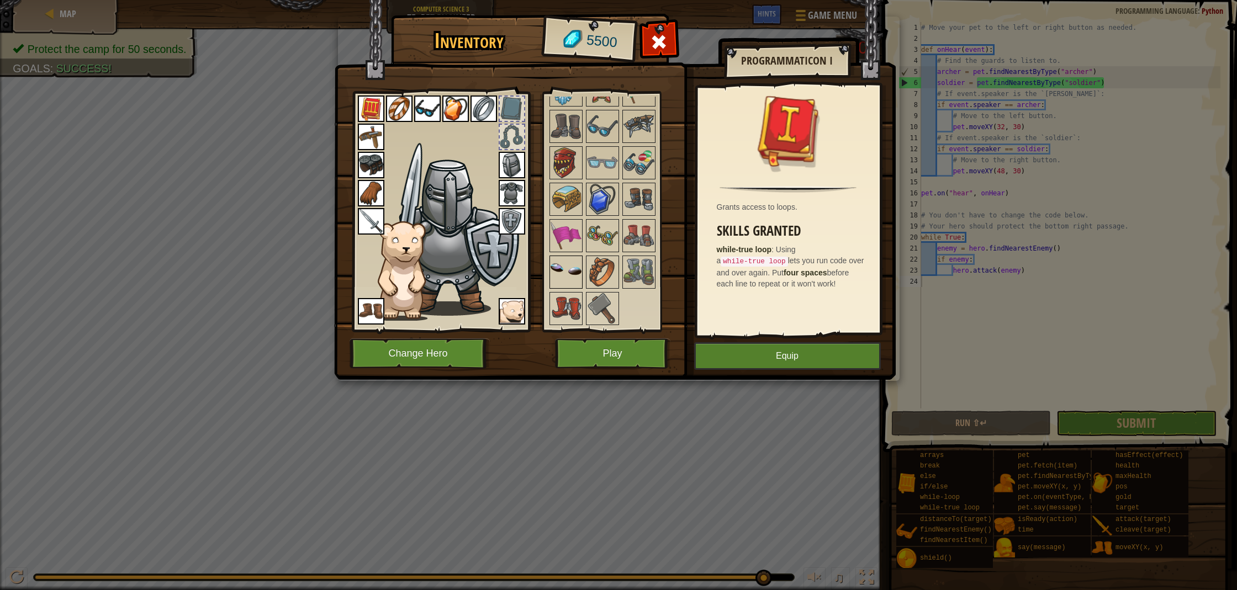
click at [560, 275] on img at bounding box center [565, 272] width 31 height 31
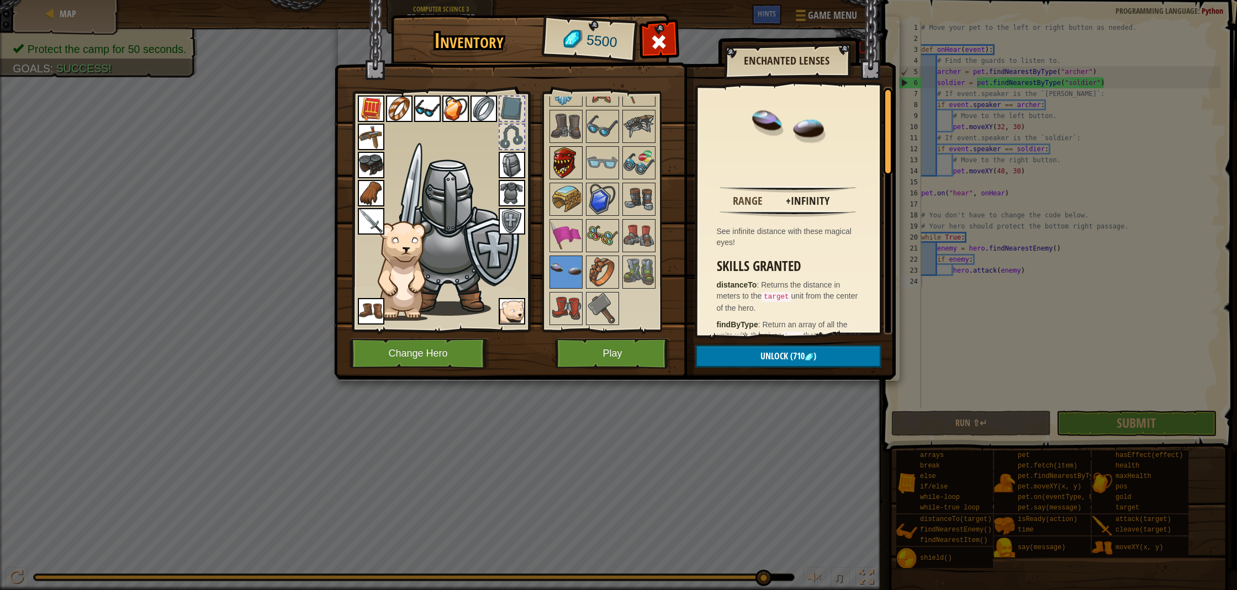
click at [580, 167] on img at bounding box center [565, 162] width 31 height 31
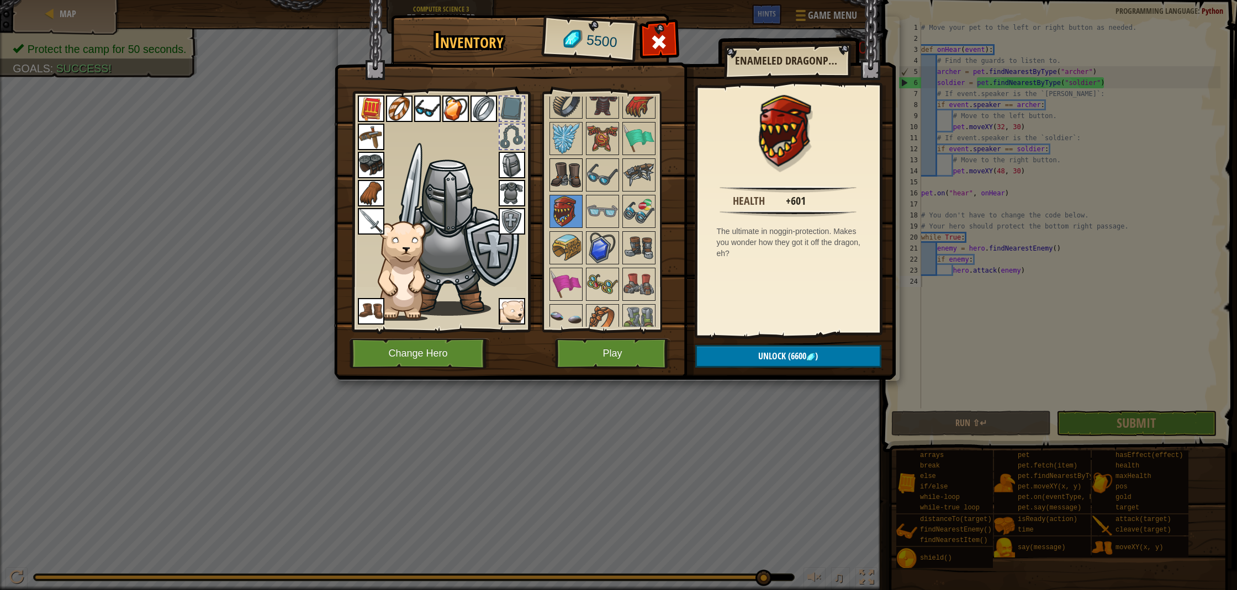
scroll to position [1213, 0]
click at [576, 134] on img at bounding box center [565, 140] width 31 height 31
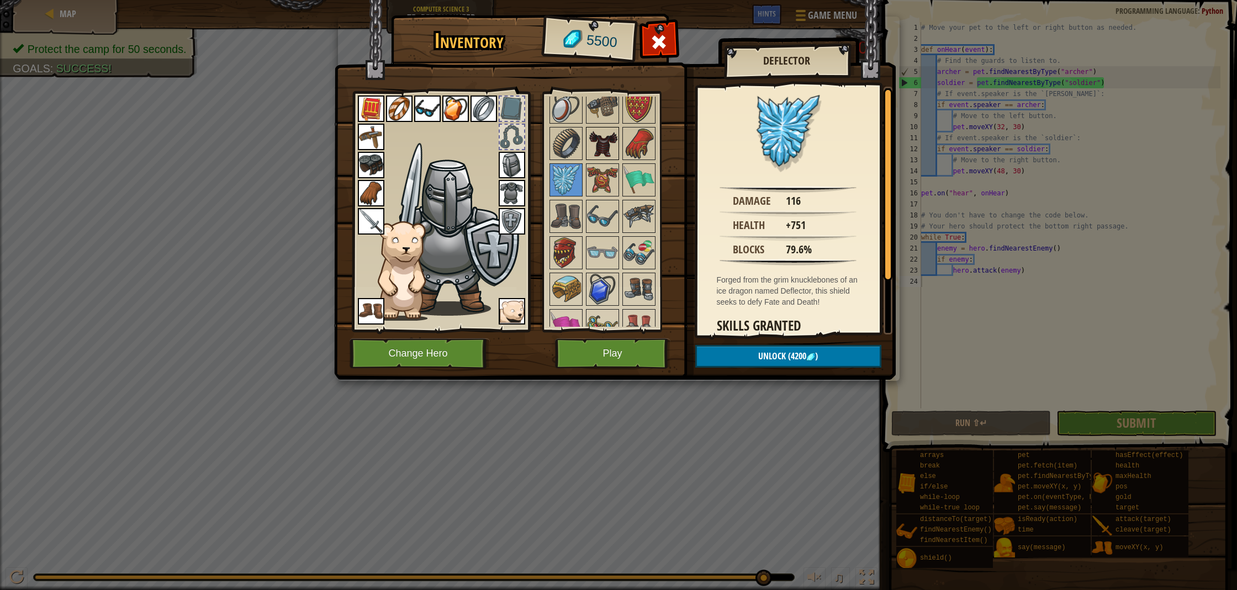
scroll to position [1172, 0]
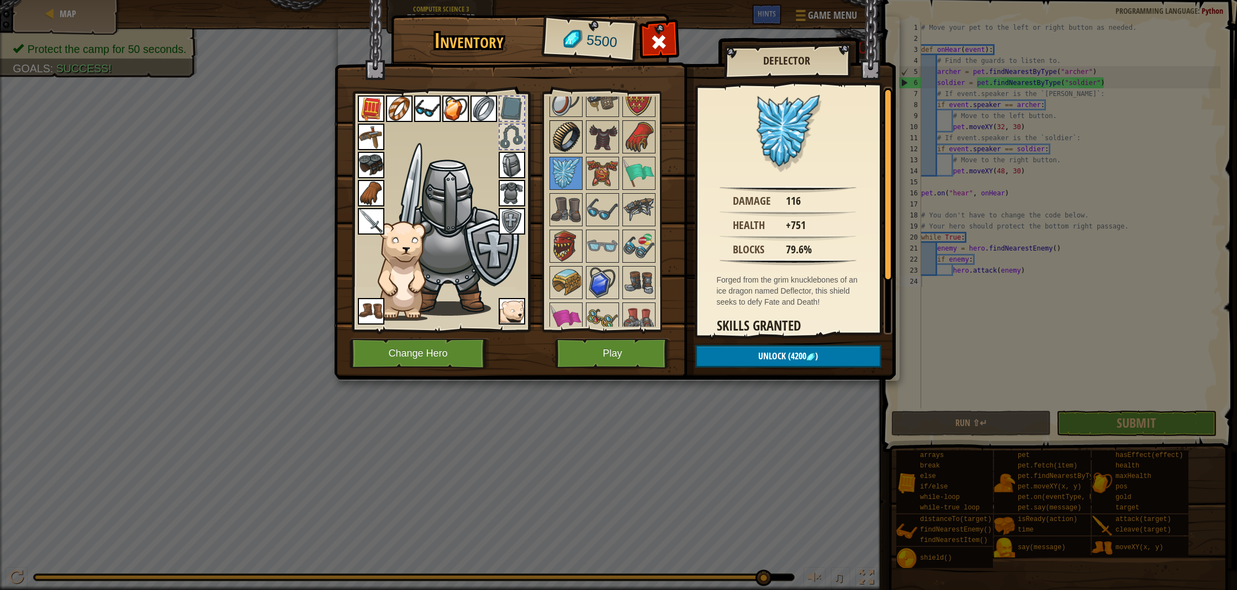
click at [564, 155] on div "Available Equip Equip Equip Equip Equip Equip Equip Equip Equip Equip Equip Equ…" at bounding box center [613, 212] width 130 height 230
click at [566, 144] on img at bounding box center [565, 137] width 31 height 31
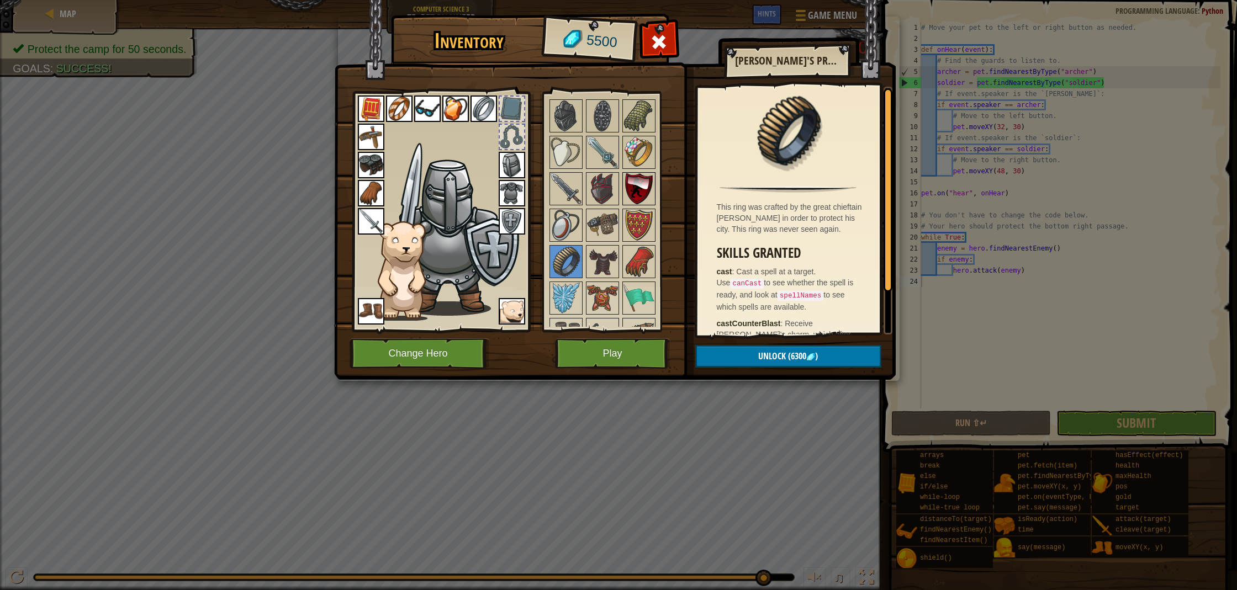
scroll to position [1055, 0]
click at [601, 153] on img at bounding box center [602, 152] width 31 height 31
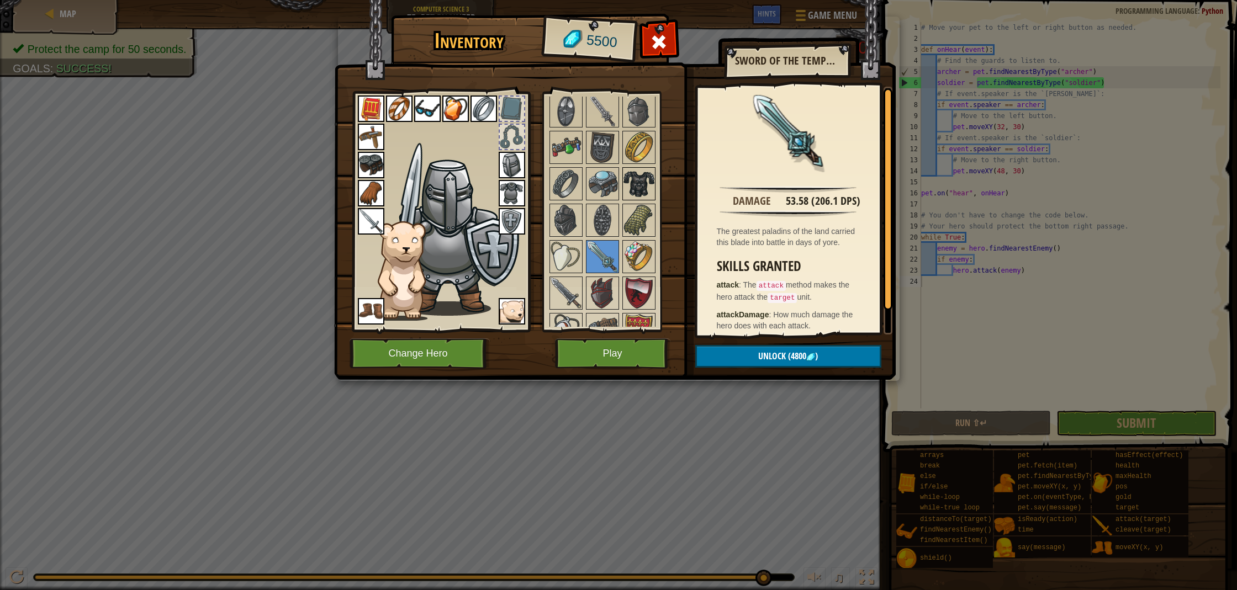
scroll to position [944, 0]
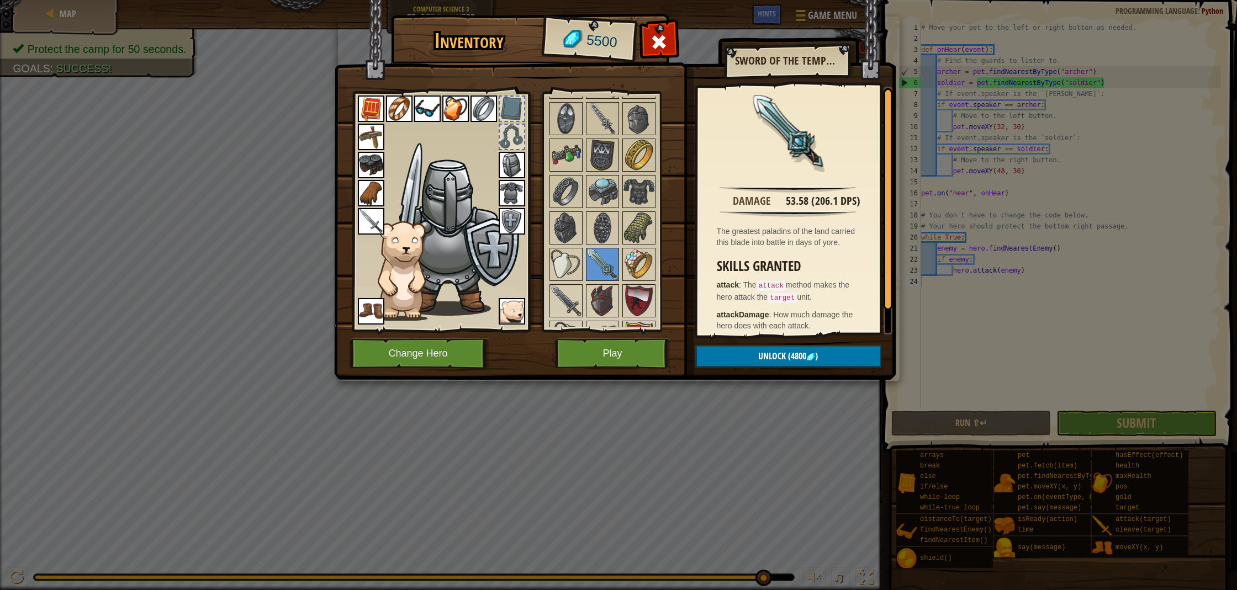
click at [623, 173] on div at bounding box center [613, 137] width 130 height 1020
click at [629, 157] on img at bounding box center [638, 155] width 31 height 31
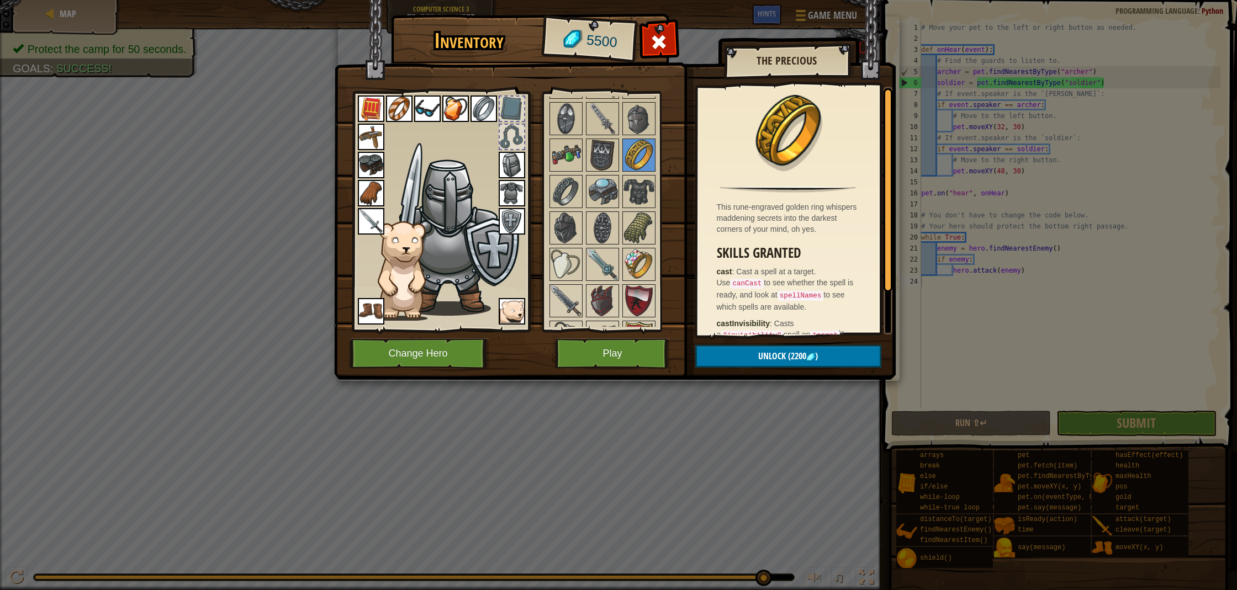
click at [399, 103] on img at bounding box center [399, 109] width 27 height 27
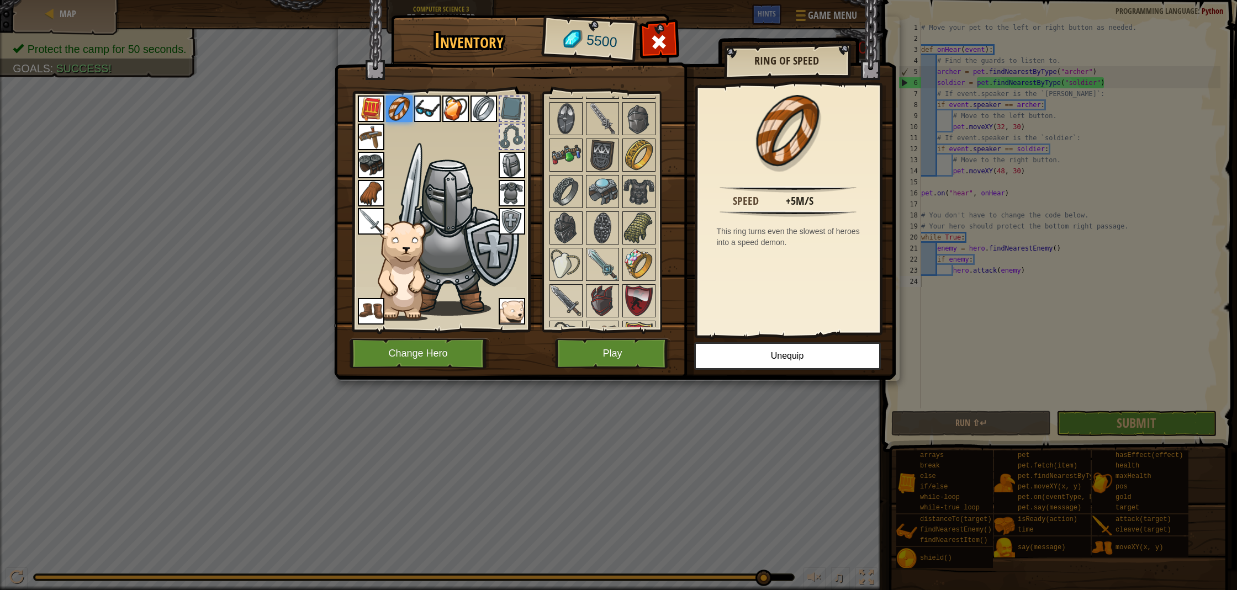
click at [657, 153] on div at bounding box center [613, 137] width 130 height 1020
click at [644, 151] on img at bounding box center [638, 155] width 31 height 31
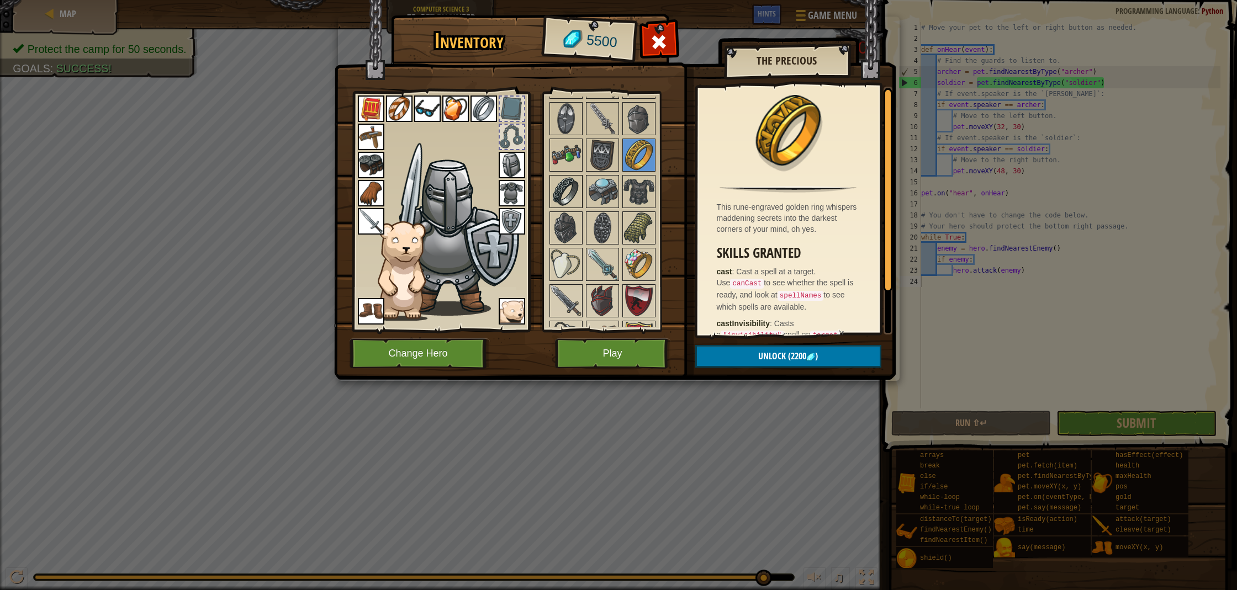
click at [573, 186] on img at bounding box center [565, 191] width 31 height 31
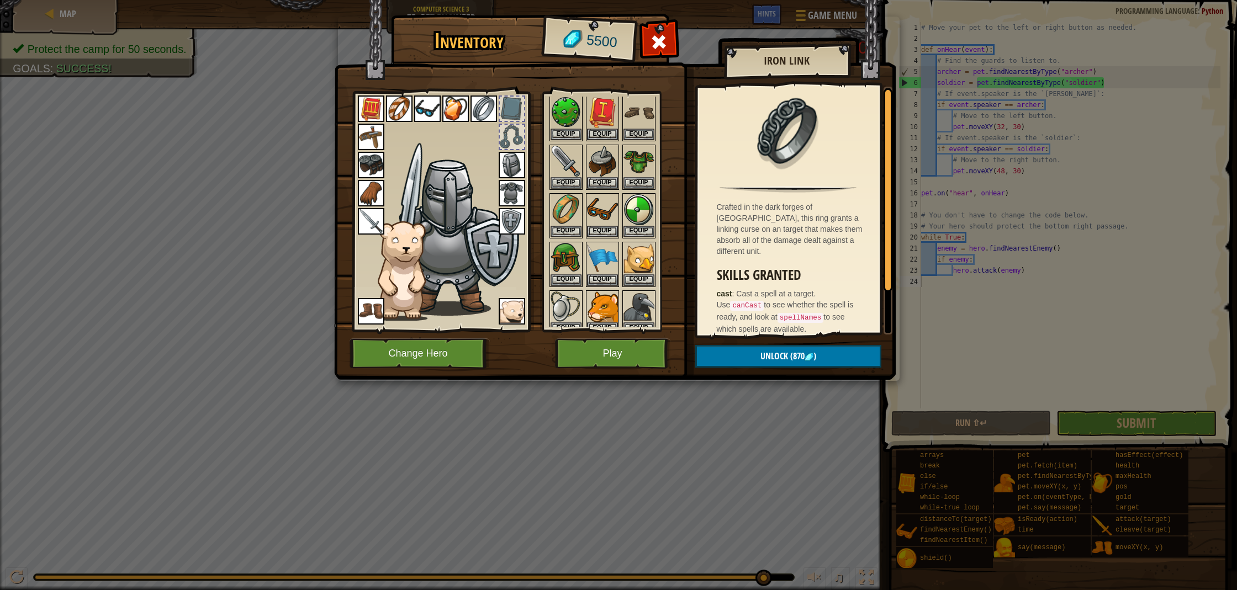
scroll to position [0, 0]
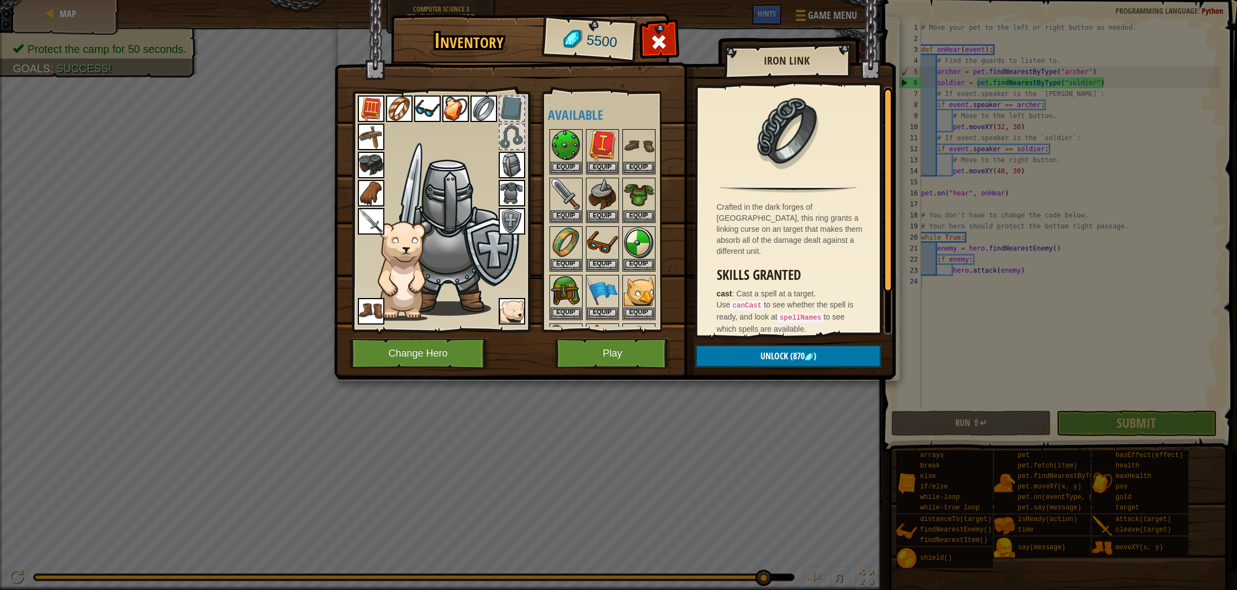
click at [396, 107] on img at bounding box center [399, 109] width 27 height 27
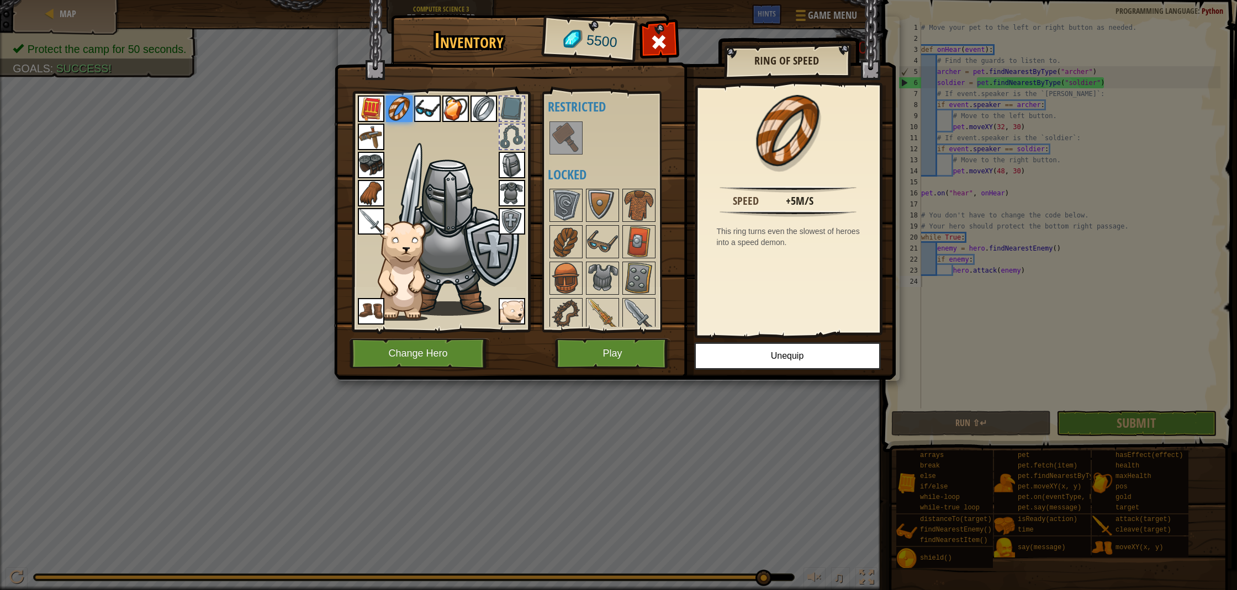
scroll to position [384, 0]
click at [571, 243] on img at bounding box center [565, 241] width 31 height 31
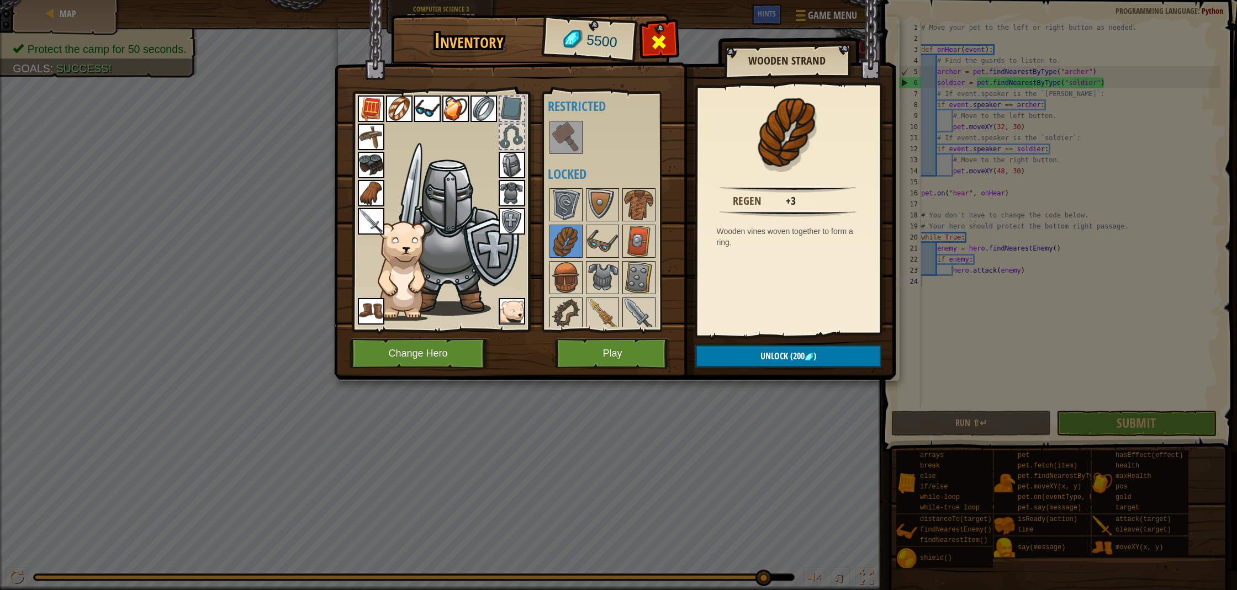
click at [645, 46] on div at bounding box center [659, 45] width 35 height 35
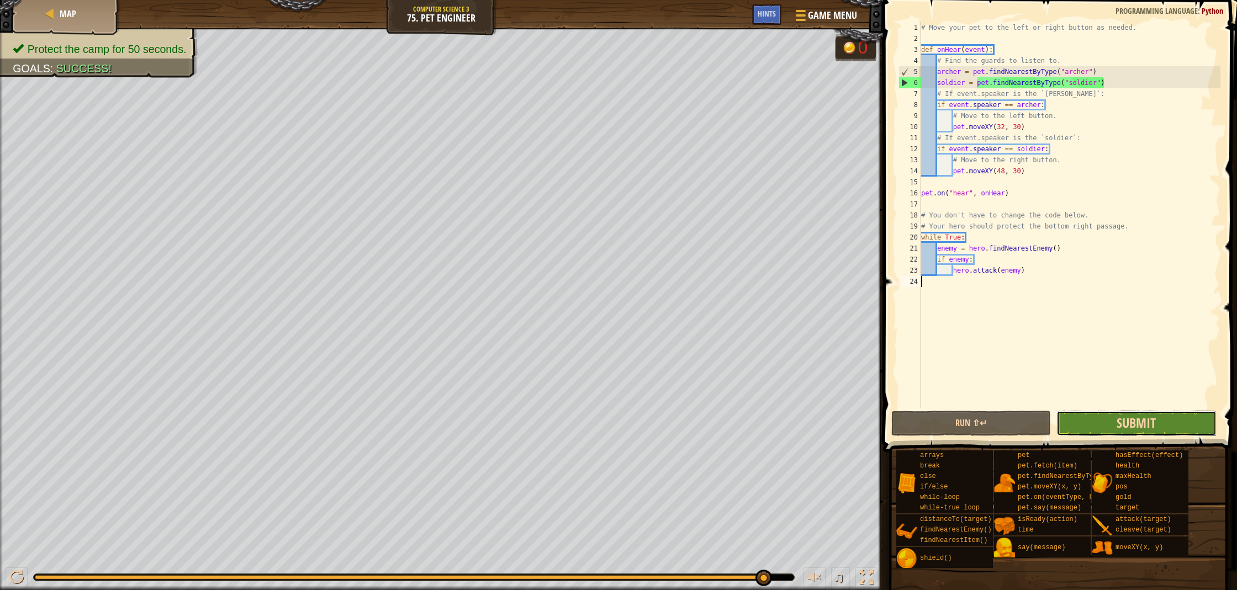
click at [1137, 422] on span "Submit" at bounding box center [1135, 423] width 39 height 18
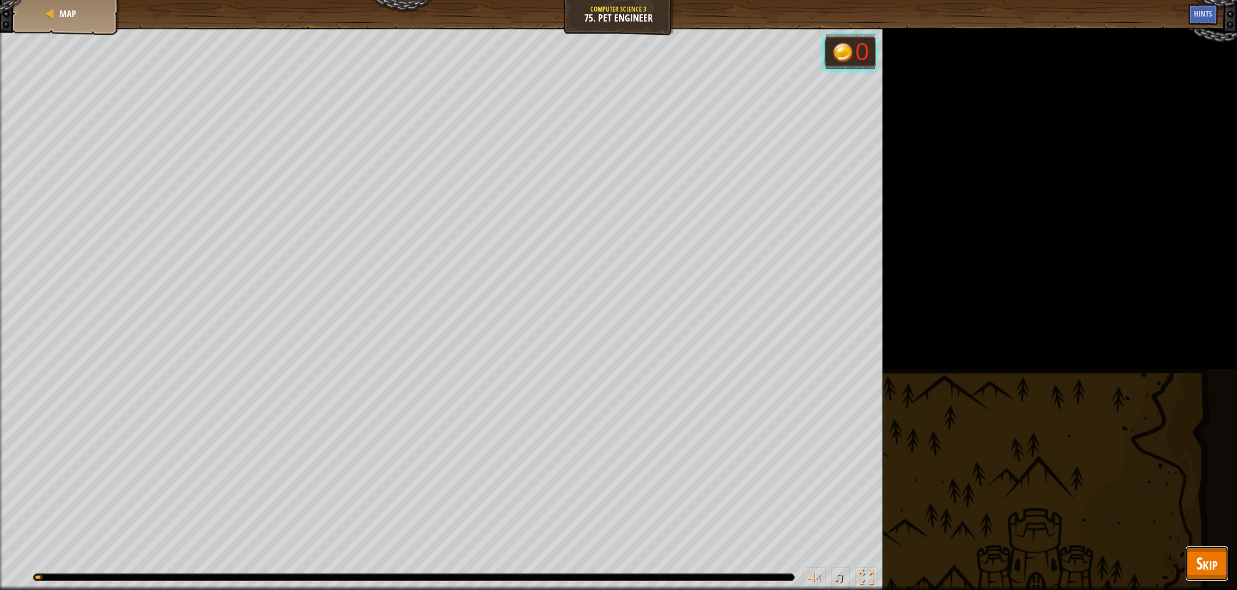
click at [1206, 570] on span "Skip" at bounding box center [1207, 563] width 22 height 23
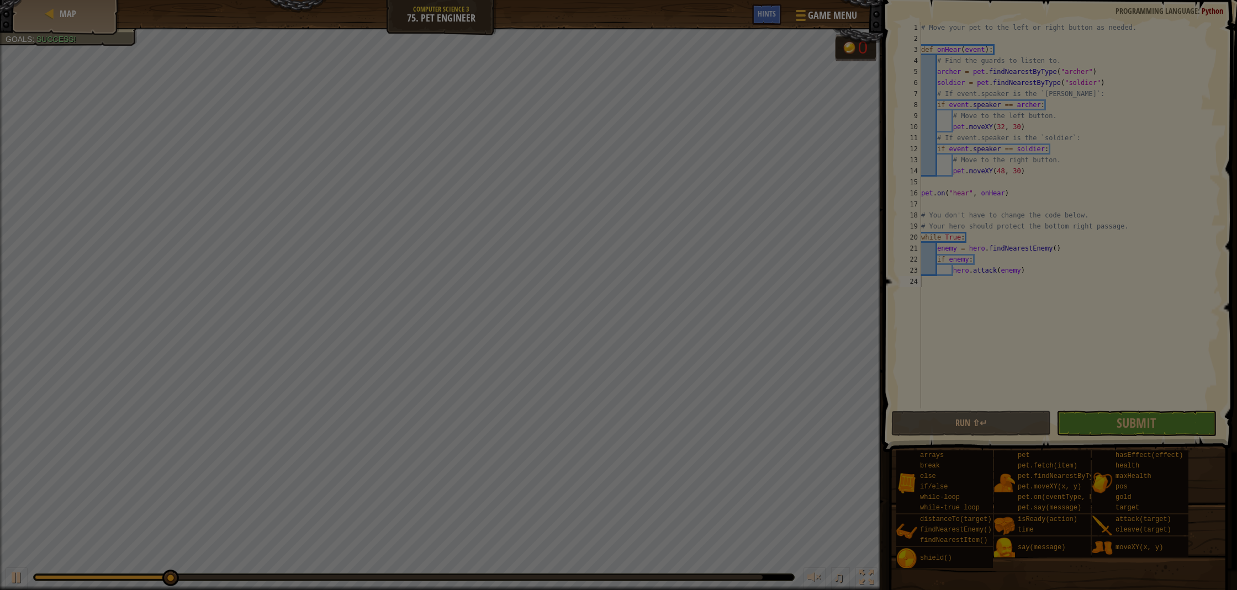
click at [0, 0] on div "Loading..." at bounding box center [0, 0] width 0 height 0
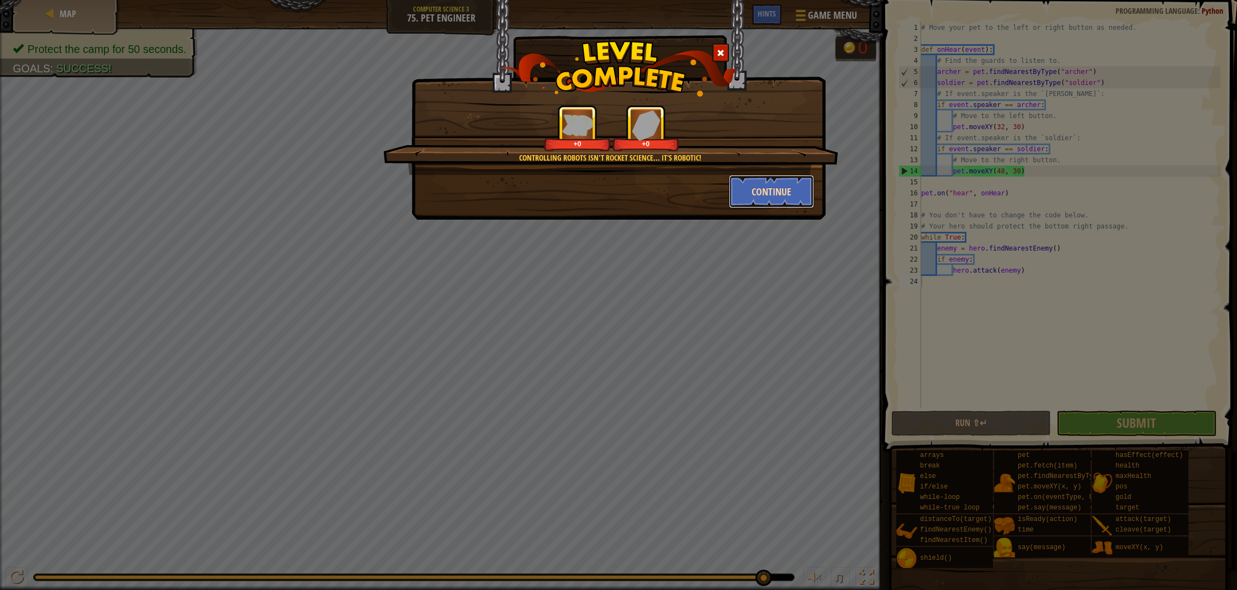
click at [757, 187] on button "Continue" at bounding box center [772, 191] width 86 height 33
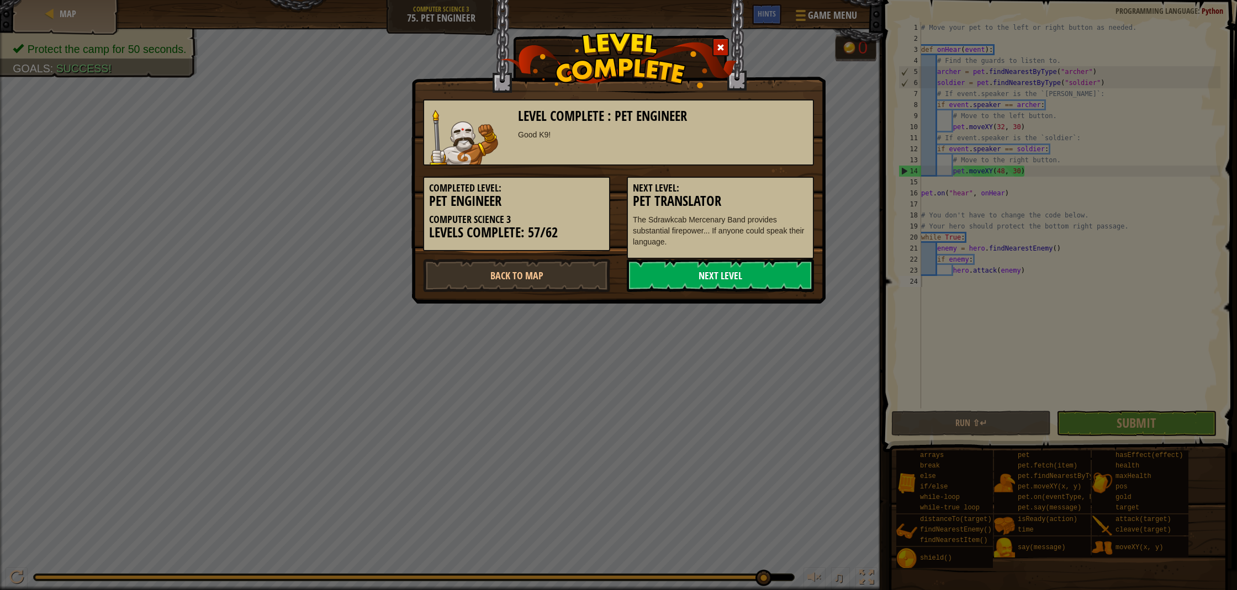
click at [733, 266] on link "Next Level" at bounding box center [720, 275] width 187 height 33
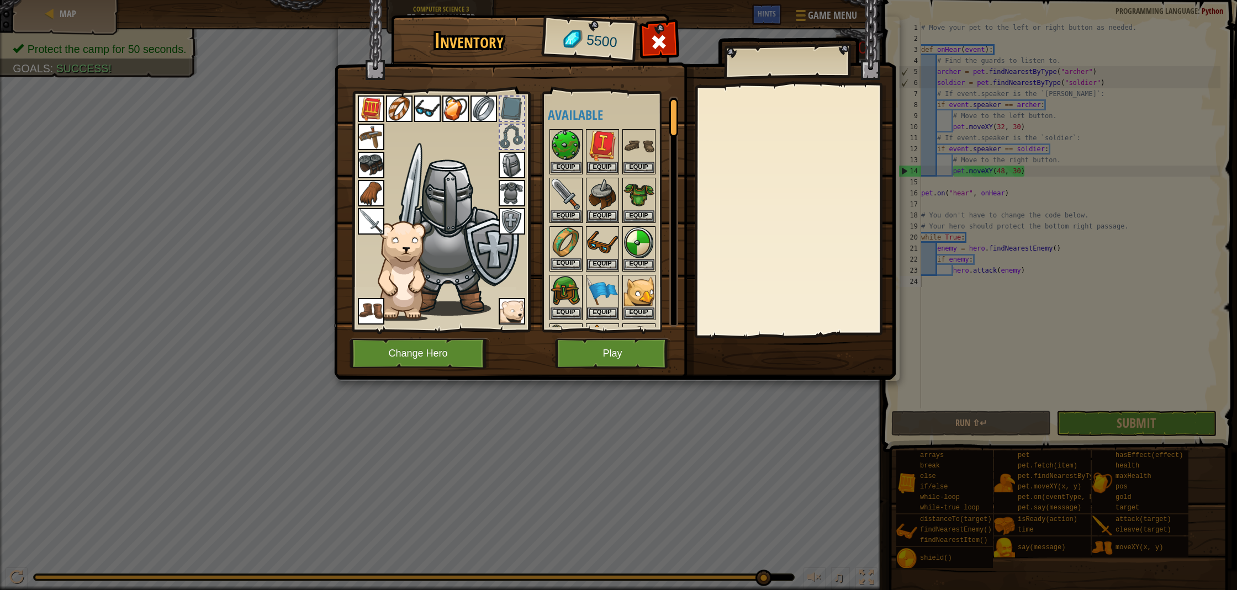
click at [564, 240] on img at bounding box center [565, 242] width 31 height 31
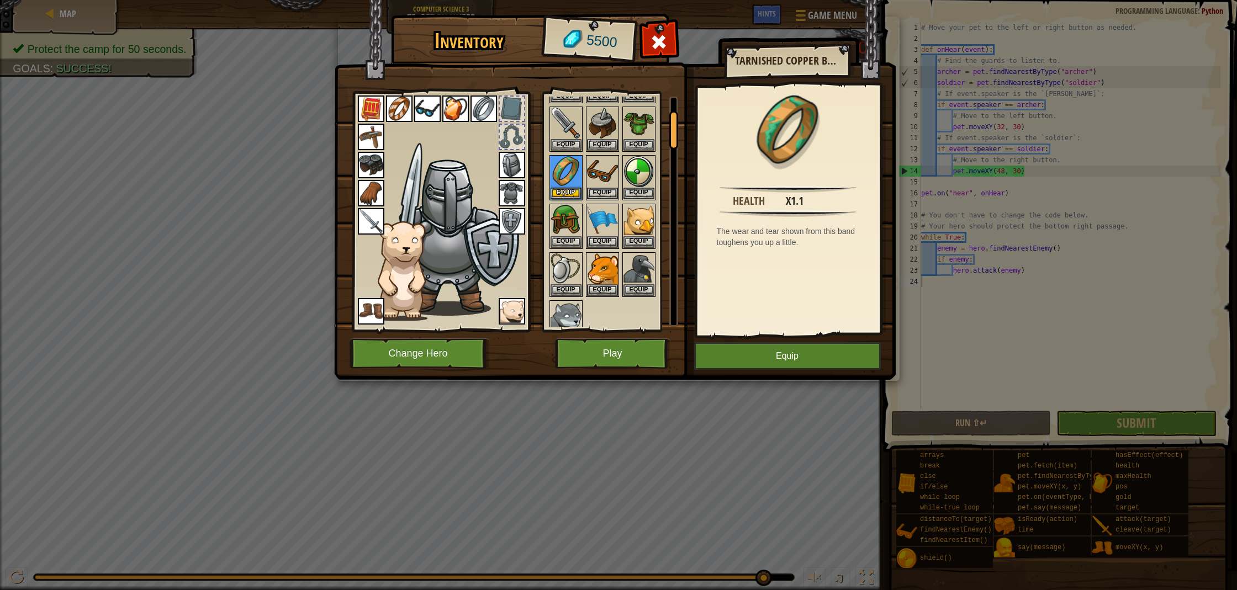
scroll to position [82, 0]
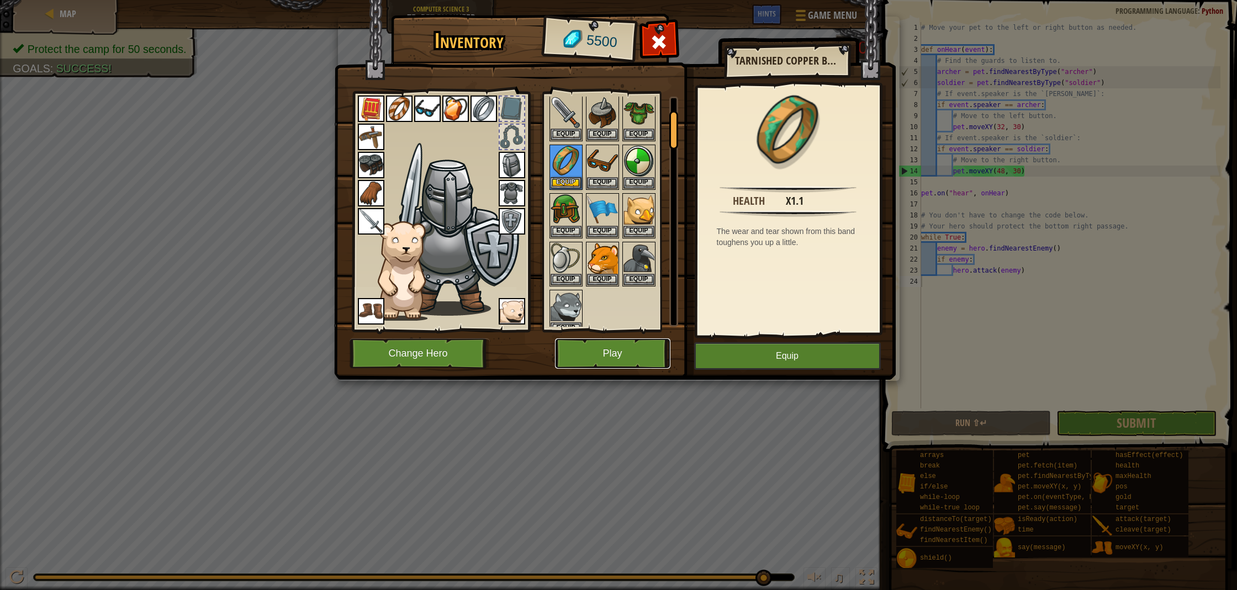
click at [629, 350] on button "Play" at bounding box center [612, 353] width 115 height 30
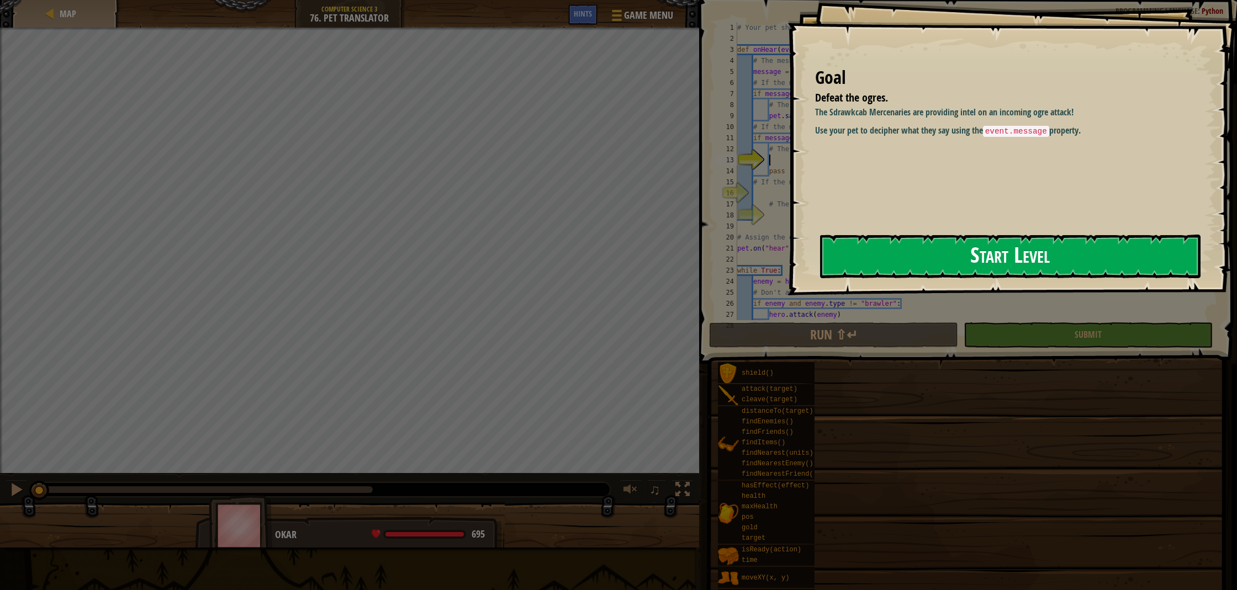
click at [973, 273] on button "Start Level" at bounding box center [1010, 257] width 380 height 44
